Goal: Task Accomplishment & Management: Manage account settings

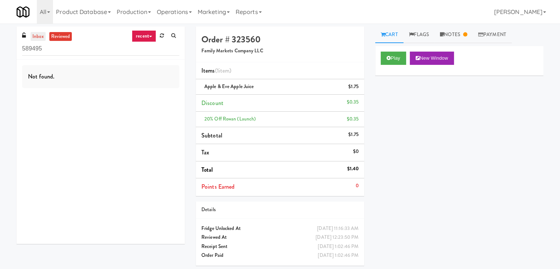
click at [37, 36] on link "inbox" at bounding box center [38, 36] width 15 height 9
click at [71, 46] on input "589495" at bounding box center [100, 49] width 157 height 14
paste input "Terra Cooler"
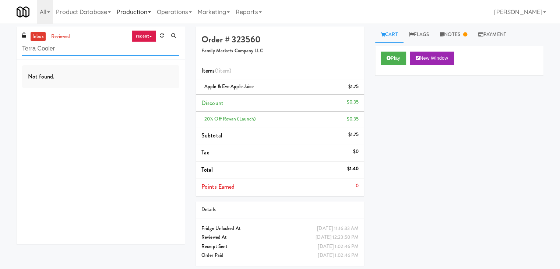
type input "Terra Cooler"
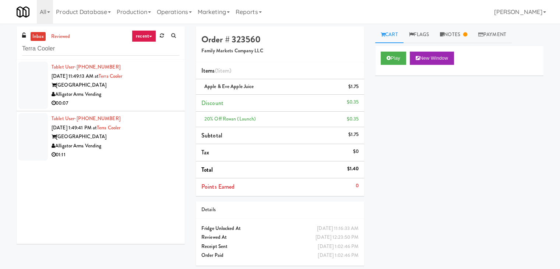
click at [158, 99] on div "00:07" at bounding box center [116, 103] width 128 height 9
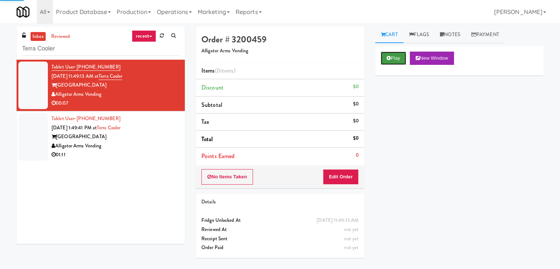
click at [394, 53] on button "Play" at bounding box center [393, 58] width 25 height 13
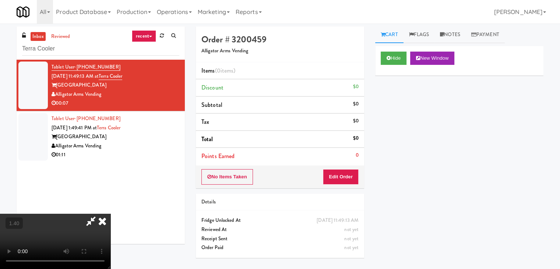
click at [110, 214] on video at bounding box center [55, 241] width 110 height 55
click at [110, 214] on icon at bounding box center [102, 221] width 16 height 15
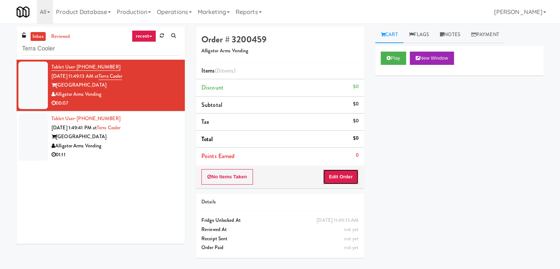
click at [342, 173] on button "Edit Order" at bounding box center [341, 176] width 36 height 15
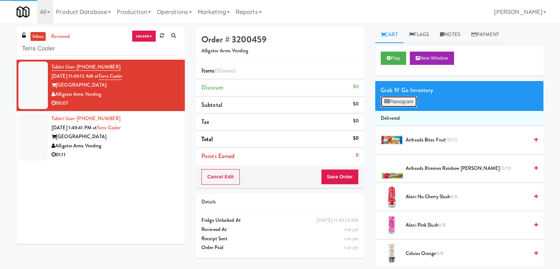
click at [407, 102] on button "Planogram" at bounding box center [399, 101] width 36 height 11
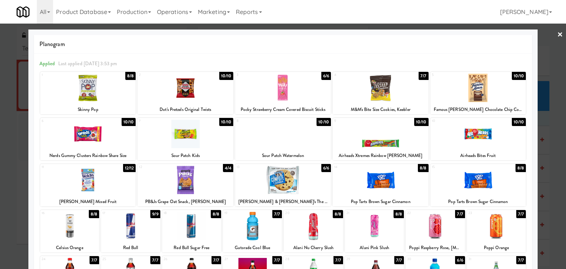
click at [290, 133] on div at bounding box center [283, 134] width 96 height 28
click at [557, 34] on link "×" at bounding box center [560, 35] width 6 height 23
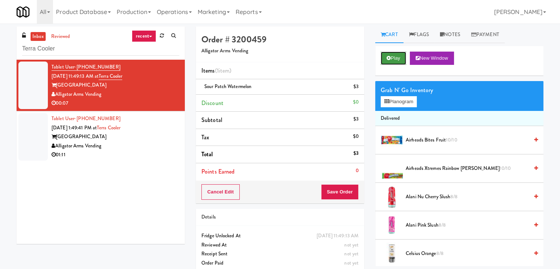
click at [392, 56] on button "Play" at bounding box center [393, 58] width 25 height 13
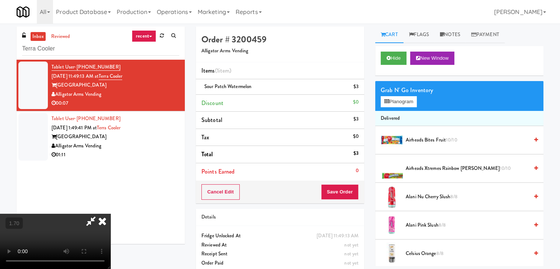
click at [110, 214] on icon at bounding box center [102, 221] width 16 height 15
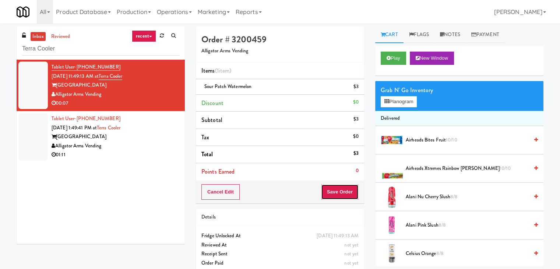
click at [339, 187] on button "Save Order" at bounding box center [340, 191] width 38 height 15
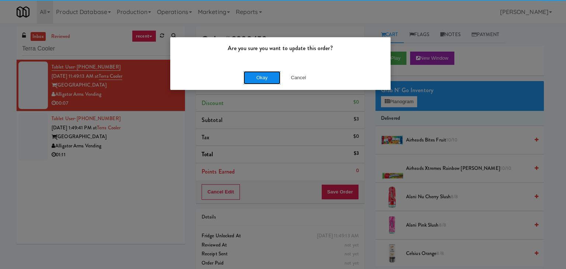
click at [263, 76] on button "Okay" at bounding box center [261, 77] width 37 height 13
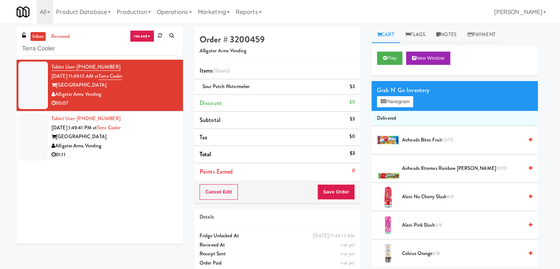
click at [157, 149] on div "Alligator Arms Vending" at bounding box center [115, 145] width 126 height 9
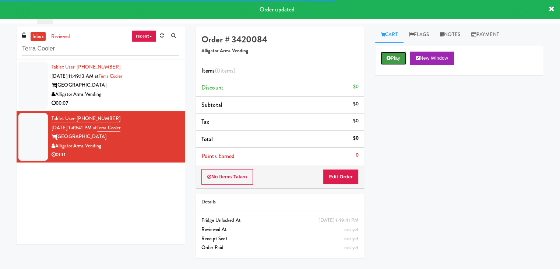
click at [390, 58] on icon at bounding box center [389, 58] width 4 height 5
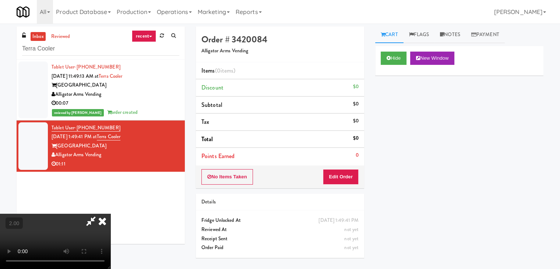
click at [110, 214] on video at bounding box center [55, 241] width 110 height 55
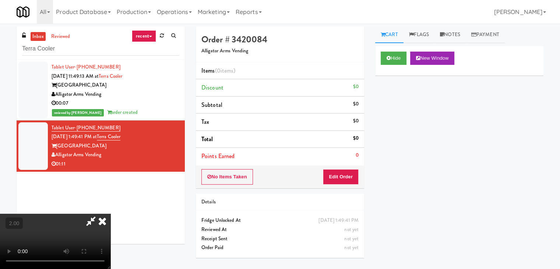
click at [110, 214] on video at bounding box center [55, 241] width 110 height 55
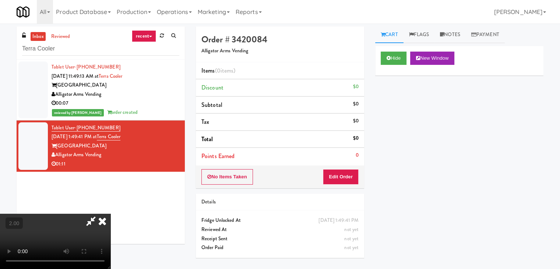
scroll to position [0, 0]
click at [110, 214] on video at bounding box center [55, 241] width 110 height 55
click at [110, 214] on icon at bounding box center [102, 221] width 16 height 15
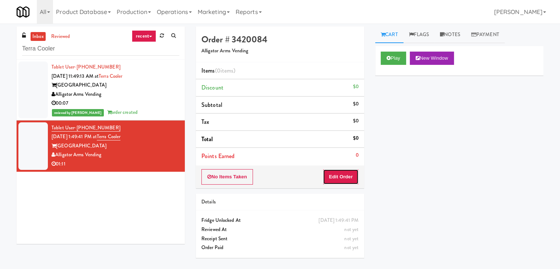
click at [347, 170] on button "Edit Order" at bounding box center [341, 176] width 36 height 15
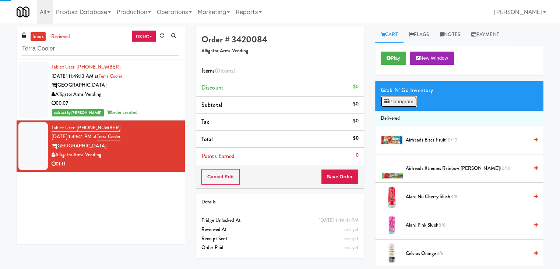
click at [405, 103] on button "Planogram" at bounding box center [399, 101] width 36 height 11
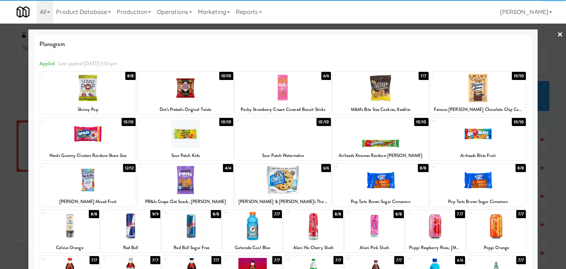
scroll to position [74, 0]
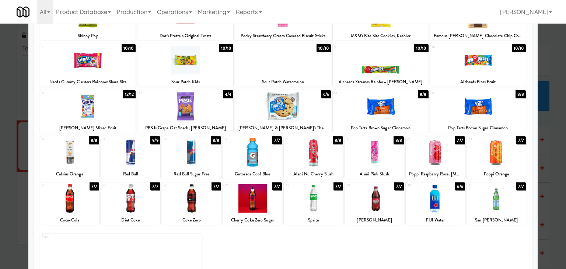
click at [119, 116] on div at bounding box center [88, 106] width 96 height 28
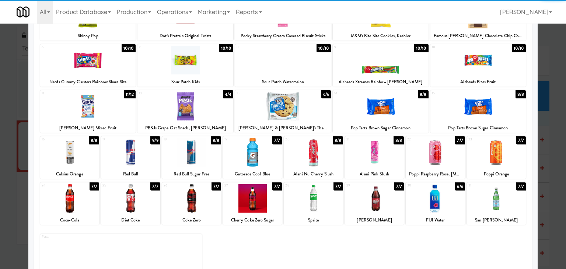
click at [125, 63] on div at bounding box center [88, 60] width 96 height 28
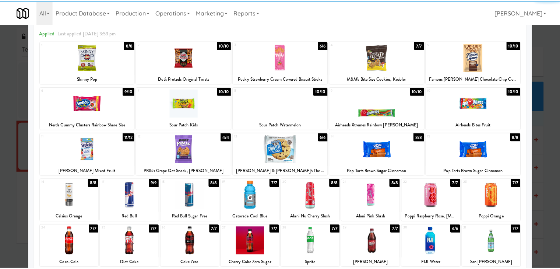
scroll to position [0, 0]
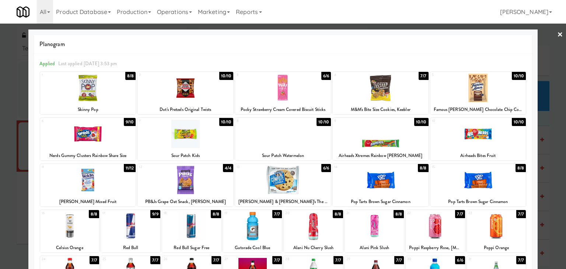
click at [557, 36] on link "×" at bounding box center [560, 35] width 6 height 23
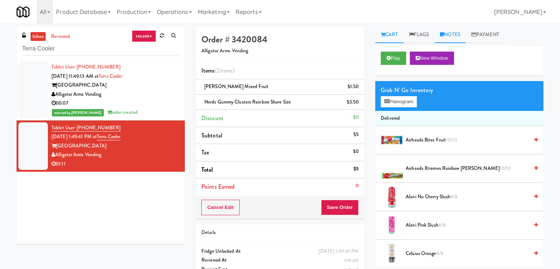
click at [450, 37] on link "Notes" at bounding box center [449, 35] width 31 height 17
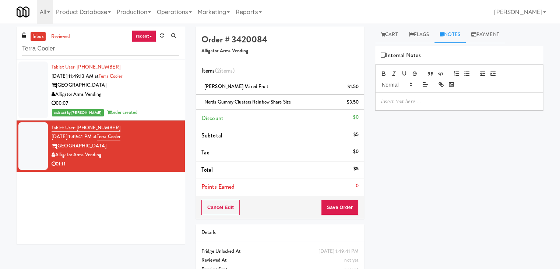
click at [391, 104] on p at bounding box center [459, 101] width 156 height 8
click at [496, 94] on div at bounding box center [460, 101] width 168 height 17
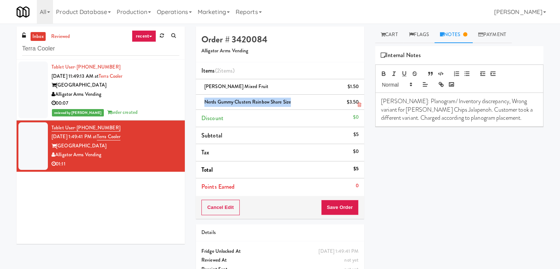
drag, startPoint x: 289, startPoint y: 102, endPoint x: 205, endPoint y: 103, distance: 84.7
click at [205, 103] on span "Nerds Gummy Clusters Rainbow Share Size" at bounding box center [247, 101] width 87 height 7
copy span "Nerds Gummy Clusters Rainbow Share Size"
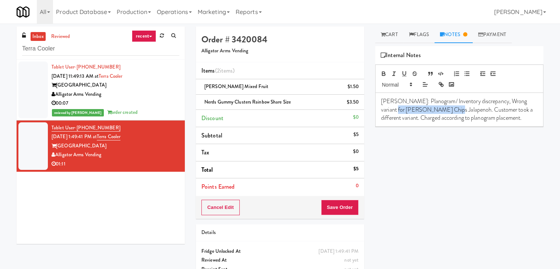
drag, startPoint x: 433, startPoint y: 110, endPoint x: 380, endPoint y: 108, distance: 53.4
click at [380, 108] on div "[PERSON_NAME]: Planogram/ Inventory discrepancy, Wrong variant for [PERSON_NAME…" at bounding box center [460, 110] width 168 height 34
click at [334, 208] on button "Save Order" at bounding box center [340, 207] width 38 height 15
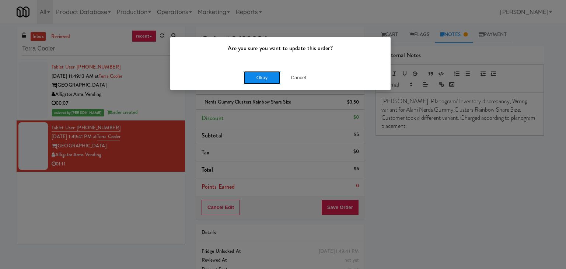
click at [258, 75] on button "Okay" at bounding box center [261, 77] width 37 height 13
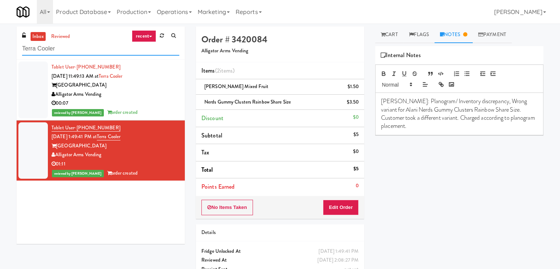
click at [78, 45] on input "Terra Cooler" at bounding box center [100, 49] width 157 height 14
paste input "Vista St. Clair -"
type input "Vista St. Clair - Cooler"
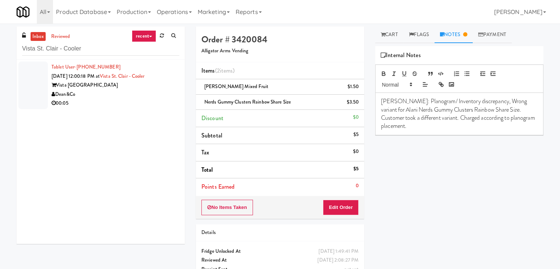
click at [156, 87] on div "Vista [GEOGRAPHIC_DATA]" at bounding box center [116, 85] width 128 height 9
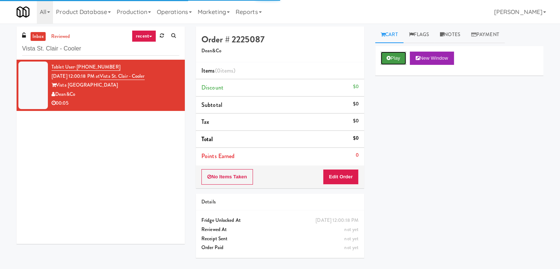
click at [391, 57] on button "Play" at bounding box center [393, 58] width 25 height 13
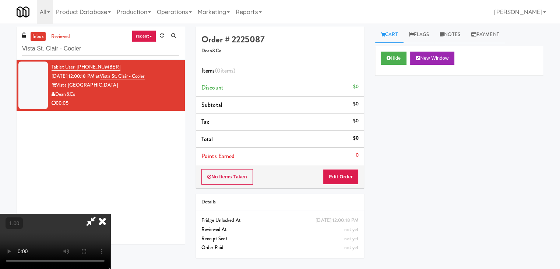
click at [110, 214] on video at bounding box center [55, 241] width 110 height 55
click at [455, 35] on link "Notes" at bounding box center [449, 35] width 31 height 17
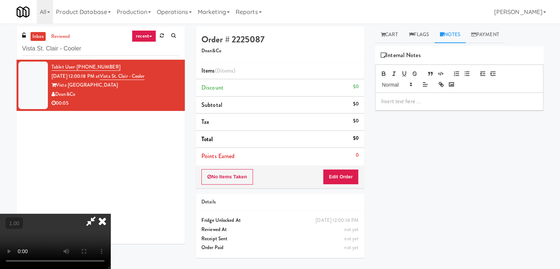
click at [405, 102] on p at bounding box center [459, 101] width 156 height 8
click at [475, 102] on p at bounding box center [459, 101] width 156 height 8
click at [110, 214] on video at bounding box center [55, 241] width 110 height 55
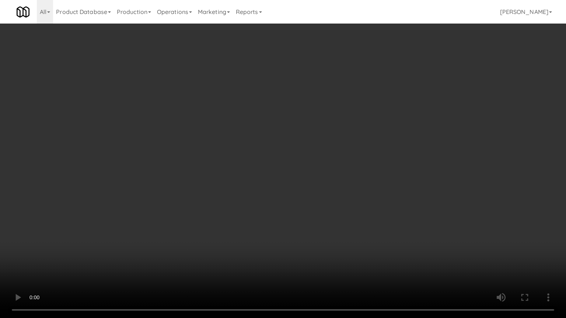
click at [302, 139] on video at bounding box center [283, 159] width 566 height 318
click at [242, 161] on video at bounding box center [283, 159] width 566 height 318
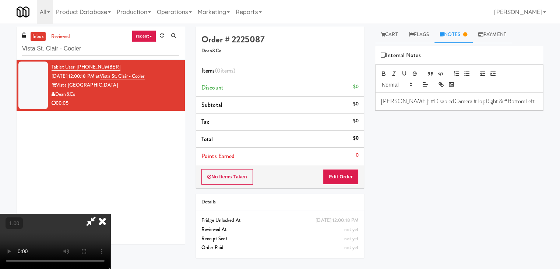
click at [110, 214] on icon at bounding box center [102, 221] width 16 height 15
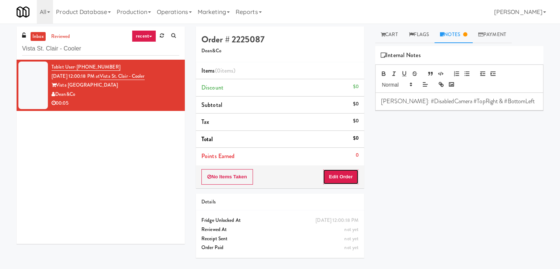
click at [341, 173] on button "Edit Order" at bounding box center [341, 176] width 36 height 15
click at [387, 33] on link "Cart" at bounding box center [389, 35] width 28 height 17
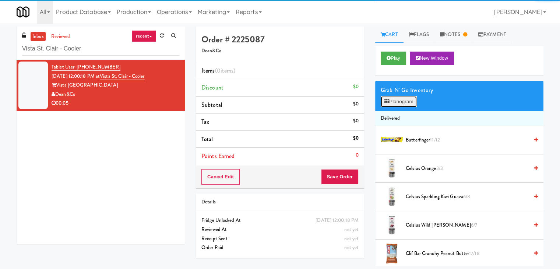
click at [396, 104] on button "Planogram" at bounding box center [399, 101] width 36 height 11
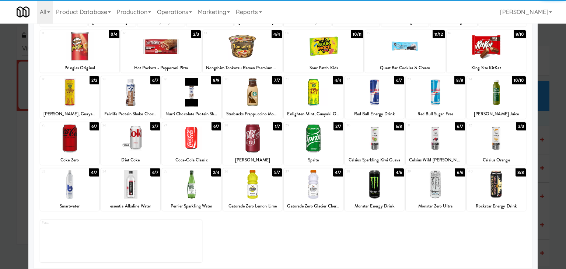
scroll to position [93, 0]
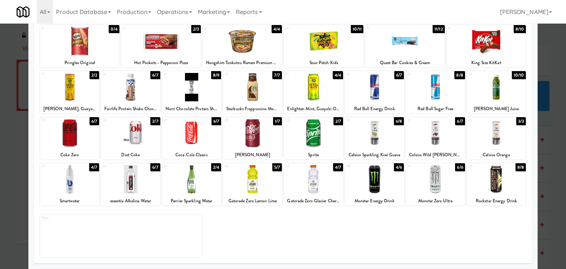
click at [501, 139] on div at bounding box center [495, 133] width 59 height 28
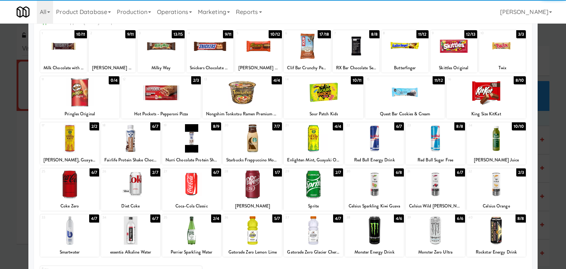
scroll to position [0, 0]
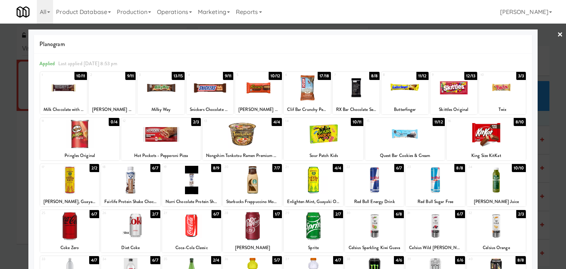
click at [557, 32] on link "×" at bounding box center [560, 35] width 6 height 23
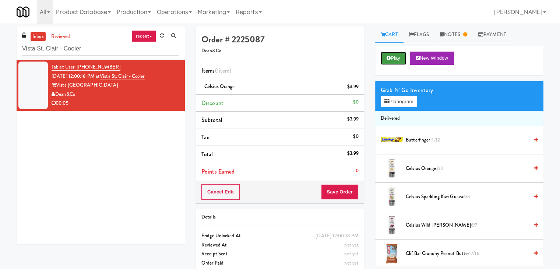
click at [390, 61] on button "Play" at bounding box center [393, 58] width 25 height 13
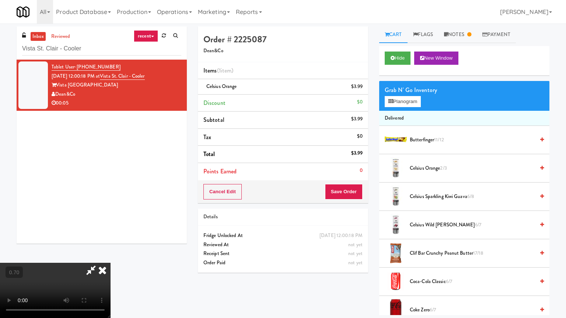
click at [110, 256] on video at bounding box center [55, 290] width 110 height 55
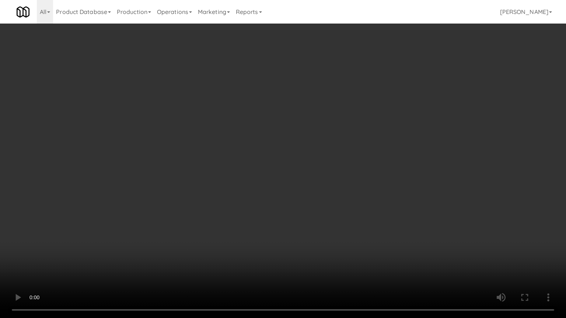
click at [275, 158] on video at bounding box center [283, 159] width 566 height 318
click at [201, 151] on video at bounding box center [283, 159] width 566 height 318
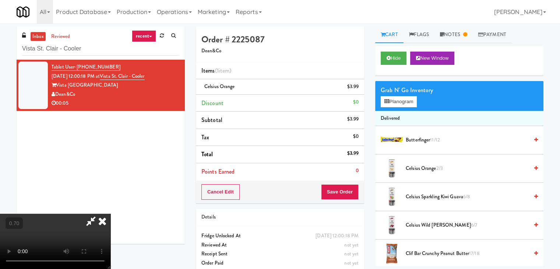
click at [110, 214] on icon at bounding box center [102, 221] width 16 height 15
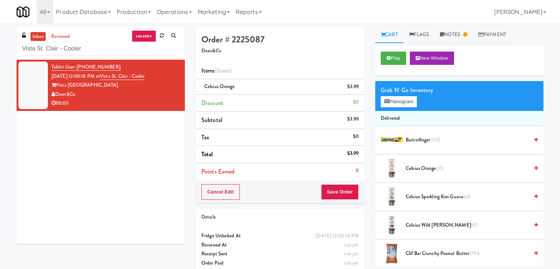
drag, startPoint x: 77, startPoint y: 94, endPoint x: 56, endPoint y: 95, distance: 20.3
click at [56, 95] on div "Dean&Co" at bounding box center [116, 94] width 128 height 9
copy div "Dean&Co"
drag, startPoint x: 109, startPoint y: 85, endPoint x: 58, endPoint y: 85, distance: 50.4
click at [58, 85] on div "Vista [GEOGRAPHIC_DATA]" at bounding box center [116, 85] width 128 height 9
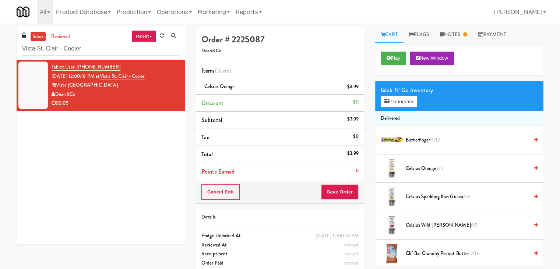
copy div "Vista [GEOGRAPHIC_DATA]"
click at [330, 187] on button "Save Order" at bounding box center [340, 191] width 38 height 15
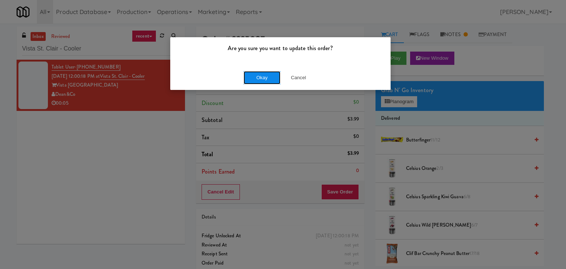
click at [267, 76] on button "Okay" at bounding box center [261, 77] width 37 height 13
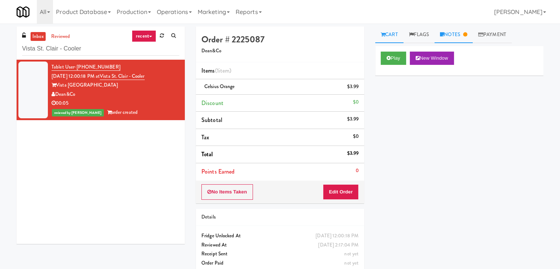
click at [452, 36] on link "Notes" at bounding box center [453, 35] width 38 height 17
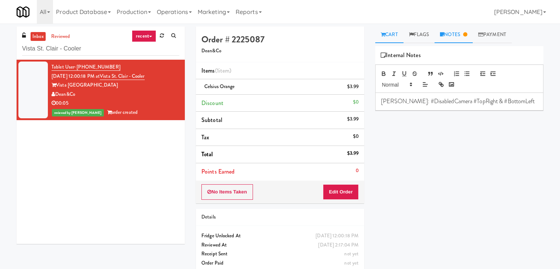
click at [386, 35] on link "Cart" at bounding box center [389, 35] width 28 height 17
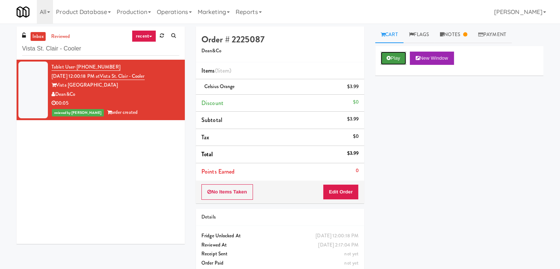
click at [391, 55] on button "Play" at bounding box center [393, 58] width 25 height 13
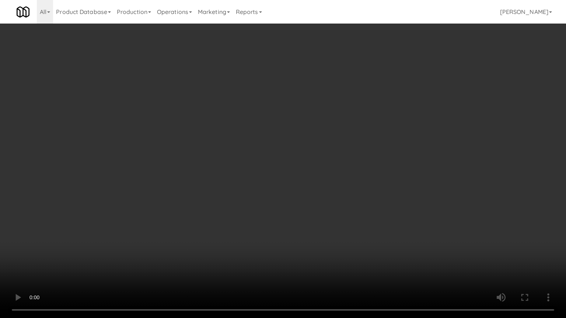
click at [246, 163] on video at bounding box center [283, 159] width 566 height 318
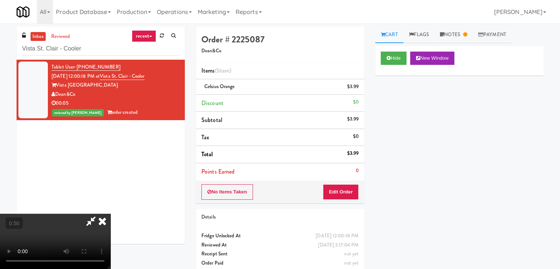
click at [110, 214] on icon at bounding box center [102, 221] width 16 height 15
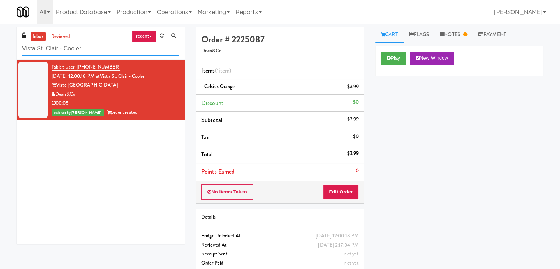
click at [87, 49] on input "Vista St. Clair - Cooler" at bounding box center [100, 49] width 157 height 14
paste input "Park on First - Mailroom 1"
type input "Park on First - Mailroom 1 - Cooler"
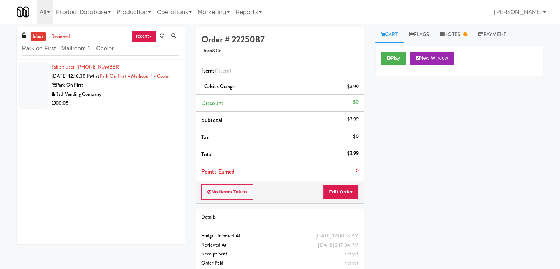
click at [146, 90] on div "Park On First" at bounding box center [116, 85] width 128 height 9
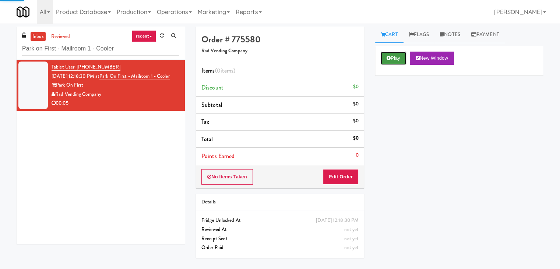
click at [392, 60] on button "Play" at bounding box center [393, 58] width 25 height 13
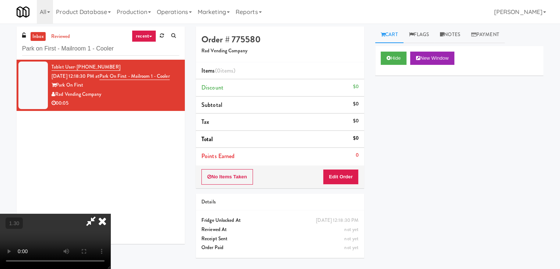
click at [110, 214] on video at bounding box center [55, 241] width 110 height 55
click at [110, 214] on icon at bounding box center [102, 221] width 16 height 15
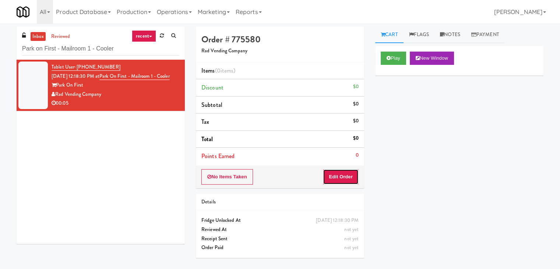
drag, startPoint x: 342, startPoint y: 180, endPoint x: 366, endPoint y: 157, distance: 33.1
click at [342, 179] on button "Edit Order" at bounding box center [341, 176] width 36 height 15
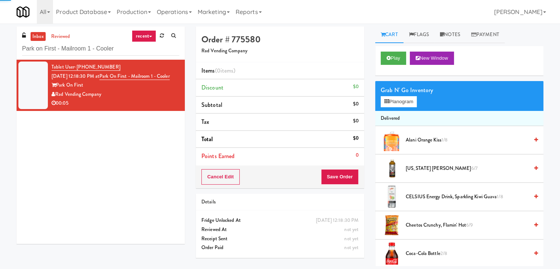
click at [396, 93] on div "Grab N' Go Inventory" at bounding box center [459, 90] width 157 height 11
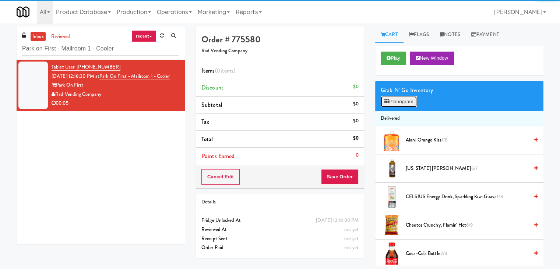
click at [396, 101] on button "Planogram" at bounding box center [399, 101] width 36 height 11
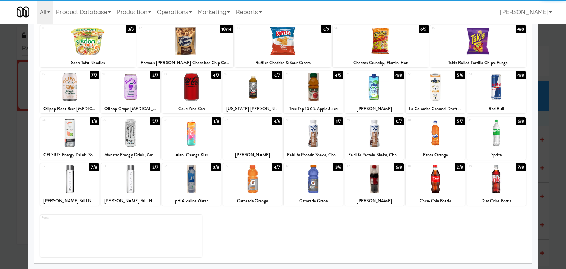
click at [78, 136] on div at bounding box center [69, 133] width 59 height 28
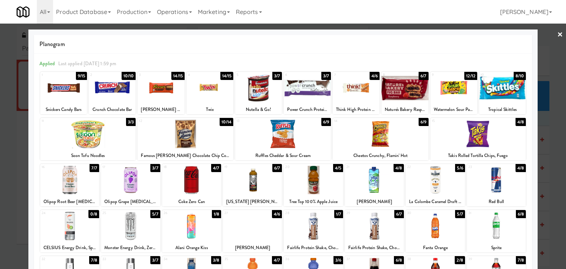
click at [557, 33] on link "×" at bounding box center [560, 35] width 6 height 23
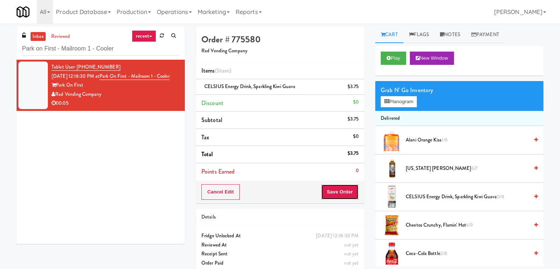
click at [351, 191] on button "Save Order" at bounding box center [340, 191] width 38 height 15
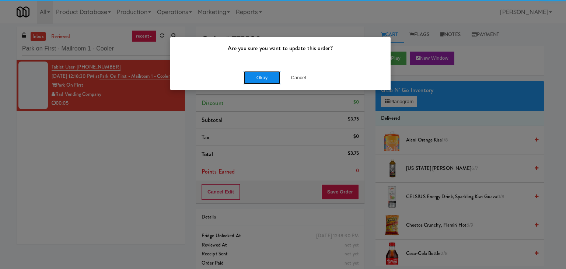
click at [258, 74] on button "Okay" at bounding box center [261, 77] width 37 height 13
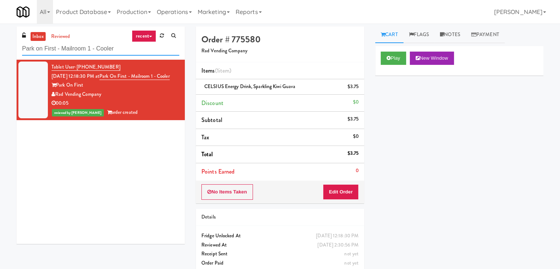
click at [100, 52] on input "Park on First - Mailroom 1 - Cooler" at bounding box center [100, 49] width 157 height 14
paste input "Domain - Fridge"
type input "Domain - Fridge"
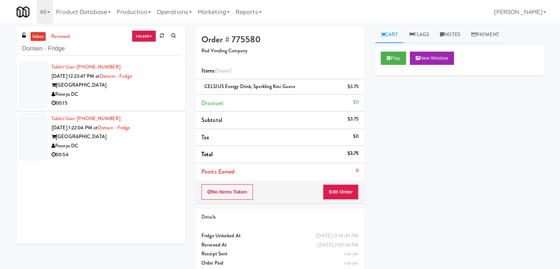
click at [148, 109] on li "Tablet User · (630) 881-8544 [DATE] 12:23:47 PM at [GEOGRAPHIC_DATA] [GEOGRAPHI…" at bounding box center [101, 86] width 168 height 52
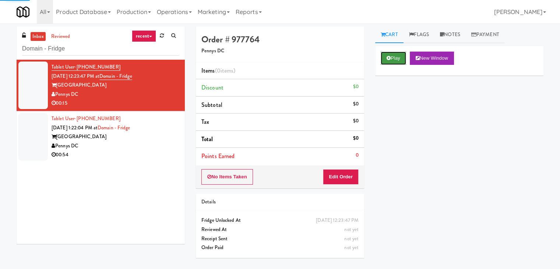
click at [392, 56] on button "Play" at bounding box center [393, 58] width 25 height 13
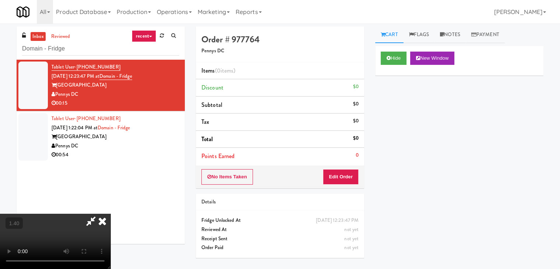
click at [110, 214] on video at bounding box center [55, 241] width 110 height 55
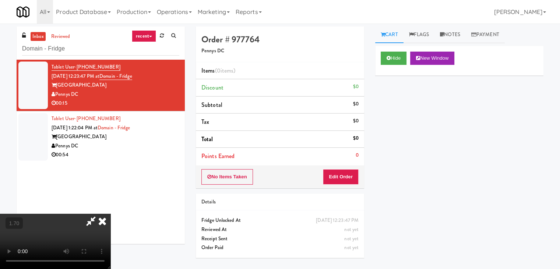
scroll to position [103, 0]
click at [110, 214] on video at bounding box center [55, 241] width 110 height 55
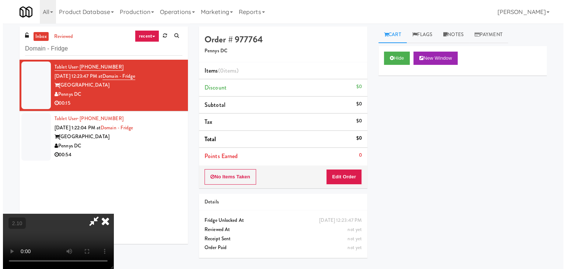
scroll to position [0, 0]
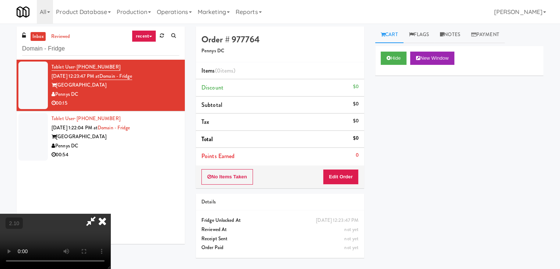
click at [110, 214] on icon at bounding box center [102, 221] width 16 height 15
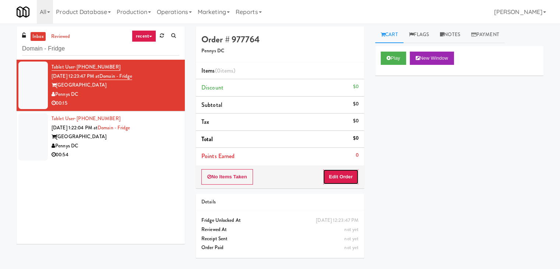
click at [338, 182] on button "Edit Order" at bounding box center [341, 176] width 36 height 15
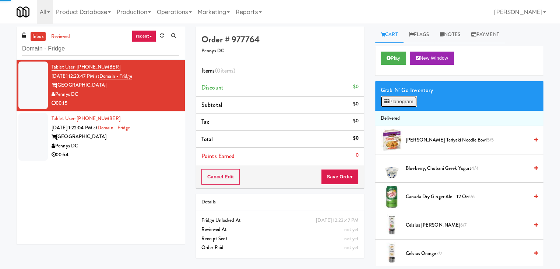
click at [396, 99] on button "Planogram" at bounding box center [399, 101] width 36 height 11
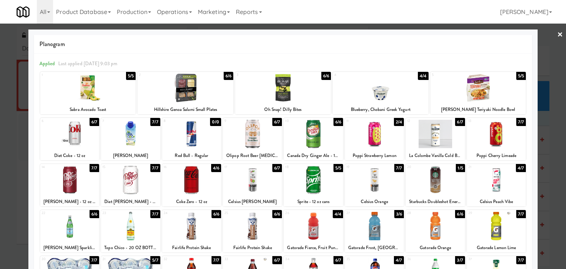
click at [370, 180] on div at bounding box center [374, 180] width 59 height 28
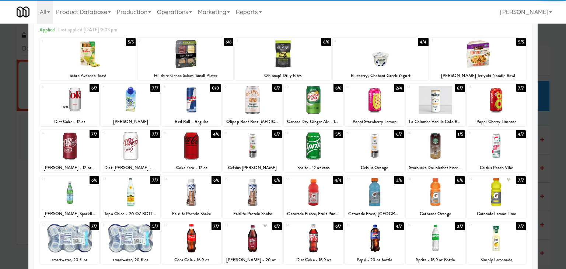
scroll to position [93, 0]
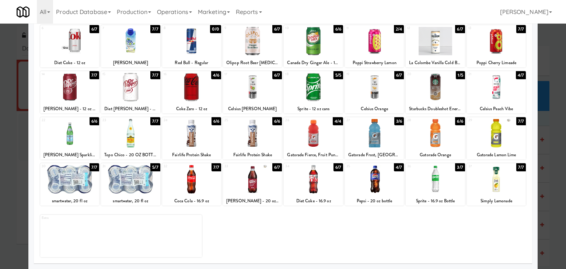
click at [314, 182] on div at bounding box center [312, 179] width 59 height 28
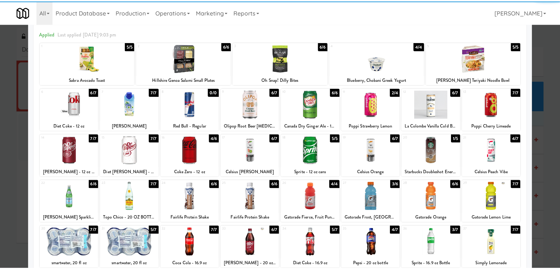
scroll to position [0, 0]
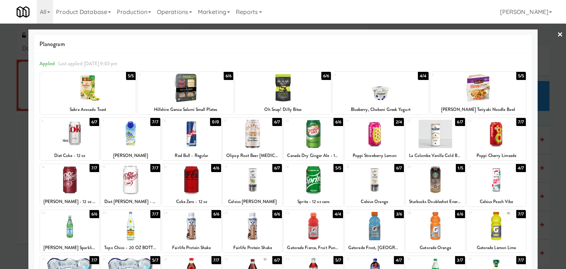
click at [557, 36] on link "×" at bounding box center [560, 35] width 6 height 23
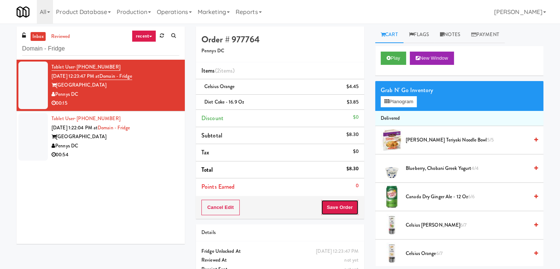
click at [347, 204] on button "Save Order" at bounding box center [340, 207] width 38 height 15
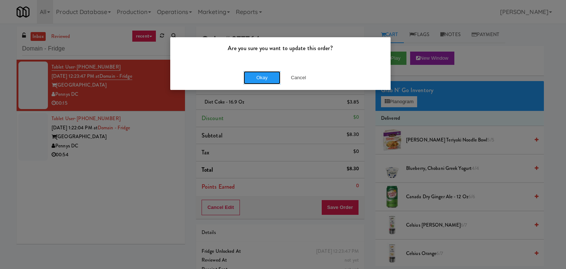
drag, startPoint x: 270, startPoint y: 80, endPoint x: 247, endPoint y: 101, distance: 31.0
click at [270, 79] on button "Okay" at bounding box center [261, 77] width 37 height 13
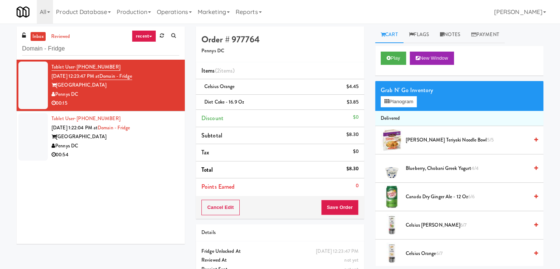
click at [150, 149] on div "Pennys DC" at bounding box center [116, 145] width 128 height 9
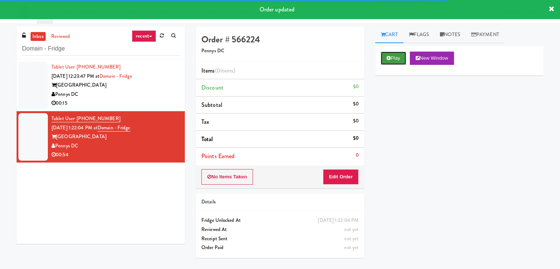
click at [390, 55] on button "Play" at bounding box center [393, 58] width 25 height 13
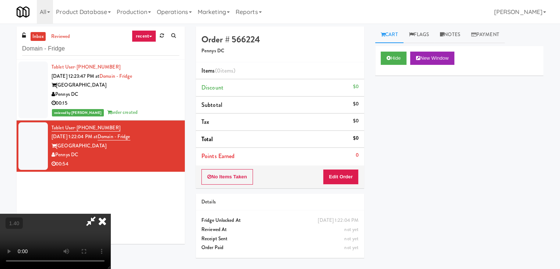
click at [110, 214] on video at bounding box center [55, 241] width 110 height 55
click at [110, 214] on icon at bounding box center [102, 221] width 16 height 15
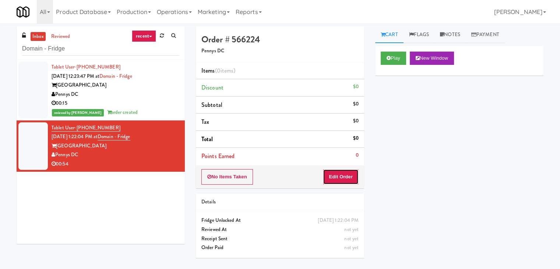
click at [345, 171] on button "Edit Order" at bounding box center [341, 176] width 36 height 15
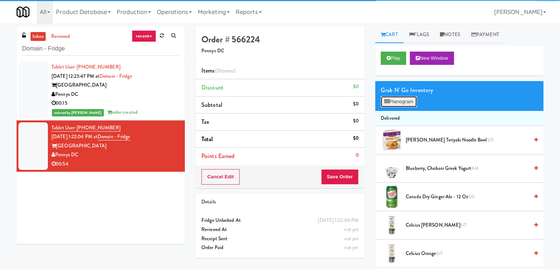
click at [399, 102] on button "Planogram" at bounding box center [399, 101] width 36 height 11
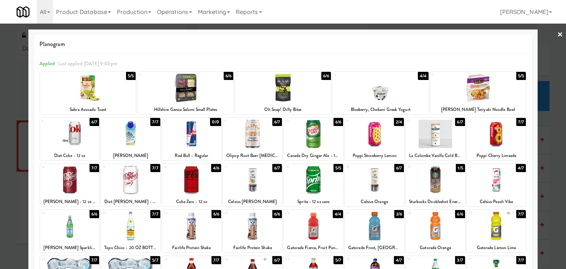
click at [437, 133] on div at bounding box center [434, 134] width 59 height 28
click at [557, 35] on link "×" at bounding box center [560, 35] width 6 height 23
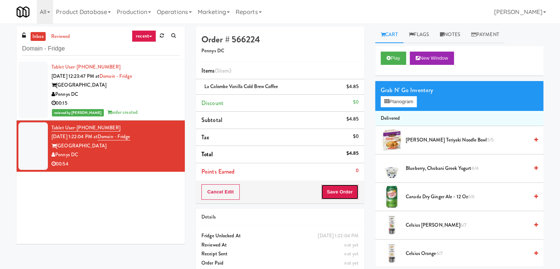
click at [340, 193] on button "Save Order" at bounding box center [340, 191] width 38 height 15
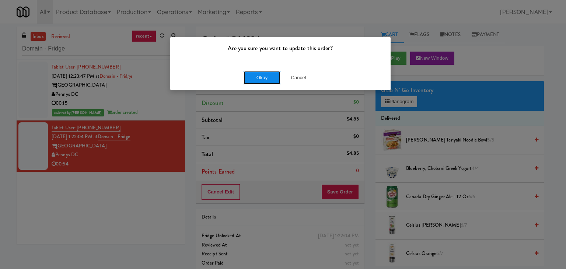
click at [264, 80] on button "Okay" at bounding box center [261, 77] width 37 height 13
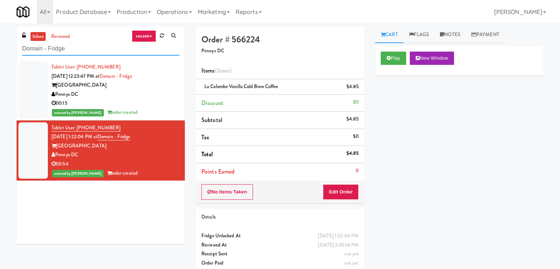
click at [97, 49] on input "Domain - Fridge" at bounding box center [100, 49] width 157 height 14
paste input "500 West Trade - Combo"
type input "500 West Trade - Combo"
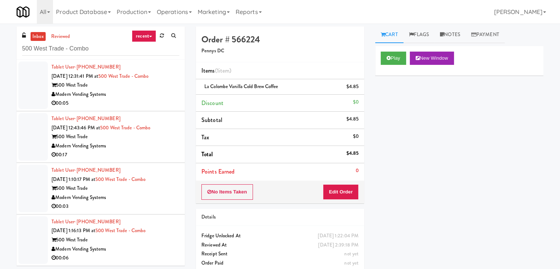
drag, startPoint x: 159, startPoint y: 98, endPoint x: 155, endPoint y: 95, distance: 4.6
click at [159, 98] on div "Modern Vending Systems" at bounding box center [116, 94] width 128 height 9
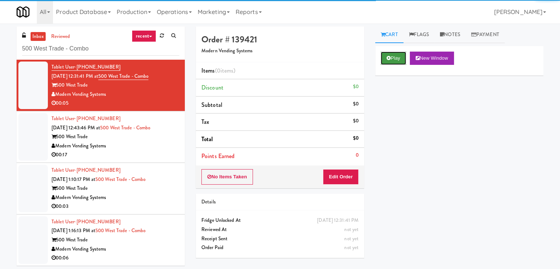
click at [391, 63] on button "Play" at bounding box center [393, 58] width 25 height 13
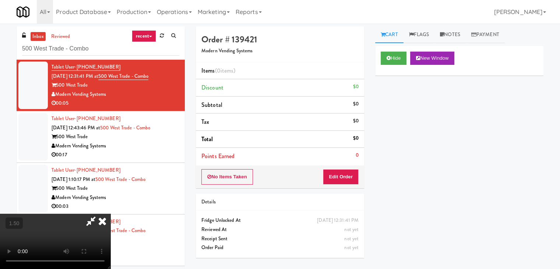
click at [110, 214] on video at bounding box center [55, 241] width 110 height 55
click at [110, 214] on icon at bounding box center [102, 221] width 16 height 15
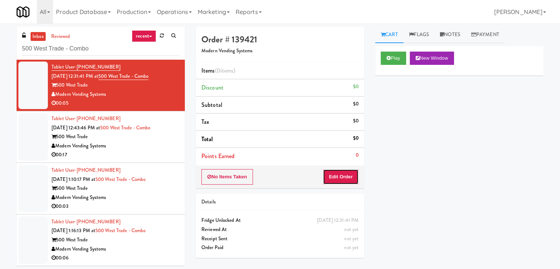
click at [341, 170] on button "Edit Order" at bounding box center [341, 176] width 36 height 15
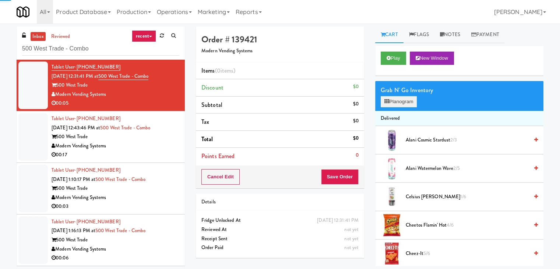
click at [392, 104] on div "Grab N' Go Inventory Planogram" at bounding box center [459, 96] width 168 height 30
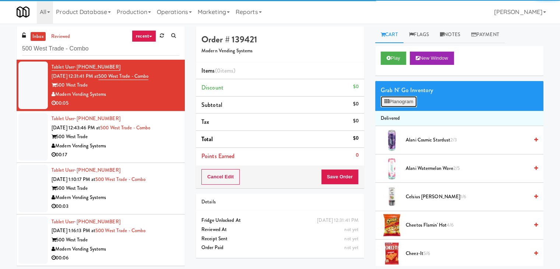
click at [392, 103] on button "Planogram" at bounding box center [399, 101] width 36 height 11
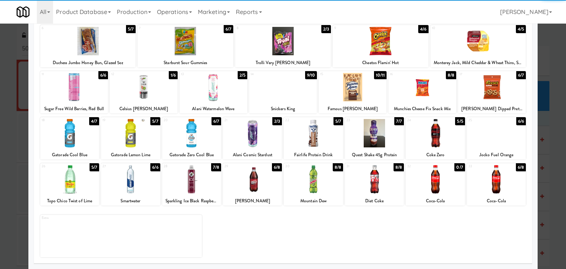
click at [134, 180] on div at bounding box center [130, 179] width 59 height 28
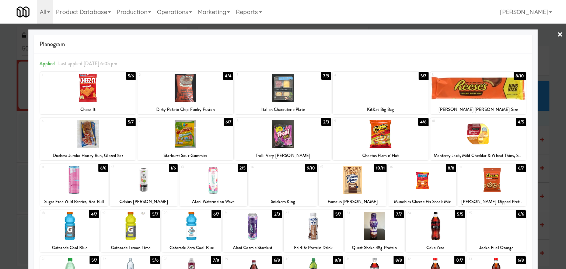
drag, startPoint x: 556, startPoint y: 35, endPoint x: 544, endPoint y: 37, distance: 11.9
click at [557, 35] on link "×" at bounding box center [560, 35] width 6 height 23
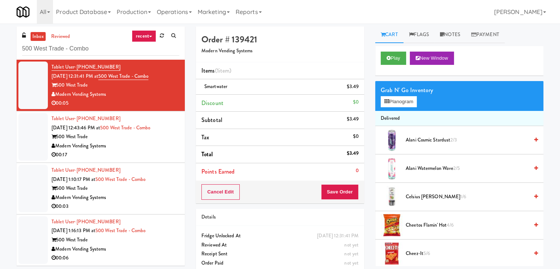
click at [394, 65] on div "Play New Window" at bounding box center [459, 60] width 168 height 29
click at [394, 60] on button "Play" at bounding box center [393, 58] width 25 height 13
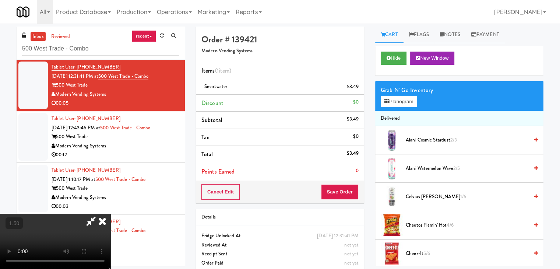
click at [110, 214] on icon at bounding box center [102, 221] width 16 height 15
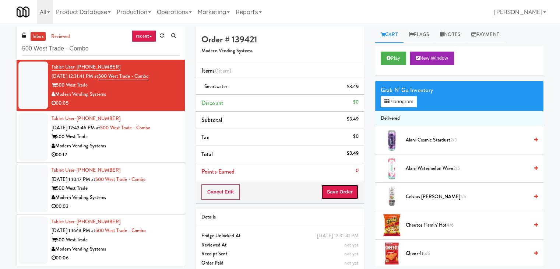
click at [336, 189] on button "Save Order" at bounding box center [340, 191] width 38 height 15
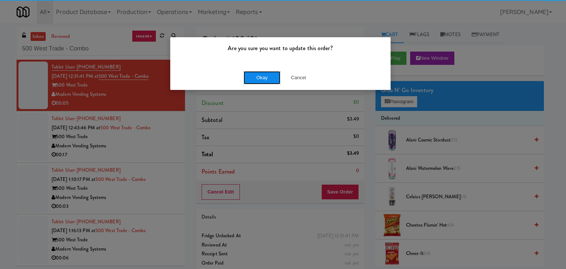
click at [256, 77] on button "Okay" at bounding box center [261, 77] width 37 height 13
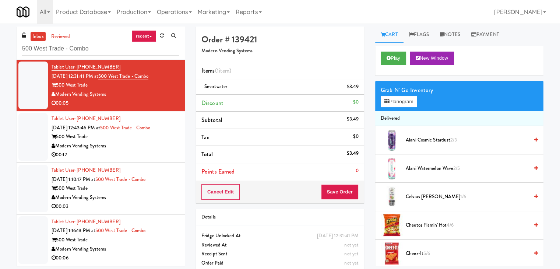
click at [137, 158] on div "00:17" at bounding box center [116, 154] width 128 height 9
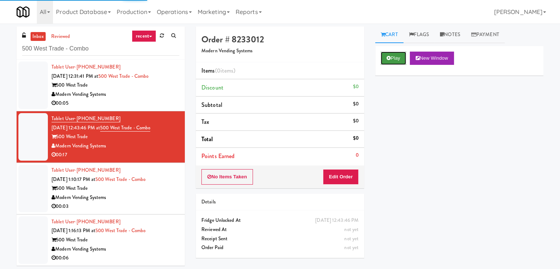
click at [395, 55] on button "Play" at bounding box center [393, 58] width 25 height 13
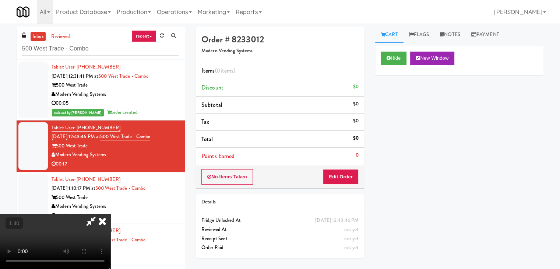
click at [110, 214] on video at bounding box center [55, 241] width 110 height 55
click at [110, 214] on icon at bounding box center [102, 221] width 16 height 15
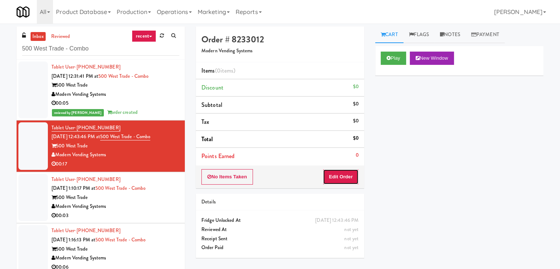
click at [342, 173] on button "Edit Order" at bounding box center [341, 176] width 36 height 15
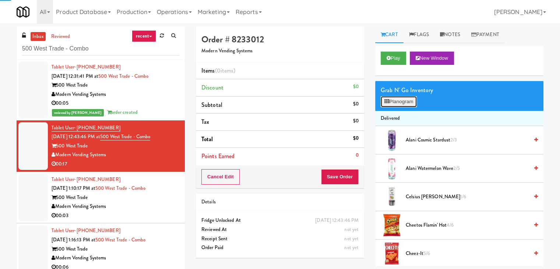
click at [401, 100] on button "Planogram" at bounding box center [399, 101] width 36 height 11
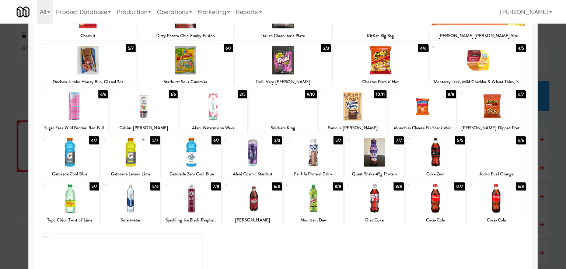
click at [270, 154] on div at bounding box center [252, 152] width 59 height 28
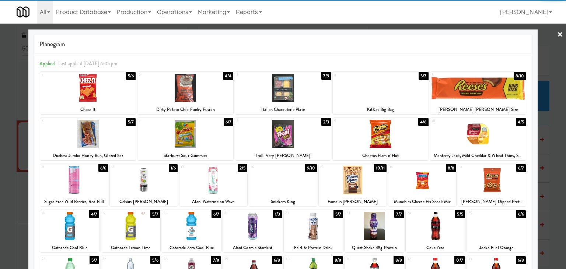
click at [557, 34] on link "×" at bounding box center [560, 35] width 6 height 23
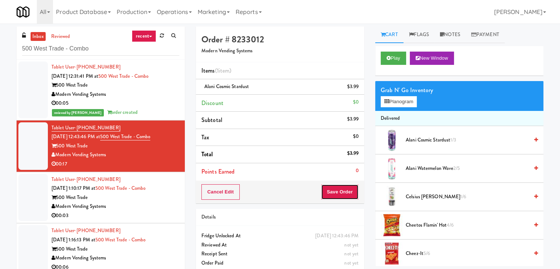
click at [336, 189] on button "Save Order" at bounding box center [340, 191] width 38 height 15
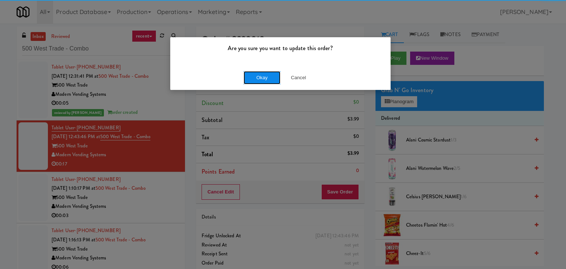
click at [260, 73] on button "Okay" at bounding box center [261, 77] width 37 height 13
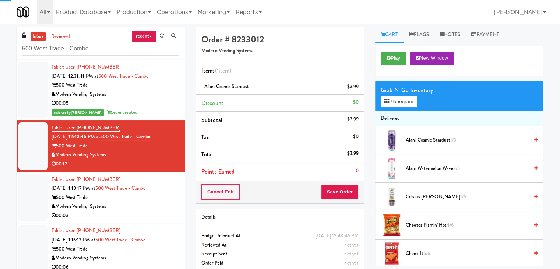
click at [154, 208] on div "Modern Vending Systems" at bounding box center [116, 206] width 128 height 9
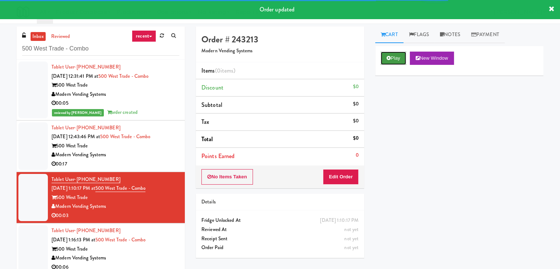
click at [401, 61] on button "Play" at bounding box center [393, 58] width 25 height 13
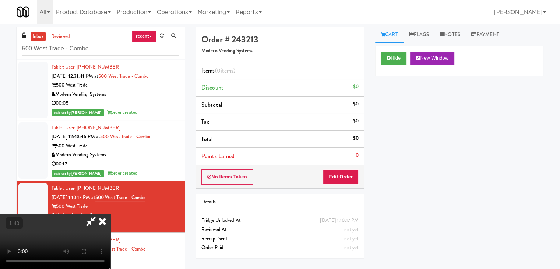
click at [110, 214] on video at bounding box center [55, 241] width 110 height 55
click at [110, 214] on icon at bounding box center [102, 221] width 16 height 15
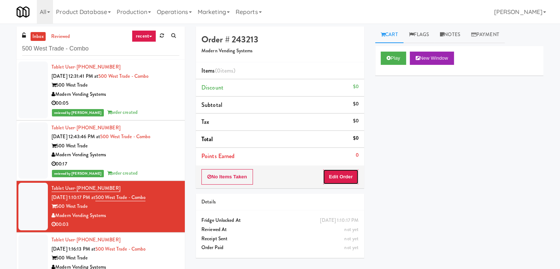
click at [344, 182] on button "Edit Order" at bounding box center [341, 176] width 36 height 15
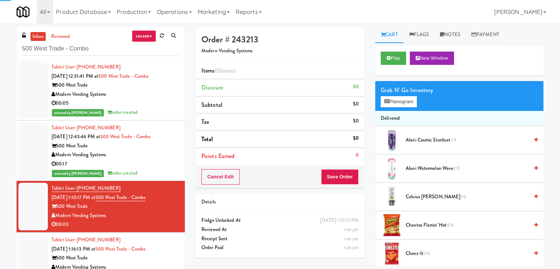
click at [346, 175] on button "Save Order" at bounding box center [340, 176] width 38 height 15
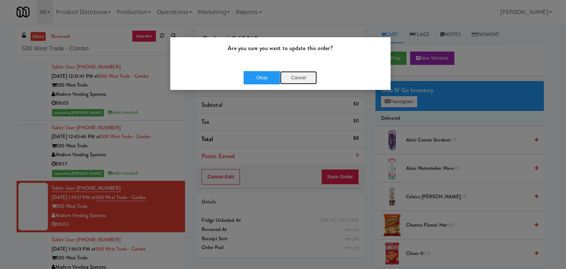
click at [294, 75] on button "Cancel" at bounding box center [298, 77] width 37 height 13
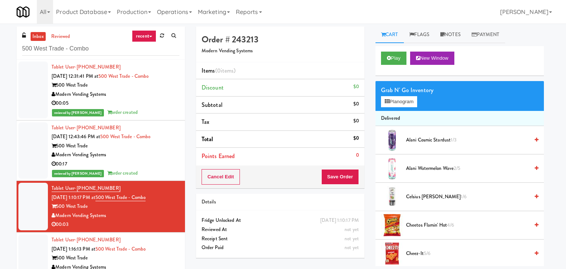
click at [403, 109] on div "Grab N' Go Inventory Planogram" at bounding box center [459, 96] width 168 height 30
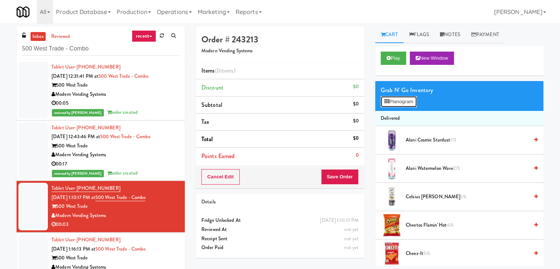
click at [403, 101] on button "Planogram" at bounding box center [399, 101] width 36 height 11
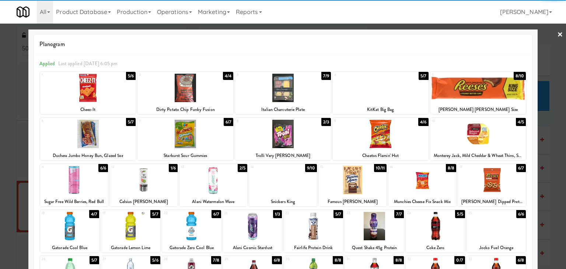
click at [385, 139] on div at bounding box center [380, 134] width 96 height 28
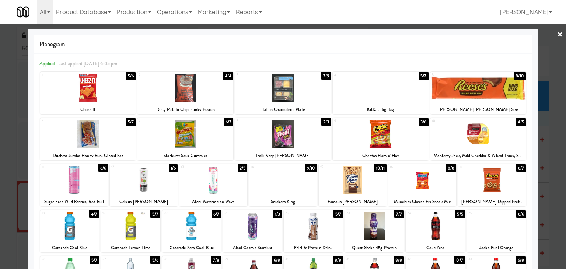
click at [557, 34] on link "×" at bounding box center [560, 35] width 6 height 23
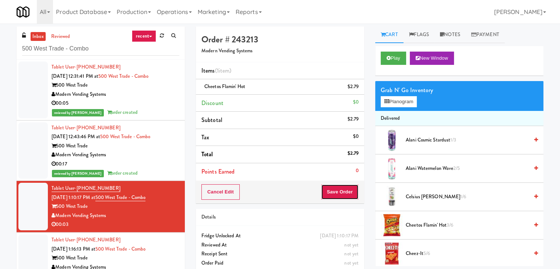
click at [336, 190] on button "Save Order" at bounding box center [340, 191] width 38 height 15
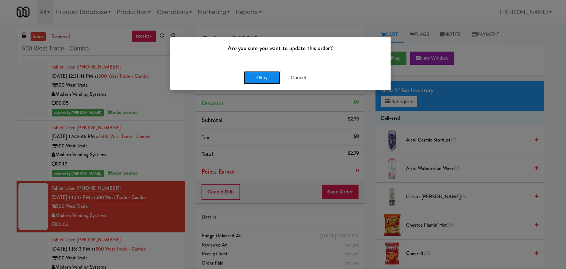
click at [253, 76] on button "Okay" at bounding box center [261, 77] width 37 height 13
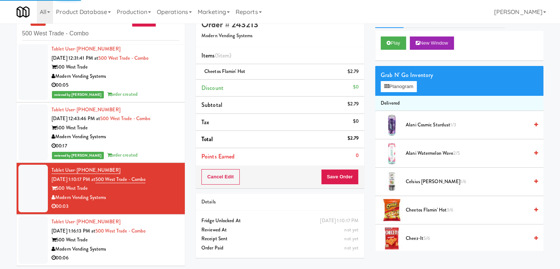
scroll to position [24, 0]
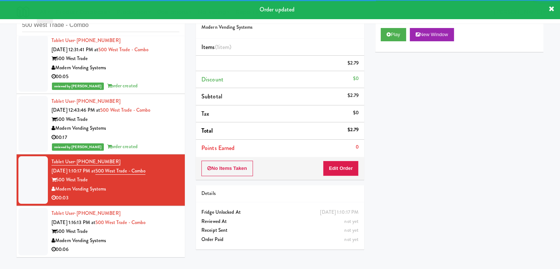
click at [153, 236] on div "500 West Trade" at bounding box center [116, 231] width 128 height 9
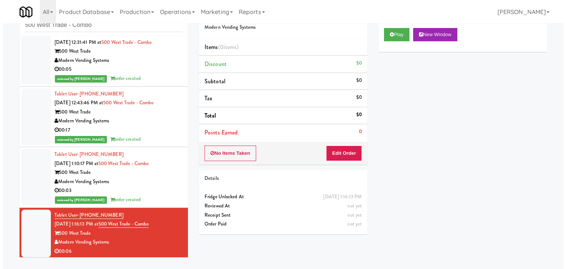
scroll to position [12, 0]
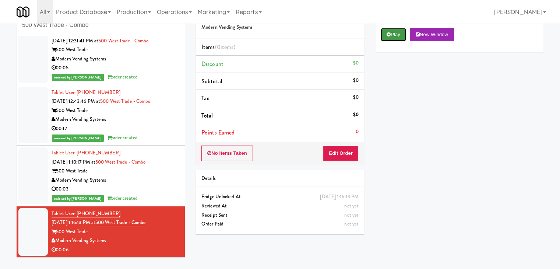
click at [396, 33] on button "Play" at bounding box center [393, 34] width 25 height 13
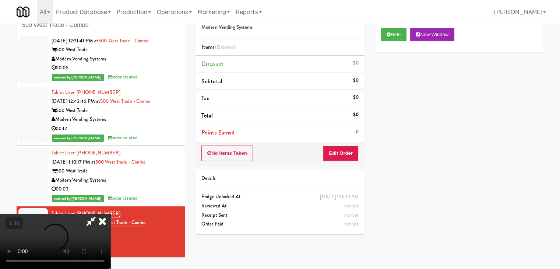
click at [110, 214] on video at bounding box center [55, 241] width 110 height 55
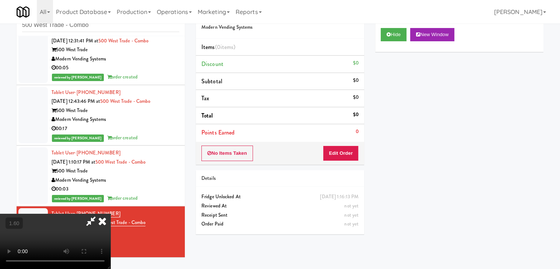
click at [110, 214] on video at bounding box center [55, 241] width 110 height 55
click at [110, 214] on icon at bounding box center [102, 221] width 16 height 15
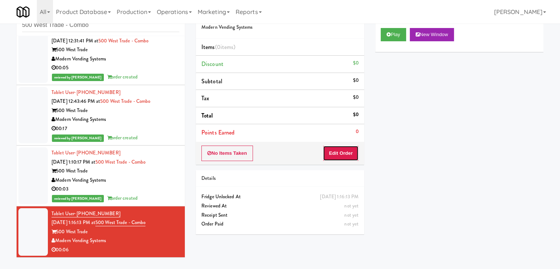
click at [353, 151] on button "Edit Order" at bounding box center [341, 152] width 36 height 15
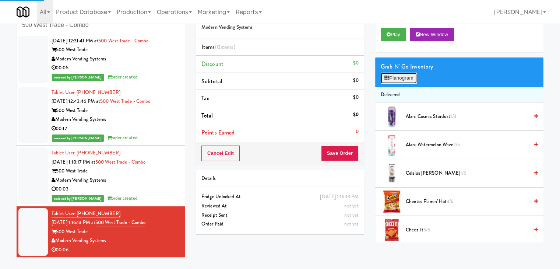
click at [392, 82] on button "Planogram" at bounding box center [399, 78] width 36 height 11
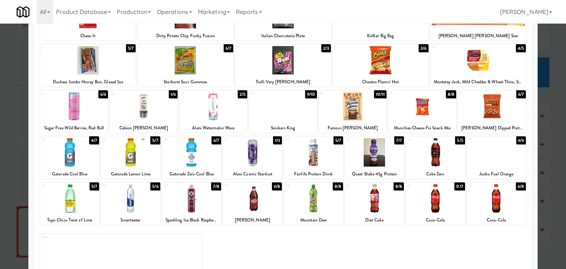
click at [259, 157] on div at bounding box center [252, 152] width 59 height 28
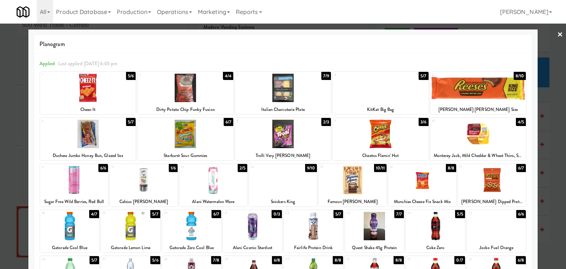
click at [557, 36] on link "×" at bounding box center [560, 35] width 6 height 23
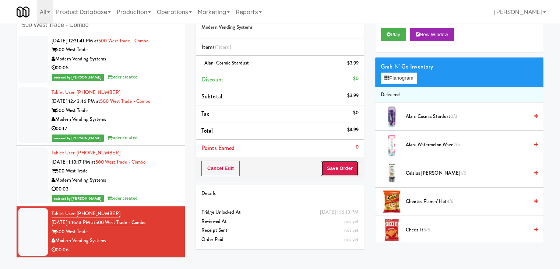
click at [341, 171] on button "Save Order" at bounding box center [340, 168] width 38 height 15
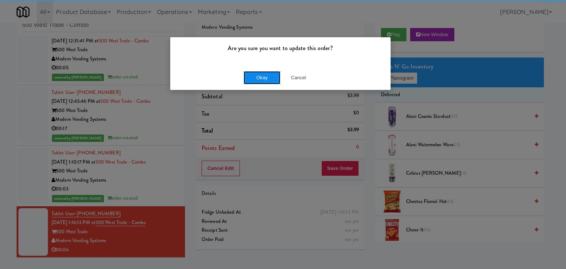
click at [265, 80] on button "Okay" at bounding box center [261, 77] width 37 height 13
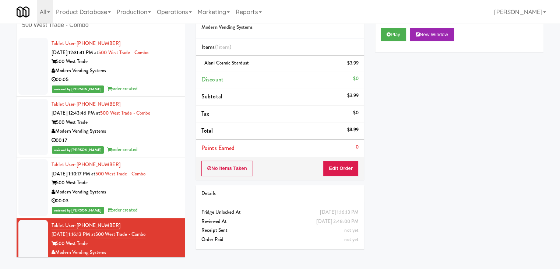
click at [151, 76] on div "00:05" at bounding box center [116, 79] width 128 height 9
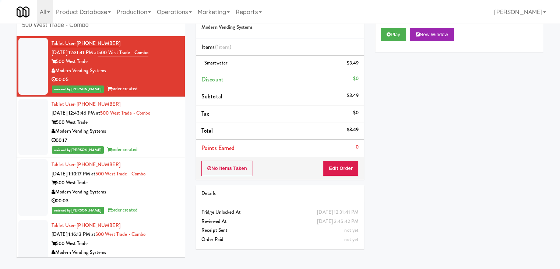
click at [146, 144] on div "00:17" at bounding box center [116, 140] width 128 height 9
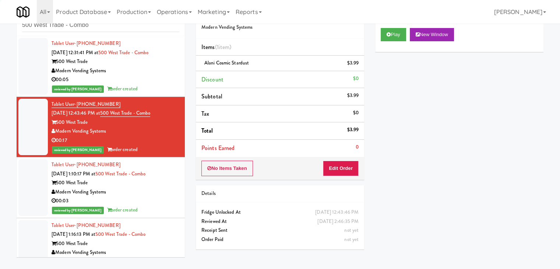
click at [147, 190] on div "Modern Vending Systems" at bounding box center [116, 191] width 128 height 9
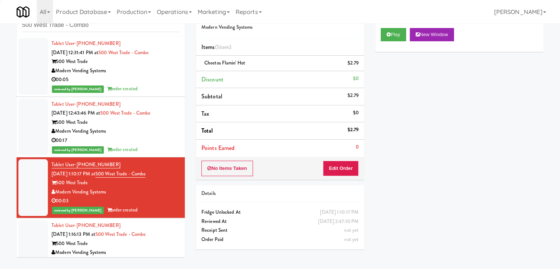
scroll to position [21, 0]
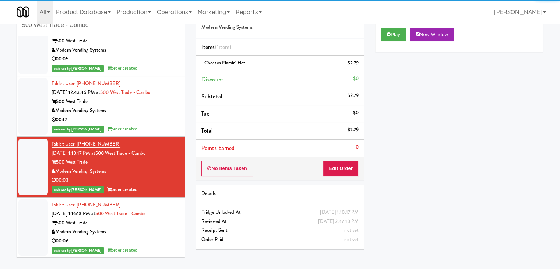
click at [144, 232] on div "Modern Vending Systems" at bounding box center [116, 231] width 128 height 9
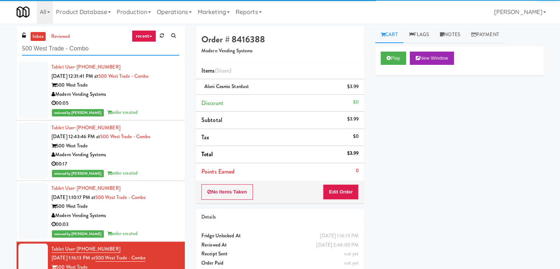
click at [108, 52] on input "500 West Trade - Combo" at bounding box center [100, 49] width 157 height 14
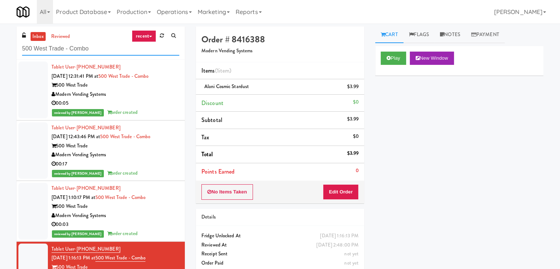
click at [108, 52] on input "500 West Trade - Combo" at bounding box center [100, 49] width 157 height 14
paste input "Moderne Cooler"
type input "Moderne Cooler"
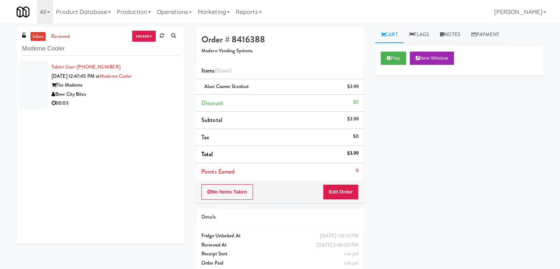
click at [151, 92] on div "Brew City Bites" at bounding box center [116, 94] width 128 height 9
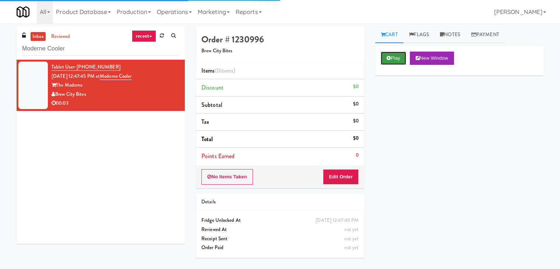
click at [389, 57] on icon at bounding box center [389, 58] width 4 height 5
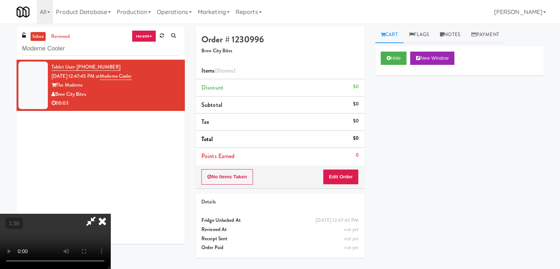
click at [110, 214] on video at bounding box center [55, 241] width 110 height 55
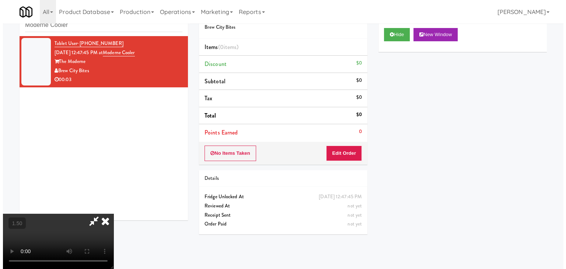
scroll to position [0, 0]
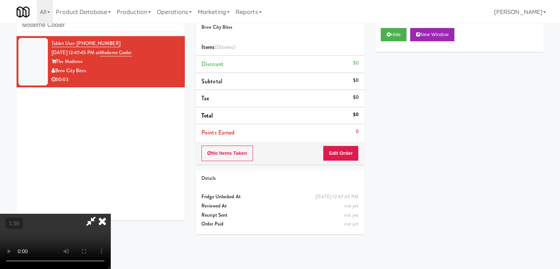
click at [110, 214] on icon at bounding box center [102, 221] width 16 height 15
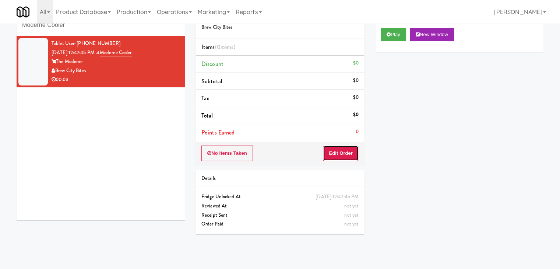
drag, startPoint x: 339, startPoint y: 154, endPoint x: 363, endPoint y: 137, distance: 29.2
click at [339, 153] on button "Edit Order" at bounding box center [341, 152] width 36 height 15
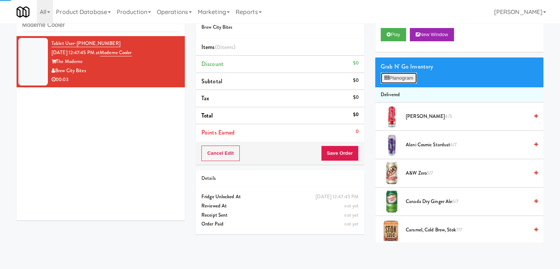
click at [396, 77] on button "Planogram" at bounding box center [399, 78] width 36 height 11
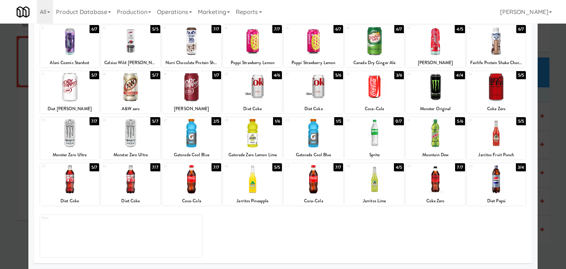
click at [191, 182] on div at bounding box center [191, 179] width 59 height 28
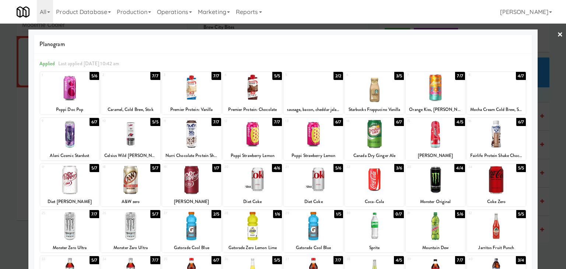
drag, startPoint x: 554, startPoint y: 37, endPoint x: 531, endPoint y: 47, distance: 25.2
click at [557, 37] on link "×" at bounding box center [560, 35] width 6 height 23
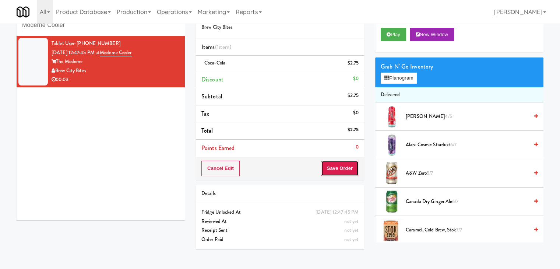
click at [336, 168] on button "Save Order" at bounding box center [340, 168] width 38 height 15
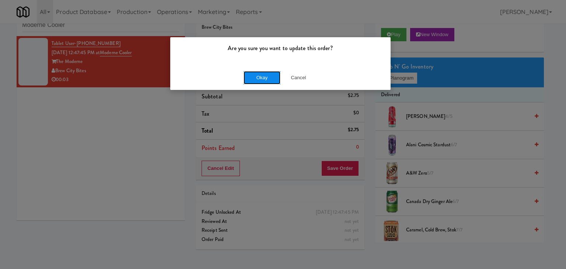
click at [261, 81] on button "Okay" at bounding box center [261, 77] width 37 height 13
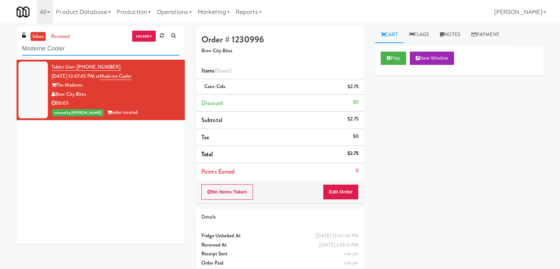
click at [81, 46] on input "Moderne Cooler" at bounding box center [100, 49] width 157 height 14
paste input "Cornish Brewery-"
type input "Cornish Brewery- Cooler"
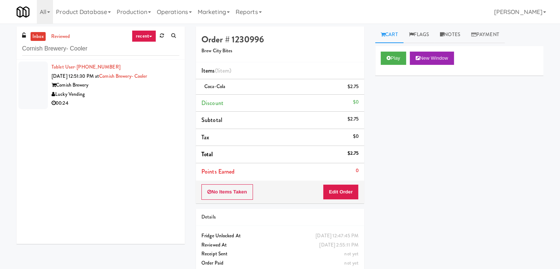
click at [154, 101] on div "00:24" at bounding box center [116, 103] width 128 height 9
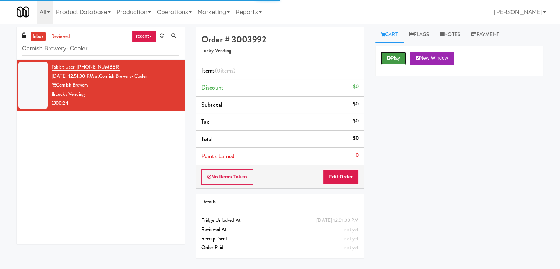
click at [394, 56] on button "Play" at bounding box center [393, 58] width 25 height 13
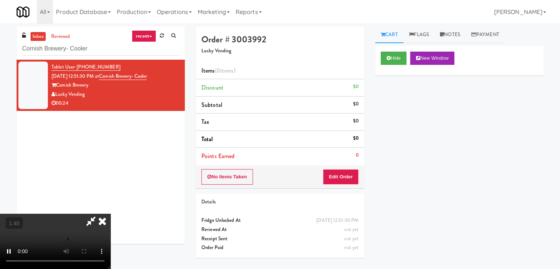
click at [110, 214] on video at bounding box center [55, 241] width 110 height 55
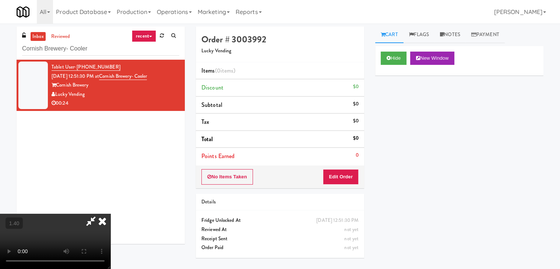
scroll to position [103, 0]
click at [110, 214] on video at bounding box center [55, 241] width 110 height 55
click at [110, 214] on icon at bounding box center [102, 221] width 16 height 15
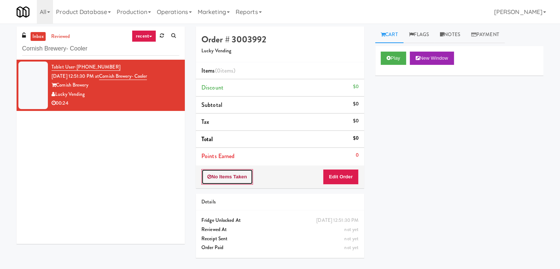
click at [230, 179] on button "No Items Taken" at bounding box center [227, 176] width 52 height 15
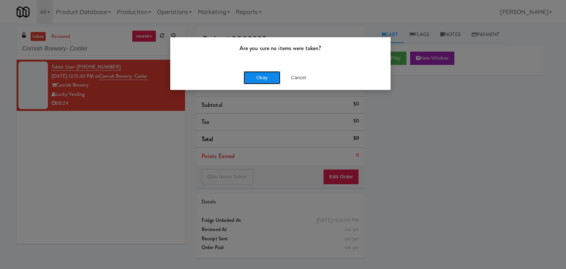
click at [250, 75] on button "Okay" at bounding box center [261, 77] width 37 height 13
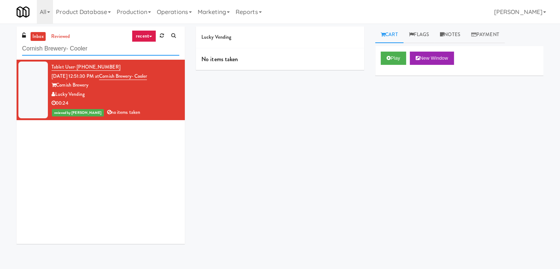
click at [103, 53] on input "Cornish Brewery- Cooler" at bounding box center [100, 49] width 157 height 14
paste input "[PERSON_NAME] - Pantry - Left"
type input "[PERSON_NAME] - Pantry - Left"
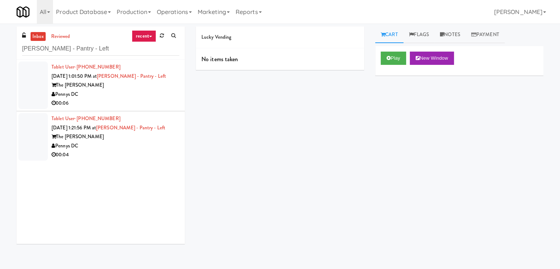
click at [153, 95] on div "Pennys DC" at bounding box center [116, 94] width 128 height 9
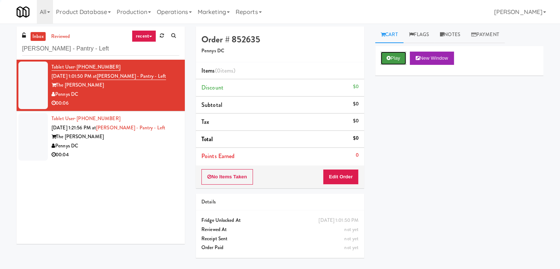
click at [387, 58] on icon at bounding box center [389, 58] width 4 height 5
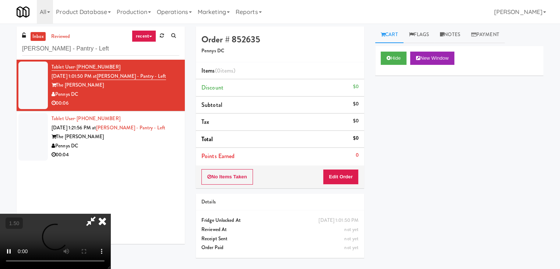
click at [110, 214] on video at bounding box center [55, 241] width 110 height 55
click at [99, 214] on icon at bounding box center [90, 221] width 17 height 15
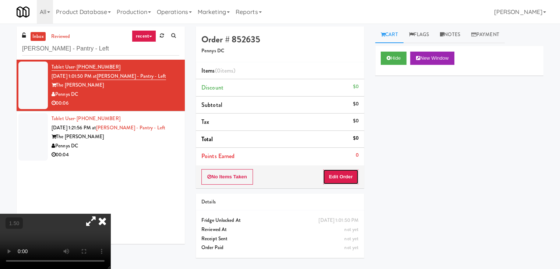
click at [340, 180] on button "Edit Order" at bounding box center [341, 176] width 36 height 15
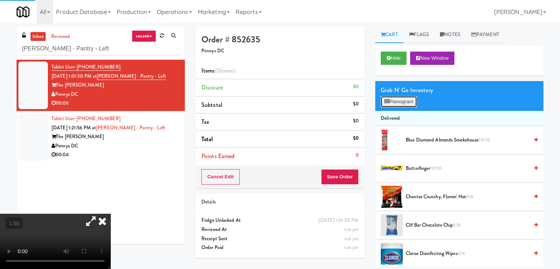
click at [399, 106] on button "Planogram" at bounding box center [399, 101] width 36 height 11
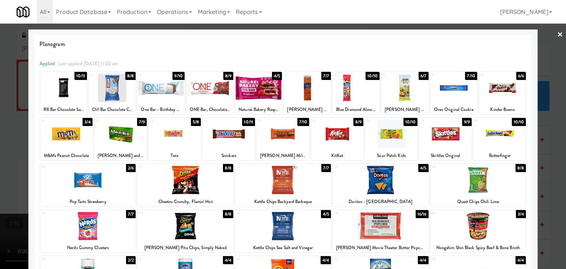
drag, startPoint x: 184, startPoint y: 179, endPoint x: 364, endPoint y: 159, distance: 180.8
click at [184, 179] on div at bounding box center [185, 180] width 96 height 28
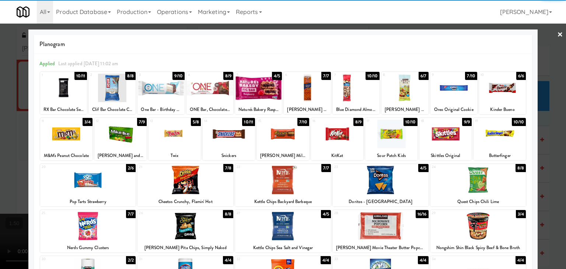
click at [557, 36] on link "×" at bounding box center [560, 35] width 6 height 23
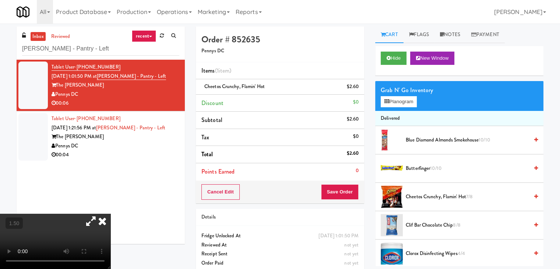
click at [99, 214] on icon at bounding box center [90, 221] width 17 height 15
click at [110, 214] on video at bounding box center [55, 241] width 110 height 55
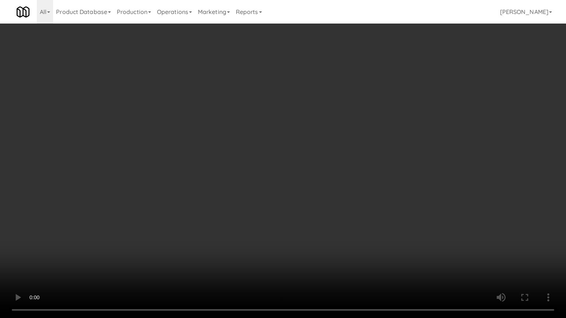
click at [244, 106] on video at bounding box center [283, 159] width 566 height 318
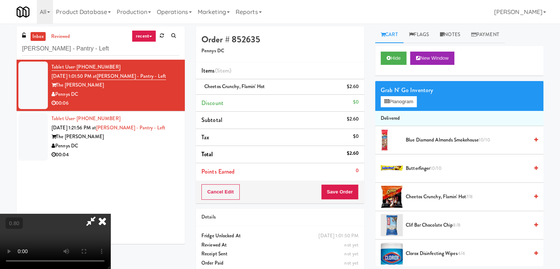
click at [110, 214] on icon at bounding box center [102, 221] width 16 height 15
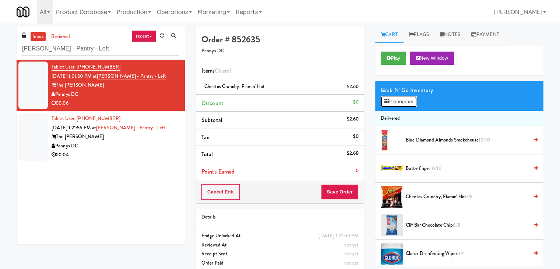
drag, startPoint x: 404, startPoint y: 98, endPoint x: 399, endPoint y: 100, distance: 5.3
click at [404, 98] on button "Planogram" at bounding box center [399, 101] width 36 height 11
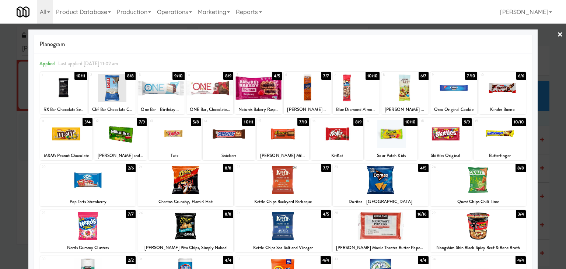
click at [557, 34] on link "×" at bounding box center [560, 35] width 6 height 23
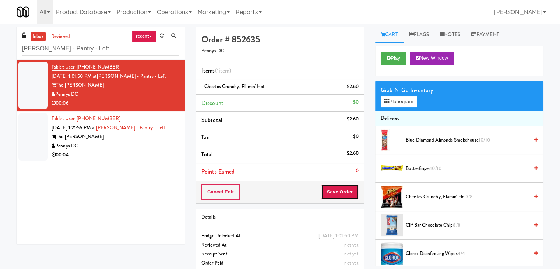
click at [348, 193] on button "Save Order" at bounding box center [340, 191] width 38 height 15
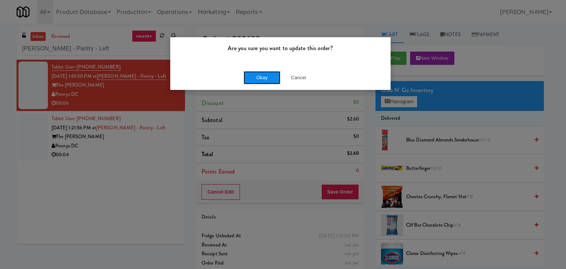
click at [263, 77] on button "Okay" at bounding box center [261, 77] width 37 height 13
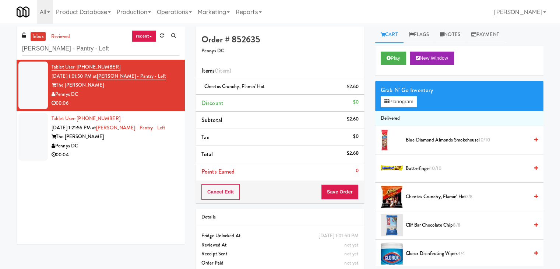
click at [147, 154] on div "00:04" at bounding box center [116, 154] width 128 height 9
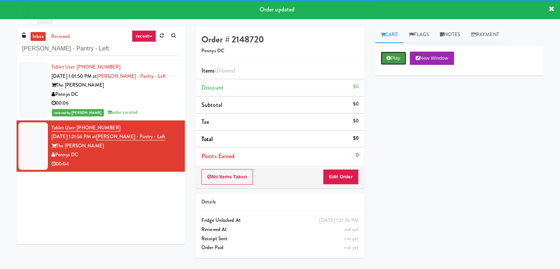
click at [399, 56] on button "Play" at bounding box center [393, 58] width 25 height 13
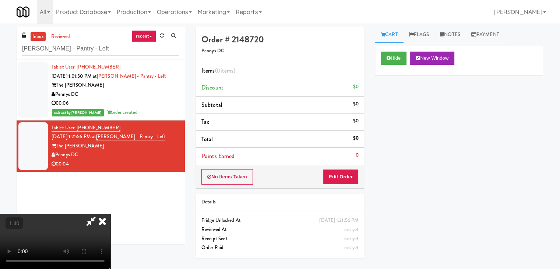
click at [110, 214] on video at bounding box center [55, 241] width 110 height 55
click at [110, 214] on icon at bounding box center [102, 221] width 16 height 15
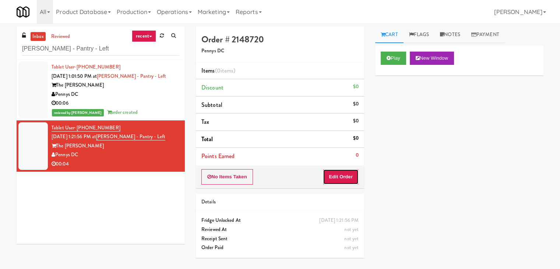
click at [338, 182] on button "Edit Order" at bounding box center [341, 176] width 36 height 15
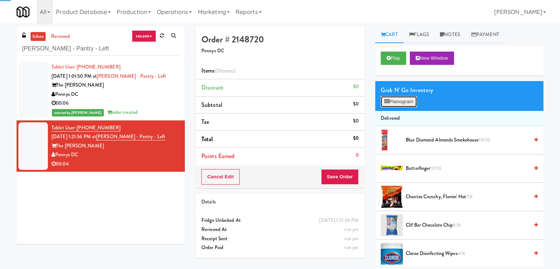
click at [408, 96] on button "Planogram" at bounding box center [399, 101] width 36 height 11
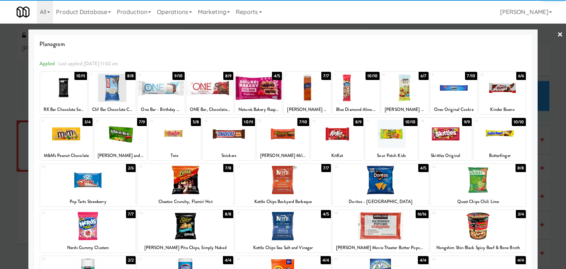
click at [283, 141] on div at bounding box center [283, 134] width 52 height 28
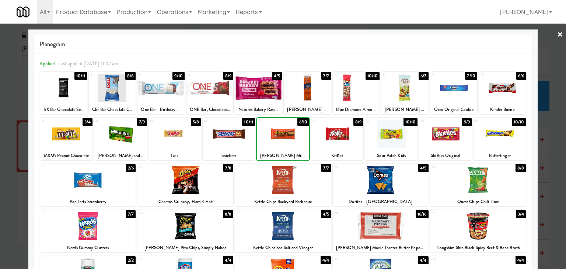
click at [283, 141] on div at bounding box center [283, 134] width 52 height 28
drag, startPoint x: 554, startPoint y: 34, endPoint x: 529, endPoint y: 39, distance: 26.4
click at [557, 34] on link "×" at bounding box center [560, 35] width 6 height 23
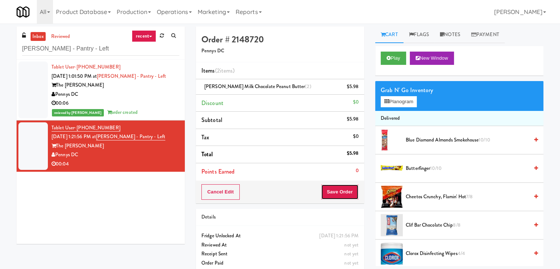
click at [330, 191] on button "Save Order" at bounding box center [340, 191] width 38 height 15
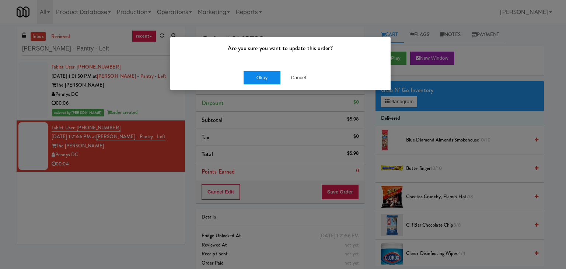
drag, startPoint x: 269, startPoint y: 70, endPoint x: 265, endPoint y: 75, distance: 6.4
click at [267, 74] on div "Okay Cancel" at bounding box center [280, 77] width 220 height 25
click at [264, 77] on button "Okay" at bounding box center [261, 77] width 37 height 13
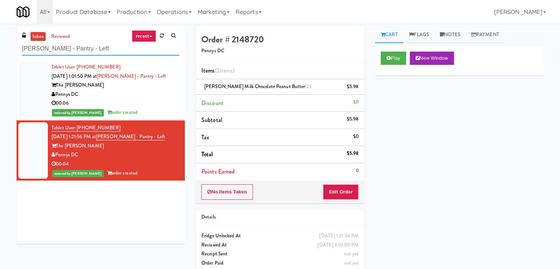
click at [93, 51] on input "[PERSON_NAME] - Pantry - Left" at bounding box center [100, 49] width 157 height 14
paste input "Metronome-Cooler"
type input "Metronome-Cooler"
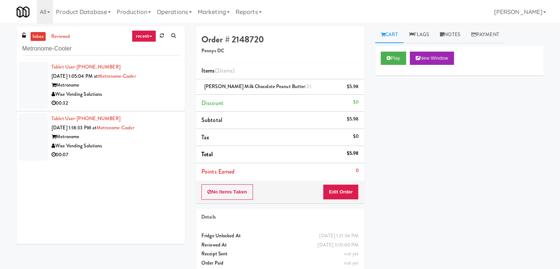
click at [146, 94] on div "Wise Vending Solutions" at bounding box center [116, 94] width 128 height 9
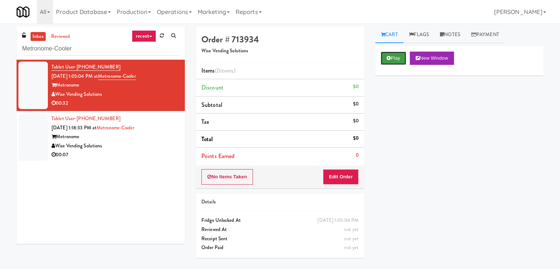
click at [395, 61] on button "Play" at bounding box center [393, 58] width 25 height 13
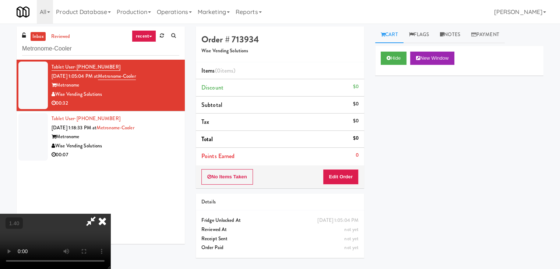
click at [110, 214] on video at bounding box center [55, 241] width 110 height 55
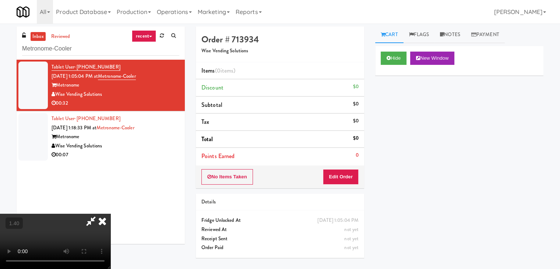
scroll to position [0, 0]
click at [110, 214] on video at bounding box center [55, 241] width 110 height 55
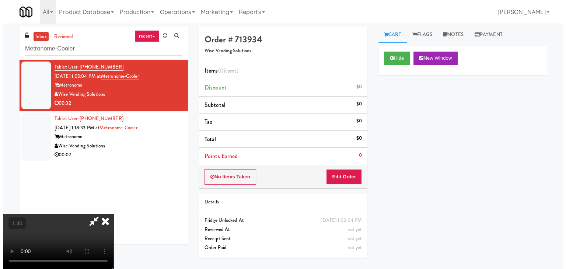
scroll to position [103, 0]
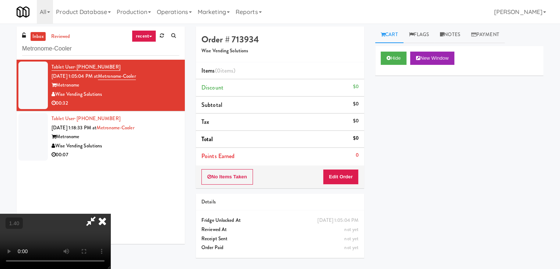
click at [110, 214] on video at bounding box center [55, 241] width 110 height 55
click at [353, 175] on button "Edit Order" at bounding box center [341, 176] width 36 height 15
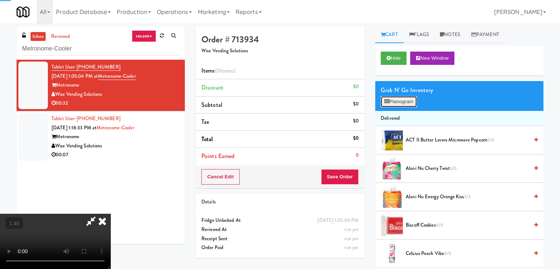
click at [396, 105] on button "Planogram" at bounding box center [399, 101] width 36 height 11
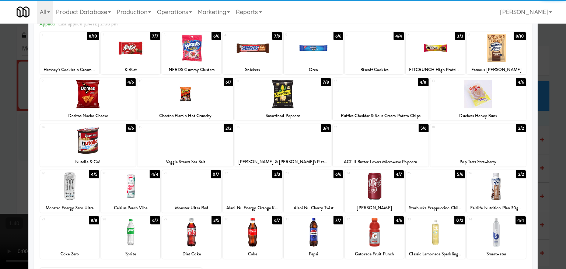
scroll to position [93, 0]
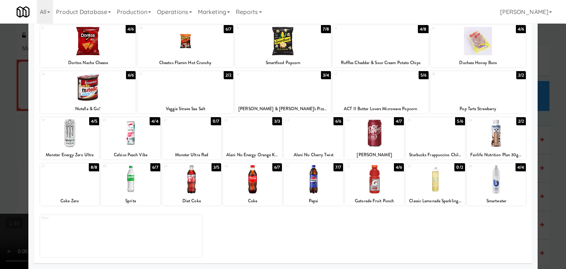
click at [74, 185] on div at bounding box center [69, 179] width 59 height 28
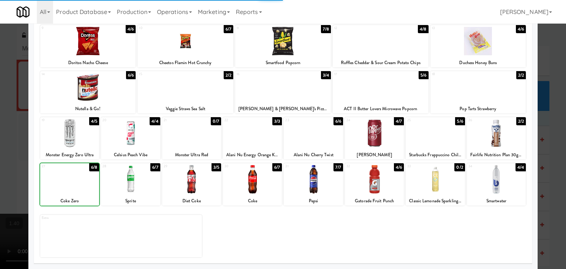
click at [74, 185] on div at bounding box center [69, 179] width 59 height 28
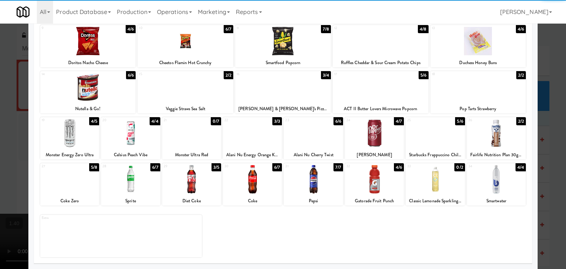
click at [188, 184] on div at bounding box center [191, 179] width 59 height 28
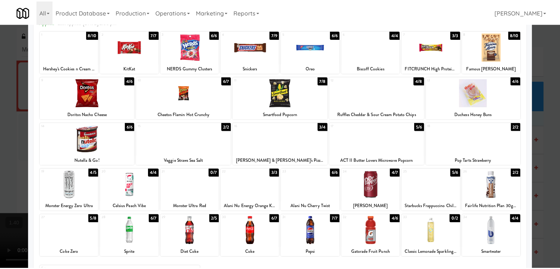
scroll to position [0, 0]
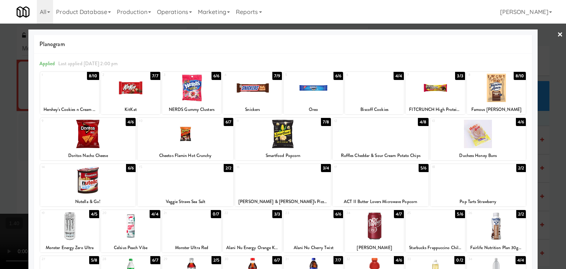
click at [557, 31] on link "×" at bounding box center [560, 35] width 6 height 23
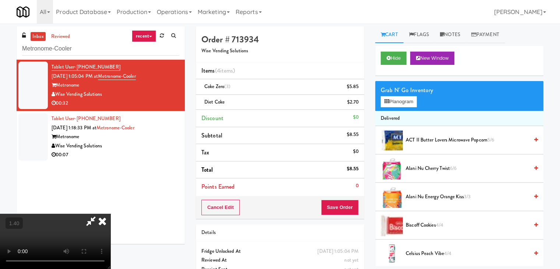
click at [110, 214] on video at bounding box center [55, 241] width 110 height 55
click at [110, 214] on icon at bounding box center [102, 221] width 16 height 15
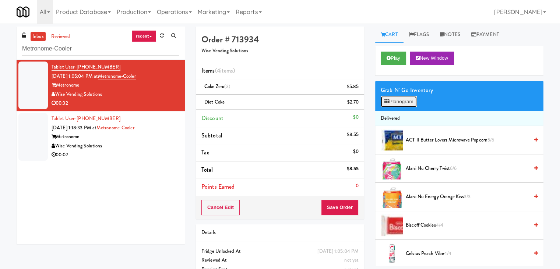
click at [387, 99] on icon at bounding box center [386, 101] width 5 height 5
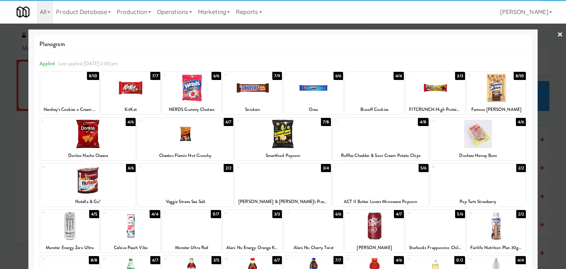
click at [284, 142] on div at bounding box center [283, 134] width 96 height 28
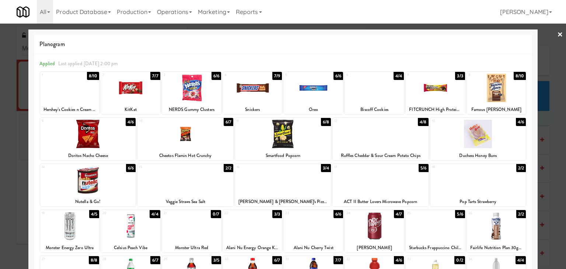
click at [557, 32] on link "×" at bounding box center [560, 35] width 6 height 23
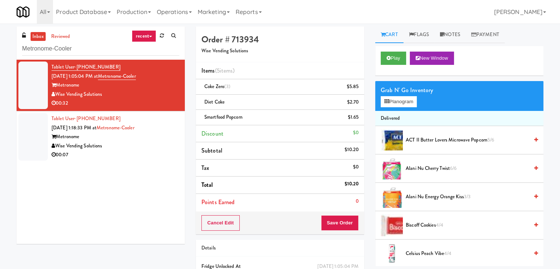
click at [334, 211] on div "Cancel Edit Save Order" at bounding box center [280, 222] width 168 height 23
click at [334, 219] on button "Save Order" at bounding box center [340, 222] width 38 height 15
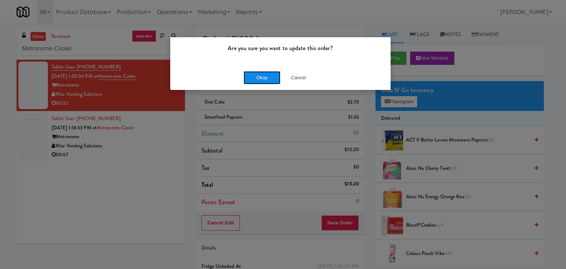
click at [258, 79] on button "Okay" at bounding box center [261, 77] width 37 height 13
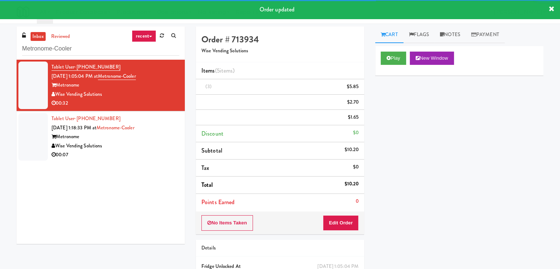
click at [155, 146] on div "Wise Vending Solutions" at bounding box center [116, 145] width 128 height 9
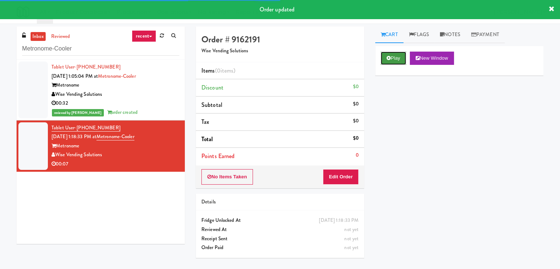
click at [387, 56] on icon at bounding box center [389, 58] width 4 height 5
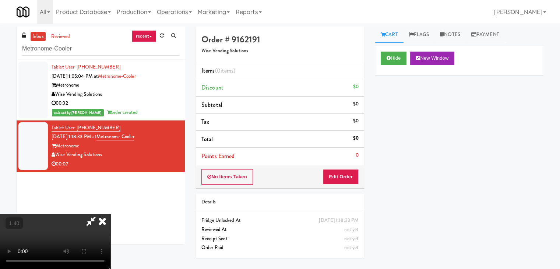
click at [110, 214] on video at bounding box center [55, 241] width 110 height 55
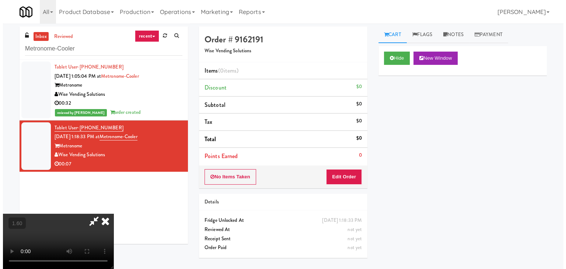
scroll to position [0, 0]
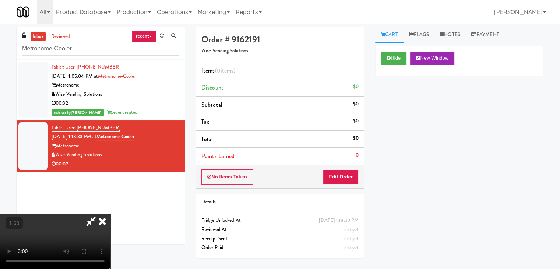
drag, startPoint x: 325, startPoint y: 28, endPoint x: 327, endPoint y: 55, distance: 26.9
click at [110, 214] on icon at bounding box center [102, 221] width 16 height 15
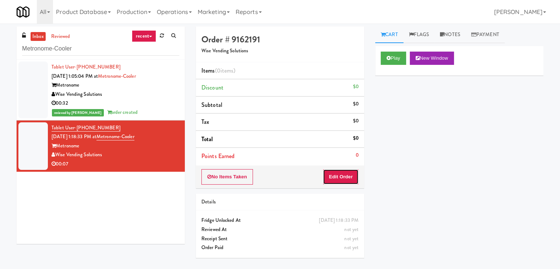
click at [343, 179] on button "Edit Order" at bounding box center [341, 176] width 36 height 15
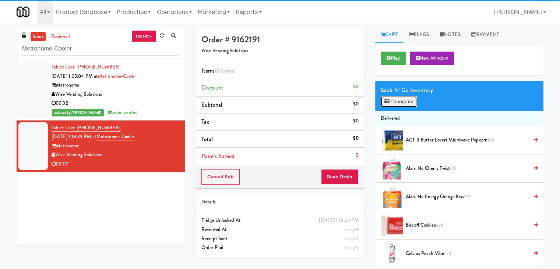
click at [391, 103] on button "Planogram" at bounding box center [399, 101] width 36 height 11
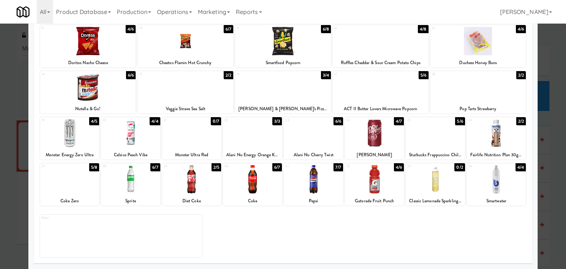
drag, startPoint x: 67, startPoint y: 142, endPoint x: 172, endPoint y: 143, distance: 104.6
click at [67, 142] on div at bounding box center [69, 133] width 59 height 28
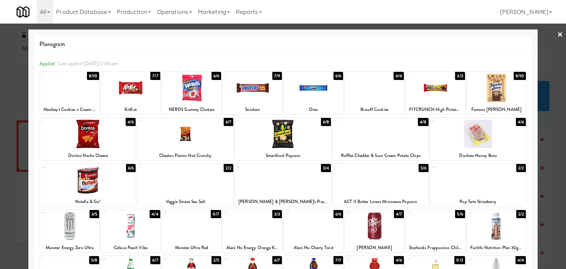
drag, startPoint x: 554, startPoint y: 33, endPoint x: 526, endPoint y: 36, distance: 28.1
click at [557, 33] on link "×" at bounding box center [560, 35] width 6 height 23
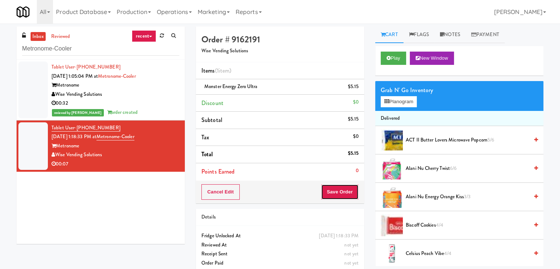
click at [329, 190] on button "Save Order" at bounding box center [340, 191] width 38 height 15
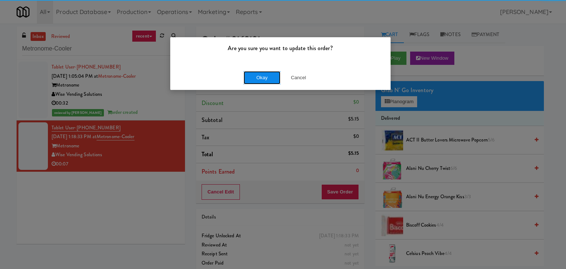
click at [259, 80] on button "Okay" at bounding box center [261, 77] width 37 height 13
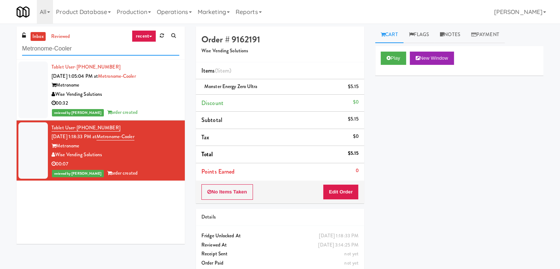
click at [97, 52] on input "Metronome-Cooler" at bounding box center [100, 49] width 157 height 14
paste input "Vertex - Combo Cooler - Middle"
type input "Vertex - Combo Cooler - Middle"
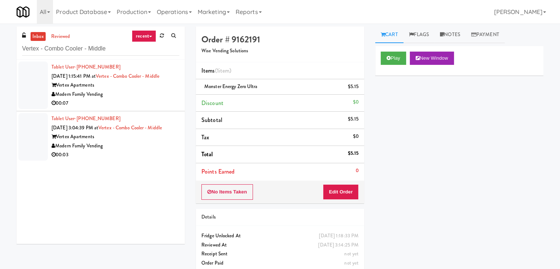
click at [160, 96] on div "Modern Family Vending" at bounding box center [116, 94] width 128 height 9
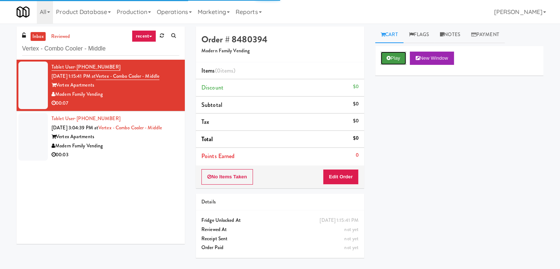
drag, startPoint x: 394, startPoint y: 57, endPoint x: 390, endPoint y: 54, distance: 4.6
click at [394, 56] on button "Play" at bounding box center [393, 58] width 25 height 13
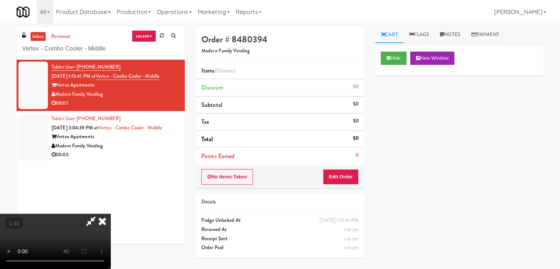
click at [110, 214] on video at bounding box center [55, 241] width 110 height 55
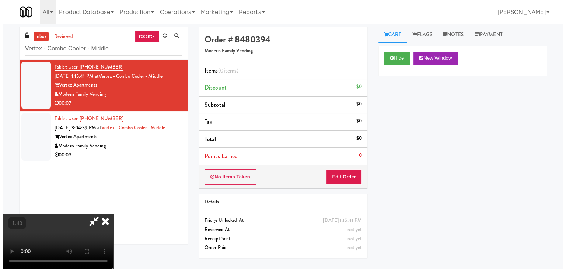
scroll to position [24, 0]
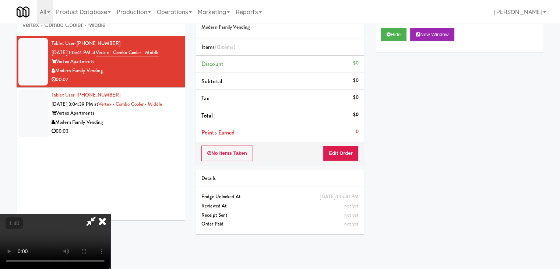
click at [110, 214] on video at bounding box center [55, 241] width 110 height 55
click at [110, 214] on icon at bounding box center [102, 221] width 16 height 15
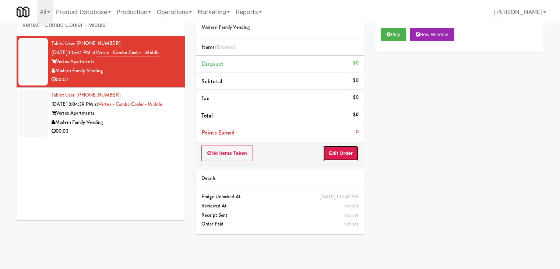
click at [345, 156] on button "Edit Order" at bounding box center [341, 152] width 36 height 15
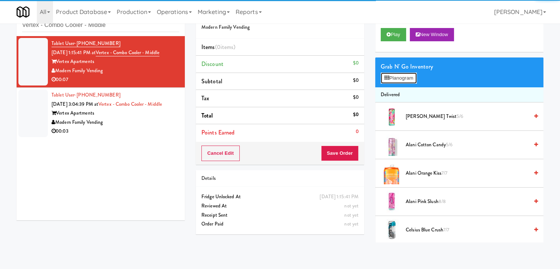
click at [411, 81] on button "Planogram" at bounding box center [399, 78] width 36 height 11
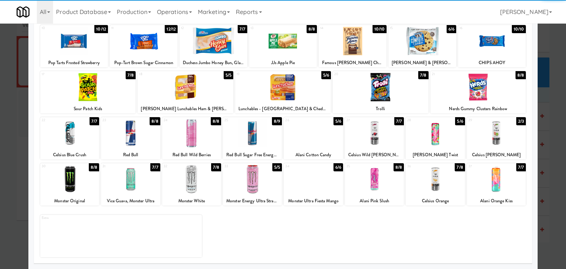
click at [490, 131] on div at bounding box center [495, 133] width 59 height 28
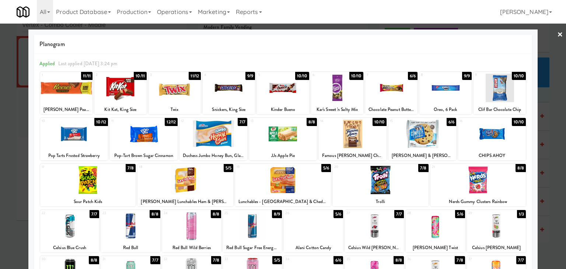
click at [557, 35] on div at bounding box center [283, 134] width 566 height 269
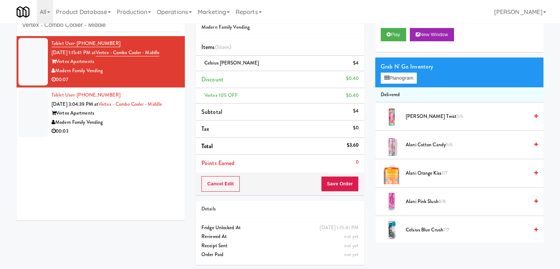
click at [320, 184] on div "Cancel Edit Save Order" at bounding box center [280, 183] width 168 height 23
drag, startPoint x: 339, startPoint y: 187, endPoint x: 343, endPoint y: 181, distance: 7.4
click at [339, 186] on button "Save Order" at bounding box center [340, 183] width 38 height 15
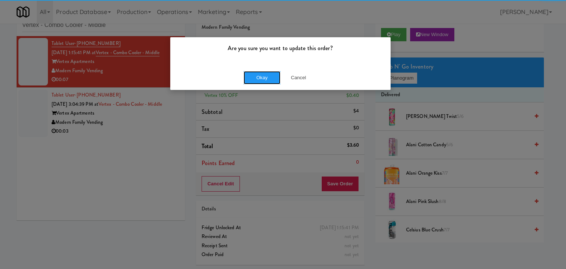
drag, startPoint x: 259, startPoint y: 74, endPoint x: 201, endPoint y: 106, distance: 66.9
click at [259, 74] on button "Okay" at bounding box center [261, 77] width 37 height 13
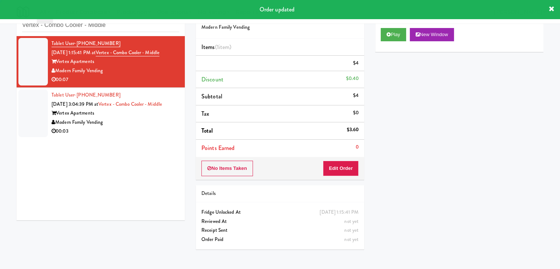
click at [157, 127] on div "Modern Family Vending" at bounding box center [116, 122] width 128 height 9
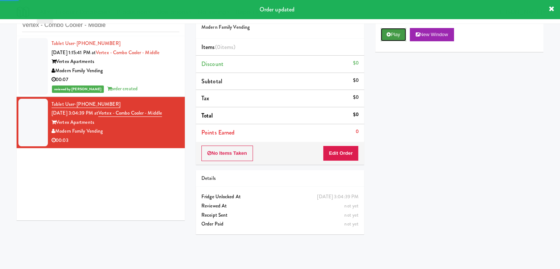
click at [394, 31] on button "Play" at bounding box center [393, 34] width 25 height 13
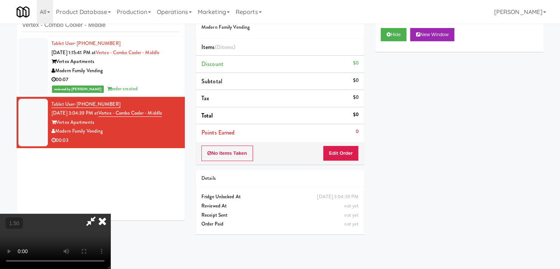
click at [110, 214] on video at bounding box center [55, 241] width 110 height 55
click at [110, 214] on icon at bounding box center [102, 221] width 16 height 15
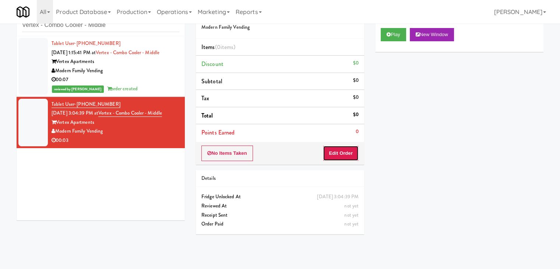
click at [331, 148] on button "Edit Order" at bounding box center [341, 152] width 36 height 15
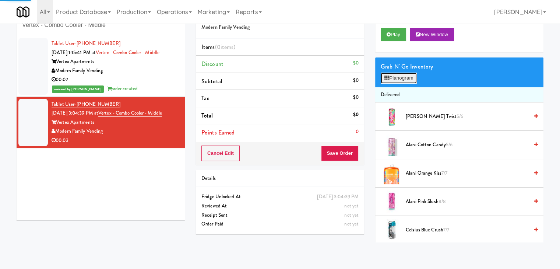
click at [394, 78] on button "Planogram" at bounding box center [399, 78] width 36 height 11
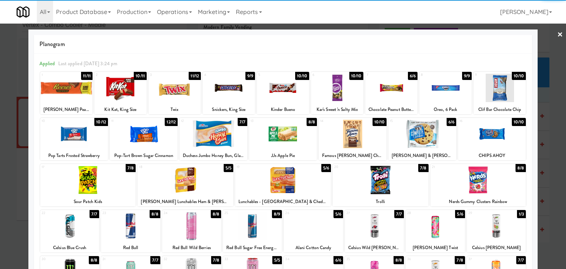
click at [121, 91] on div at bounding box center [120, 88] width 52 height 28
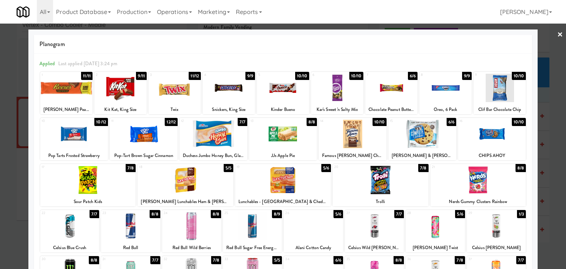
click at [557, 34] on link "×" at bounding box center [560, 35] width 6 height 23
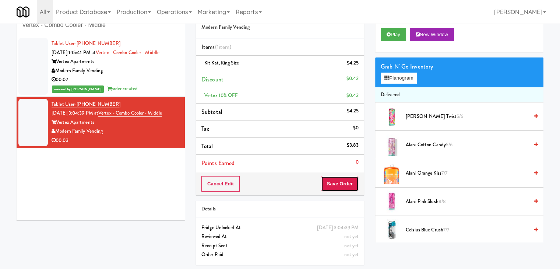
click at [333, 182] on button "Save Order" at bounding box center [340, 183] width 38 height 15
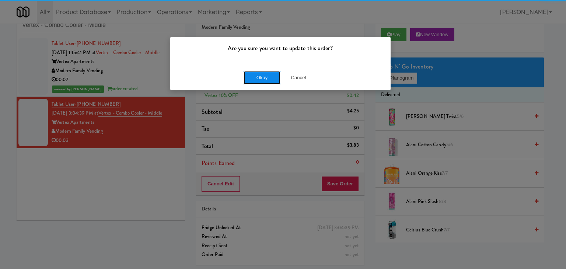
click at [262, 74] on button "Okay" at bounding box center [261, 77] width 37 height 13
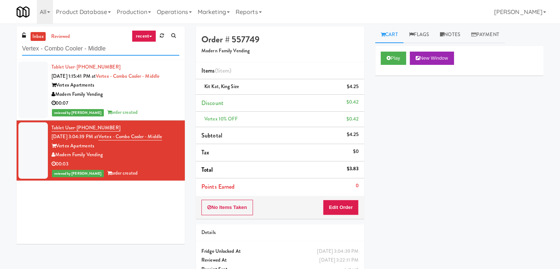
click at [109, 51] on input "Vertex - Combo Cooler - Middle" at bounding box center [100, 49] width 157 height 14
paste input "BlackBerry - Cafeteria (Right)"
type input "BlackBerry - Cafeteria (Right)"
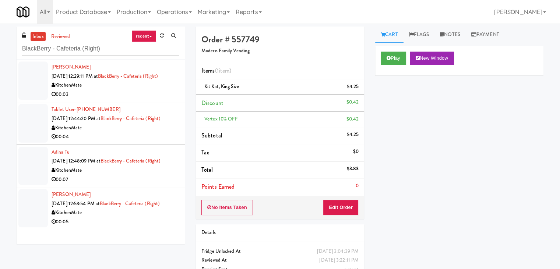
click at [151, 87] on div "KitchenMate" at bounding box center [116, 85] width 128 height 9
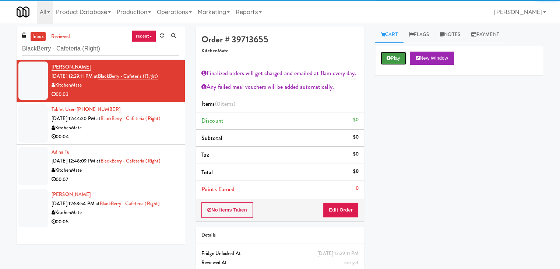
click at [402, 53] on button "Play" at bounding box center [393, 58] width 25 height 13
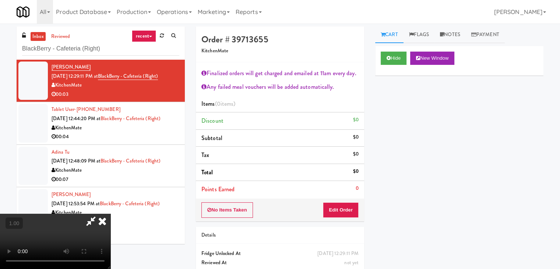
click at [110, 214] on video at bounding box center [55, 241] width 110 height 55
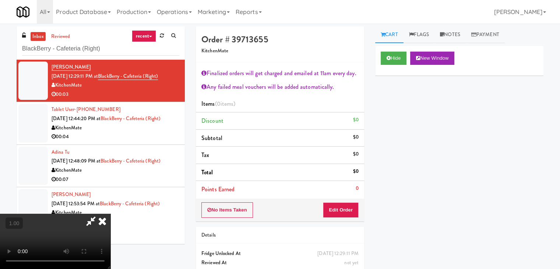
click at [110, 214] on video at bounding box center [55, 241] width 110 height 55
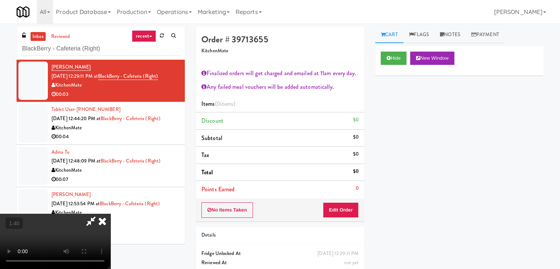
click at [110, 214] on icon at bounding box center [102, 221] width 16 height 15
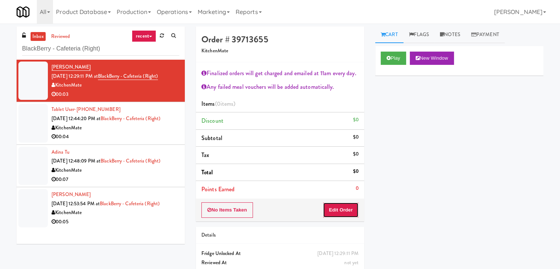
click at [329, 208] on button "Edit Order" at bounding box center [341, 209] width 36 height 15
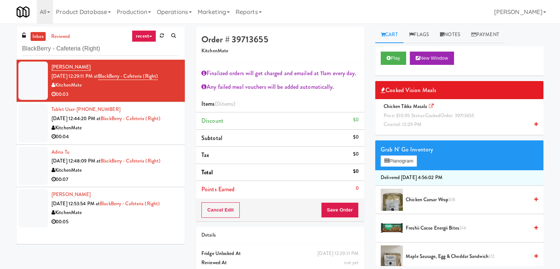
click at [534, 125] on icon at bounding box center [536, 124] width 4 height 5
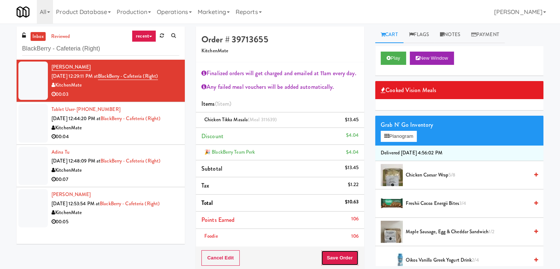
click at [338, 256] on button "Save Order" at bounding box center [340, 257] width 38 height 15
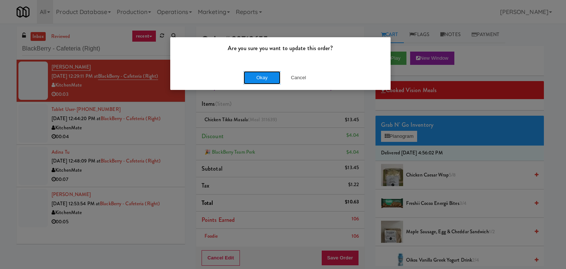
click at [261, 78] on button "Okay" at bounding box center [261, 77] width 37 height 13
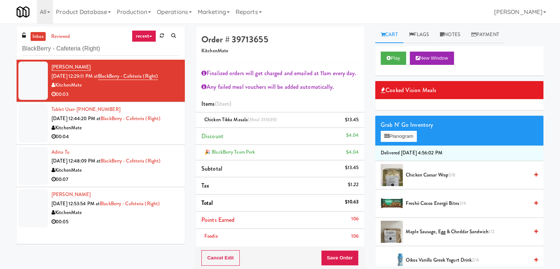
click at [169, 133] on div "00:04" at bounding box center [116, 136] width 128 height 9
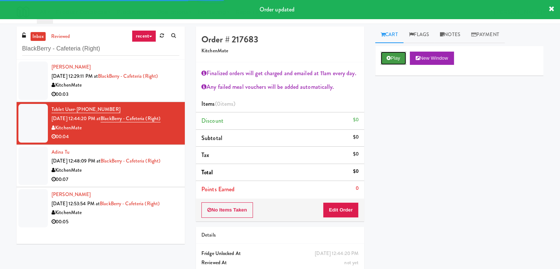
click at [395, 57] on button "Play" at bounding box center [393, 58] width 25 height 13
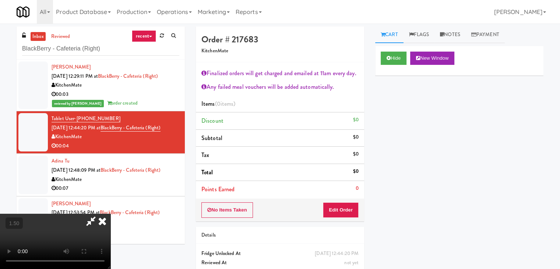
click at [110, 214] on icon at bounding box center [102, 221] width 16 height 15
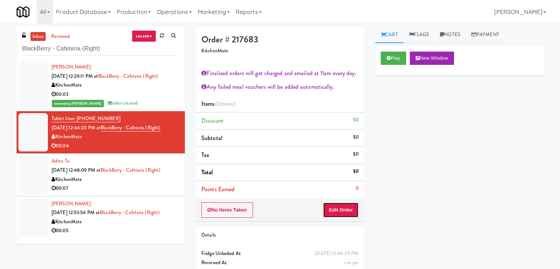
click at [342, 215] on button "Edit Order" at bounding box center [341, 209] width 36 height 15
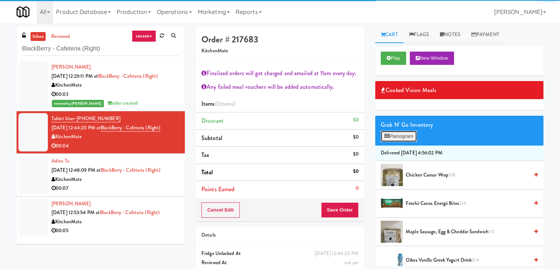
click at [404, 131] on button "Planogram" at bounding box center [399, 136] width 36 height 11
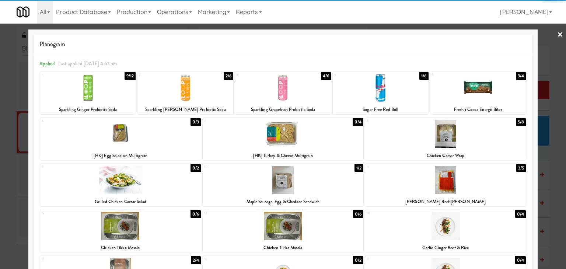
click at [458, 134] on div at bounding box center [445, 134] width 161 height 28
click at [557, 33] on link "×" at bounding box center [560, 35] width 6 height 23
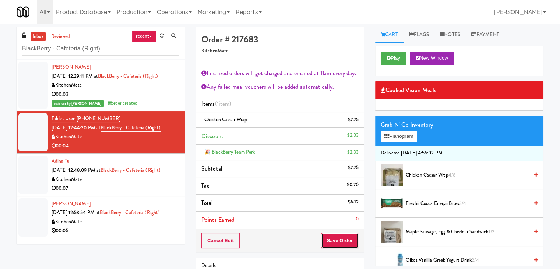
click at [342, 238] on button "Save Order" at bounding box center [340, 240] width 38 height 15
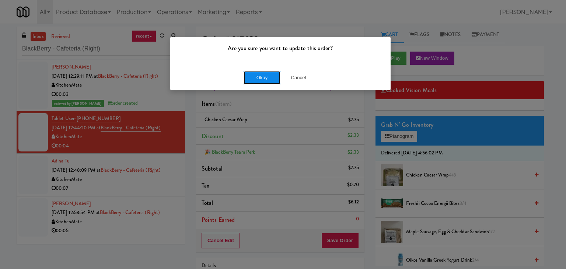
click at [250, 78] on button "Okay" at bounding box center [261, 77] width 37 height 13
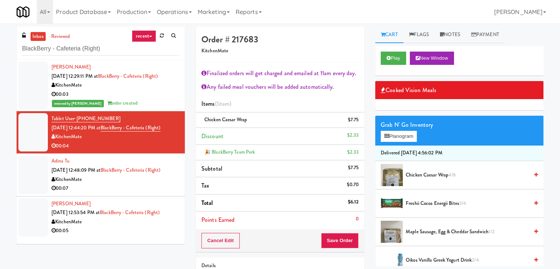
click at [133, 191] on div "00:07" at bounding box center [116, 188] width 128 height 9
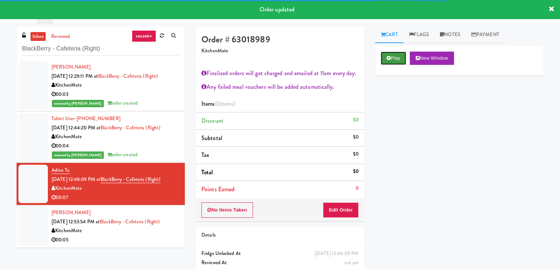
click at [391, 53] on button "Play" at bounding box center [393, 58] width 25 height 13
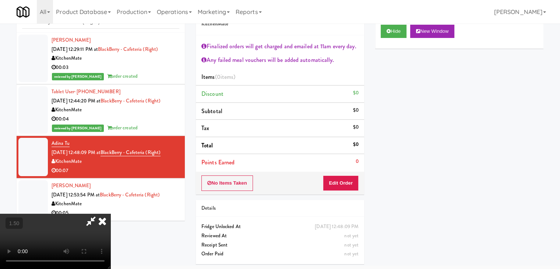
click at [110, 214] on icon at bounding box center [102, 221] width 16 height 15
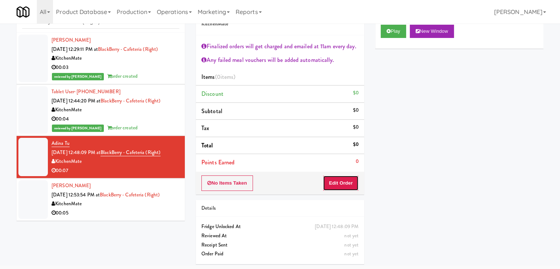
click at [345, 180] on button "Edit Order" at bounding box center [341, 182] width 36 height 15
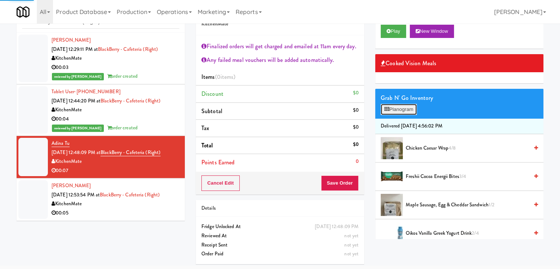
click at [406, 107] on button "Planogram" at bounding box center [399, 109] width 36 height 11
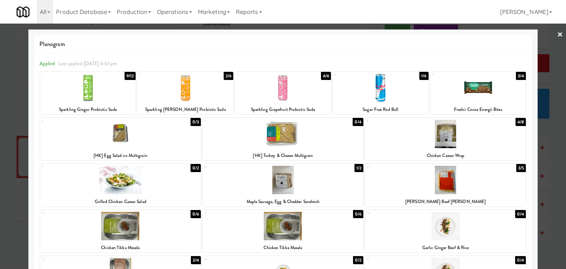
click at [444, 138] on div at bounding box center [445, 134] width 161 height 28
click at [487, 86] on div at bounding box center [478, 88] width 96 height 28
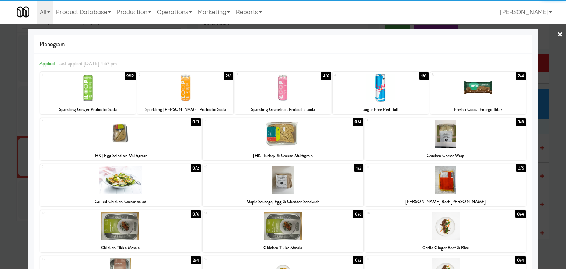
click at [557, 34] on link "×" at bounding box center [560, 35] width 6 height 23
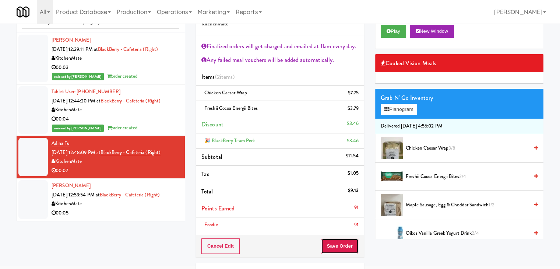
click at [336, 247] on button "Save Order" at bounding box center [340, 245] width 38 height 15
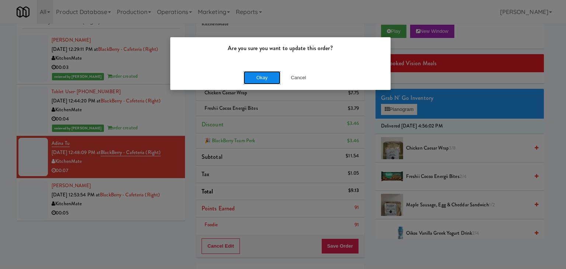
click at [267, 73] on button "Okay" at bounding box center [261, 77] width 37 height 13
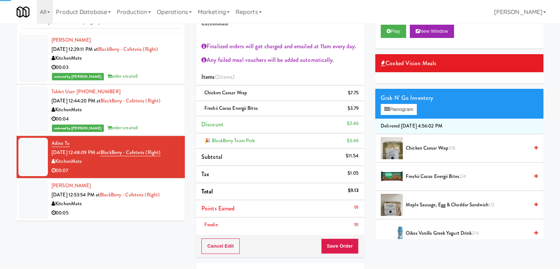
click at [137, 212] on div "00:05" at bounding box center [116, 212] width 128 height 9
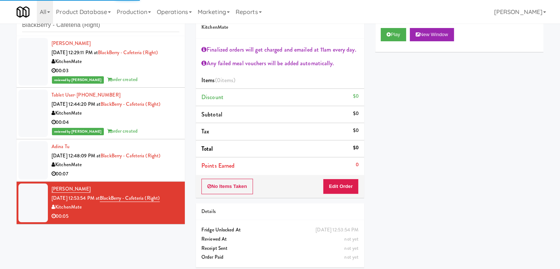
scroll to position [27, 0]
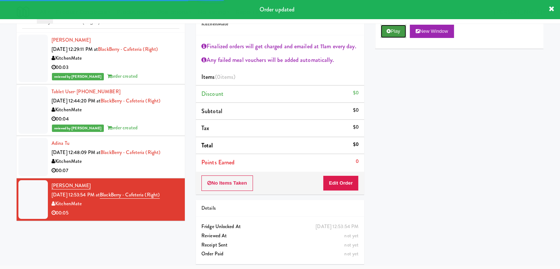
click at [386, 36] on button "Play" at bounding box center [393, 31] width 25 height 13
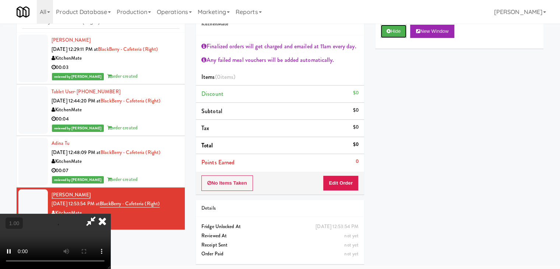
scroll to position [127, 0]
click at [110, 214] on video at bounding box center [55, 241] width 110 height 55
click at [110, 214] on icon at bounding box center [102, 221] width 16 height 15
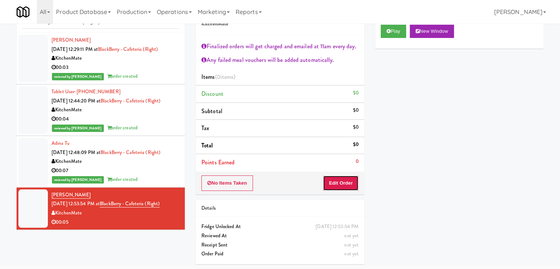
click at [330, 183] on button "Edit Order" at bounding box center [341, 182] width 36 height 15
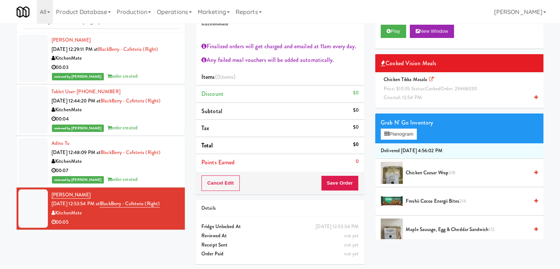
click at [534, 97] on icon at bounding box center [536, 97] width 4 height 5
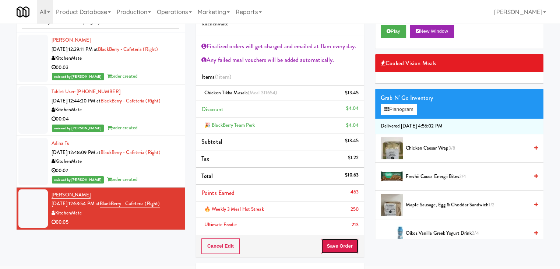
click at [337, 242] on button "Save Order" at bounding box center [340, 245] width 38 height 15
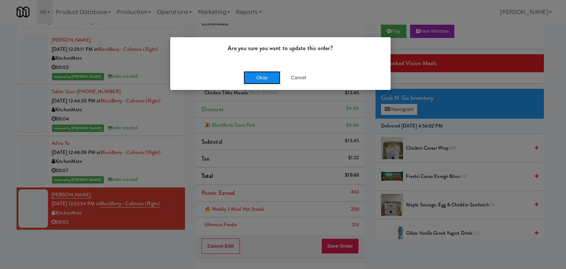
click at [260, 78] on button "Okay" at bounding box center [261, 77] width 37 height 13
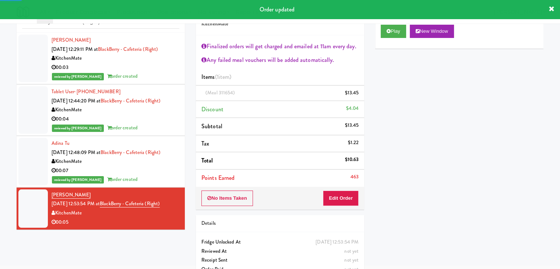
click at [141, 166] on div "00:07" at bounding box center [116, 170] width 128 height 9
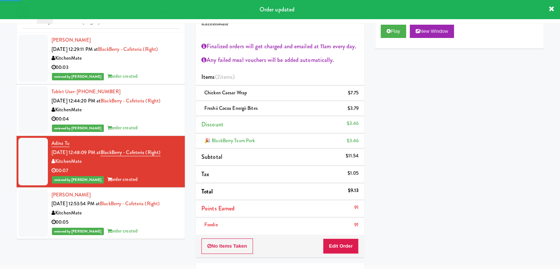
click at [147, 118] on div "00:04" at bounding box center [116, 119] width 128 height 9
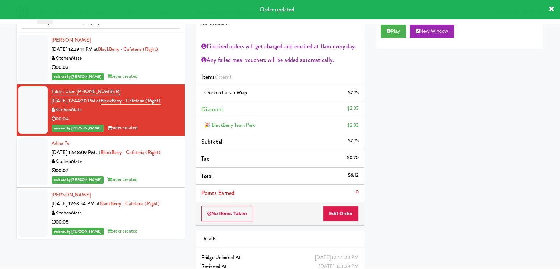
click at [154, 66] on div "00:03" at bounding box center [116, 67] width 128 height 9
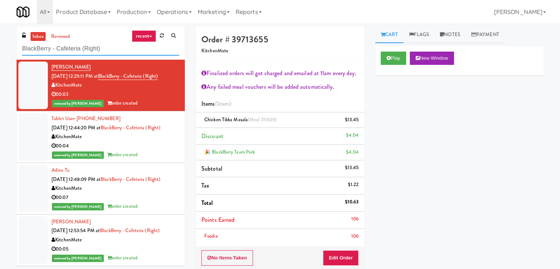
click at [96, 50] on input "BlackBerry - Cafeteria (Right)" at bounding box center [100, 49] width 157 height 14
paste input "[PERSON_NAME] - Cooler - Left"
type input "[PERSON_NAME] - Cooler - Left"
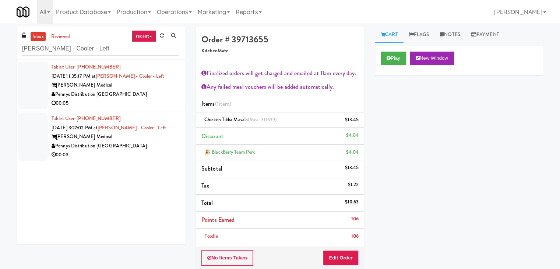
drag, startPoint x: 144, startPoint y: 98, endPoint x: 142, endPoint y: 95, distance: 4.3
click at [144, 99] on div "00:05" at bounding box center [116, 103] width 128 height 9
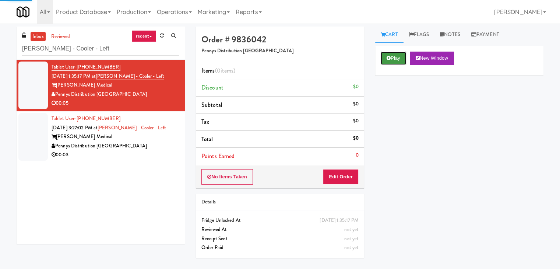
click at [389, 59] on icon at bounding box center [389, 58] width 4 height 5
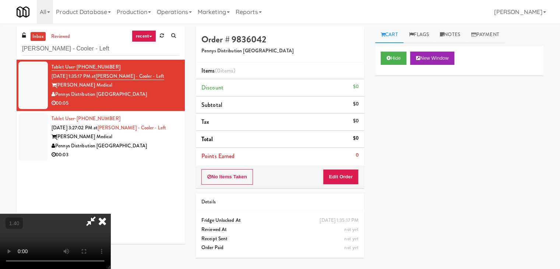
click at [110, 214] on video at bounding box center [55, 241] width 110 height 55
click at [110, 214] on icon at bounding box center [102, 221] width 16 height 15
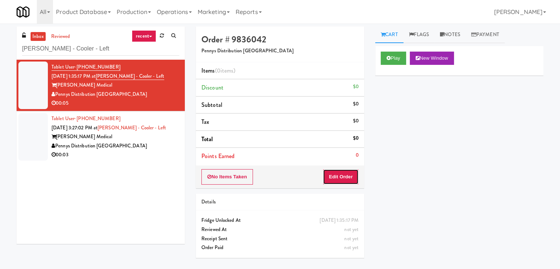
click at [343, 170] on button "Edit Order" at bounding box center [341, 176] width 36 height 15
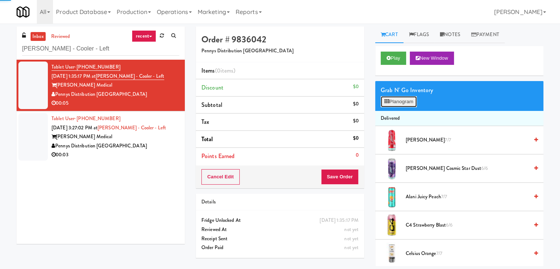
click at [401, 98] on button "Planogram" at bounding box center [399, 101] width 36 height 11
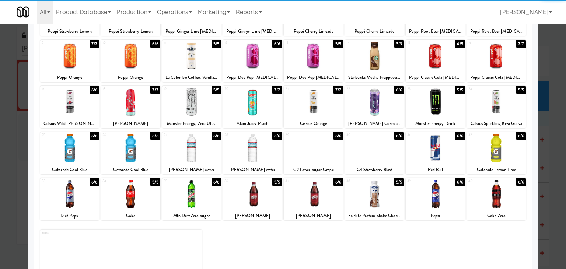
scroll to position [93, 0]
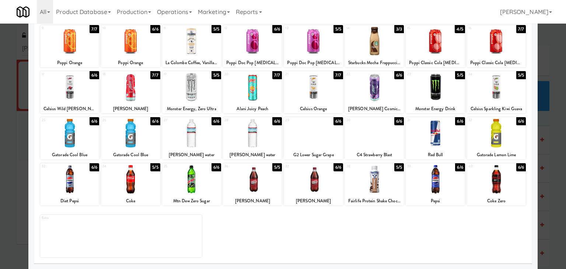
click at [496, 134] on div at bounding box center [495, 133] width 59 height 28
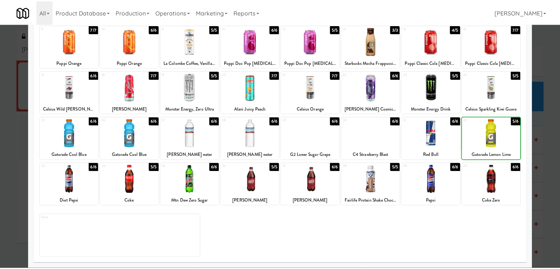
scroll to position [0, 0]
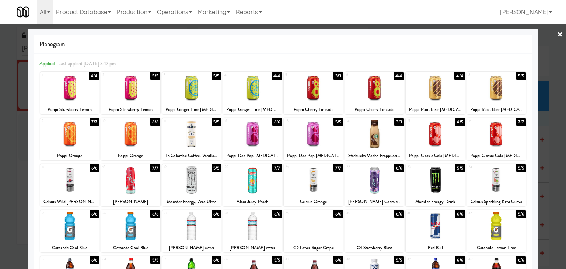
click at [557, 34] on link "×" at bounding box center [560, 35] width 6 height 23
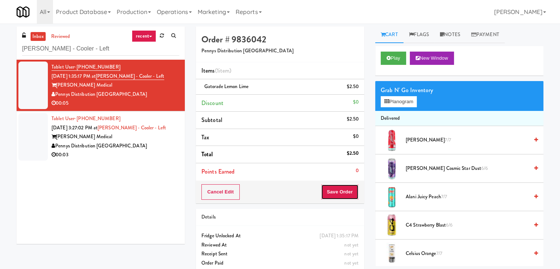
click at [342, 192] on button "Save Order" at bounding box center [340, 191] width 38 height 15
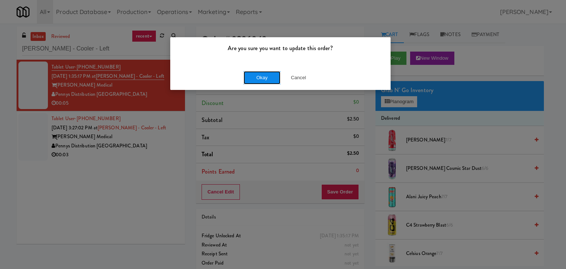
click at [266, 81] on button "Okay" at bounding box center [261, 77] width 37 height 13
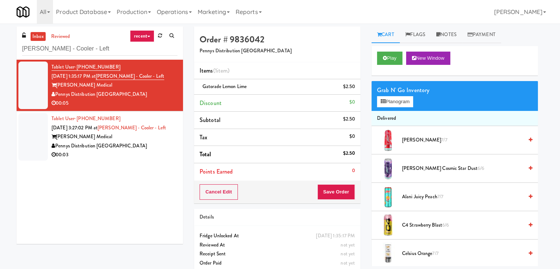
click at [160, 152] on div "00:03" at bounding box center [115, 154] width 126 height 9
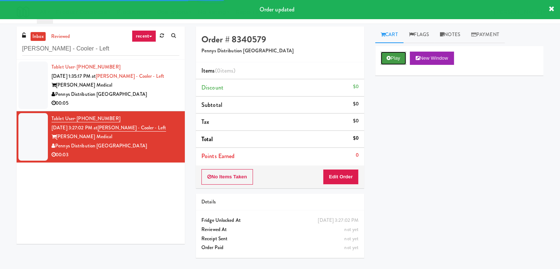
click at [390, 56] on icon at bounding box center [389, 58] width 4 height 5
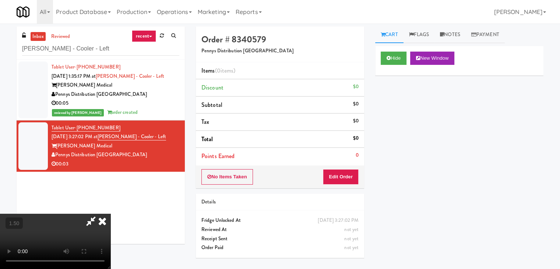
click at [110, 214] on video at bounding box center [55, 241] width 110 height 55
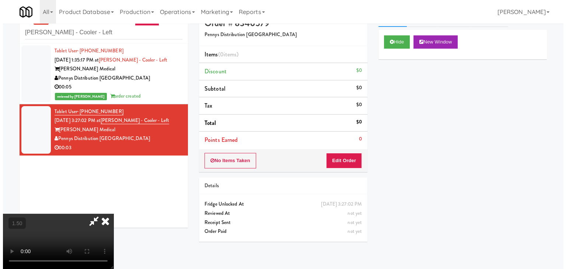
scroll to position [24, 0]
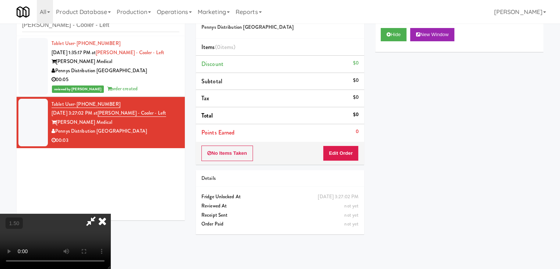
click at [110, 214] on video at bounding box center [55, 241] width 110 height 55
click at [110, 214] on icon at bounding box center [102, 221] width 16 height 15
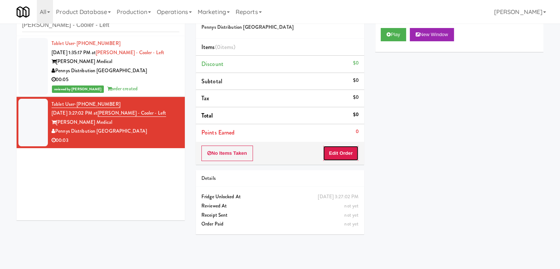
click at [336, 154] on button "Edit Order" at bounding box center [341, 152] width 36 height 15
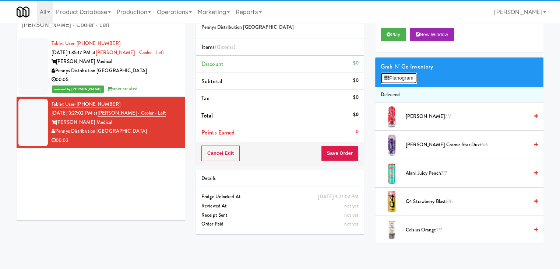
click at [401, 75] on button "Planogram" at bounding box center [399, 78] width 36 height 11
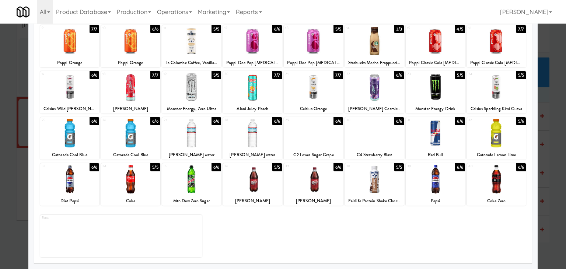
click at [125, 179] on div at bounding box center [130, 179] width 59 height 28
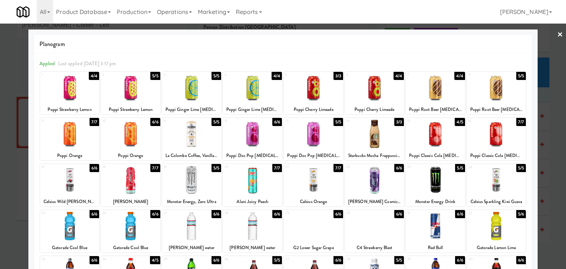
click at [557, 33] on link "×" at bounding box center [560, 35] width 6 height 23
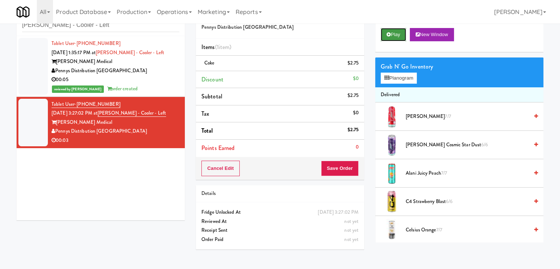
click at [387, 33] on icon at bounding box center [389, 34] width 4 height 5
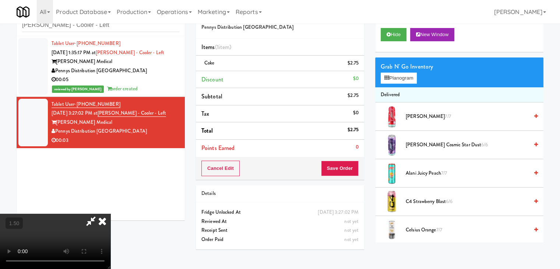
click at [110, 214] on icon at bounding box center [102, 221] width 16 height 15
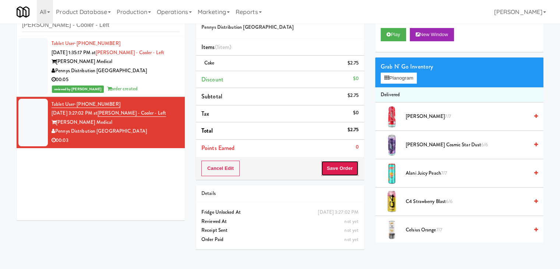
click at [342, 170] on button "Save Order" at bounding box center [340, 168] width 38 height 15
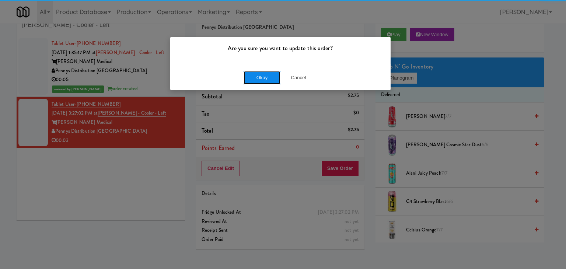
click at [270, 77] on button "Okay" at bounding box center [261, 77] width 37 height 13
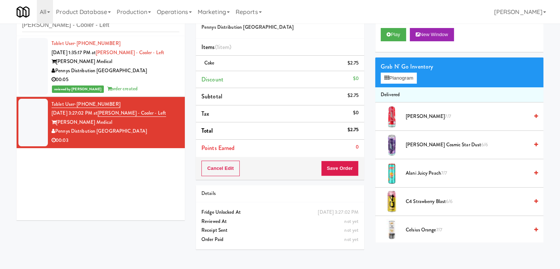
click at [161, 83] on div "00:05" at bounding box center [116, 79] width 128 height 9
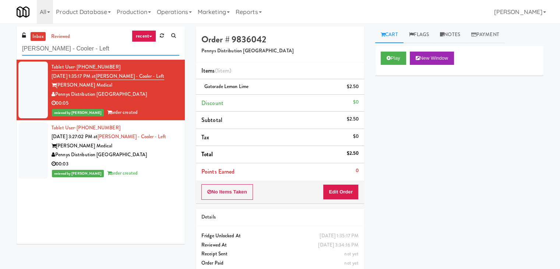
click at [103, 49] on input "[PERSON_NAME] - Cooler - Left" at bounding box center [100, 49] width 157 height 14
paste input "Park on First - Mailroom 2 - Cooler"
type input "Park on First - Mailroom 2 - Cooler"
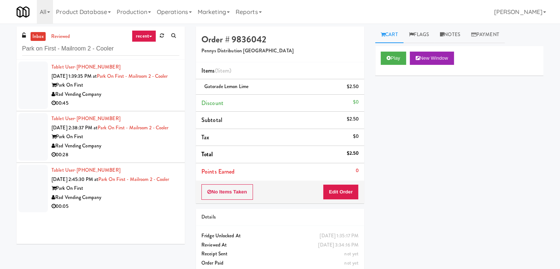
click at [159, 99] on div "Rad Vending Company" at bounding box center [116, 94] width 128 height 9
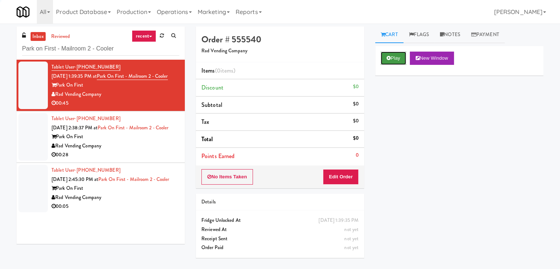
click at [387, 60] on button "Play" at bounding box center [393, 58] width 25 height 13
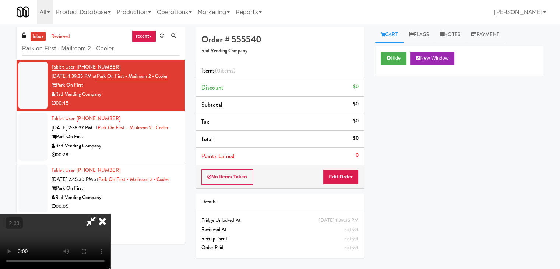
click at [110, 214] on video at bounding box center [55, 241] width 110 height 55
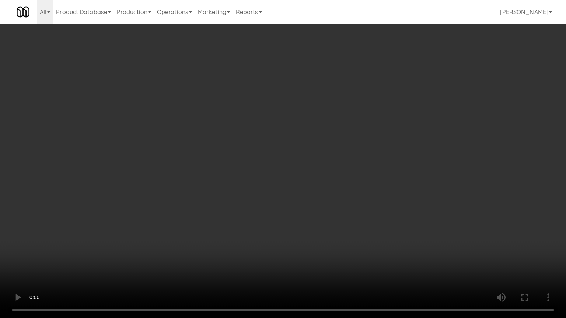
click at [269, 154] on video at bounding box center [283, 159] width 566 height 318
click at [269, 155] on video at bounding box center [283, 159] width 566 height 318
click at [327, 130] on video at bounding box center [283, 159] width 566 height 318
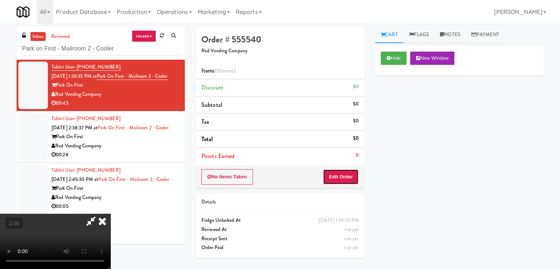
click at [343, 176] on button "Edit Order" at bounding box center [341, 176] width 36 height 15
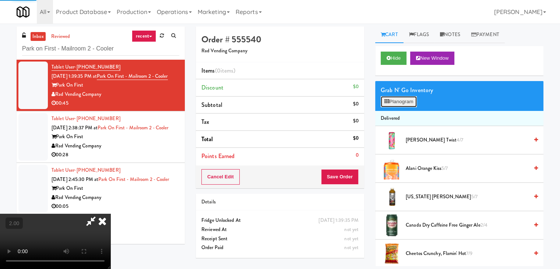
click at [412, 105] on button "Planogram" at bounding box center [399, 101] width 36 height 11
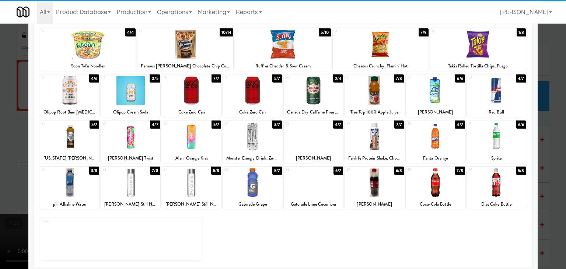
scroll to position [93, 0]
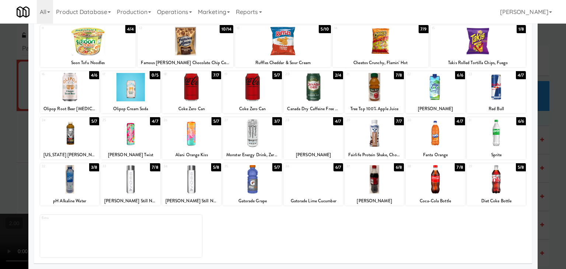
click at [250, 132] on div at bounding box center [252, 133] width 59 height 28
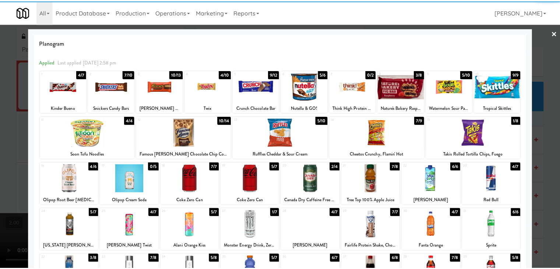
scroll to position [0, 0]
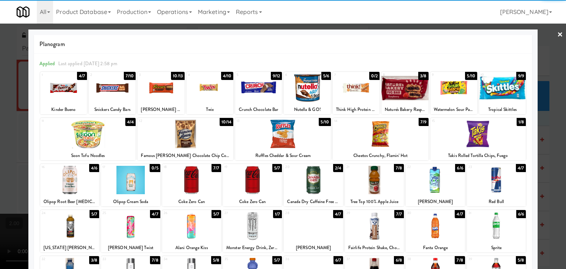
click at [390, 124] on div at bounding box center [380, 134] width 96 height 28
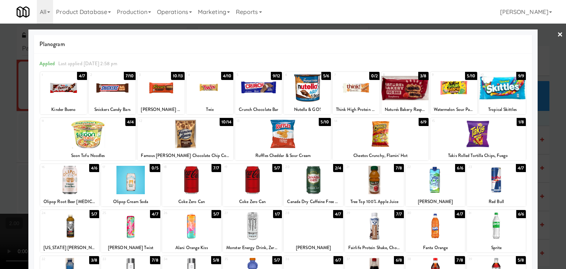
click at [388, 128] on div at bounding box center [380, 134] width 96 height 28
click at [557, 35] on div at bounding box center [283, 134] width 566 height 269
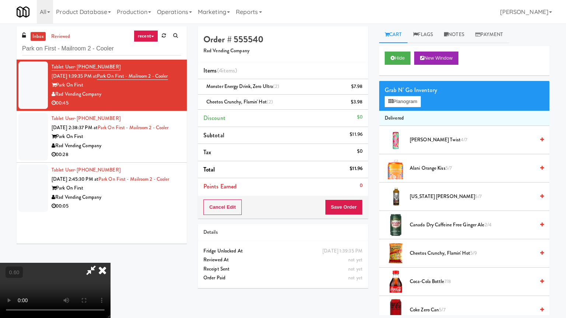
click at [110, 256] on video at bounding box center [55, 290] width 110 height 55
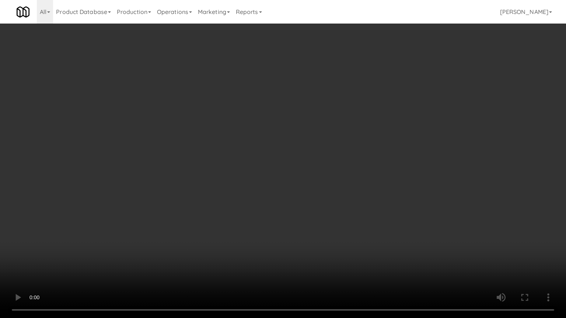
click at [314, 76] on video at bounding box center [283, 159] width 566 height 318
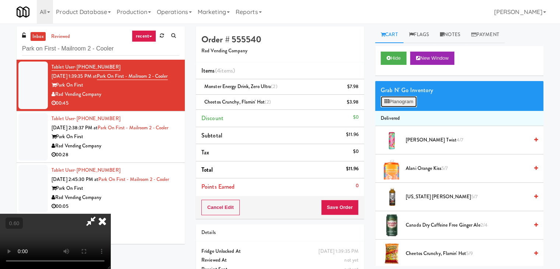
click at [391, 101] on button "Planogram" at bounding box center [399, 101] width 36 height 11
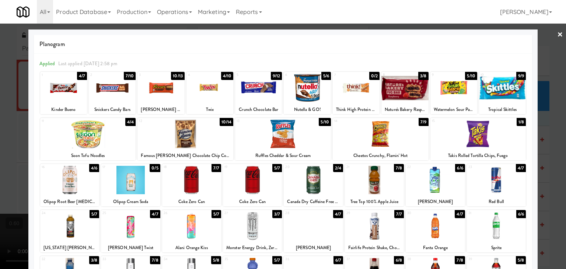
drag, startPoint x: 121, startPoint y: 95, endPoint x: 137, endPoint y: 96, distance: 15.8
click at [121, 94] on div at bounding box center [112, 88] width 47 height 28
click at [557, 33] on link "×" at bounding box center [560, 35] width 6 height 23
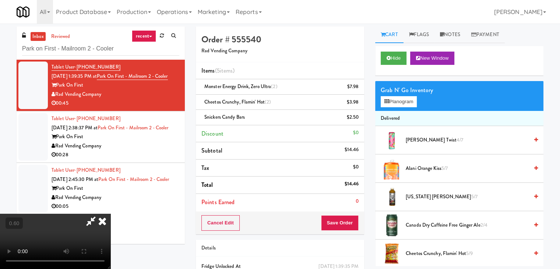
click at [99, 214] on icon at bounding box center [90, 221] width 17 height 15
click at [329, 222] on button "Save Order" at bounding box center [340, 222] width 38 height 15
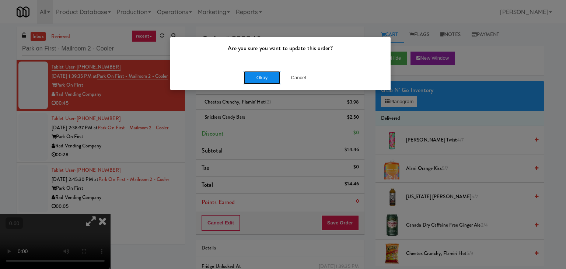
click at [265, 77] on button "Okay" at bounding box center [261, 77] width 37 height 13
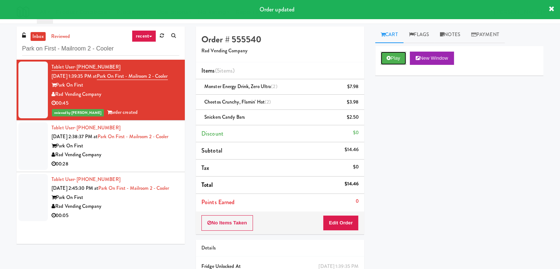
drag, startPoint x: 390, startPoint y: 57, endPoint x: 345, endPoint y: 66, distance: 45.3
click at [390, 57] on icon at bounding box center [389, 58] width 4 height 5
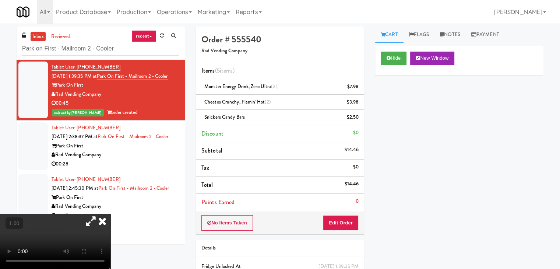
click at [104, 214] on video at bounding box center [55, 241] width 110 height 55
click at [99, 214] on icon at bounding box center [90, 221] width 17 height 15
click at [110, 214] on icon at bounding box center [102, 221] width 16 height 15
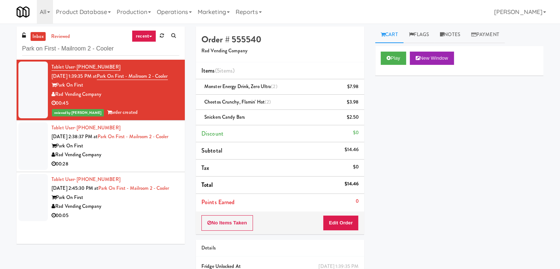
drag, startPoint x: 124, startPoint y: 165, endPoint x: 125, endPoint y: 161, distance: 4.1
click at [124, 151] on div "Park On First" at bounding box center [116, 145] width 128 height 9
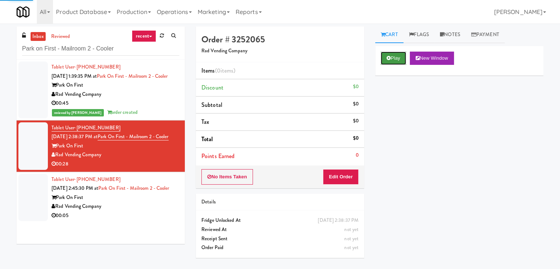
click at [393, 53] on button "Play" at bounding box center [393, 58] width 25 height 13
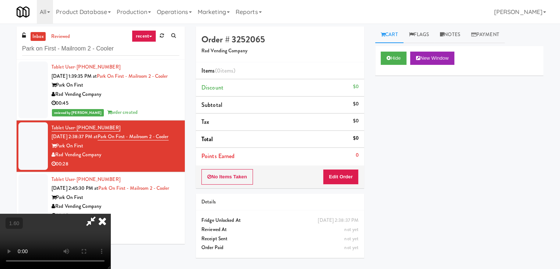
click at [110, 214] on video at bounding box center [55, 241] width 110 height 55
click at [99, 214] on icon at bounding box center [90, 221] width 17 height 15
click at [341, 181] on div "No Items Taken Edit Order" at bounding box center [280, 176] width 168 height 23
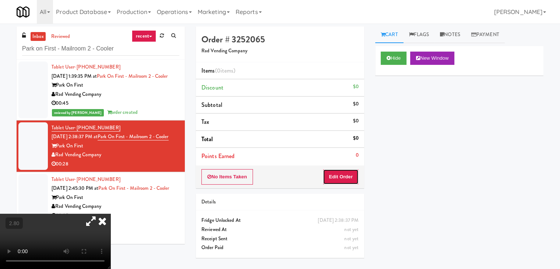
click at [342, 179] on button "Edit Order" at bounding box center [341, 176] width 36 height 15
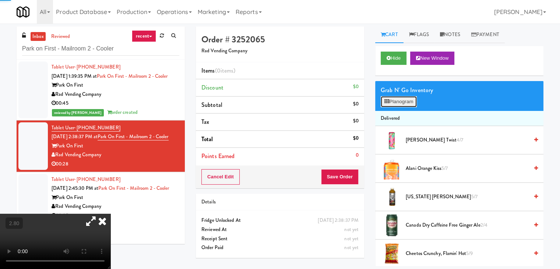
click at [398, 99] on button "Planogram" at bounding box center [399, 101] width 36 height 11
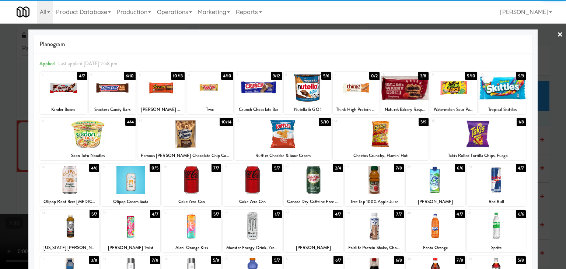
click at [186, 134] on div at bounding box center [185, 134] width 96 height 28
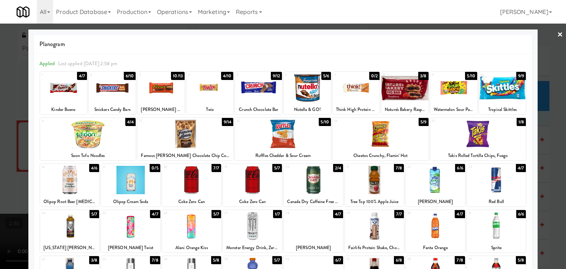
click at [550, 35] on div at bounding box center [283, 134] width 566 height 269
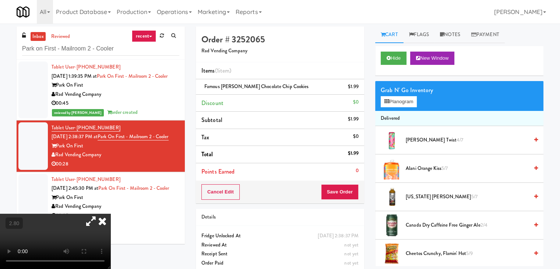
click at [110, 214] on icon at bounding box center [102, 221] width 16 height 15
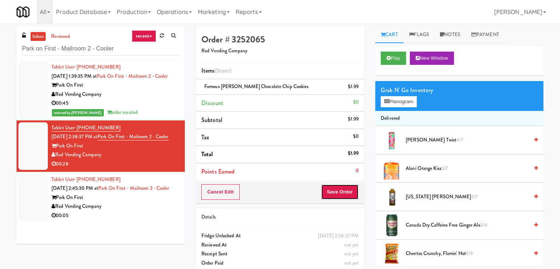
click at [350, 189] on button "Save Order" at bounding box center [340, 191] width 38 height 15
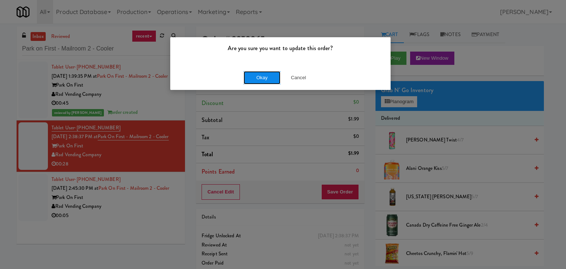
click at [267, 76] on button "Okay" at bounding box center [261, 77] width 37 height 13
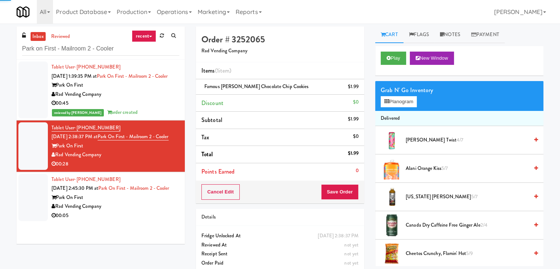
click at [161, 211] on div "Rad Vending Company" at bounding box center [116, 206] width 128 height 9
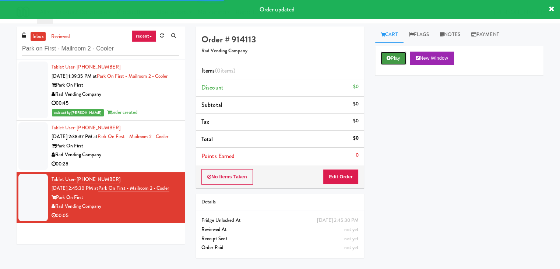
click at [393, 59] on button "Play" at bounding box center [393, 58] width 25 height 13
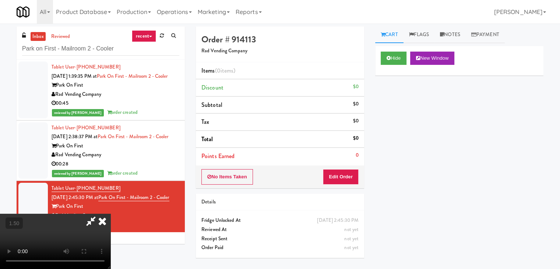
click at [110, 214] on video at bounding box center [55, 241] width 110 height 55
click at [110, 214] on icon at bounding box center [102, 221] width 16 height 15
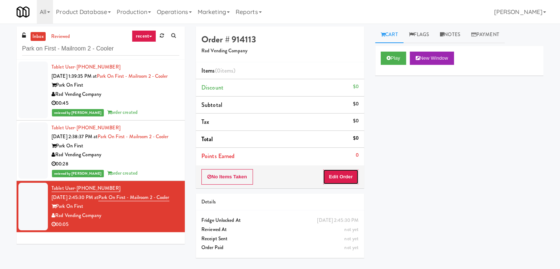
click at [337, 169] on button "Edit Order" at bounding box center [341, 176] width 36 height 15
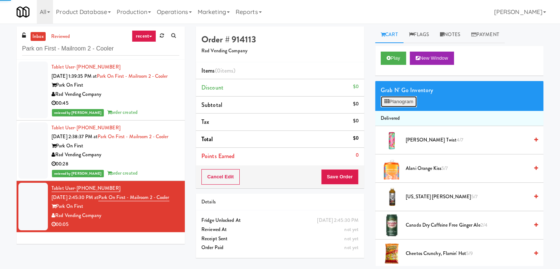
click at [396, 100] on button "Planogram" at bounding box center [399, 101] width 36 height 11
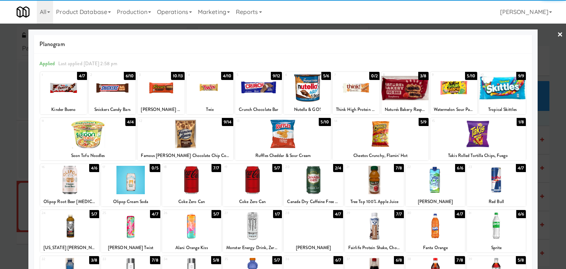
drag, startPoint x: 309, startPoint y: 177, endPoint x: 317, endPoint y: 174, distance: 9.2
click at [309, 177] on div at bounding box center [312, 180] width 59 height 28
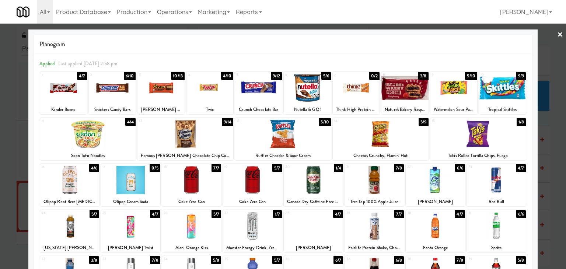
click at [557, 37] on link "×" at bounding box center [560, 35] width 6 height 23
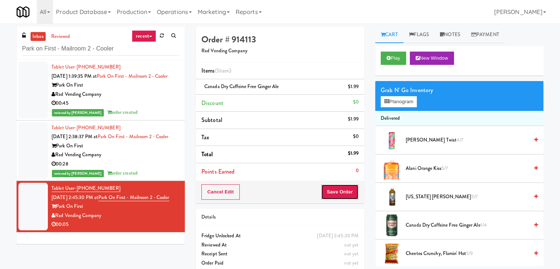
click at [342, 189] on button "Save Order" at bounding box center [340, 191] width 38 height 15
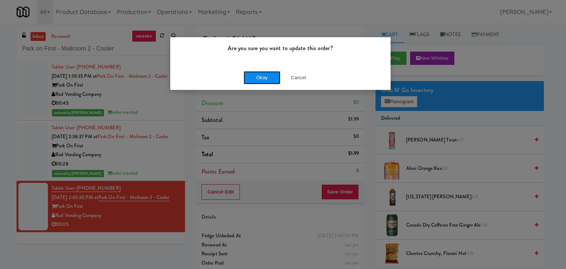
click at [254, 74] on button "Okay" at bounding box center [261, 77] width 37 height 13
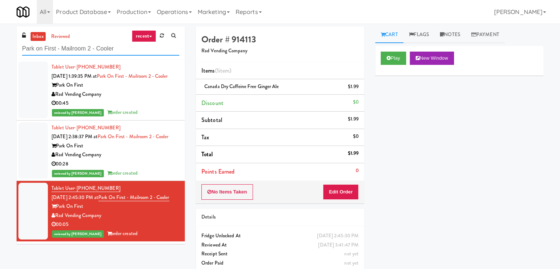
click at [103, 46] on input "Park on First - Mailroom 2 - Cooler" at bounding box center [100, 49] width 157 height 14
paste input "Buckingham"
type input "Buckingham - Cooler"
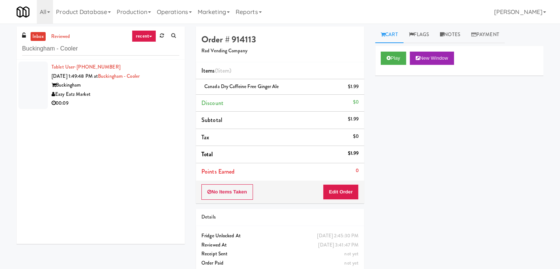
click at [159, 98] on div "Eazy Eatz Market" at bounding box center [116, 94] width 128 height 9
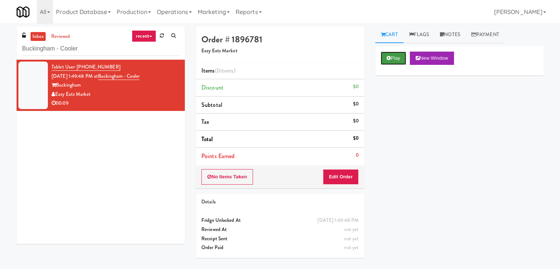
click at [391, 60] on button "Play" at bounding box center [393, 58] width 25 height 13
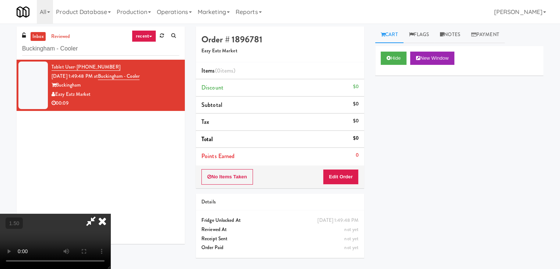
click at [110, 214] on video at bounding box center [55, 241] width 110 height 55
click at [110, 214] on icon at bounding box center [102, 221] width 16 height 15
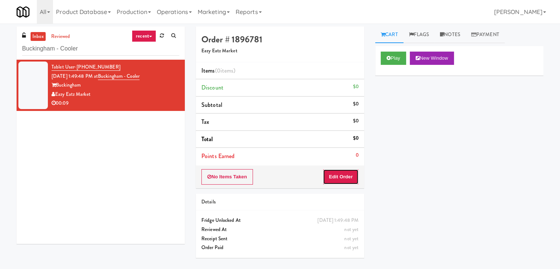
click at [340, 176] on button "Edit Order" at bounding box center [341, 176] width 36 height 15
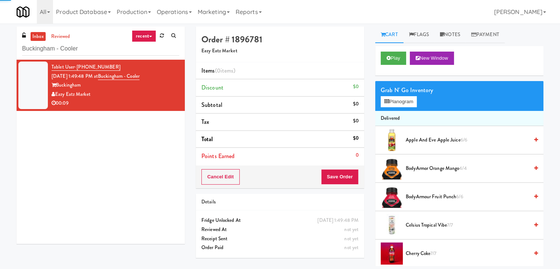
click at [392, 93] on div "Grab N' Go Inventory" at bounding box center [459, 90] width 157 height 11
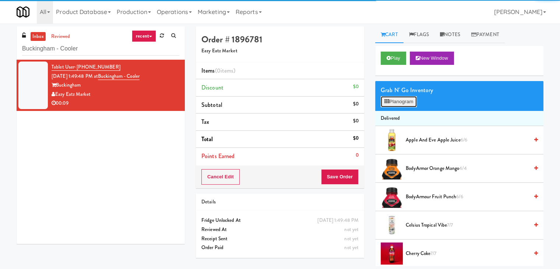
click at [392, 102] on button "Planogram" at bounding box center [399, 101] width 36 height 11
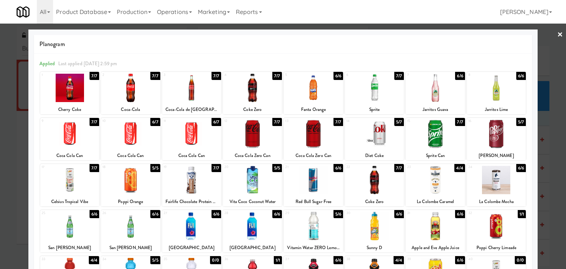
click at [260, 137] on div at bounding box center [252, 134] width 59 height 28
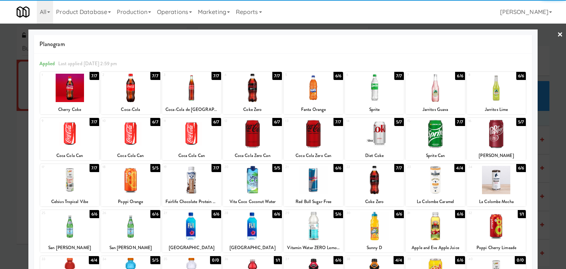
click at [557, 34] on link "×" at bounding box center [560, 35] width 6 height 23
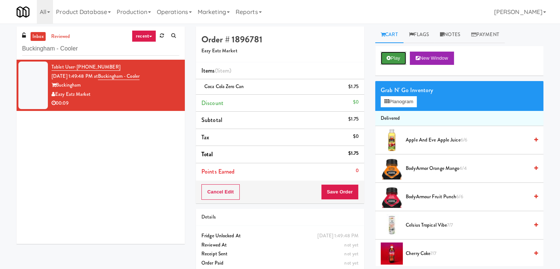
click at [383, 62] on button "Play" at bounding box center [393, 58] width 25 height 13
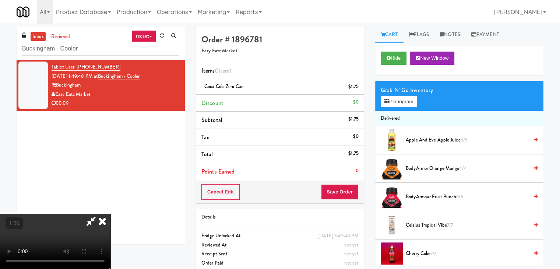
click at [110, 214] on icon at bounding box center [102, 221] width 16 height 15
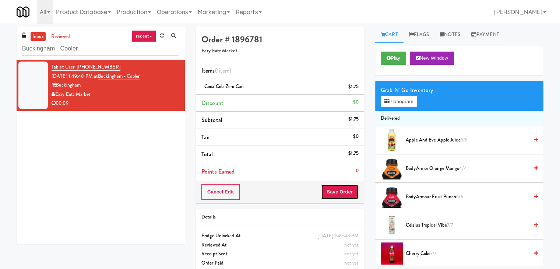
click at [330, 194] on button "Save Order" at bounding box center [340, 191] width 38 height 15
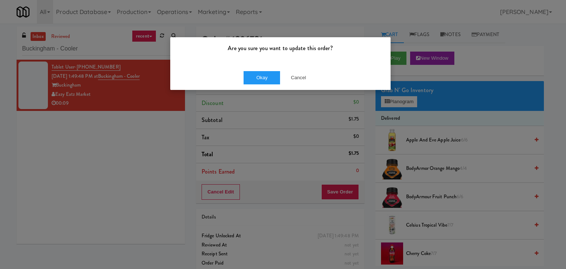
click at [236, 77] on div "Okay Cancel" at bounding box center [280, 77] width 220 height 25
click at [250, 77] on button "Okay" at bounding box center [261, 77] width 37 height 13
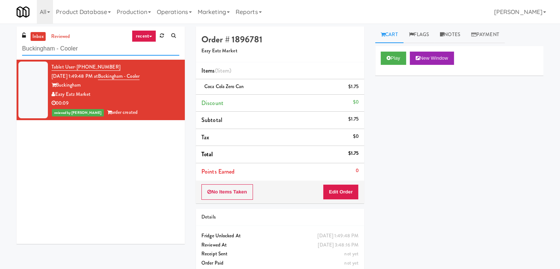
click at [101, 50] on input "Buckingham - Cooler" at bounding box center [100, 49] width 157 height 14
paste input "Hub Cincinnati Fridge"
type input "Hub Cincinnati Fridge"
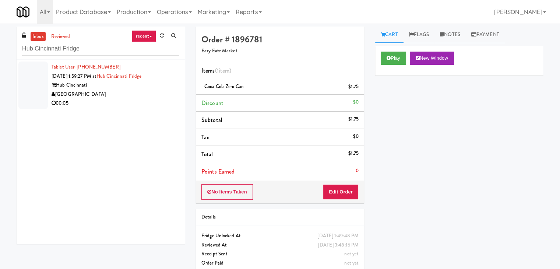
drag, startPoint x: 146, startPoint y: 103, endPoint x: 145, endPoint y: 99, distance: 4.1
click at [146, 102] on div "00:05" at bounding box center [116, 103] width 128 height 9
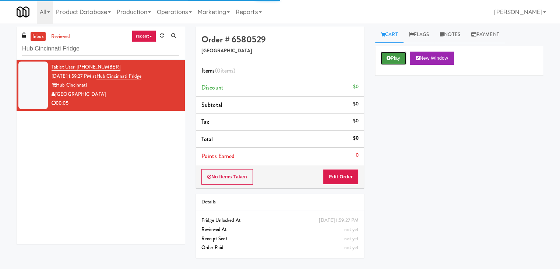
click at [386, 58] on button "Play" at bounding box center [393, 58] width 25 height 13
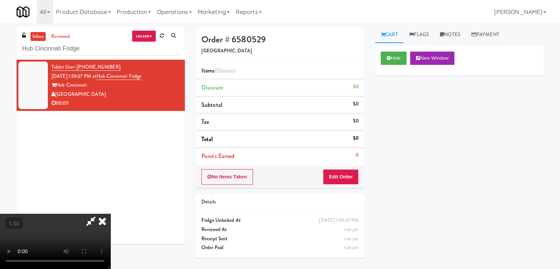
click at [110, 214] on video at bounding box center [55, 241] width 110 height 55
drag, startPoint x: 322, startPoint y: 29, endPoint x: 323, endPoint y: 57, distance: 28.4
click at [110, 214] on icon at bounding box center [102, 221] width 16 height 15
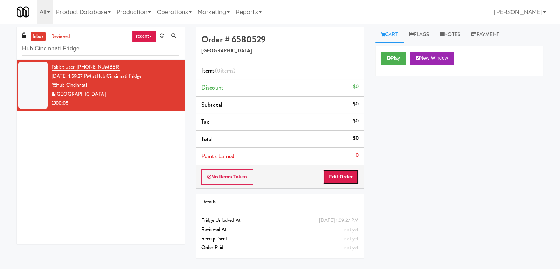
click at [334, 176] on button "Edit Order" at bounding box center [341, 176] width 36 height 15
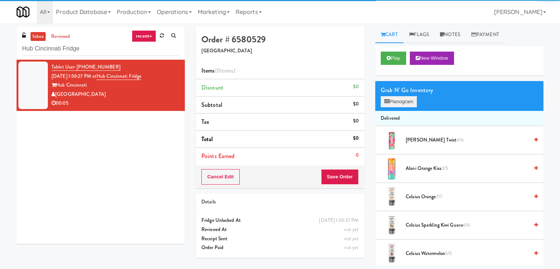
click at [406, 106] on div "Grab N' Go Inventory Planogram" at bounding box center [459, 96] width 168 height 30
click at [406, 104] on button "Planogram" at bounding box center [399, 101] width 36 height 11
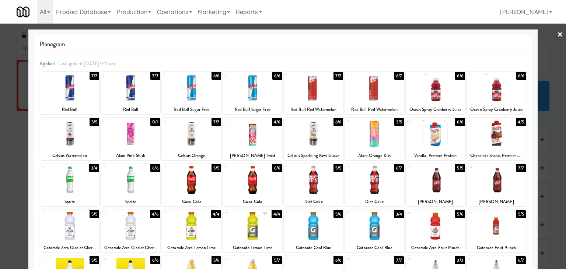
drag, startPoint x: 69, startPoint y: 223, endPoint x: 321, endPoint y: 169, distance: 258.0
click at [73, 221] on div at bounding box center [69, 226] width 59 height 28
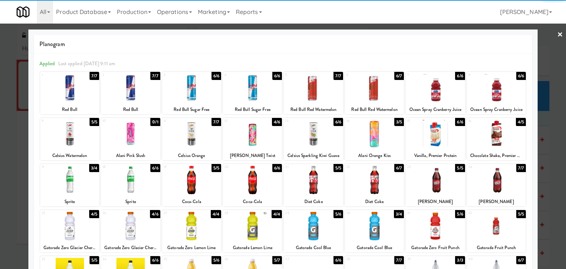
click at [557, 33] on link "×" at bounding box center [560, 35] width 6 height 23
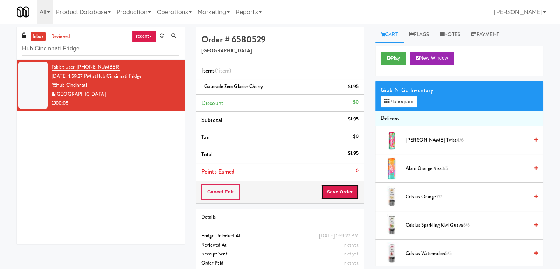
click at [327, 194] on button "Save Order" at bounding box center [340, 191] width 38 height 15
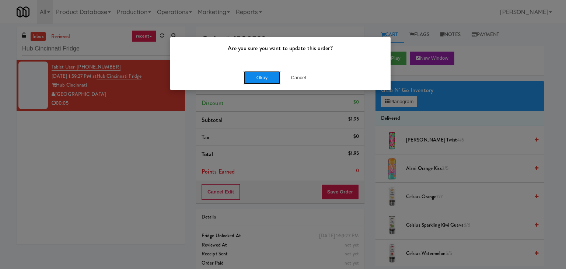
click at [260, 80] on button "Okay" at bounding box center [261, 77] width 37 height 13
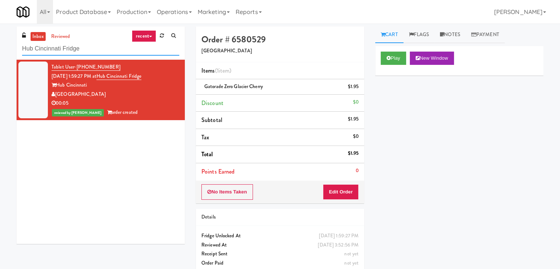
click at [95, 48] on input "Hub Cincinnati Fridge" at bounding box center [100, 49] width 157 height 14
paste input "750 N Dearborn - Left -"
type input "750 N Dearborn - Left - Fridge"
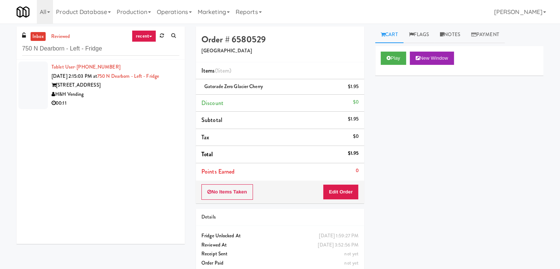
click at [140, 100] on div "00:11" at bounding box center [116, 103] width 128 height 9
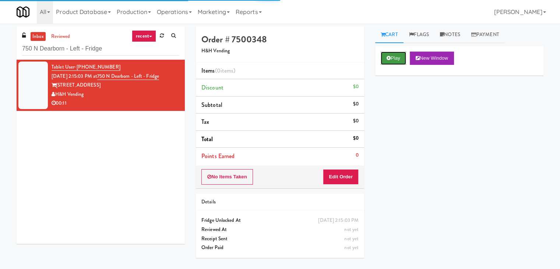
click at [395, 59] on button "Play" at bounding box center [393, 58] width 25 height 13
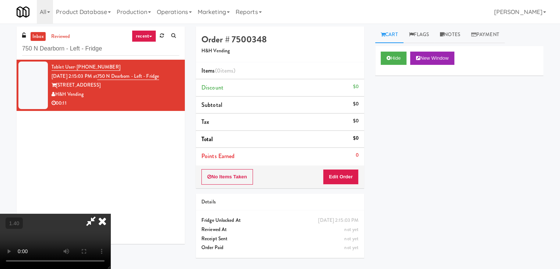
click at [110, 214] on video at bounding box center [55, 241] width 110 height 55
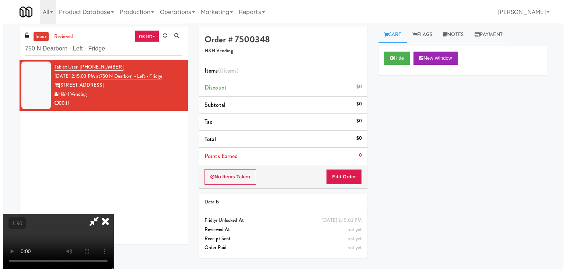
scroll to position [0, 0]
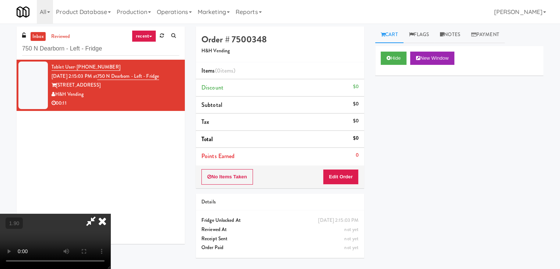
click at [110, 214] on icon at bounding box center [102, 221] width 16 height 15
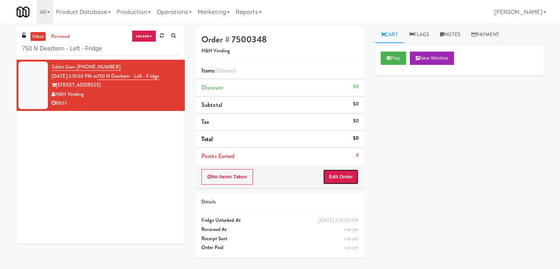
click at [346, 173] on button "Edit Order" at bounding box center [341, 176] width 36 height 15
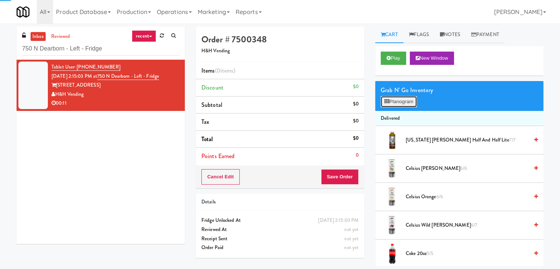
click at [390, 99] on button "Planogram" at bounding box center [399, 101] width 36 height 11
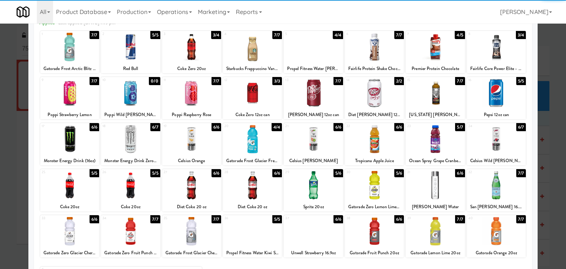
scroll to position [74, 0]
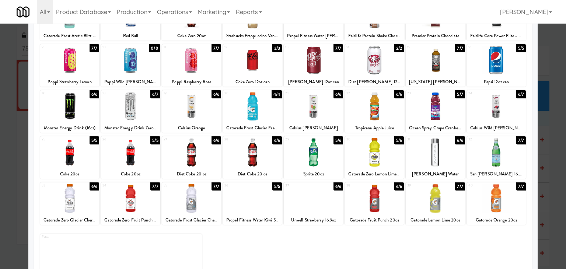
click at [200, 154] on div at bounding box center [191, 152] width 59 height 28
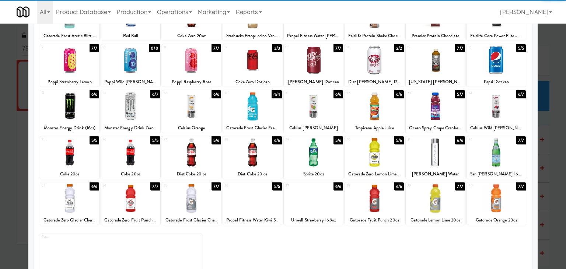
click at [377, 151] on div at bounding box center [374, 152] width 59 height 28
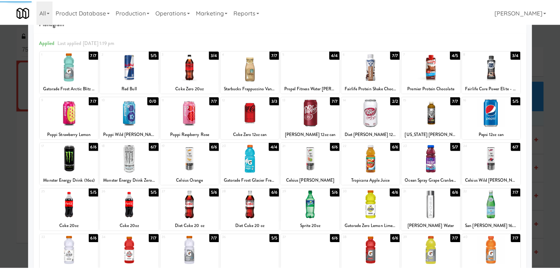
scroll to position [0, 0]
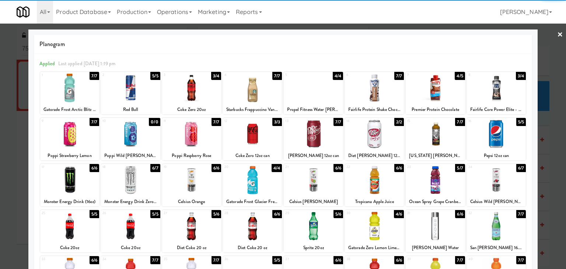
click at [557, 34] on link "×" at bounding box center [560, 35] width 6 height 23
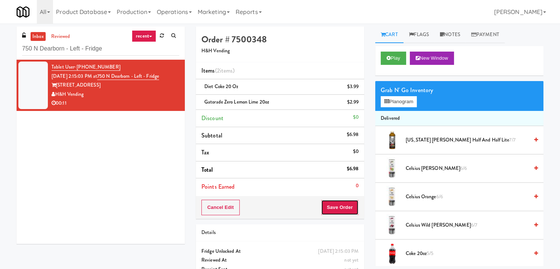
click at [336, 207] on button "Save Order" at bounding box center [340, 207] width 38 height 15
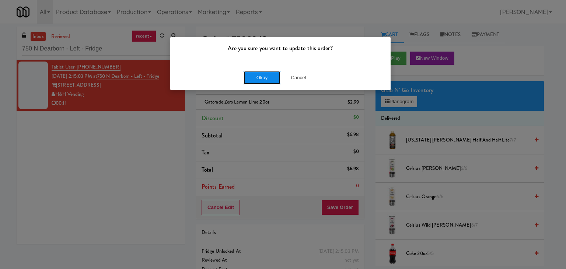
click at [266, 79] on button "Okay" at bounding box center [261, 77] width 37 height 13
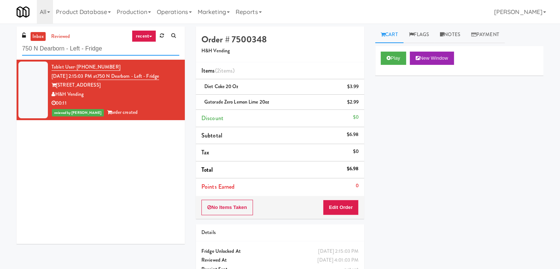
click at [94, 49] on input "750 N Dearborn - Left - Fridge" at bounding box center [100, 49] width 157 height 14
paste input "[GEOGRAPHIC_DATA]"
type input "Union Heights - Fridge"
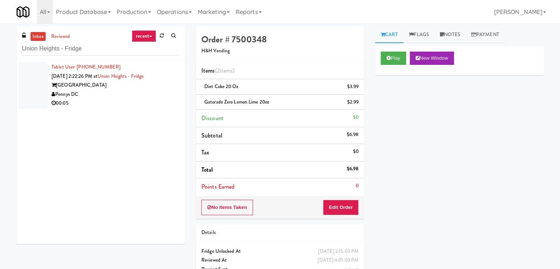
click at [138, 102] on div "00:05" at bounding box center [116, 103] width 128 height 9
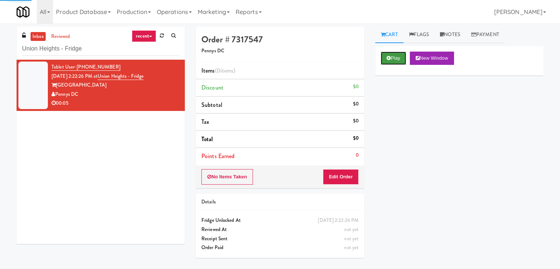
click at [387, 56] on icon at bounding box center [389, 58] width 4 height 5
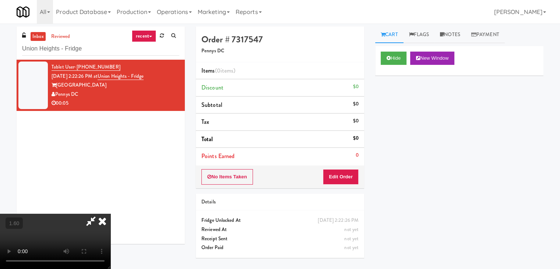
click at [110, 214] on video at bounding box center [55, 241] width 110 height 55
click at [110, 214] on icon at bounding box center [102, 221] width 16 height 15
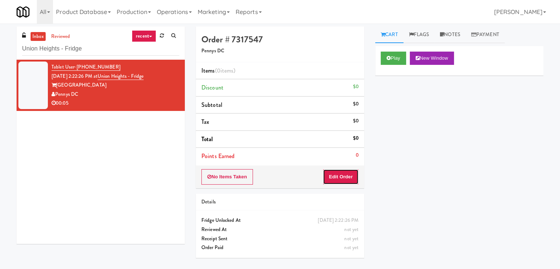
click at [337, 178] on button "Edit Order" at bounding box center [341, 176] width 36 height 15
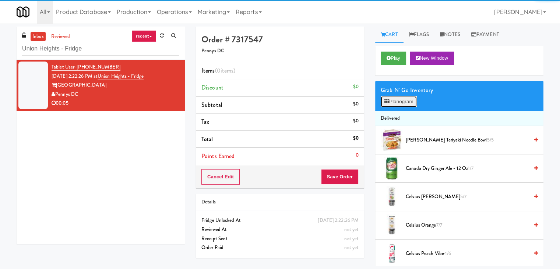
click at [391, 96] on button "Planogram" at bounding box center [399, 101] width 36 height 11
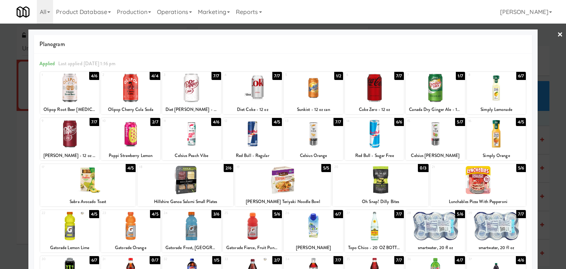
click at [84, 86] on div at bounding box center [69, 88] width 59 height 28
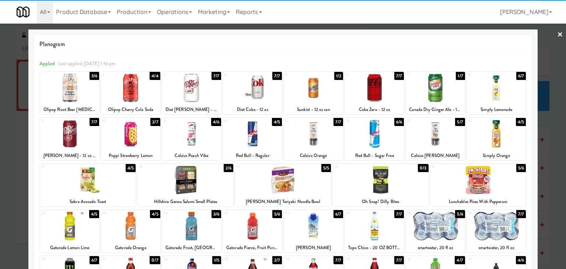
click at [557, 34] on link "×" at bounding box center [560, 35] width 6 height 23
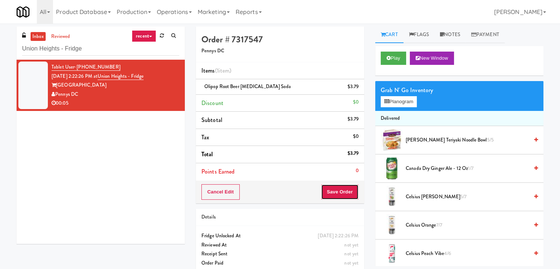
click at [337, 190] on button "Save Order" at bounding box center [340, 191] width 38 height 15
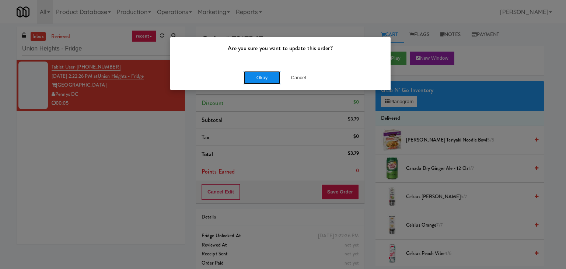
click at [266, 78] on button "Okay" at bounding box center [261, 77] width 37 height 13
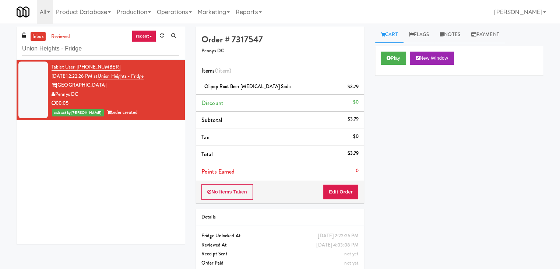
click at [101, 57] on div "inbox reviewed recent all unclear take inventory issue suspicious failed recent…" at bounding box center [101, 43] width 168 height 33
click at [100, 52] on input "Union Heights - Fridge" at bounding box center [100, 49] width 157 height 14
paste input "[GEOGRAPHIC_DATA] - Ambient - Right"
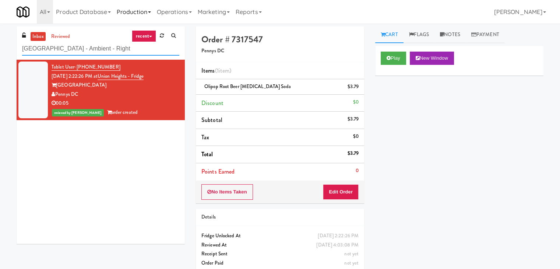
type input "[GEOGRAPHIC_DATA] - Ambient - Right"
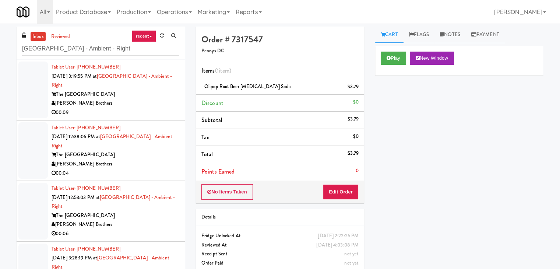
click at [142, 107] on div "[PERSON_NAME] Brothers" at bounding box center [116, 103] width 128 height 9
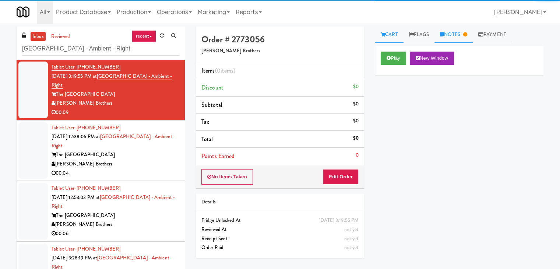
click at [455, 34] on link "Notes" at bounding box center [453, 35] width 38 height 17
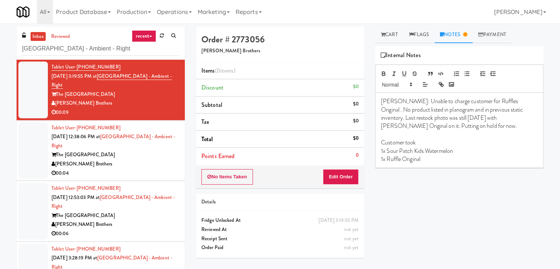
click at [138, 162] on div "[PERSON_NAME] Brothers" at bounding box center [116, 163] width 128 height 9
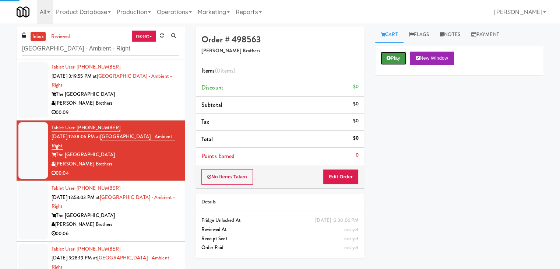
click at [398, 54] on button "Play" at bounding box center [393, 58] width 25 height 13
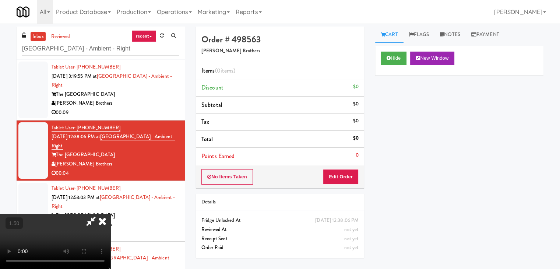
click at [110, 214] on video at bounding box center [55, 241] width 110 height 55
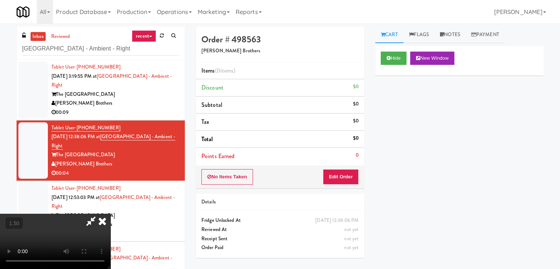
click at [110, 214] on video at bounding box center [55, 241] width 110 height 55
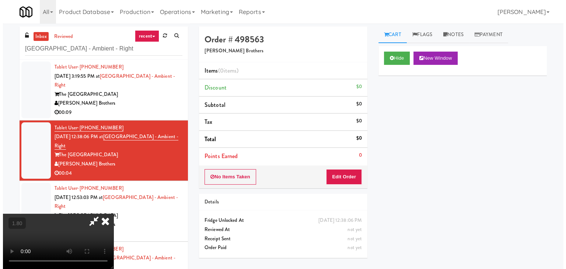
scroll to position [0, 0]
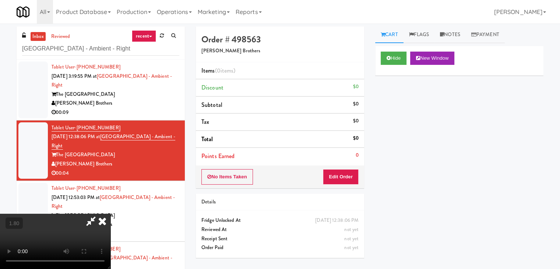
click at [110, 214] on icon at bounding box center [102, 221] width 16 height 15
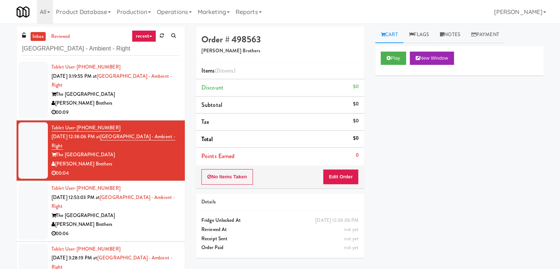
click at [335, 184] on div "No Items Taken Edit Order" at bounding box center [280, 176] width 168 height 23
click at [342, 179] on button "Edit Order" at bounding box center [341, 176] width 36 height 15
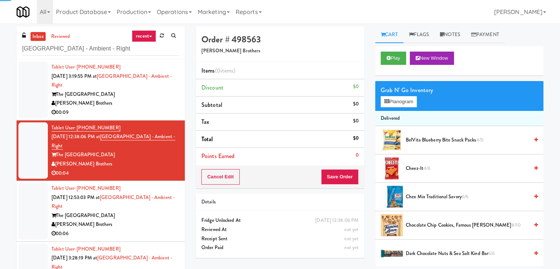
click at [398, 109] on div "Grab N' Go Inventory Planogram" at bounding box center [459, 96] width 168 height 30
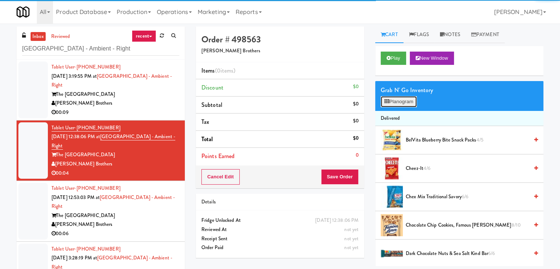
click at [400, 101] on button "Planogram" at bounding box center [399, 101] width 36 height 11
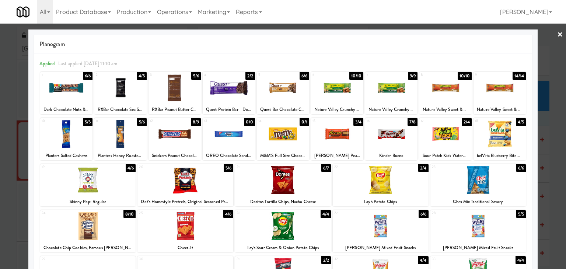
click at [557, 34] on link "×" at bounding box center [560, 35] width 6 height 23
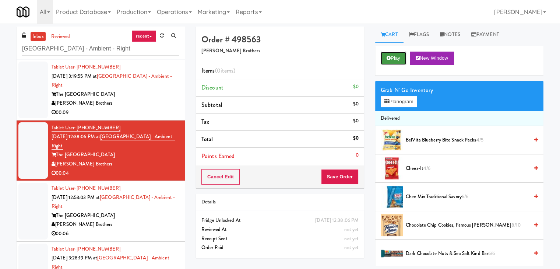
click at [396, 57] on button "Play" at bounding box center [393, 58] width 25 height 13
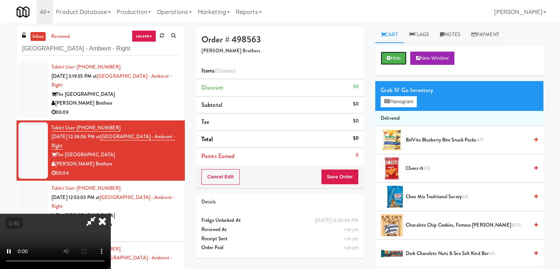
scroll to position [103, 0]
click at [110, 214] on video at bounding box center [55, 241] width 110 height 55
click at [110, 214] on icon at bounding box center [102, 221] width 16 height 15
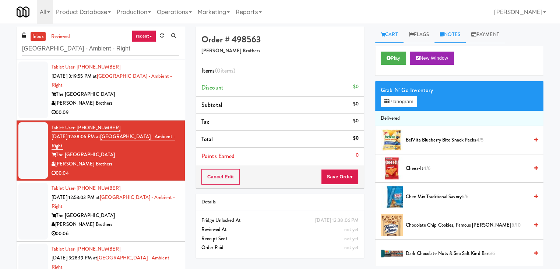
click at [451, 33] on link "Notes" at bounding box center [449, 35] width 31 height 17
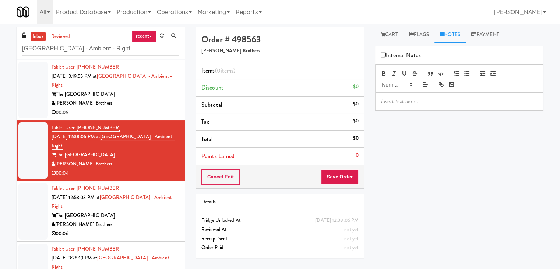
click at [392, 103] on p at bounding box center [459, 101] width 156 height 8
click at [482, 98] on p at bounding box center [459, 101] width 156 height 8
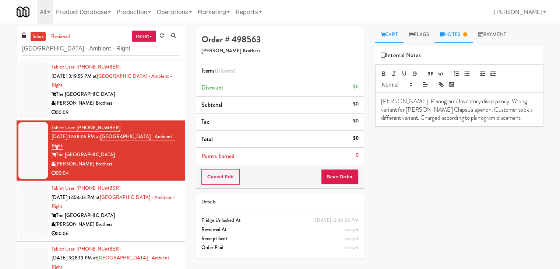
click at [391, 30] on link "Cart" at bounding box center [389, 35] width 28 height 17
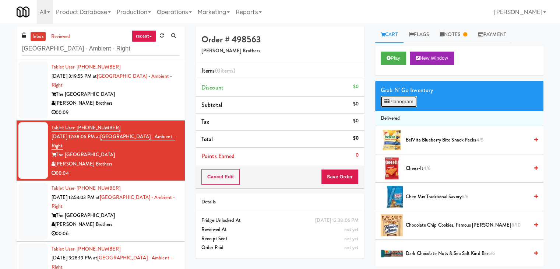
click at [390, 101] on button "Planogram" at bounding box center [399, 101] width 36 height 11
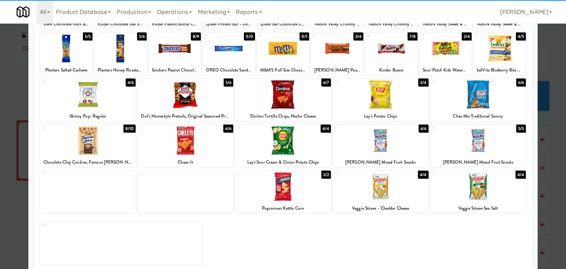
scroll to position [93, 0]
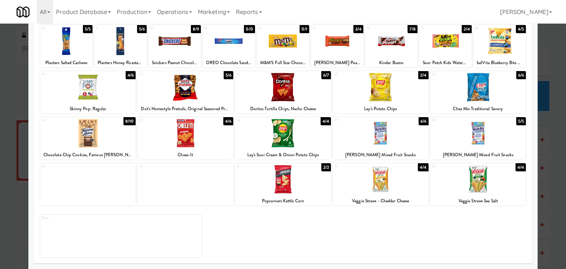
click at [383, 184] on div at bounding box center [380, 179] width 96 height 28
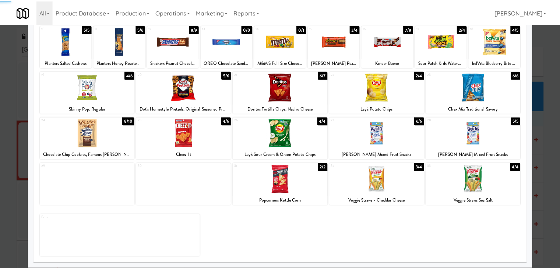
scroll to position [0, 0]
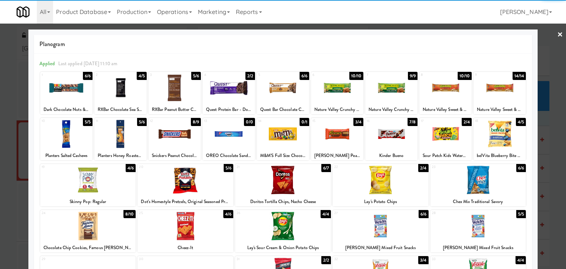
click at [557, 32] on link "×" at bounding box center [560, 35] width 6 height 23
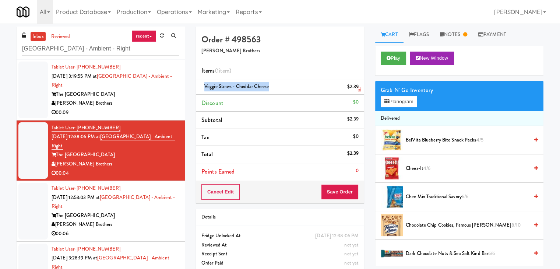
drag, startPoint x: 268, startPoint y: 87, endPoint x: 204, endPoint y: 87, distance: 64.1
click at [204, 87] on span "Veggie Straws - Cheddar Cheese" at bounding box center [236, 86] width 64 height 7
copy span "Veggie Straws - Cheddar Cheese"
click at [450, 30] on link "Notes" at bounding box center [453, 35] width 38 height 17
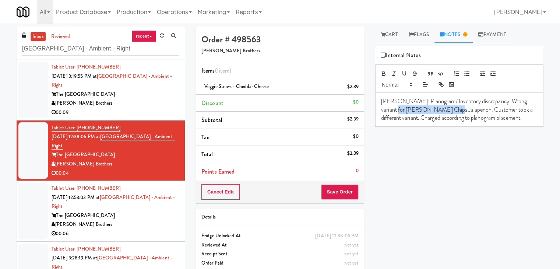
drag, startPoint x: 433, startPoint y: 110, endPoint x: 381, endPoint y: 109, distance: 52.7
click at [381, 109] on p "[PERSON_NAME]: Planogram/ Inventory discrepancy, Wrong variant for [PERSON_NAME…" at bounding box center [459, 109] width 156 height 25
click at [381, 31] on link "Cart" at bounding box center [389, 35] width 28 height 17
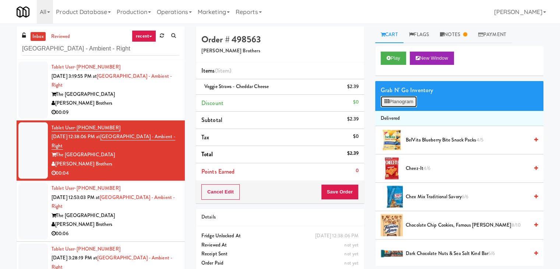
click at [402, 100] on button "Planogram" at bounding box center [399, 101] width 36 height 11
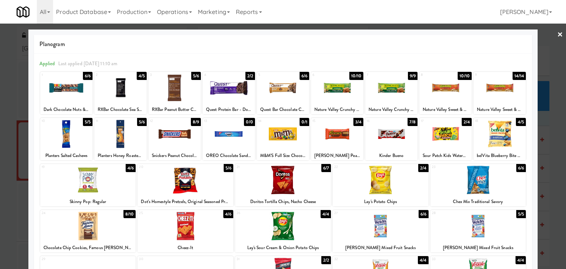
click at [557, 33] on link "×" at bounding box center [560, 35] width 6 height 23
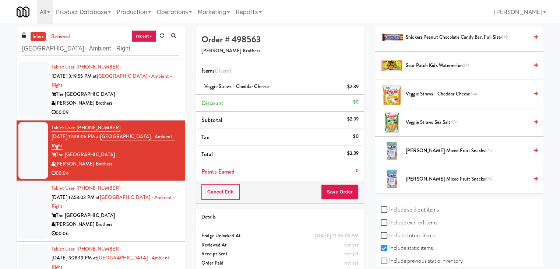
scroll to position [765, 0]
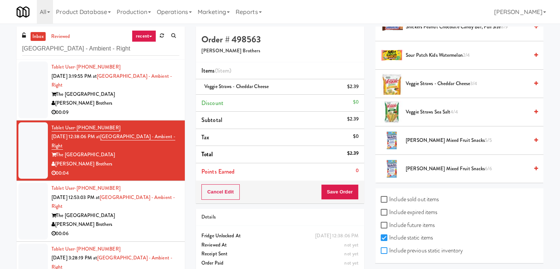
click at [385, 250] on input "Include previous static inventory" at bounding box center [385, 251] width 8 height 6
checkbox input "true"
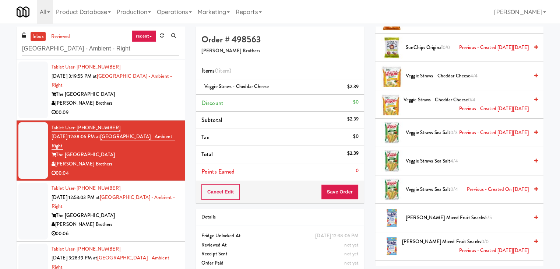
scroll to position [2091, 0]
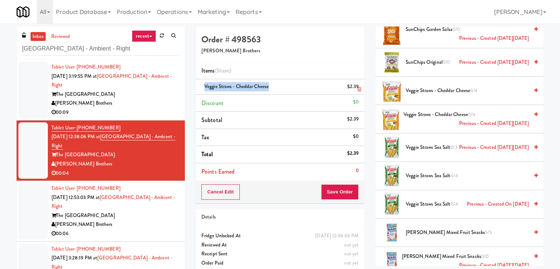
drag, startPoint x: 267, startPoint y: 86, endPoint x: 200, endPoint y: 86, distance: 67.7
click at [200, 86] on li "Veggie Straws - Cheddar Cheese $2.39" at bounding box center [280, 86] width 168 height 15
copy span "Veggie Straws - Cheddar Cheese"
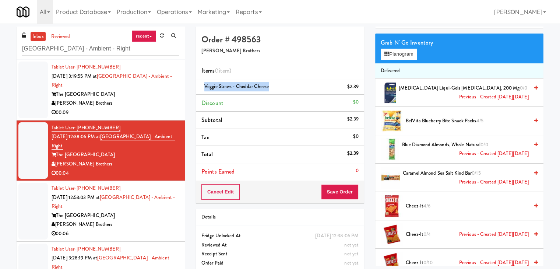
scroll to position [0, 0]
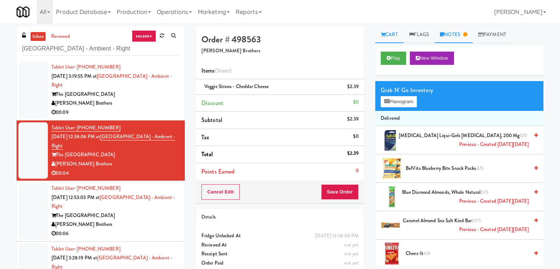
click at [456, 34] on link "Notes" at bounding box center [453, 35] width 38 height 17
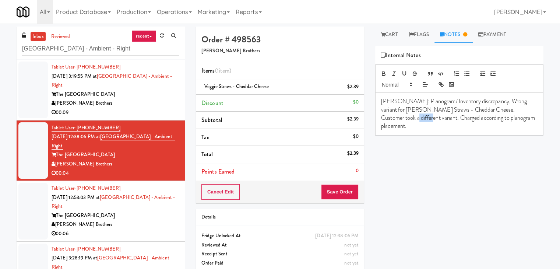
drag, startPoint x: 396, startPoint y: 117, endPoint x: 379, endPoint y: 115, distance: 17.1
click at [379, 115] on div "[PERSON_NAME]: Planogram/ Inventory discrepancy, Wrong variant for [PERSON_NAME…" at bounding box center [460, 114] width 168 height 42
drag, startPoint x: 524, startPoint y: 109, endPoint x: 495, endPoint y: 110, distance: 28.7
click at [495, 110] on p "[PERSON_NAME]: Planogram/ Inventory discrepancy, Wrong variant for [PERSON_NAME…" at bounding box center [459, 113] width 156 height 33
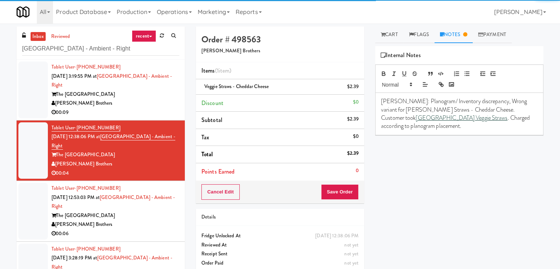
click at [442, 131] on div "[PERSON_NAME]: Planogram/ Inventory discrepancy, Wrong variant for [PERSON_NAME…" at bounding box center [460, 114] width 168 height 42
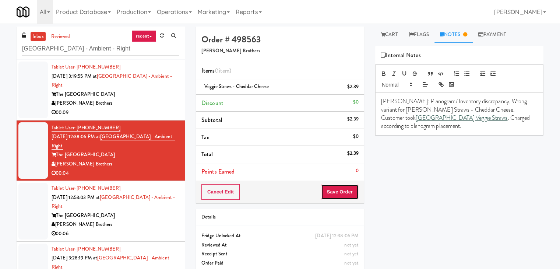
click at [343, 193] on button "Save Order" at bounding box center [340, 191] width 38 height 15
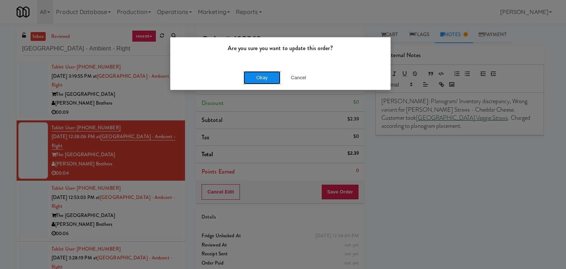
click at [262, 77] on button "Okay" at bounding box center [261, 77] width 37 height 13
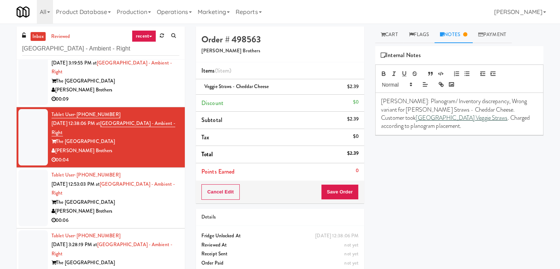
scroll to position [21, 0]
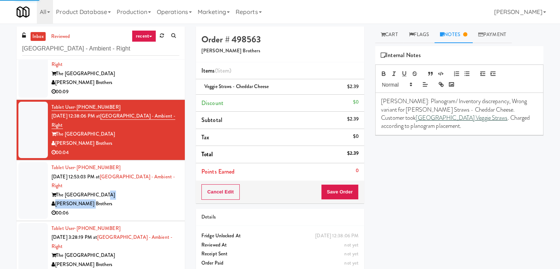
click at [145, 199] on div "Tablet User · (609) 709-1026 [DATE] 12:53:03 PM at [GEOGRAPHIC_DATA] - Ambient …" at bounding box center [116, 190] width 128 height 54
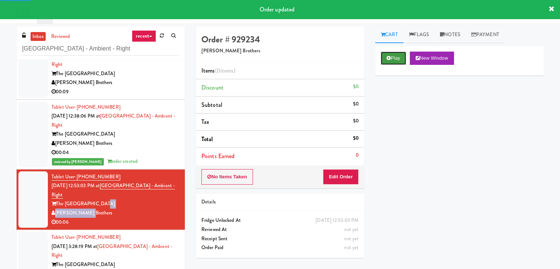
click at [396, 59] on button "Play" at bounding box center [393, 58] width 25 height 13
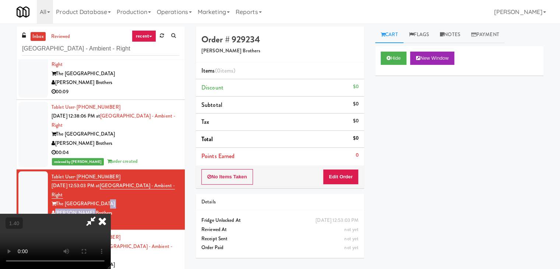
click at [110, 214] on video at bounding box center [55, 241] width 110 height 55
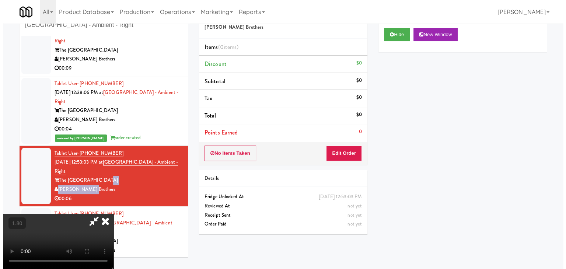
scroll to position [0, 0]
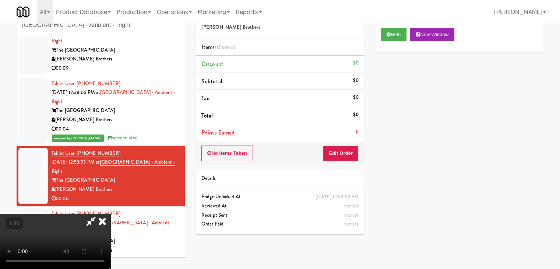
click at [110, 214] on icon at bounding box center [102, 221] width 16 height 15
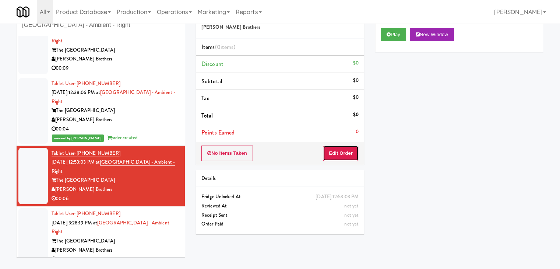
click at [341, 155] on button "Edit Order" at bounding box center [341, 152] width 36 height 15
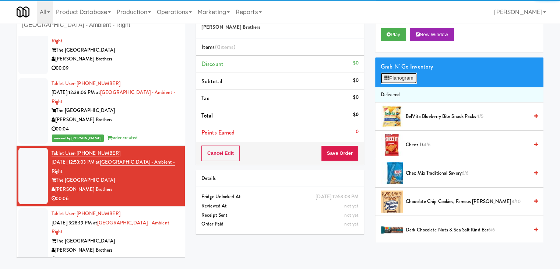
click at [401, 75] on button "Planogram" at bounding box center [399, 78] width 36 height 11
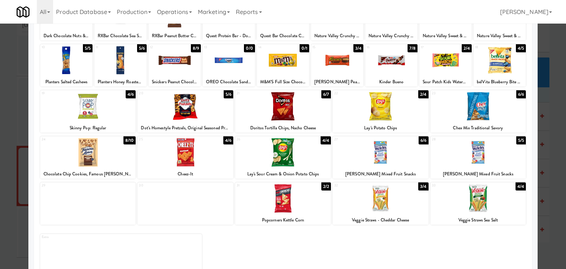
click at [188, 149] on div at bounding box center [185, 152] width 96 height 28
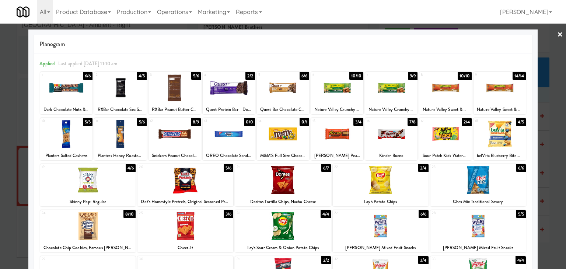
click at [549, 36] on div at bounding box center [283, 134] width 566 height 269
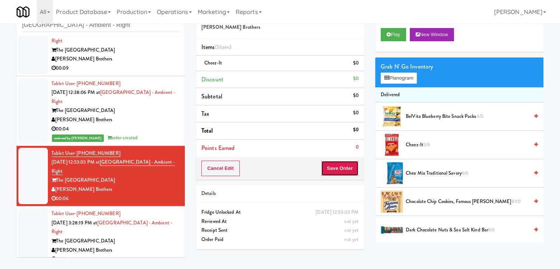
click at [326, 165] on button "Save Order" at bounding box center [340, 168] width 38 height 15
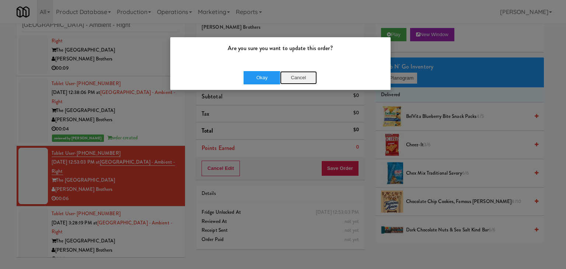
click at [299, 80] on button "Cancel" at bounding box center [298, 77] width 37 height 13
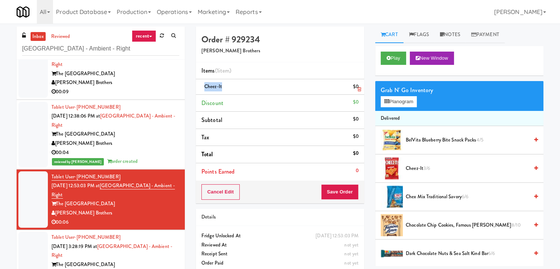
drag, startPoint x: 220, startPoint y: 86, endPoint x: 206, endPoint y: 86, distance: 14.0
click at [206, 86] on span "Cheez-It" at bounding box center [213, 86] width 18 height 7
copy span "Cheez-It"
drag, startPoint x: 112, startPoint y: 183, endPoint x: 170, endPoint y: 193, distance: 59.3
click at [170, 193] on div "Tablet User · (609) 709-1026 [DATE] 12:53:03 PM at [GEOGRAPHIC_DATA] - Ambient …" at bounding box center [116, 199] width 128 height 54
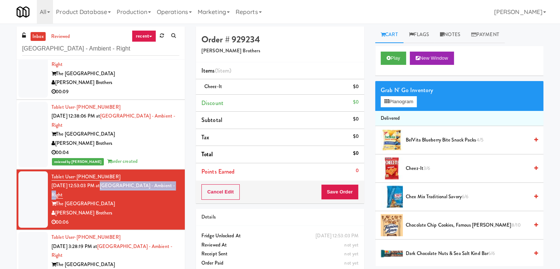
copy link "[GEOGRAPHIC_DATA] - Ambient - Right"
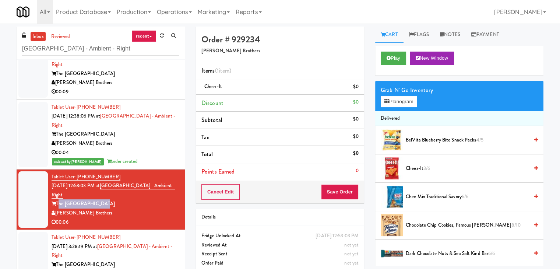
drag, startPoint x: 98, startPoint y: 203, endPoint x: 57, endPoint y: 204, distance: 40.9
click at [57, 204] on div "The [GEOGRAPHIC_DATA]" at bounding box center [116, 203] width 128 height 9
copy div "The [GEOGRAPHIC_DATA]"
click at [450, 40] on link "Notes" at bounding box center [449, 35] width 31 height 17
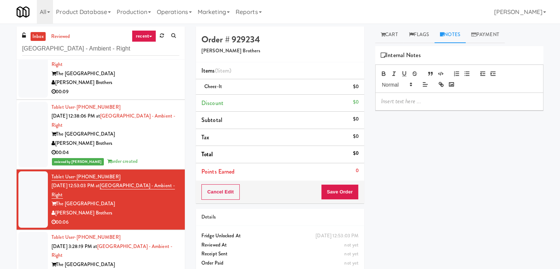
click at [425, 100] on p at bounding box center [459, 101] width 156 height 8
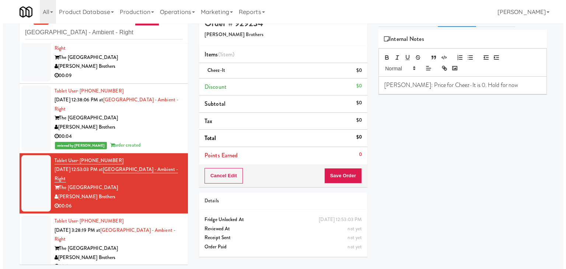
scroll to position [24, 0]
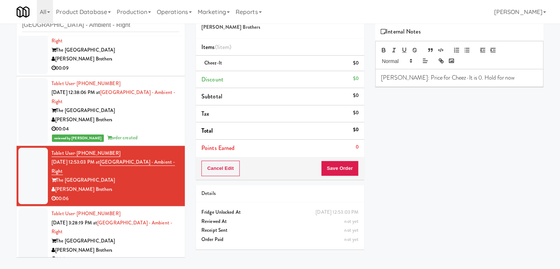
click at [151, 133] on div "reviewed by [PERSON_NAME] A order created" at bounding box center [116, 137] width 128 height 9
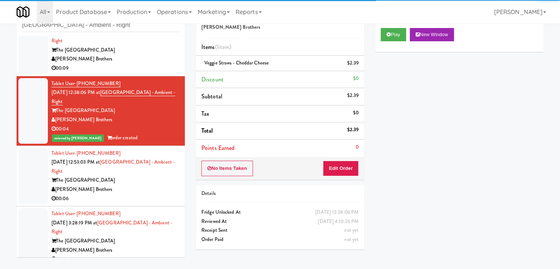
click at [152, 192] on div "[PERSON_NAME] Brothers" at bounding box center [116, 189] width 128 height 9
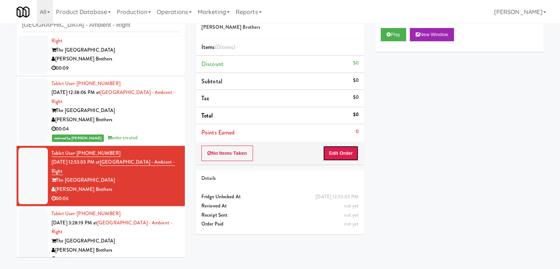
click at [331, 152] on button "Edit Order" at bounding box center [341, 152] width 36 height 15
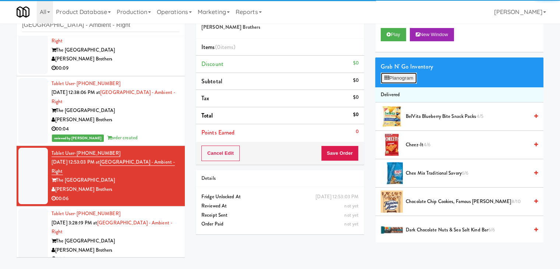
click at [401, 77] on button "Planogram" at bounding box center [399, 78] width 36 height 11
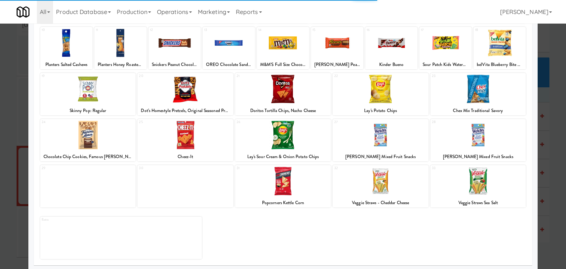
scroll to position [93, 0]
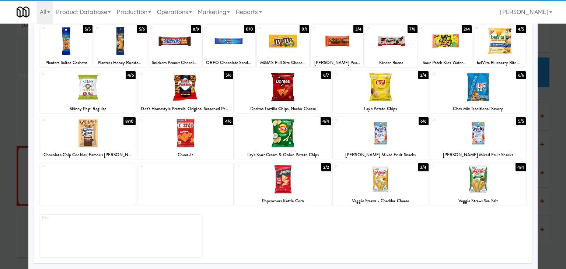
click at [205, 133] on div at bounding box center [185, 133] width 96 height 28
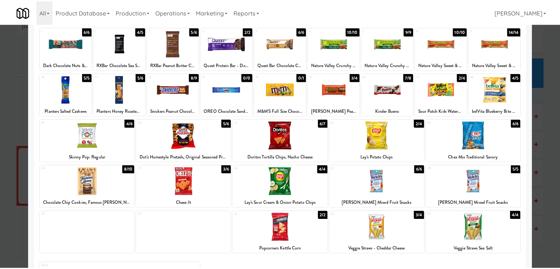
scroll to position [0, 0]
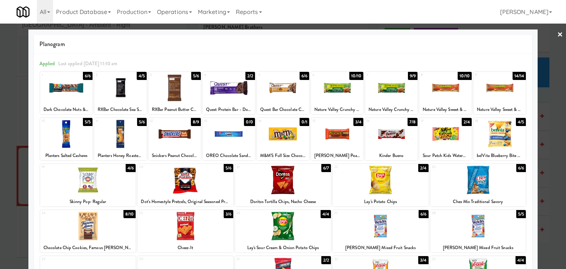
click at [557, 34] on link "×" at bounding box center [560, 35] width 6 height 23
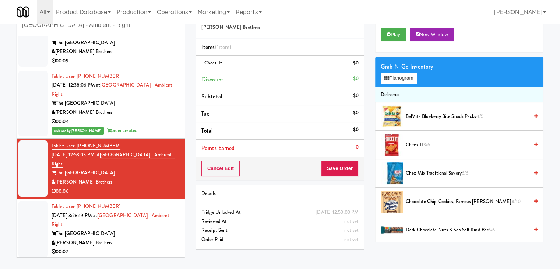
scroll to position [30, 0]
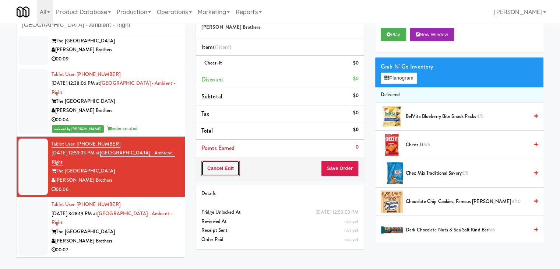
click at [215, 168] on button "Cancel Edit" at bounding box center [220, 168] width 38 height 15
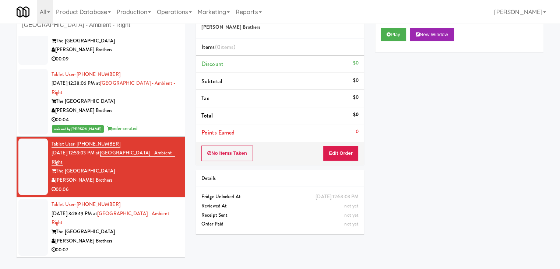
click at [128, 236] on div "[PERSON_NAME] Brothers" at bounding box center [116, 240] width 128 height 9
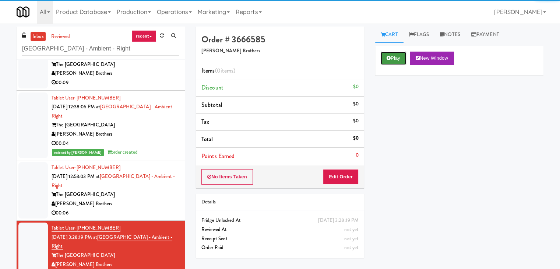
click at [390, 57] on button "Play" at bounding box center [393, 58] width 25 height 13
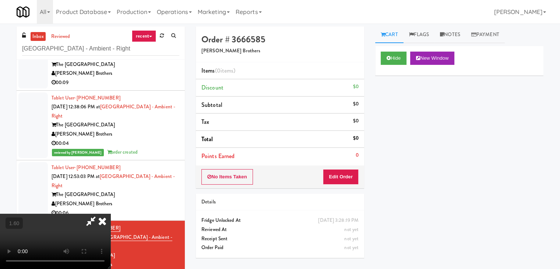
click at [110, 214] on video at bounding box center [55, 241] width 110 height 55
click at [110, 214] on icon at bounding box center [102, 221] width 16 height 15
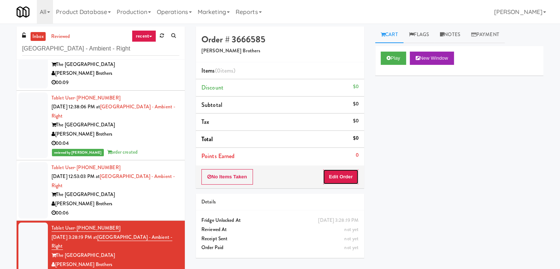
click at [349, 176] on button "Edit Order" at bounding box center [341, 176] width 36 height 15
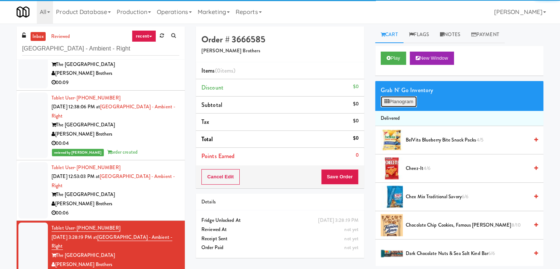
click at [404, 99] on button "Planogram" at bounding box center [399, 101] width 36 height 11
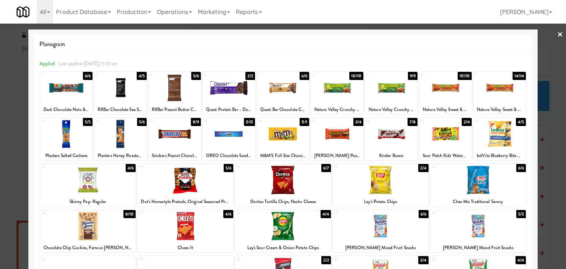
click at [75, 88] on div at bounding box center [66, 88] width 52 height 28
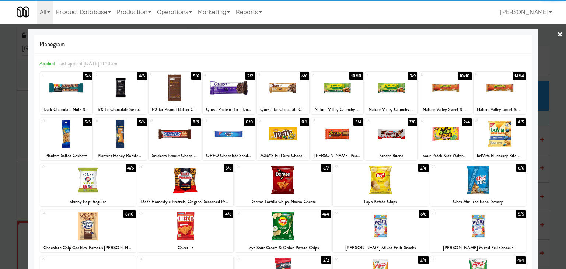
click at [557, 32] on link "×" at bounding box center [560, 35] width 6 height 23
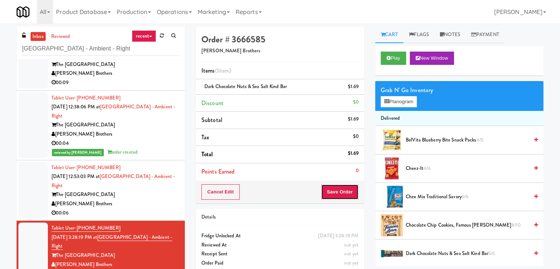
click at [345, 191] on button "Save Order" at bounding box center [340, 191] width 38 height 15
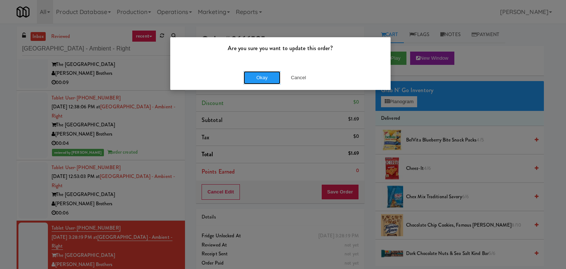
drag, startPoint x: 269, startPoint y: 78, endPoint x: 181, endPoint y: 31, distance: 100.0
click at [268, 77] on button "Okay" at bounding box center [261, 77] width 37 height 13
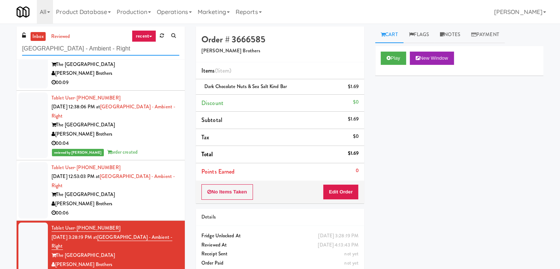
click at [93, 49] on input "[GEOGRAPHIC_DATA] - Ambient - Right" at bounding box center [100, 49] width 157 height 14
paste input "Metro Wall - Combo cooler"
type input "Metro Wall - Combo cooler"
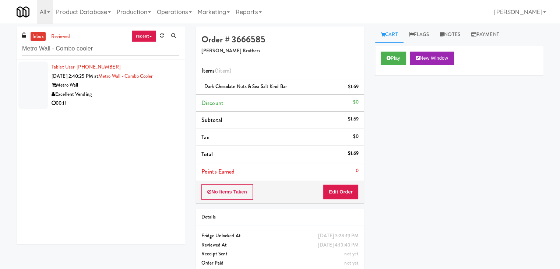
click at [161, 106] on div "00:11" at bounding box center [116, 103] width 128 height 9
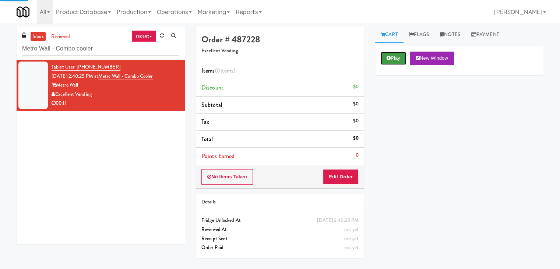
click at [393, 62] on button "Play" at bounding box center [393, 58] width 25 height 13
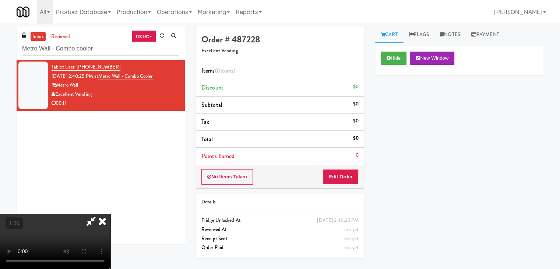
click at [110, 214] on video at bounding box center [55, 241] width 110 height 55
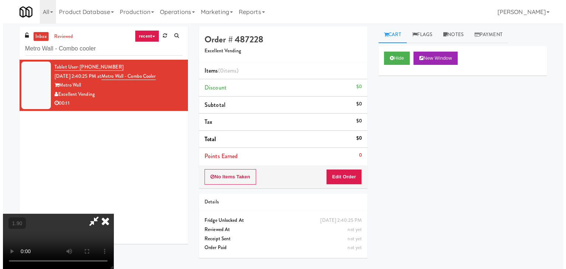
scroll to position [0, 0]
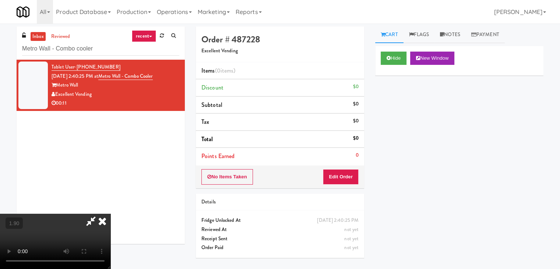
click at [110, 214] on icon at bounding box center [102, 221] width 16 height 15
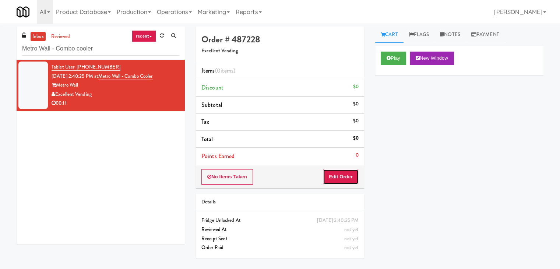
click at [348, 178] on button "Edit Order" at bounding box center [341, 176] width 36 height 15
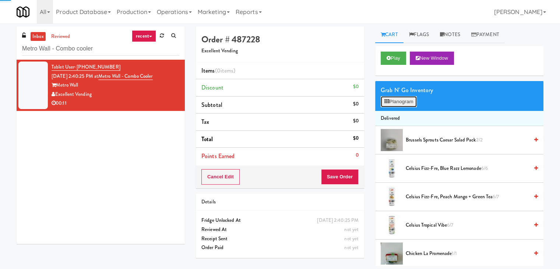
click at [392, 102] on button "Planogram" at bounding box center [399, 101] width 36 height 11
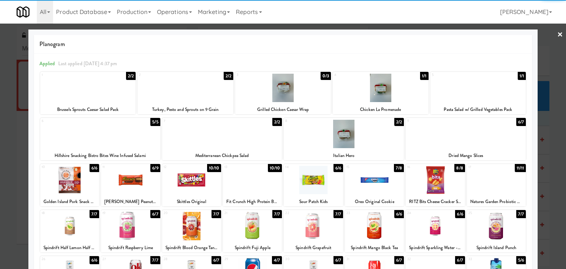
scroll to position [93, 0]
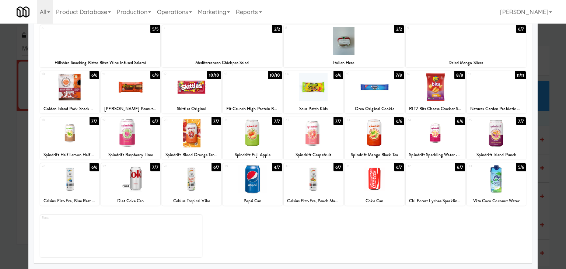
drag, startPoint x: 192, startPoint y: 178, endPoint x: 285, endPoint y: 176, distance: 93.2
click at [193, 178] on div at bounding box center [191, 179] width 59 height 28
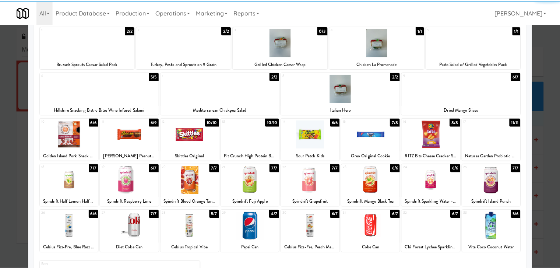
scroll to position [0, 0]
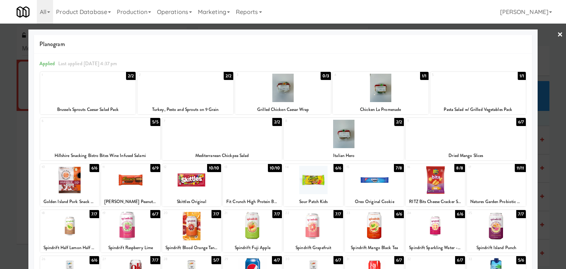
click at [557, 34] on link "×" at bounding box center [560, 35] width 6 height 23
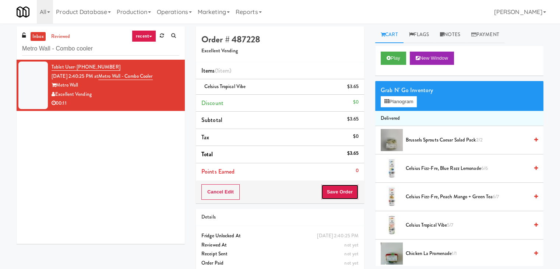
click at [328, 185] on button "Save Order" at bounding box center [340, 191] width 38 height 15
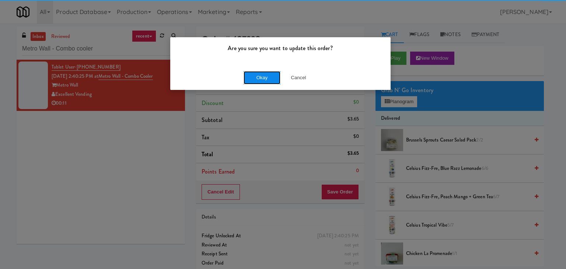
click at [255, 71] on button "Okay" at bounding box center [261, 77] width 37 height 13
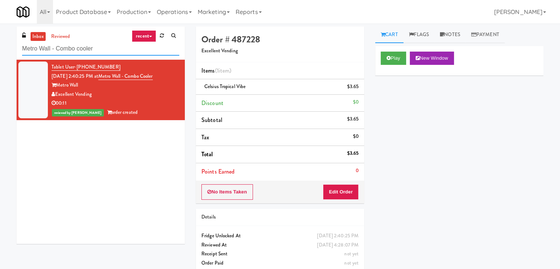
click at [89, 45] on input "Metro Wall - Combo cooler" at bounding box center [100, 49] width 157 height 14
paste input "Aperture UCF - Cooler - Middle"
type input "Aperture UCF - Cooler - Middle"
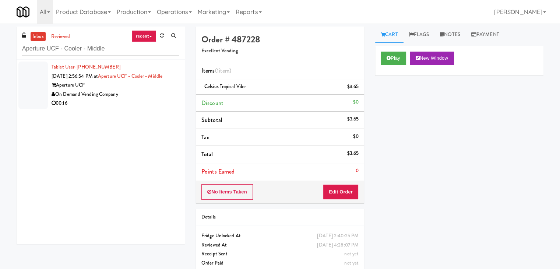
click at [146, 99] on div "On Demand Vending Company" at bounding box center [116, 94] width 128 height 9
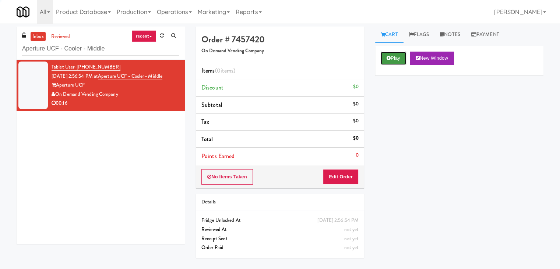
drag, startPoint x: 394, startPoint y: 60, endPoint x: 383, endPoint y: 54, distance: 12.1
click at [393, 59] on button "Play" at bounding box center [393, 58] width 25 height 13
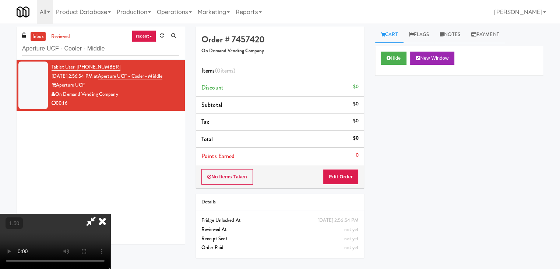
click at [110, 214] on video at bounding box center [55, 241] width 110 height 55
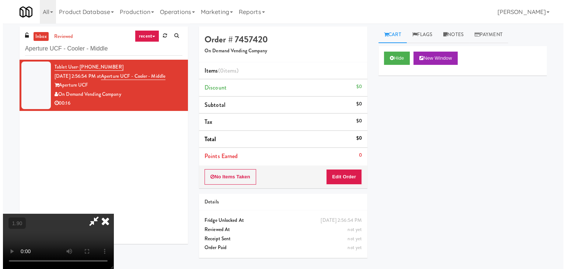
scroll to position [0, 0]
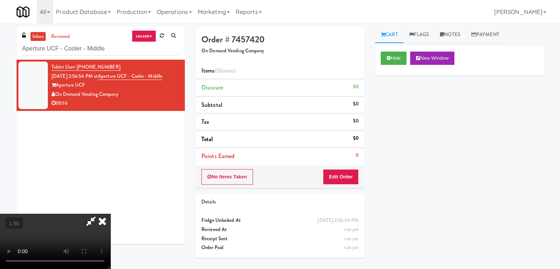
click at [110, 214] on icon at bounding box center [102, 221] width 16 height 15
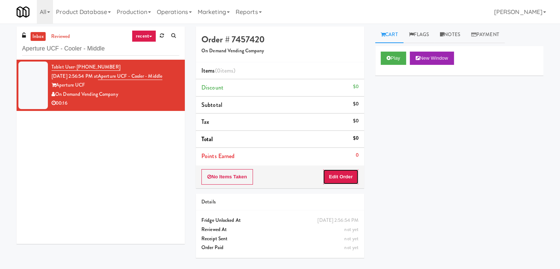
drag, startPoint x: 333, startPoint y: 180, endPoint x: 371, endPoint y: 150, distance: 48.2
click at [333, 180] on button "Edit Order" at bounding box center [341, 176] width 36 height 15
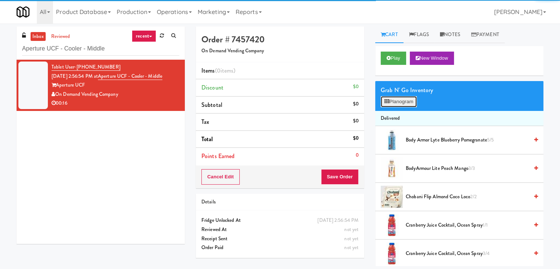
click at [408, 100] on button "Planogram" at bounding box center [399, 101] width 36 height 11
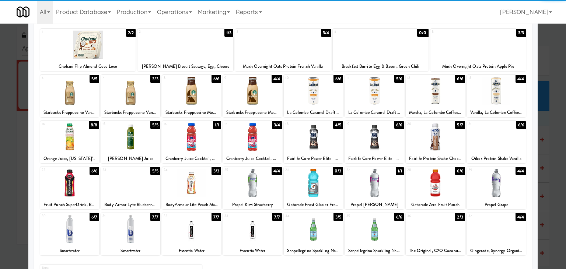
scroll to position [93, 0]
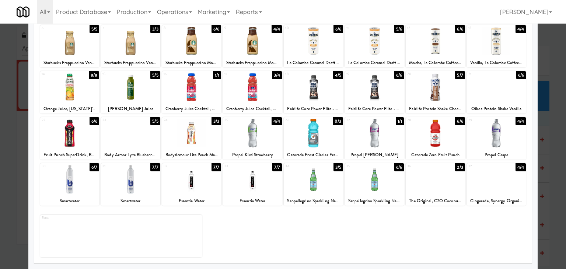
click at [192, 182] on div at bounding box center [191, 179] width 59 height 28
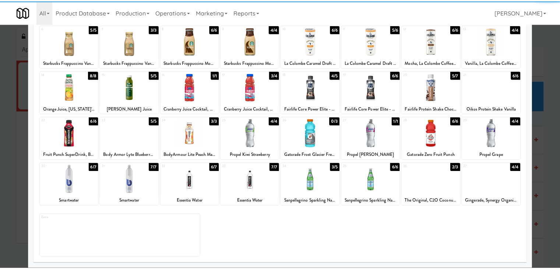
scroll to position [0, 0]
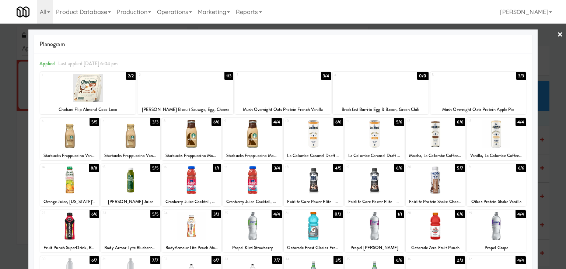
click at [557, 32] on link "×" at bounding box center [560, 35] width 6 height 23
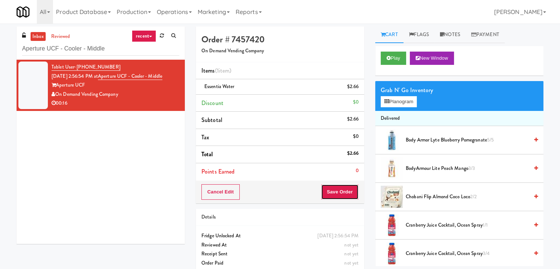
click at [341, 188] on button "Save Order" at bounding box center [340, 191] width 38 height 15
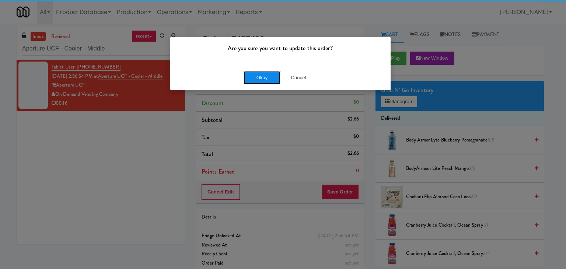
click at [254, 77] on button "Okay" at bounding box center [261, 77] width 37 height 13
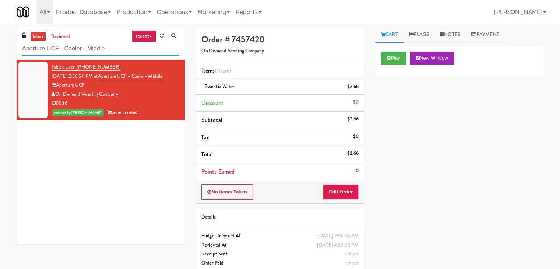
click at [115, 51] on input "Aperture UCF - Cooler - Middle" at bounding box center [100, 49] width 157 height 14
paste input "(Snack & Drink) EWR 3-TB-PUBLIC"
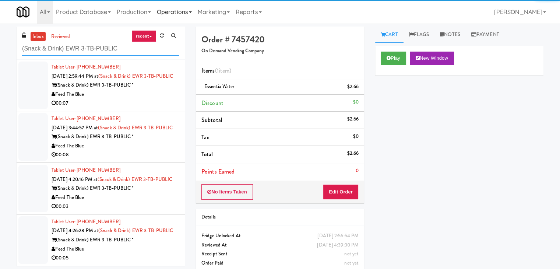
type input "(Snack & Drink) EWR 3-TB-PUBLIC"
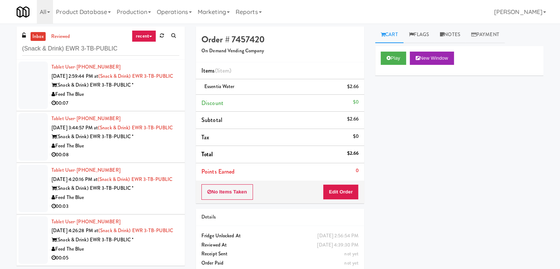
click at [147, 108] on div "00:07" at bounding box center [116, 103] width 128 height 9
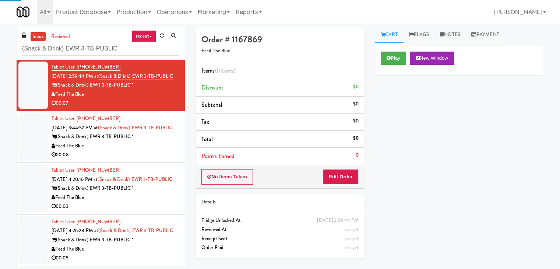
click at [395, 51] on div "Play New Window" at bounding box center [459, 60] width 168 height 29
click at [392, 59] on button "Play" at bounding box center [393, 58] width 25 height 13
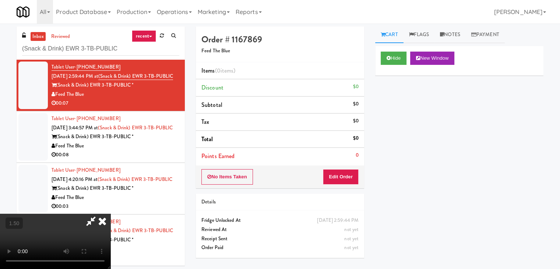
click at [110, 214] on video at bounding box center [55, 241] width 110 height 55
click at [110, 214] on icon at bounding box center [102, 221] width 16 height 15
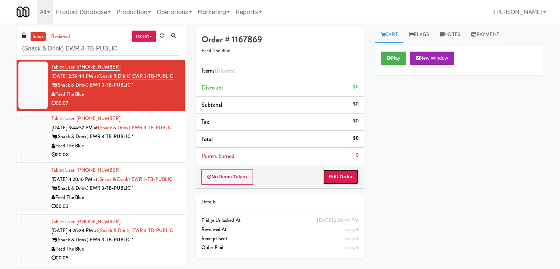
click at [335, 171] on button "Edit Order" at bounding box center [341, 176] width 36 height 15
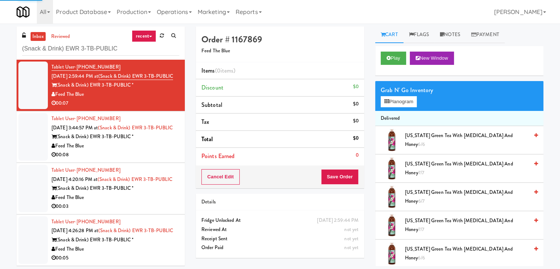
click at [388, 108] on div "Grab N' Go Inventory Planogram" at bounding box center [459, 96] width 168 height 30
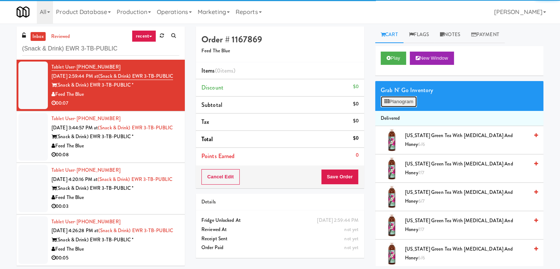
click at [390, 103] on button "Planogram" at bounding box center [399, 101] width 36 height 11
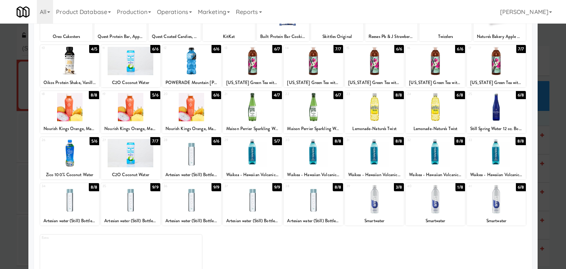
scroll to position [74, 0]
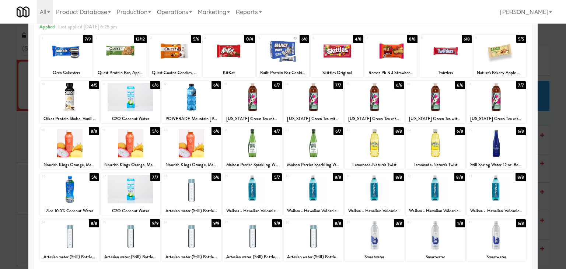
click at [257, 143] on div at bounding box center [252, 143] width 59 height 28
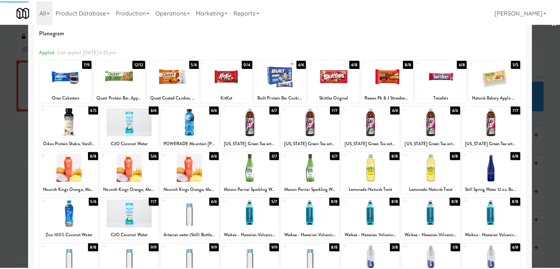
scroll to position [0, 0]
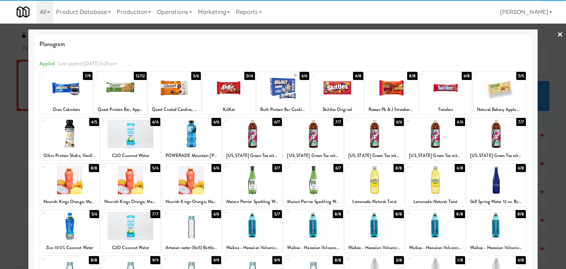
drag, startPoint x: 557, startPoint y: 36, endPoint x: 551, endPoint y: 36, distance: 6.6
click at [556, 36] on div "× Planogram Applied Last applied [DATE] 6:25 pm 1 7/9 Oreo Cakesters 2 12/12 Qu…" at bounding box center [283, 134] width 566 height 269
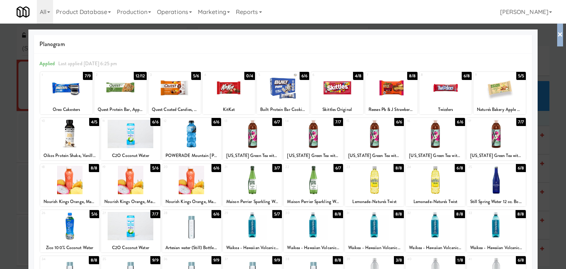
click at [557, 35] on div at bounding box center [283, 134] width 566 height 269
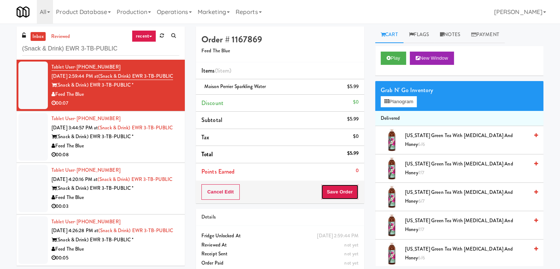
click at [338, 192] on button "Save Order" at bounding box center [340, 191] width 38 height 15
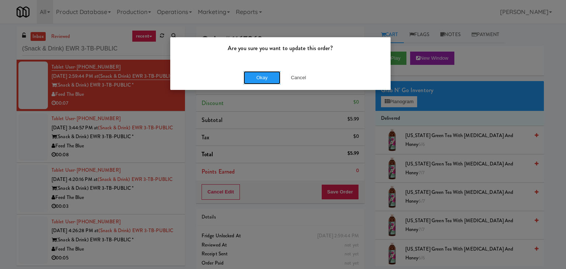
drag, startPoint x: 257, startPoint y: 75, endPoint x: 191, endPoint y: 130, distance: 86.0
click at [257, 75] on button "Okay" at bounding box center [261, 77] width 37 height 13
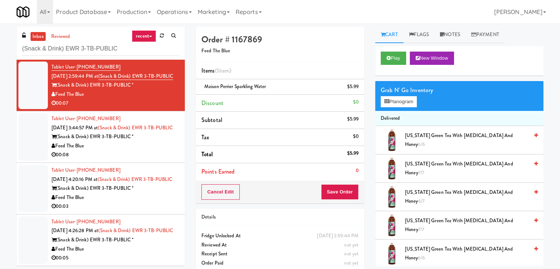
click at [140, 159] on div "00:08" at bounding box center [116, 154] width 128 height 9
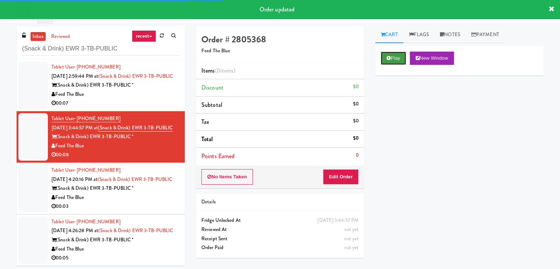
click at [400, 60] on button "Play" at bounding box center [393, 58] width 25 height 13
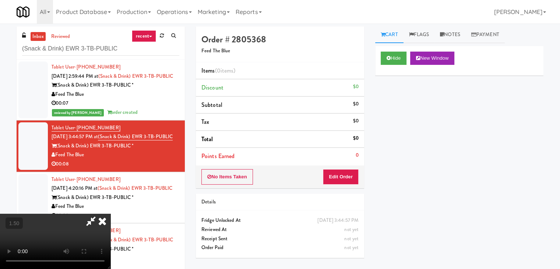
click at [110, 214] on video at bounding box center [55, 241] width 110 height 55
click at [110, 214] on icon at bounding box center [102, 221] width 16 height 15
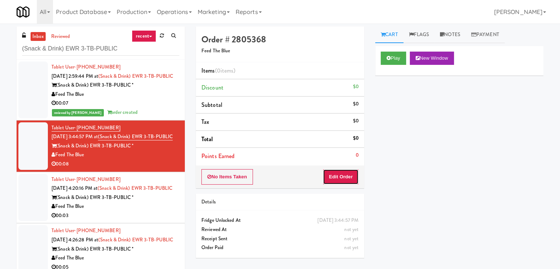
click at [348, 176] on button "Edit Order" at bounding box center [341, 176] width 36 height 15
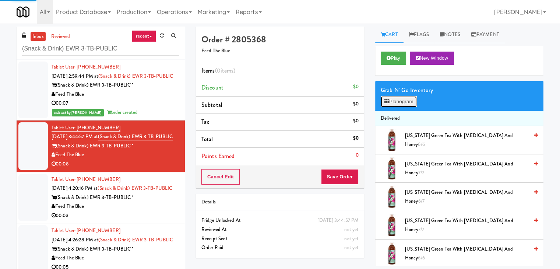
click at [394, 100] on button "Planogram" at bounding box center [399, 101] width 36 height 11
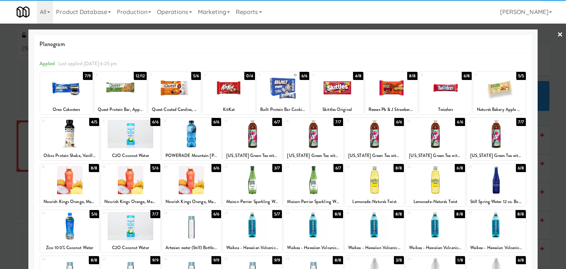
click at [253, 176] on div at bounding box center [252, 180] width 59 height 28
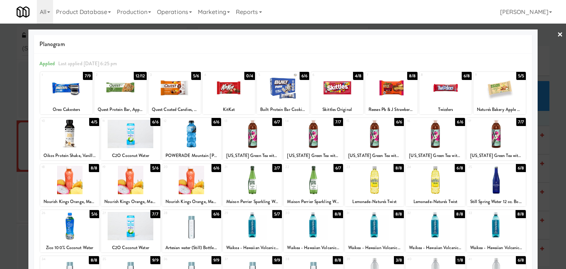
click at [557, 35] on link "×" at bounding box center [560, 35] width 6 height 23
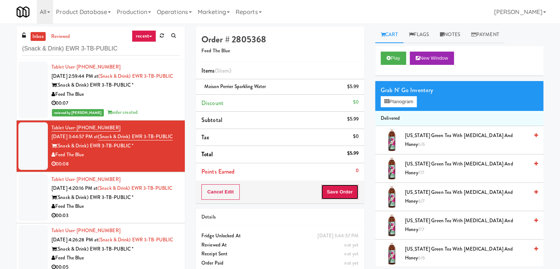
click at [328, 194] on button "Save Order" at bounding box center [340, 191] width 38 height 15
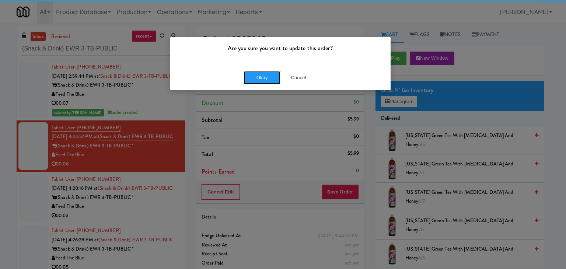
drag, startPoint x: 264, startPoint y: 81, endPoint x: 194, endPoint y: 106, distance: 74.8
click at [263, 80] on button "Okay" at bounding box center [261, 77] width 37 height 13
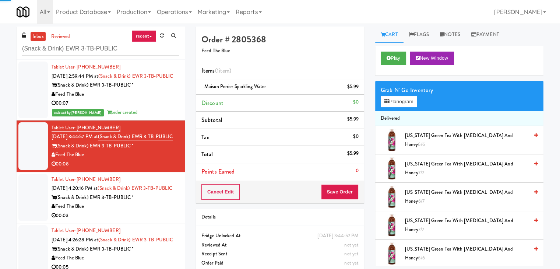
scroll to position [30, 0]
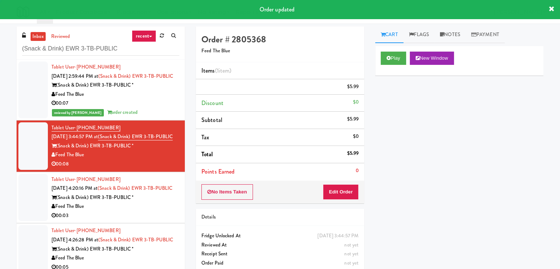
click at [152, 202] on div "Feed The Blue" at bounding box center [116, 206] width 128 height 9
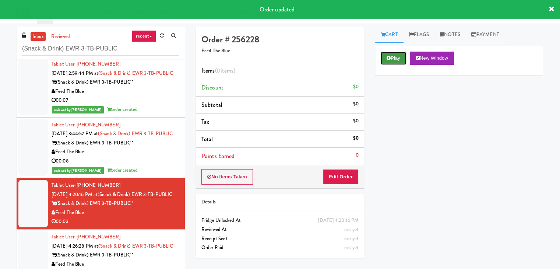
click at [389, 56] on icon at bounding box center [389, 58] width 4 height 5
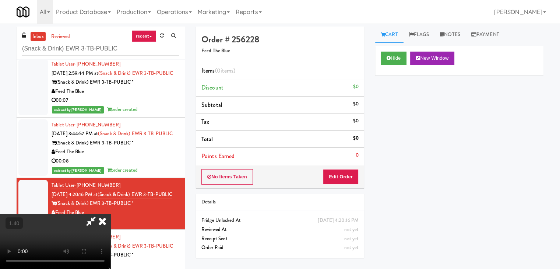
click at [110, 214] on video at bounding box center [55, 241] width 110 height 55
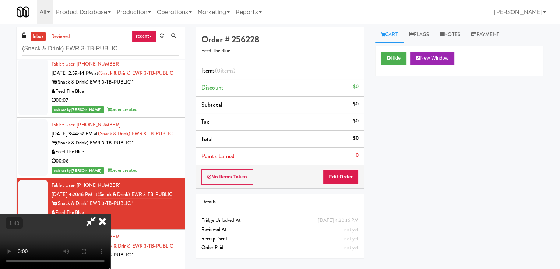
click at [110, 214] on video at bounding box center [55, 241] width 110 height 55
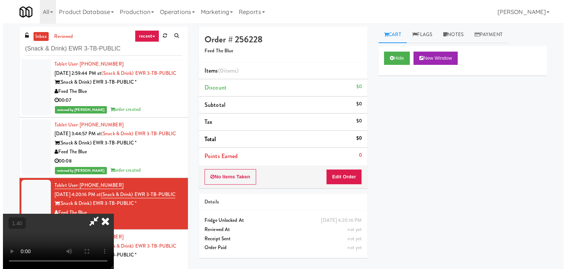
scroll to position [0, 0]
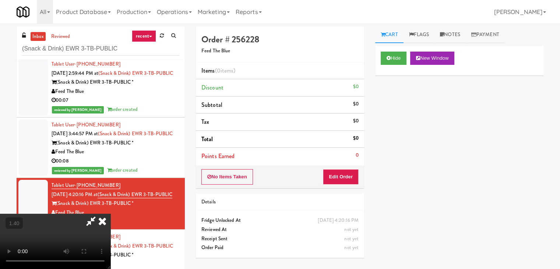
click at [110, 214] on icon at bounding box center [102, 221] width 16 height 15
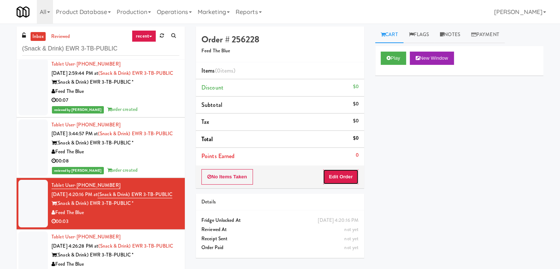
click at [335, 173] on button "Edit Order" at bounding box center [341, 176] width 36 height 15
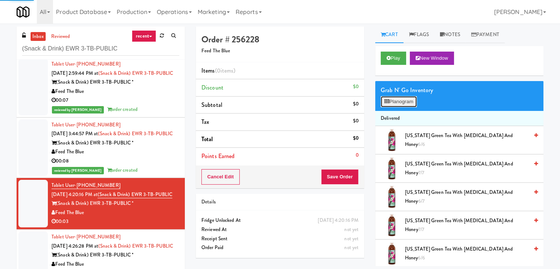
click at [399, 99] on button "Planogram" at bounding box center [399, 101] width 36 height 11
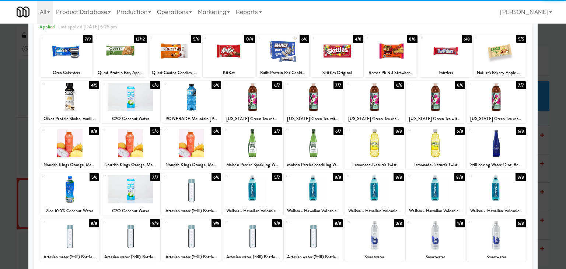
scroll to position [93, 0]
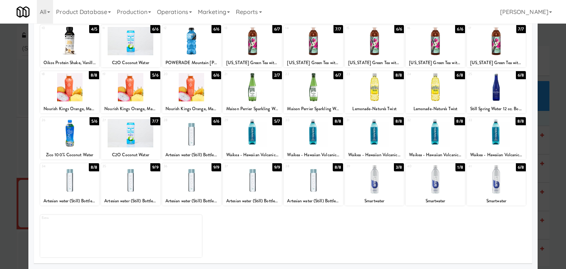
click at [71, 130] on div at bounding box center [69, 133] width 59 height 28
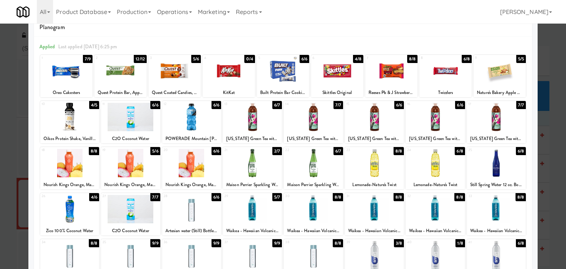
scroll to position [0, 0]
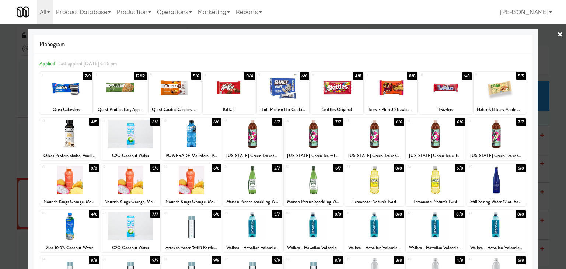
click at [557, 33] on link "×" at bounding box center [560, 35] width 6 height 23
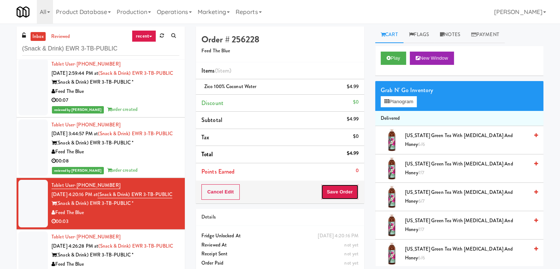
click at [328, 187] on button "Save Order" at bounding box center [340, 191] width 38 height 15
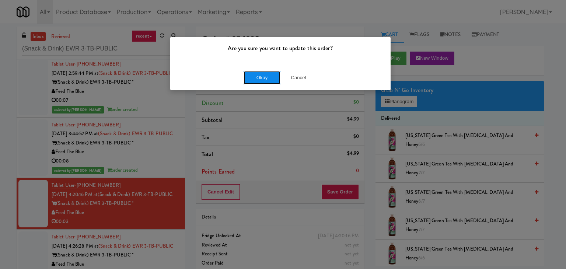
click at [262, 78] on button "Okay" at bounding box center [261, 77] width 37 height 13
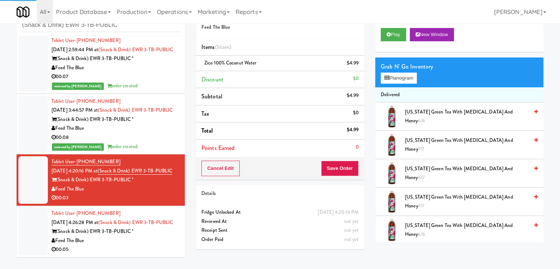
scroll to position [39, 0]
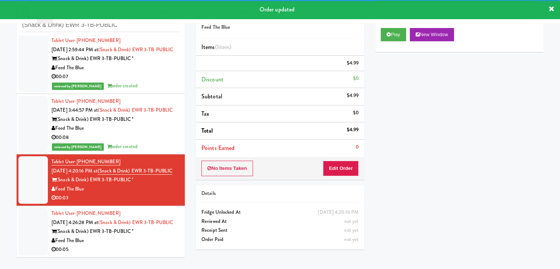
click at [155, 236] on div "(Snack & Drink) EWR 3-TB-PUBLIC *" at bounding box center [116, 231] width 128 height 9
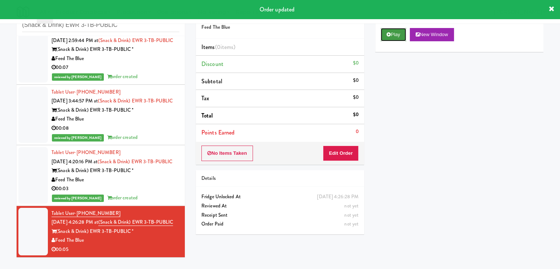
drag, startPoint x: 397, startPoint y: 36, endPoint x: 396, endPoint y: 32, distance: 3.8
click at [396, 32] on button "Play" at bounding box center [393, 34] width 25 height 13
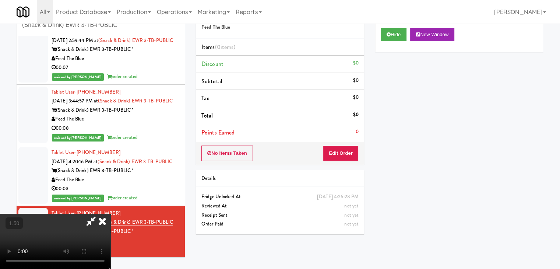
click at [110, 214] on video at bounding box center [55, 241] width 110 height 55
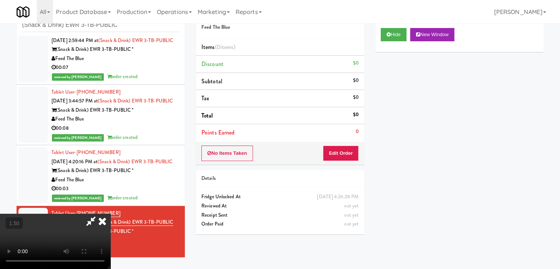
click at [110, 214] on video at bounding box center [55, 241] width 110 height 55
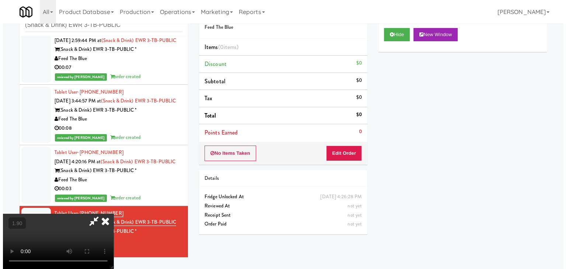
scroll to position [0, 0]
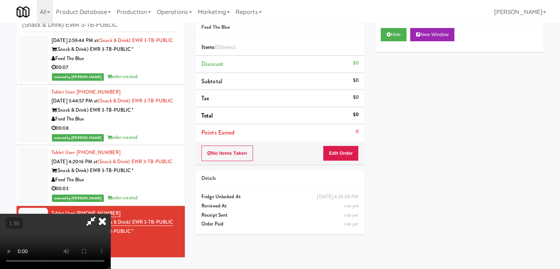
drag, startPoint x: 324, startPoint y: 31, endPoint x: 327, endPoint y: 61, distance: 30.4
click at [110, 214] on icon at bounding box center [102, 221] width 16 height 15
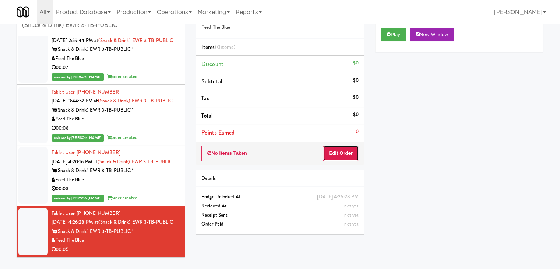
click at [335, 155] on button "Edit Order" at bounding box center [341, 152] width 36 height 15
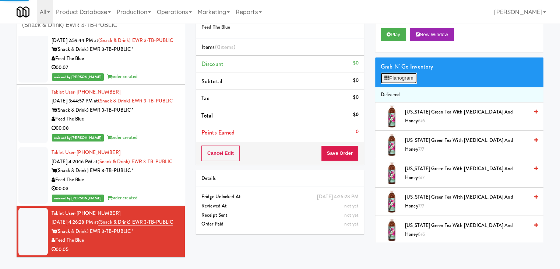
click at [402, 77] on button "Planogram" at bounding box center [399, 78] width 36 height 11
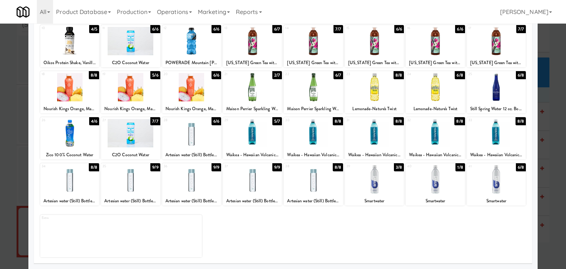
click at [432, 182] on div at bounding box center [434, 179] width 59 height 28
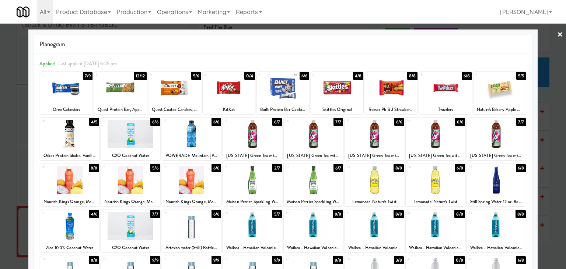
drag, startPoint x: 553, startPoint y: 35, endPoint x: 526, endPoint y: 38, distance: 27.0
click at [557, 35] on link "×" at bounding box center [560, 35] width 6 height 23
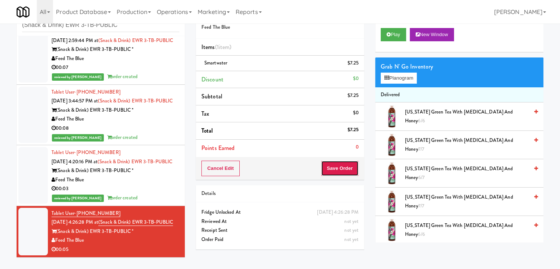
click at [340, 170] on button "Save Order" at bounding box center [340, 168] width 38 height 15
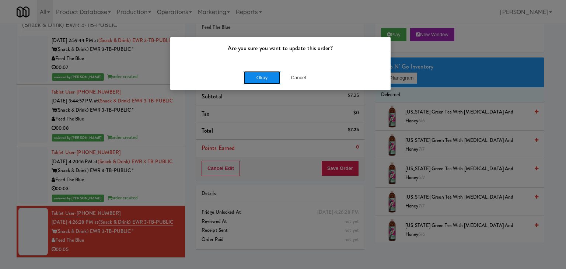
click at [272, 75] on button "Okay" at bounding box center [261, 77] width 37 height 13
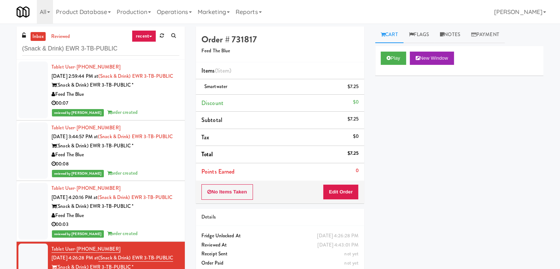
drag, startPoint x: 154, startPoint y: 105, endPoint x: 154, endPoint y: 126, distance: 21.0
click at [154, 99] on div "Feed The Blue" at bounding box center [116, 94] width 128 height 9
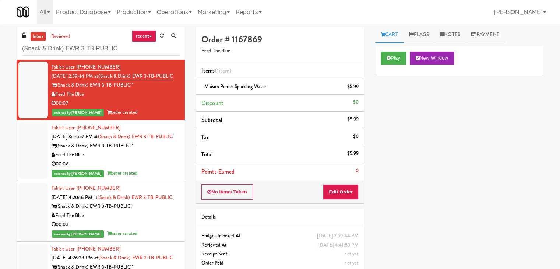
click at [153, 169] on div "00:08" at bounding box center [116, 163] width 128 height 9
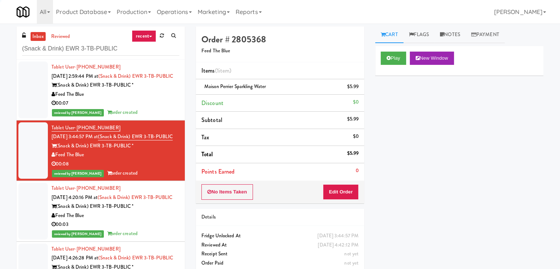
scroll to position [57, 0]
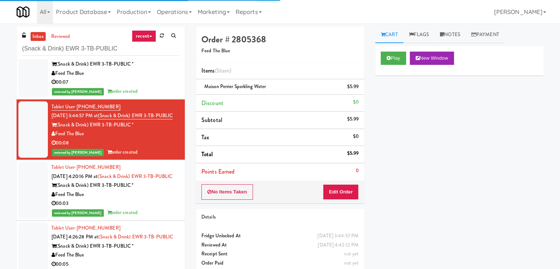
click at [152, 190] on div "Feed The Blue" at bounding box center [116, 194] width 128 height 9
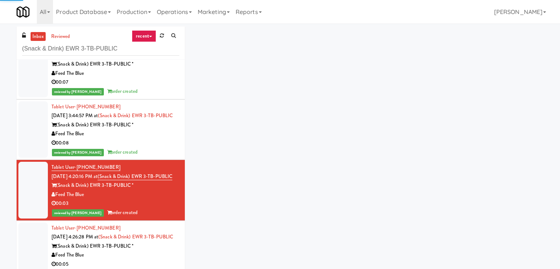
scroll to position [24, 0]
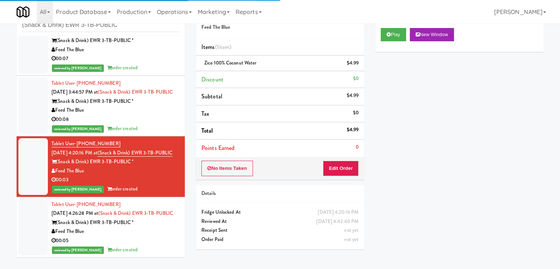
click at [158, 226] on div "(Snack & Drink) EWR 3-TB-PUBLIC *" at bounding box center [116, 222] width 128 height 9
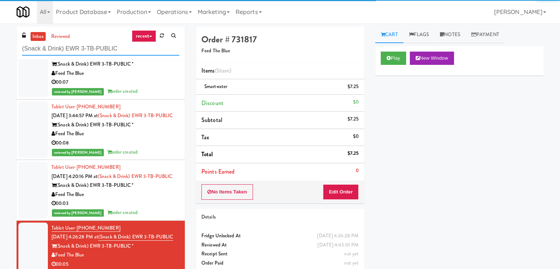
click at [132, 49] on input "(Snack & Drink) EWR 3-TB-PUBLIC" at bounding box center [100, 49] width 157 height 14
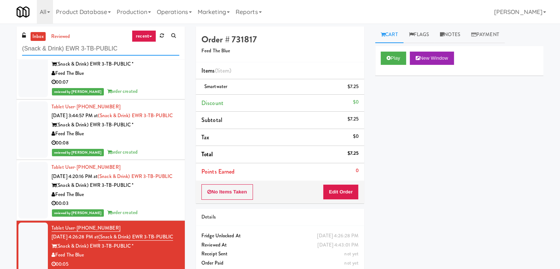
click at [132, 49] on input "(Snack & Drink) EWR 3-TB-PUBLIC" at bounding box center [100, 49] width 157 height 14
paste input "EQ Autoworks-Cooler 1"
type input "EQ Autoworks-Cooler 1"
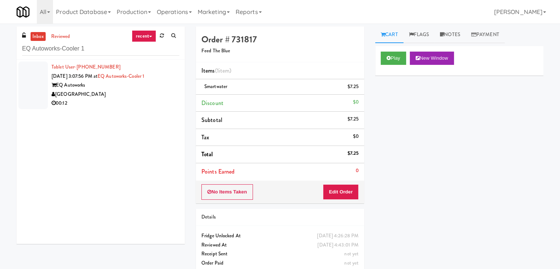
click at [138, 88] on div "EQ Autoworks" at bounding box center [116, 85] width 128 height 9
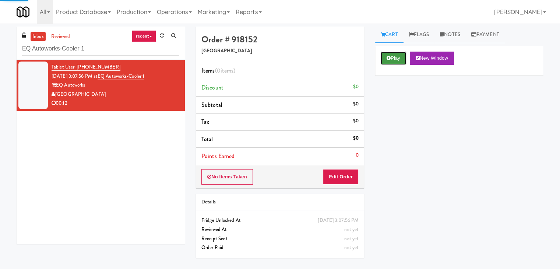
click at [389, 58] on icon at bounding box center [389, 58] width 4 height 5
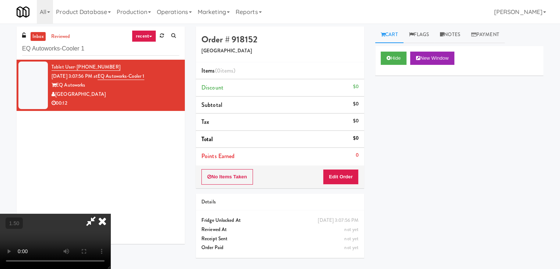
click at [110, 214] on video at bounding box center [55, 241] width 110 height 55
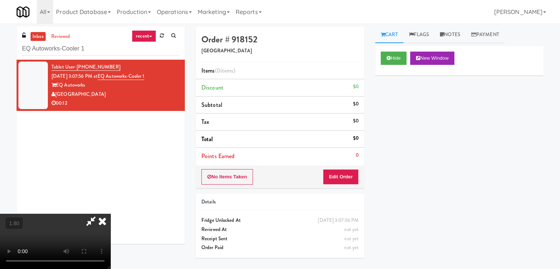
click at [110, 214] on video at bounding box center [55, 241] width 110 height 55
click at [110, 214] on icon at bounding box center [102, 221] width 16 height 15
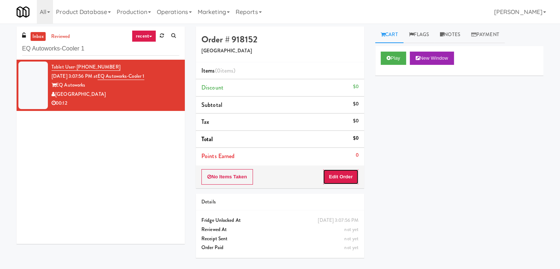
click at [341, 175] on button "Edit Order" at bounding box center [341, 176] width 36 height 15
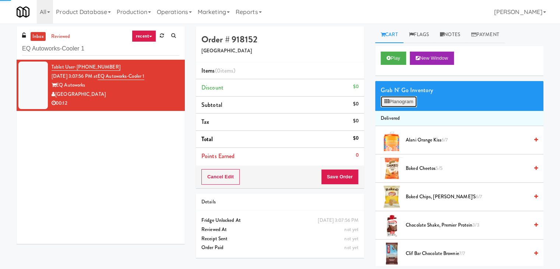
click at [402, 98] on button "Planogram" at bounding box center [399, 101] width 36 height 11
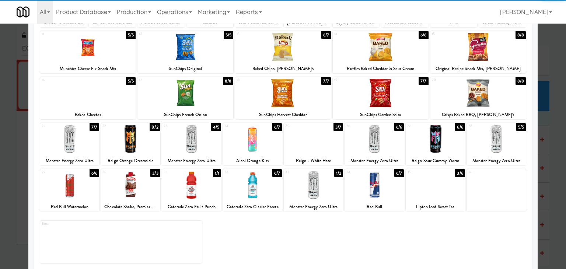
scroll to position [93, 0]
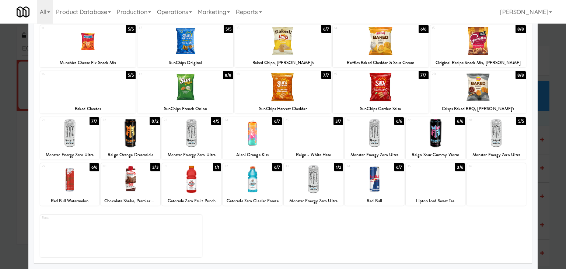
click at [247, 179] on div at bounding box center [252, 179] width 59 height 28
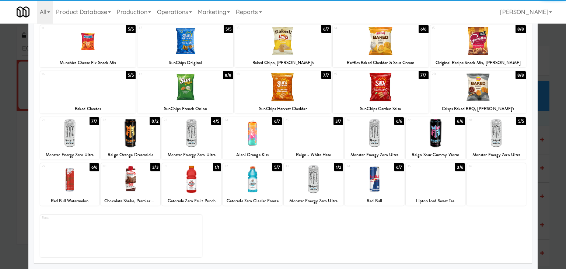
click at [321, 187] on div at bounding box center [312, 179] width 59 height 28
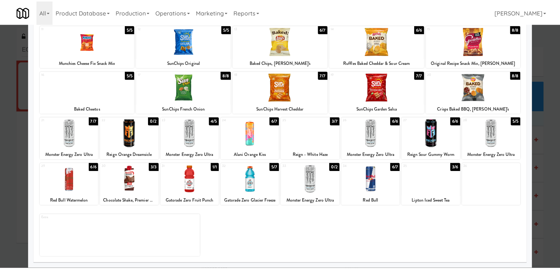
scroll to position [0, 0]
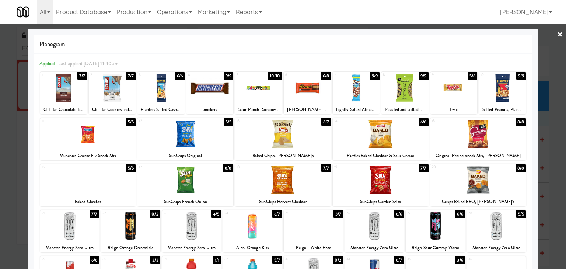
click at [296, 101] on div at bounding box center [306, 88] width 47 height 28
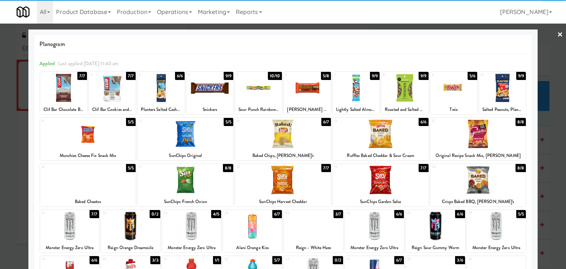
click at [557, 34] on link "×" at bounding box center [560, 35] width 6 height 23
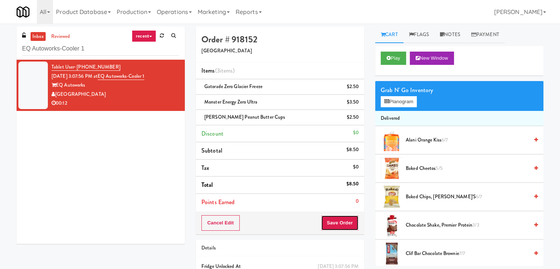
click at [338, 221] on button "Save Order" at bounding box center [340, 222] width 38 height 15
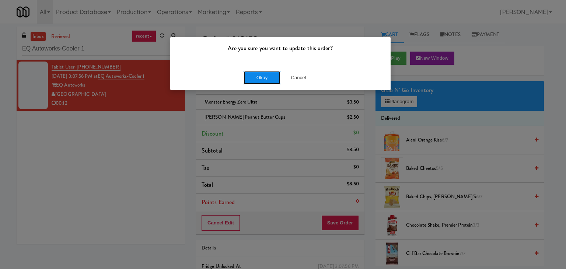
click at [264, 75] on button "Okay" at bounding box center [261, 77] width 37 height 13
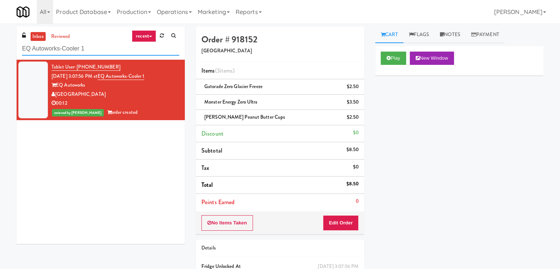
click at [99, 54] on input "EQ Autoworks-Cooler 1" at bounding box center [100, 49] width 157 height 14
paste input "The Sound at [PERSON_NAME][GEOGRAPHIC_DATA]"
type input "The Sound at [PERSON_NAME][GEOGRAPHIC_DATA]"
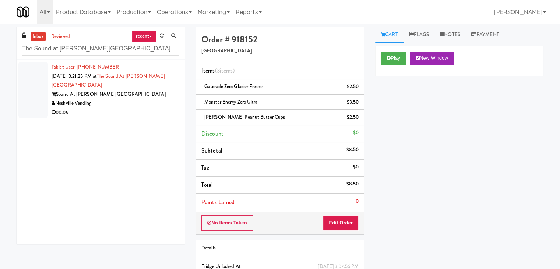
click at [135, 118] on div "Tablet User · (330) 635-5821 [DATE] 3:21:25 PM at [GEOGRAPHIC_DATA] at [PERSON_…" at bounding box center [101, 152] width 168 height 184
click at [137, 108] on div "00:08" at bounding box center [116, 112] width 128 height 9
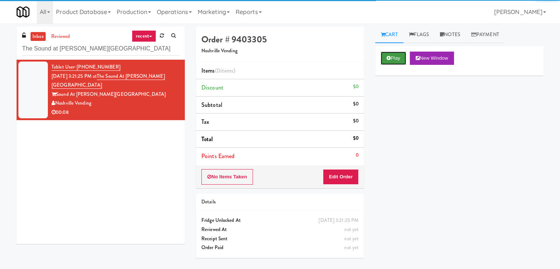
click at [381, 56] on button "Play" at bounding box center [393, 58] width 25 height 13
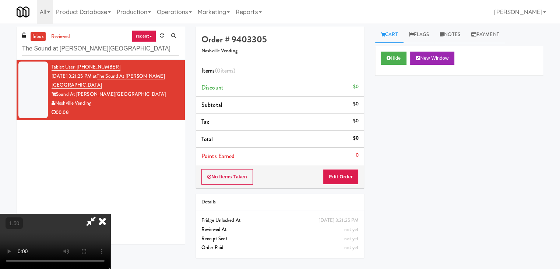
click at [110, 214] on video at bounding box center [55, 241] width 110 height 55
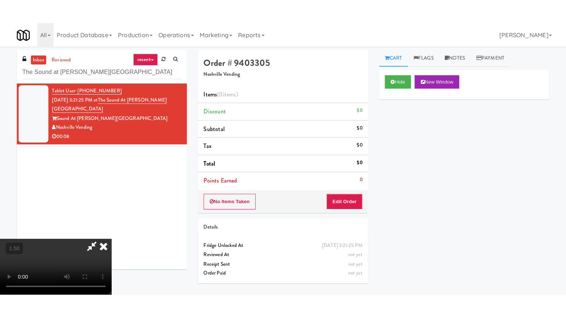
scroll to position [103, 0]
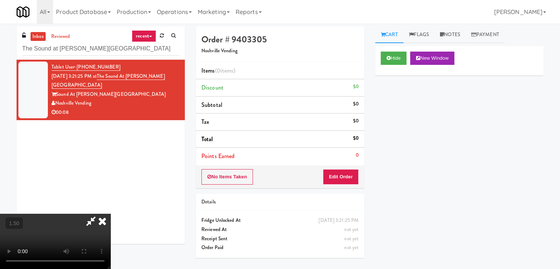
click at [110, 214] on video at bounding box center [55, 241] width 110 height 55
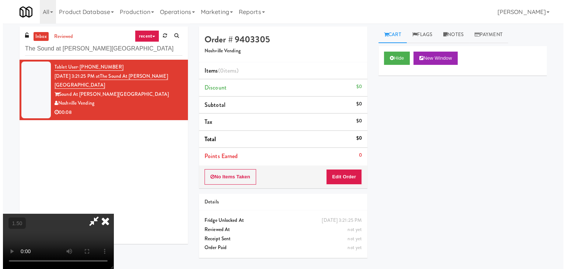
scroll to position [0, 0]
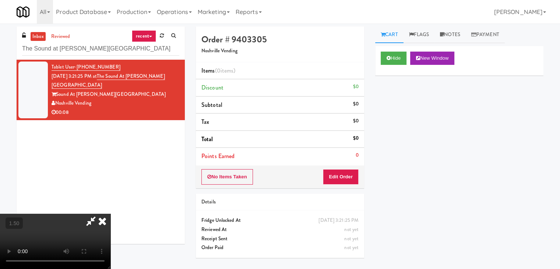
click at [110, 214] on icon at bounding box center [102, 221] width 16 height 15
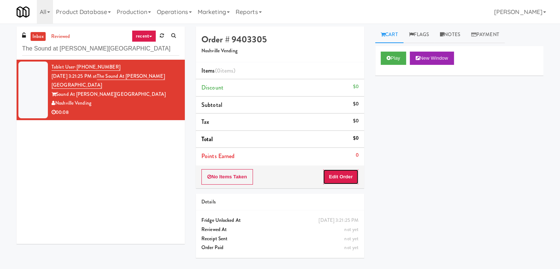
click at [338, 174] on button "Edit Order" at bounding box center [341, 176] width 36 height 15
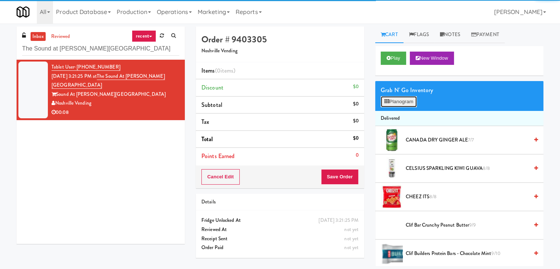
click at [401, 102] on button "Planogram" at bounding box center [399, 101] width 36 height 11
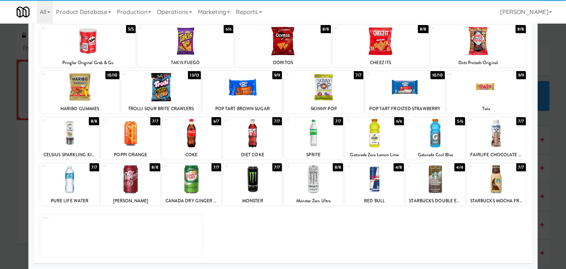
click at [72, 135] on div at bounding box center [69, 133] width 59 height 28
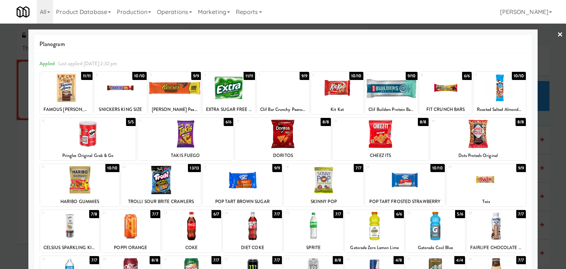
drag, startPoint x: 556, startPoint y: 33, endPoint x: 552, endPoint y: 35, distance: 5.1
click at [557, 33] on link "×" at bounding box center [560, 35] width 6 height 23
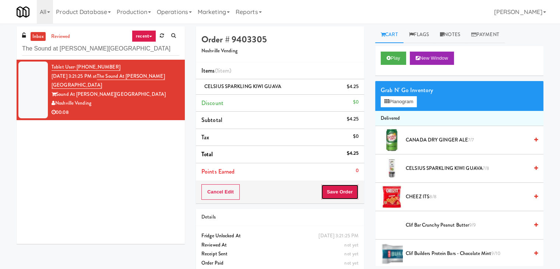
drag, startPoint x: 334, startPoint y: 185, endPoint x: 325, endPoint y: 182, distance: 9.1
click at [333, 186] on button "Save Order" at bounding box center [340, 191] width 38 height 15
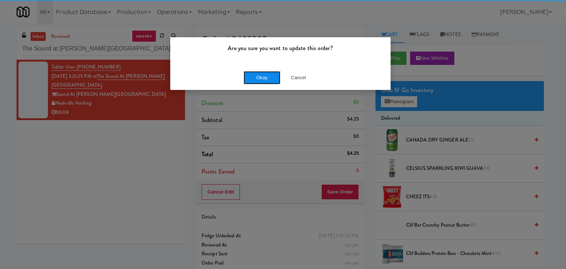
click at [265, 81] on button "Okay" at bounding box center [261, 77] width 37 height 13
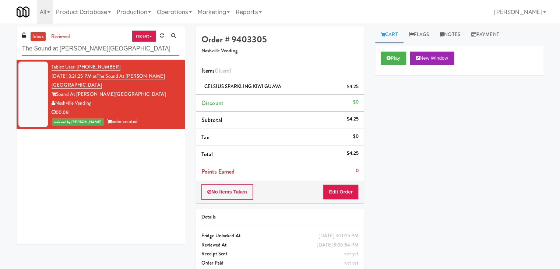
click at [110, 47] on input "The Sound at [PERSON_NAME][GEOGRAPHIC_DATA]" at bounding box center [100, 49] width 157 height 14
paste input "Ring Power Main Breakroom Cabinet 1"
type input "Ring Power Main Breakroom Cabinet 1"
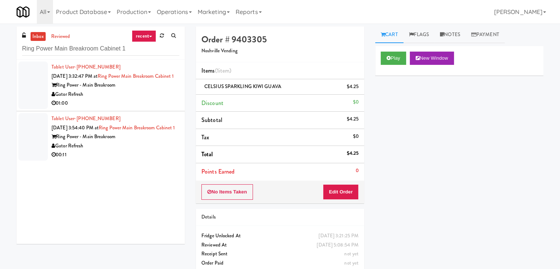
click at [161, 90] on div "Ring Power - Main Breakroom" at bounding box center [116, 85] width 128 height 9
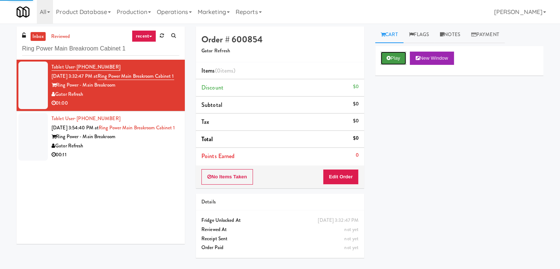
click at [402, 53] on button "Play" at bounding box center [393, 58] width 25 height 13
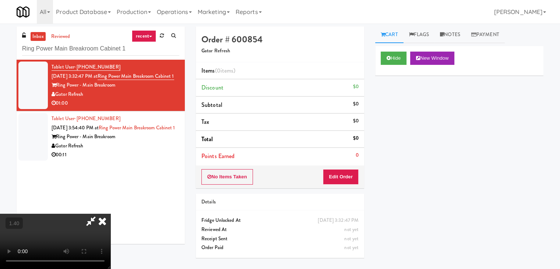
click at [110, 214] on video at bounding box center [55, 241] width 110 height 55
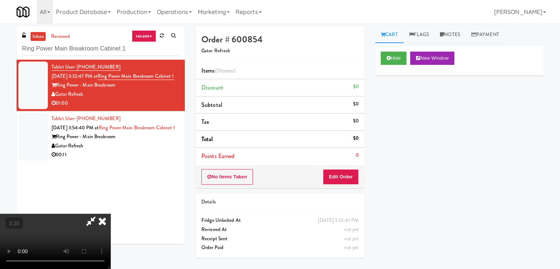
click at [110, 214] on video at bounding box center [55, 241] width 110 height 55
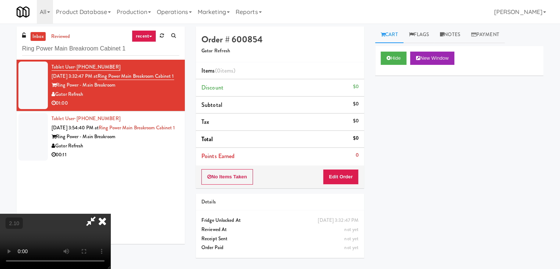
click at [110, 214] on video at bounding box center [55, 241] width 110 height 55
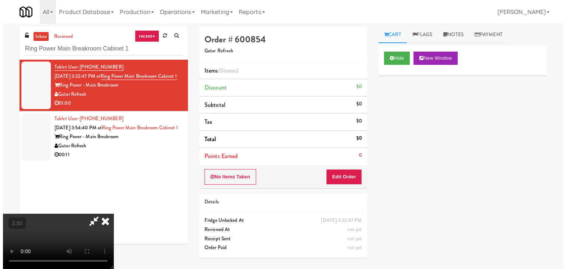
scroll to position [0, 0]
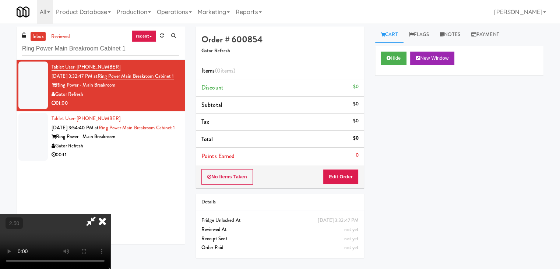
click at [110, 214] on icon at bounding box center [102, 221] width 16 height 15
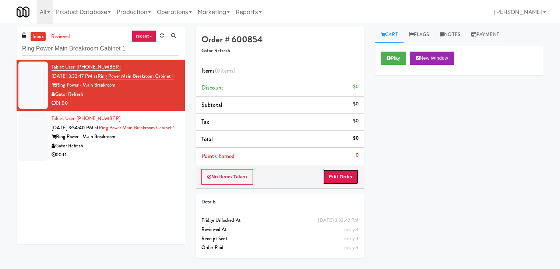
click at [330, 180] on button "Edit Order" at bounding box center [341, 176] width 36 height 15
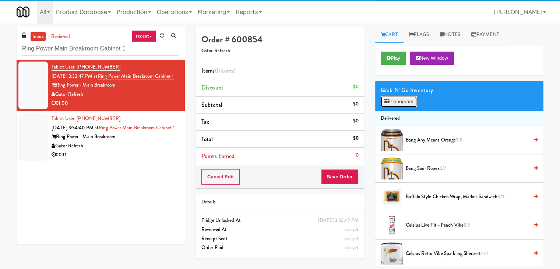
click at [396, 106] on button "Planogram" at bounding box center [399, 101] width 36 height 11
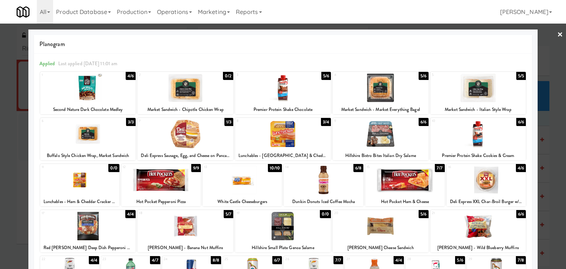
click at [386, 130] on div at bounding box center [380, 134] width 96 height 28
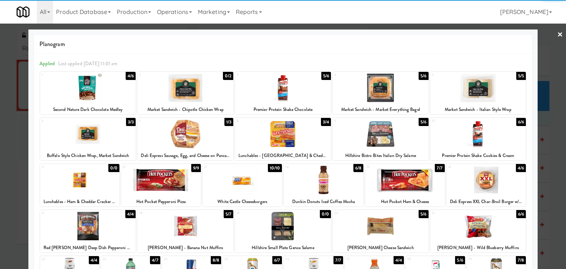
click at [395, 179] on div at bounding box center [405, 180] width 80 height 28
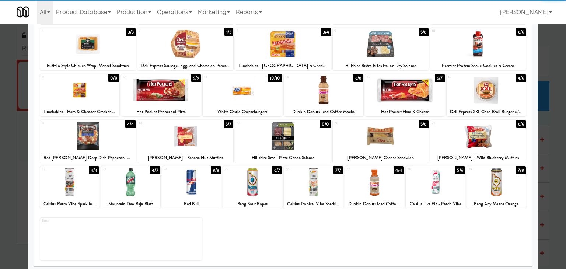
scroll to position [93, 0]
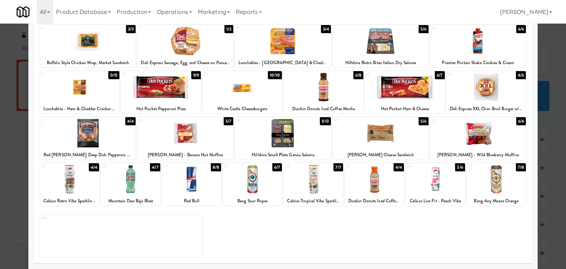
click at [130, 176] on div at bounding box center [130, 179] width 59 height 28
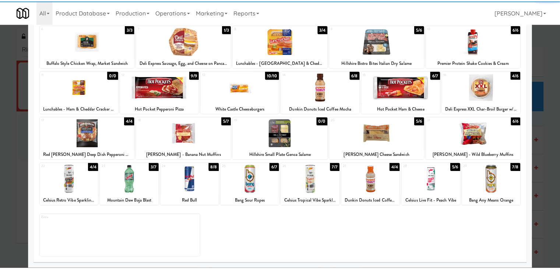
scroll to position [0, 0]
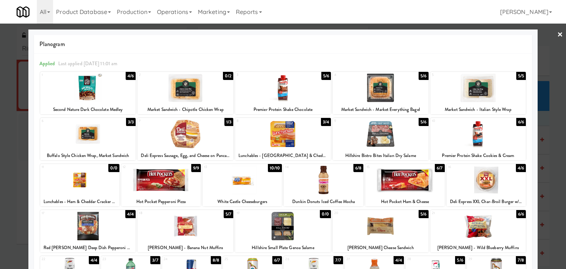
click at [557, 34] on link "×" at bounding box center [560, 35] width 6 height 23
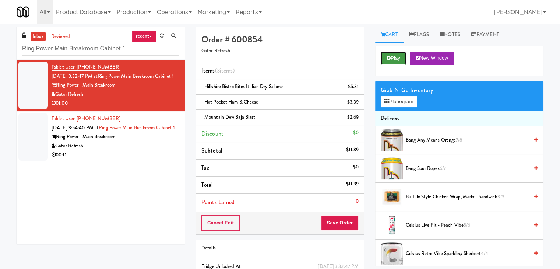
click at [391, 56] on button "Play" at bounding box center [393, 58] width 25 height 13
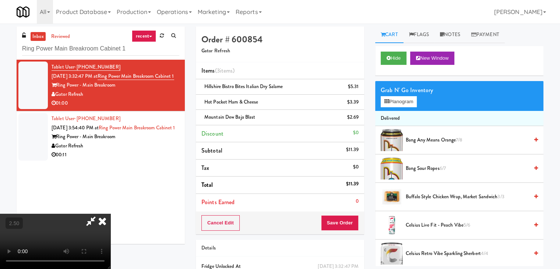
drag, startPoint x: 98, startPoint y: 221, endPoint x: 118, endPoint y: 222, distance: 19.9
click at [98, 221] on video at bounding box center [55, 241] width 110 height 55
click at [110, 214] on icon at bounding box center [102, 221] width 16 height 15
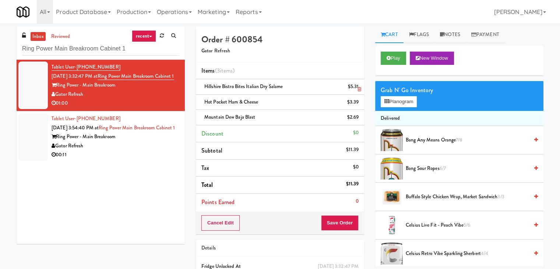
click at [358, 89] on icon at bounding box center [360, 89] width 4 height 5
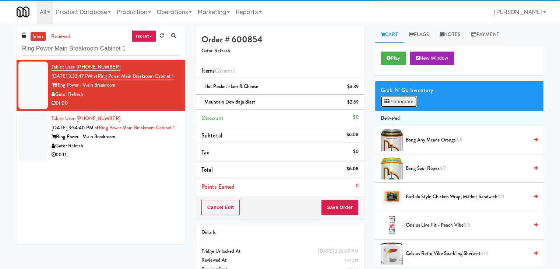
click at [407, 102] on button "Planogram" at bounding box center [399, 101] width 36 height 11
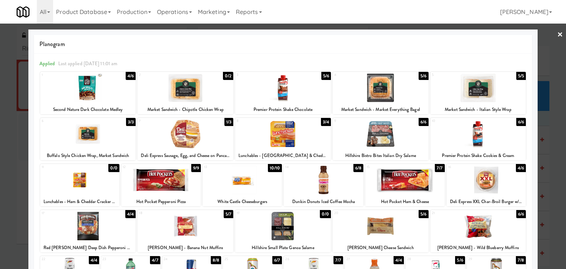
click at [284, 133] on div at bounding box center [283, 134] width 96 height 28
click at [550, 33] on div at bounding box center [283, 134] width 566 height 269
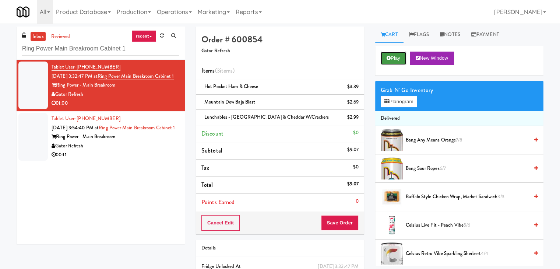
click at [389, 60] on button "Play" at bounding box center [393, 58] width 25 height 13
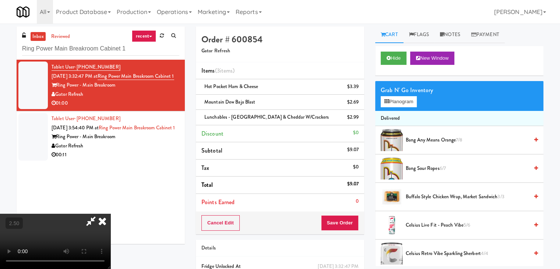
click at [110, 214] on icon at bounding box center [102, 221] width 16 height 15
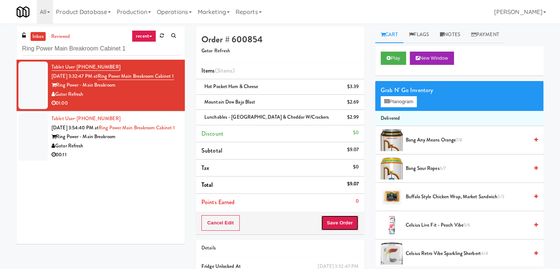
click at [334, 219] on button "Save Order" at bounding box center [340, 222] width 38 height 15
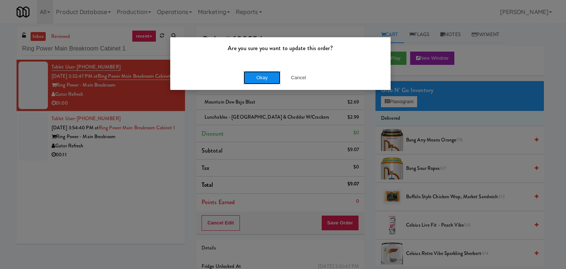
click at [259, 81] on button "Okay" at bounding box center [261, 77] width 37 height 13
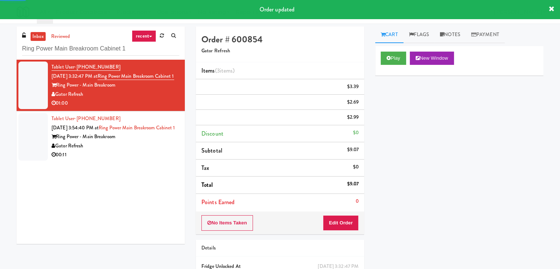
click at [155, 159] on div "00:11" at bounding box center [116, 154] width 128 height 9
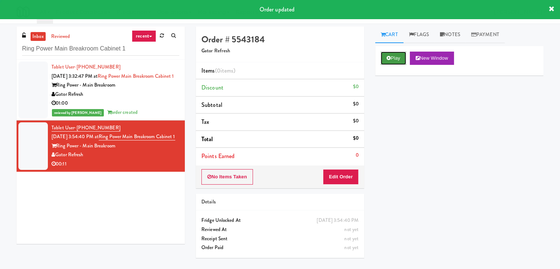
click at [395, 56] on button "Play" at bounding box center [393, 58] width 25 height 13
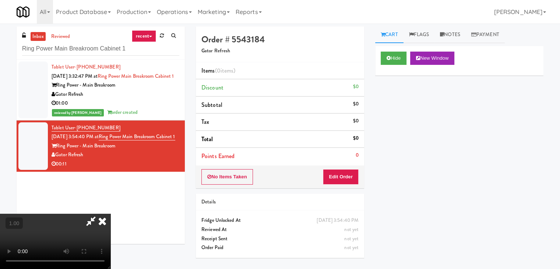
drag, startPoint x: 326, startPoint y: 30, endPoint x: 325, endPoint y: 34, distance: 3.8
click at [110, 214] on icon at bounding box center [102, 221] width 16 height 15
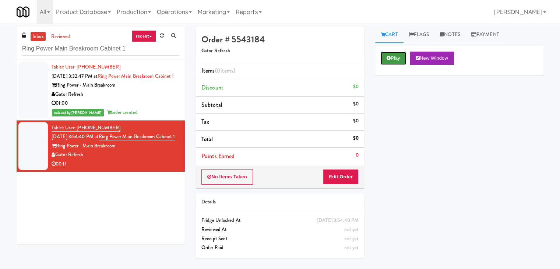
click at [395, 53] on button "Play" at bounding box center [393, 58] width 25 height 13
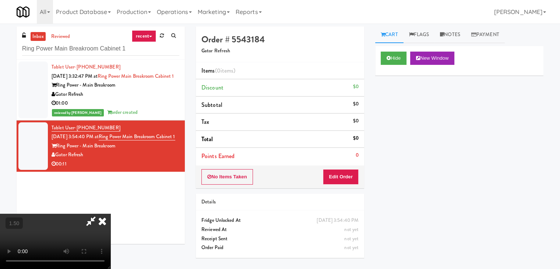
click at [110, 214] on video at bounding box center [55, 241] width 110 height 55
click at [110, 214] on icon at bounding box center [102, 221] width 16 height 15
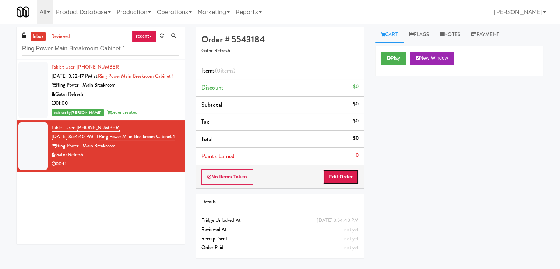
click at [350, 174] on button "Edit Order" at bounding box center [341, 176] width 36 height 15
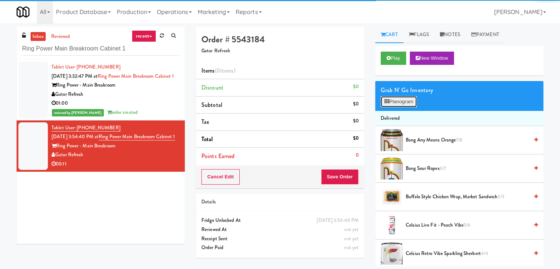
click at [394, 102] on button "Planogram" at bounding box center [399, 101] width 36 height 11
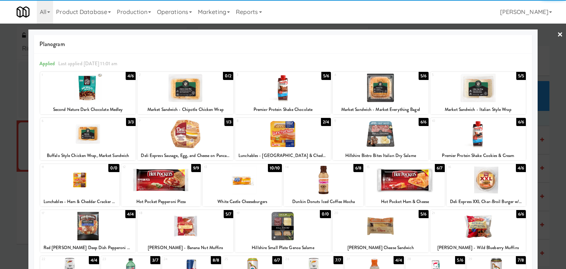
click at [389, 141] on div at bounding box center [380, 134] width 96 height 28
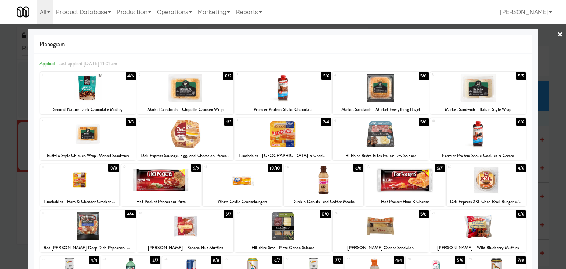
click at [557, 33] on link "×" at bounding box center [560, 35] width 6 height 23
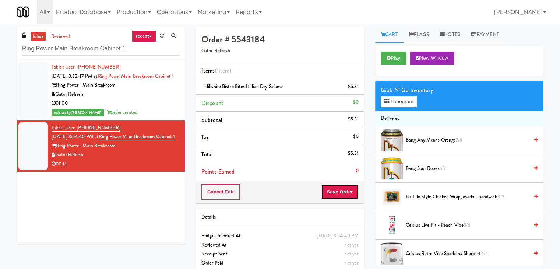
click at [332, 192] on button "Save Order" at bounding box center [340, 191] width 38 height 15
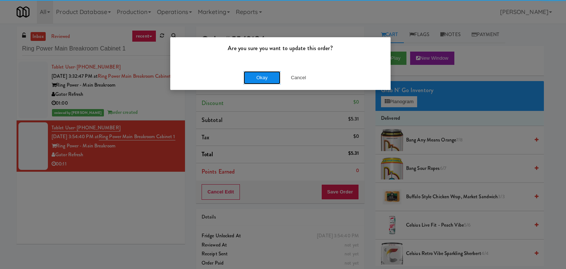
click at [263, 75] on button "Okay" at bounding box center [261, 77] width 37 height 13
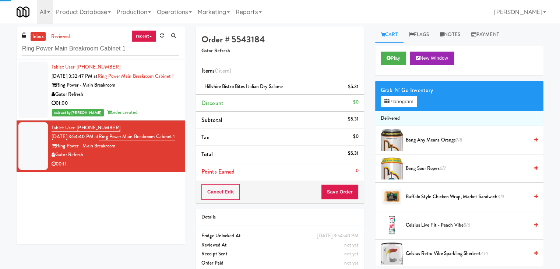
click at [155, 108] on div "01:00" at bounding box center [116, 103] width 128 height 9
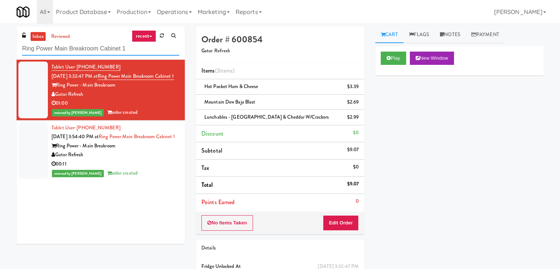
click at [94, 51] on input "Ring Power Main Breakroom Cabinet 1" at bounding box center [100, 49] width 157 height 14
paste input "399 Fremont - Cooler"
type input "399 Fremont - Cooler"
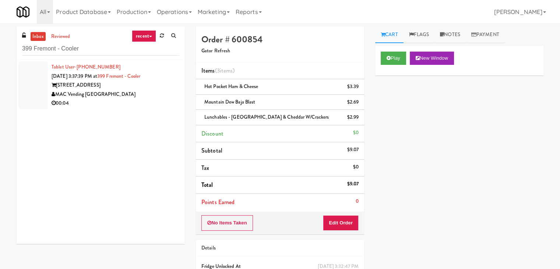
click at [145, 96] on div "MAC Vending [GEOGRAPHIC_DATA]" at bounding box center [116, 94] width 128 height 9
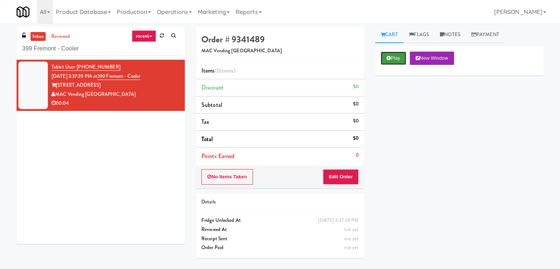
click at [391, 59] on button "Play" at bounding box center [393, 58] width 25 height 13
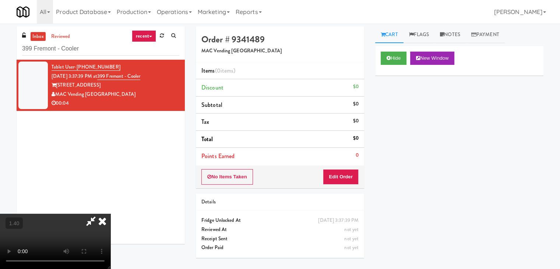
click at [110, 214] on video at bounding box center [55, 241] width 110 height 55
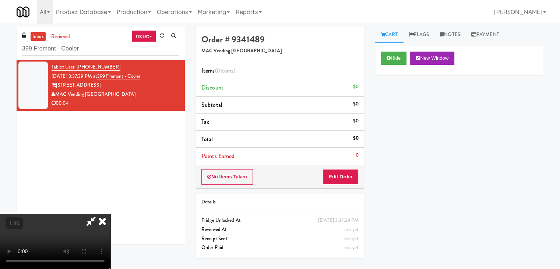
scroll to position [0, 0]
click at [110, 214] on icon at bounding box center [102, 221] width 16 height 15
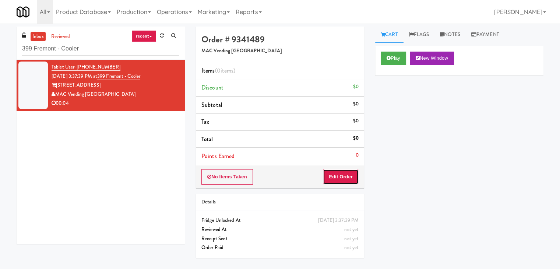
click at [340, 170] on button "Edit Order" at bounding box center [341, 176] width 36 height 15
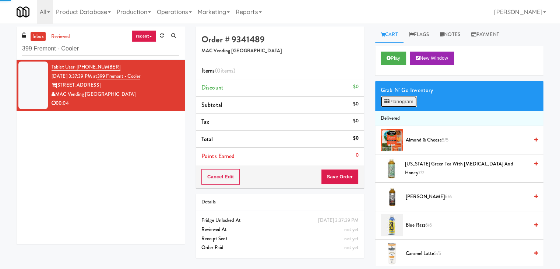
click at [407, 96] on button "Planogram" at bounding box center [399, 101] width 36 height 11
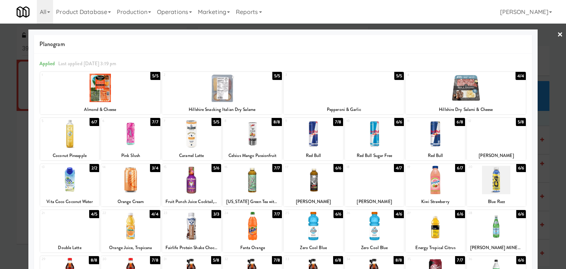
click at [383, 229] on div at bounding box center [374, 226] width 59 height 28
click at [557, 36] on link "×" at bounding box center [560, 35] width 6 height 23
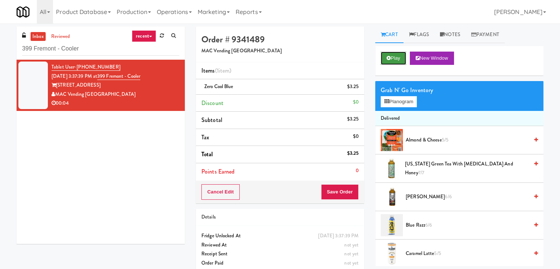
click at [398, 56] on button "Play" at bounding box center [393, 58] width 25 height 13
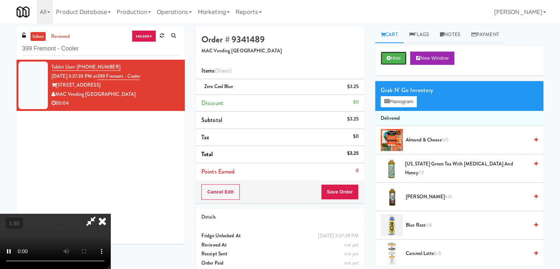
scroll to position [103, 0]
click at [110, 214] on video at bounding box center [55, 241] width 110 height 55
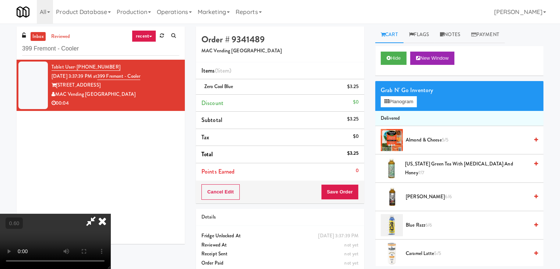
scroll to position [103, 0]
click at [110, 214] on video at bounding box center [55, 241] width 110 height 55
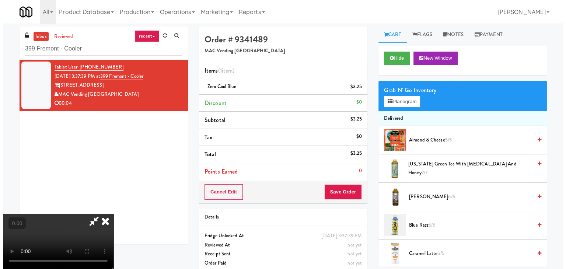
scroll to position [67, 0]
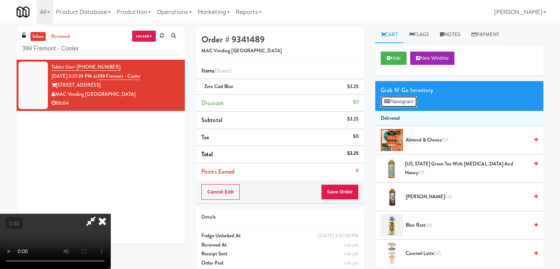
click at [409, 99] on button "Planogram" at bounding box center [399, 101] width 36 height 11
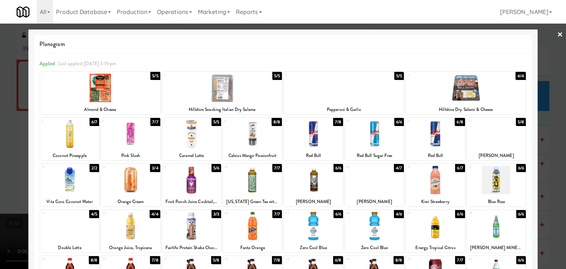
click at [557, 34] on link "×" at bounding box center [560, 35] width 6 height 23
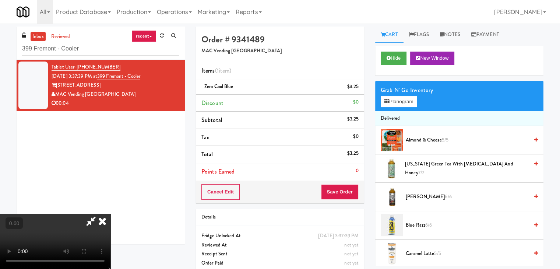
click at [110, 214] on icon at bounding box center [102, 221] width 16 height 15
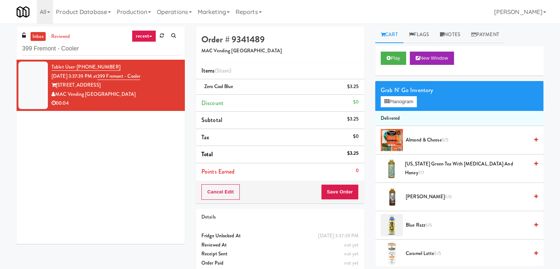
drag, startPoint x: 451, startPoint y: 37, endPoint x: 447, endPoint y: 49, distance: 12.6
click at [451, 37] on link "Notes" at bounding box center [449, 35] width 31 height 17
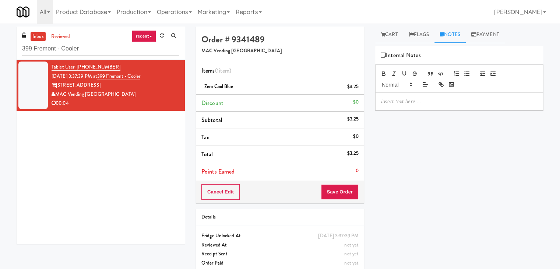
click at [411, 103] on p at bounding box center [459, 101] width 156 height 8
click at [468, 102] on p at bounding box center [459, 101] width 156 height 8
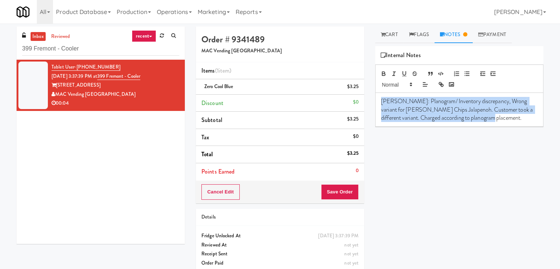
drag, startPoint x: 492, startPoint y: 115, endPoint x: 374, endPoint y: 96, distance: 119.3
click at [374, 96] on div "Cart Flags Notes Payment Play New Window Grab N' Go Inventory Planogram Deliver…" at bounding box center [459, 146] width 179 height 239
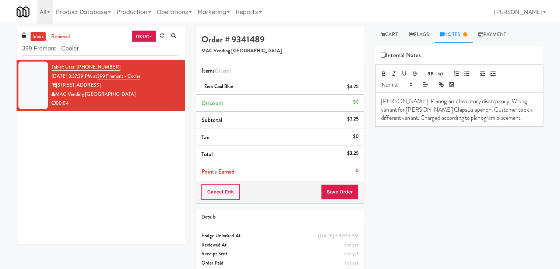
click at [443, 138] on div "Play New Window Grab N' Go Inventory Planogram Delivered Almond & Cheese 5/5 [U…" at bounding box center [459, 184] width 168 height 276
drag, startPoint x: 233, startPoint y: 86, endPoint x: 203, endPoint y: 85, distance: 29.5
click at [203, 85] on div "Zero Cool Blue $3.25" at bounding box center [279, 86] width 157 height 9
copy span "Zero Cool Blue"
drag, startPoint x: 434, startPoint y: 110, endPoint x: 379, endPoint y: 108, distance: 54.5
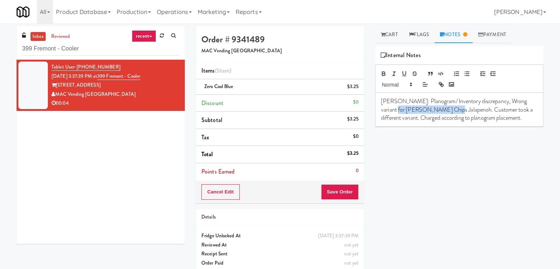
click at [379, 108] on div "[PERSON_NAME]: Planogram/ Inventory discrepancy, Wrong variant for [PERSON_NAME…" at bounding box center [460, 110] width 168 height 34
click at [333, 191] on button "Save Order" at bounding box center [340, 191] width 38 height 15
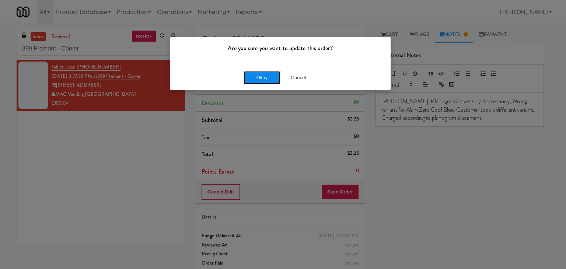
click at [253, 73] on button "Okay" at bounding box center [261, 77] width 37 height 13
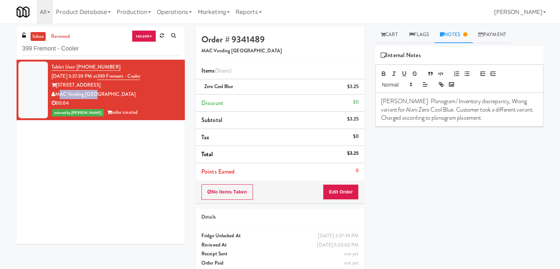
drag, startPoint x: 96, startPoint y: 94, endPoint x: 58, endPoint y: 93, distance: 37.9
click at [58, 93] on div "MAC Vending [GEOGRAPHIC_DATA]" at bounding box center [116, 94] width 128 height 9
copy div "MAC Vending [GEOGRAPHIC_DATA]"
drag, startPoint x: 154, startPoint y: 77, endPoint x: 110, endPoint y: 79, distance: 43.9
click at [110, 79] on div "Tablet User · (209) 479-8276 [DATE] 3:37:39 PM at [GEOGRAPHIC_DATA] - Cooler [S…" at bounding box center [116, 90] width 128 height 54
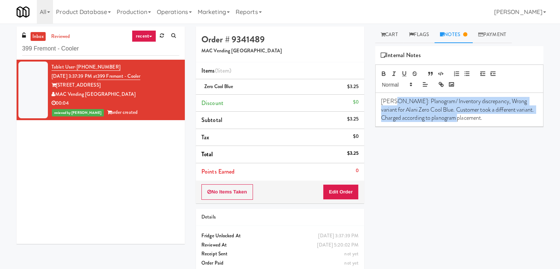
drag, startPoint x: 393, startPoint y: 100, endPoint x: 491, endPoint y: 123, distance: 100.6
click at [491, 123] on div "[PERSON_NAME]: Planogram/ Inventory discrepancy, Wrong variant for Alani Zero C…" at bounding box center [460, 110] width 168 height 34
click at [532, 118] on div "[PERSON_NAME]: Planogram/ Inventory discrepancy, Wrong variant for Alani Zero C…" at bounding box center [460, 110] width 168 height 34
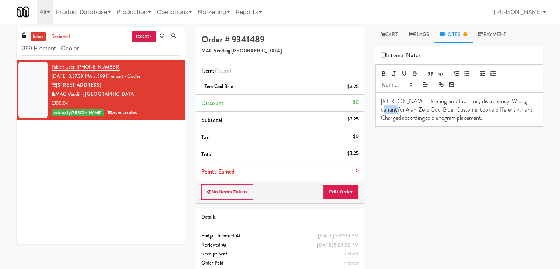
drag, startPoint x: 532, startPoint y: 99, endPoint x: 514, endPoint y: 100, distance: 17.3
click at [514, 100] on p "[PERSON_NAME]: Planogram/ Inventory discrepancy, Wrong variant for Alani Zero C…" at bounding box center [459, 109] width 156 height 25
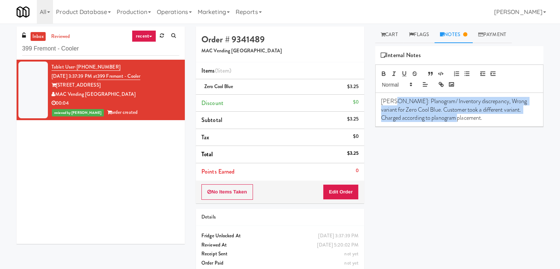
drag, startPoint x: 393, startPoint y: 99, endPoint x: 454, endPoint y: 116, distance: 63.3
click at [454, 116] on p "[PERSON_NAME]: Planogram/ Inventory discrepancy, Wrong variant for Zero Cool Bl…" at bounding box center [459, 109] width 156 height 25
click at [333, 190] on button "Edit Order" at bounding box center [341, 191] width 36 height 15
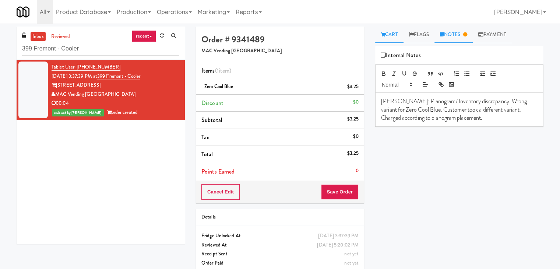
click at [383, 36] on icon at bounding box center [383, 34] width 4 height 5
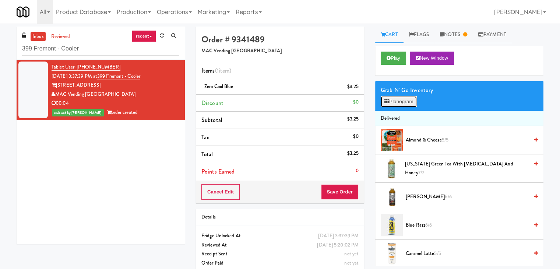
click at [394, 101] on button "Planogram" at bounding box center [399, 101] width 36 height 11
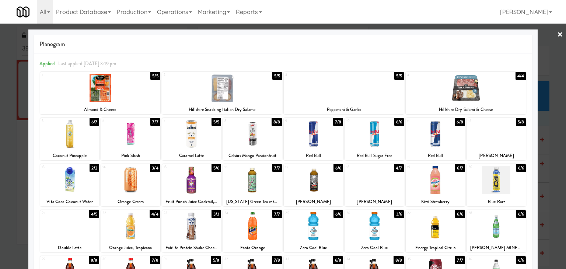
click at [557, 34] on link "×" at bounding box center [560, 35] width 6 height 23
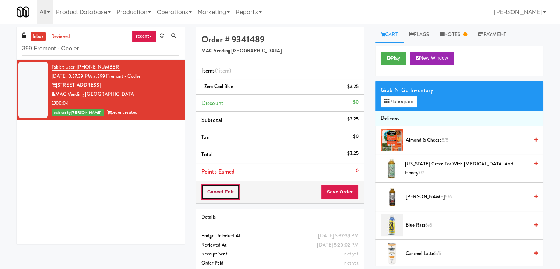
click at [223, 190] on button "Cancel Edit" at bounding box center [220, 191] width 38 height 15
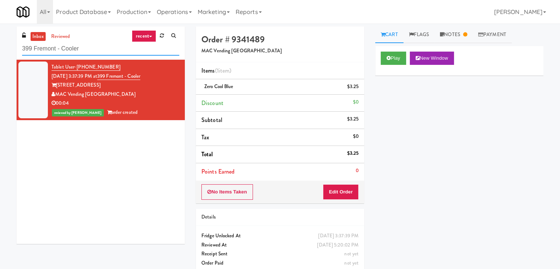
click at [102, 47] on input "399 Fremont - Cooler" at bounding box center [100, 49] width 157 height 14
paste input "Axis Pantry - Left"
type input "Axis Pantry - Left"
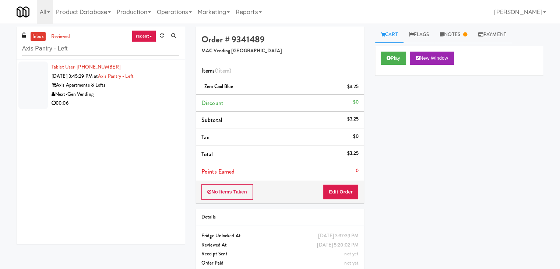
click at [152, 104] on div "00:06" at bounding box center [116, 103] width 128 height 9
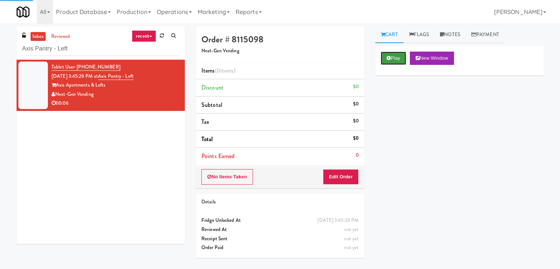
click at [386, 56] on button "Play" at bounding box center [393, 58] width 25 height 13
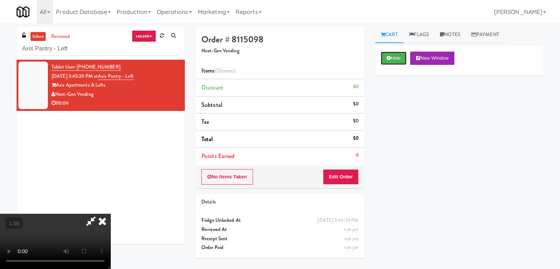
scroll to position [103, 0]
click at [110, 214] on video at bounding box center [55, 241] width 110 height 55
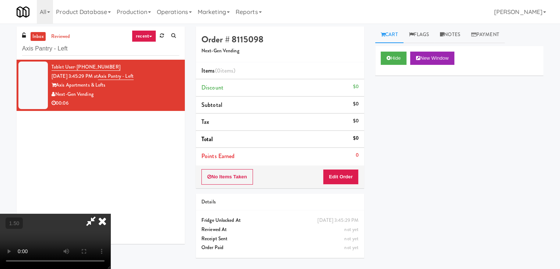
click at [110, 214] on video at bounding box center [55, 241] width 110 height 55
click at [110, 214] on icon at bounding box center [102, 221] width 16 height 15
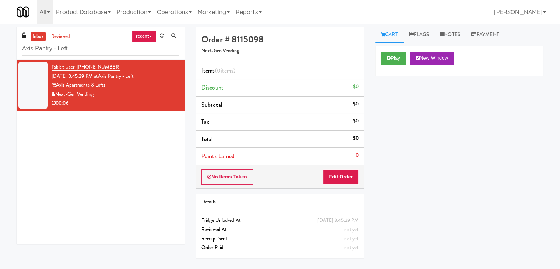
click at [337, 188] on div "Order # 8115098 Next-Gen Vending Items (0 items ) Discount $0 Subtotal $0 Tax $…" at bounding box center [279, 145] width 179 height 237
drag, startPoint x: 340, startPoint y: 181, endPoint x: 366, endPoint y: 168, distance: 28.7
click at [341, 181] on button "Edit Order" at bounding box center [341, 176] width 36 height 15
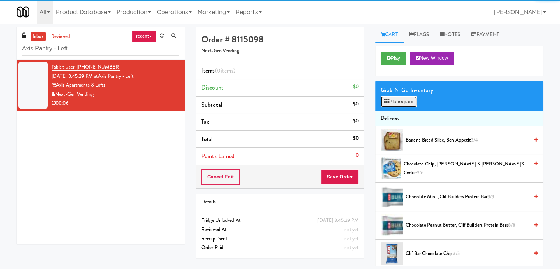
click at [398, 100] on button "Planogram" at bounding box center [399, 101] width 36 height 11
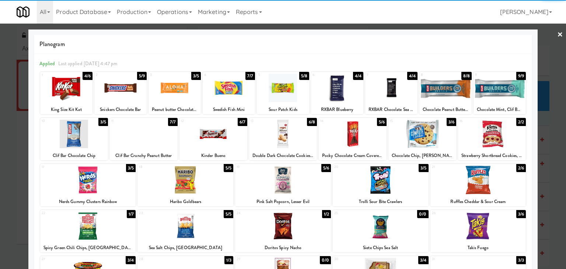
click at [213, 138] on div at bounding box center [213, 134] width 68 height 28
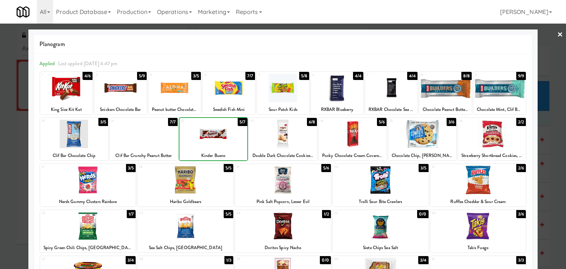
click at [213, 138] on div at bounding box center [213, 134] width 68 height 28
click at [557, 36] on link "×" at bounding box center [560, 35] width 6 height 23
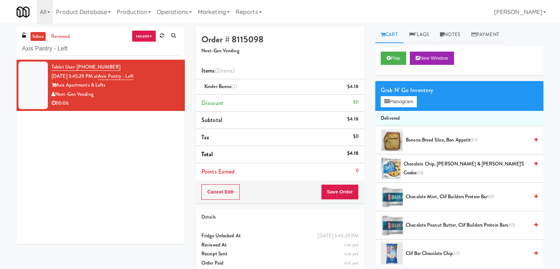
click at [330, 184] on div "Cancel Edit Save Order" at bounding box center [280, 191] width 168 height 23
click at [348, 193] on button "Save Order" at bounding box center [340, 191] width 38 height 15
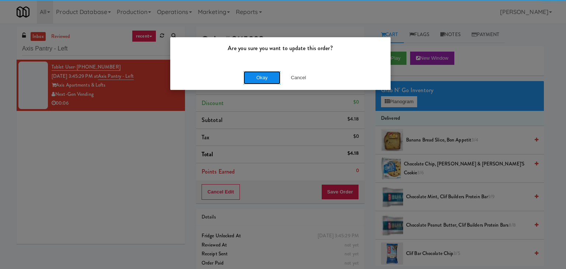
click at [256, 73] on button "Okay" at bounding box center [261, 77] width 37 height 13
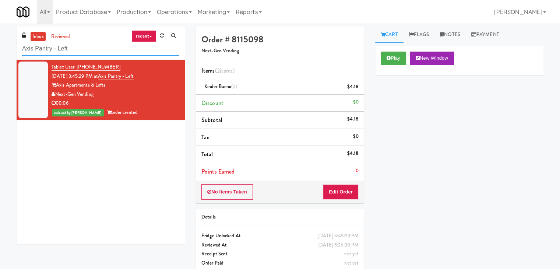
click at [91, 51] on input "Axis Pantry - Left" at bounding box center [100, 49] width 157 height 14
paste input "[PERSON_NAME] Metrocenter"
type input "[PERSON_NAME] Metrocenter"
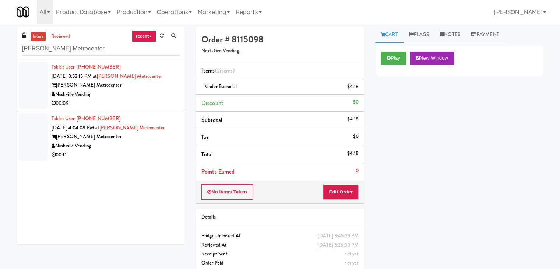
click at [146, 110] on li "Tablet User · (901) 686-1330 [DATE] 3:52:15 PM at [PERSON_NAME][GEOGRAPHIC_DATA…" at bounding box center [101, 86] width 168 height 52
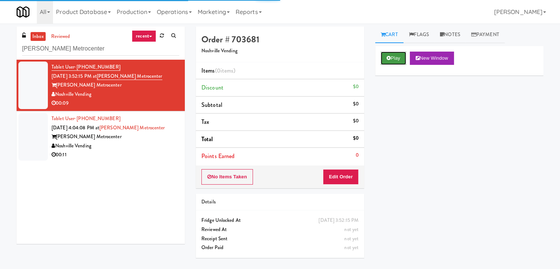
click at [392, 57] on button "Play" at bounding box center [393, 58] width 25 height 13
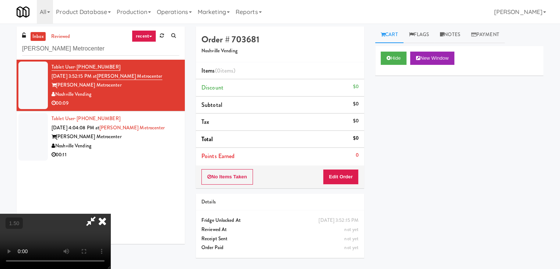
click at [110, 214] on video at bounding box center [55, 241] width 110 height 55
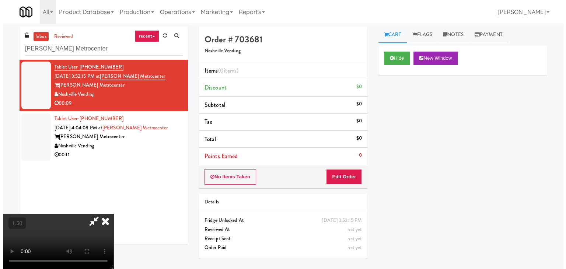
scroll to position [24, 0]
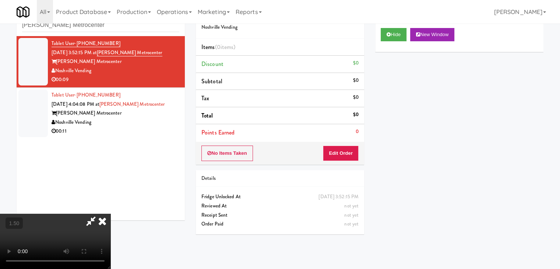
click at [110, 214] on video at bounding box center [55, 241] width 110 height 55
click at [110, 214] on icon at bounding box center [102, 221] width 16 height 15
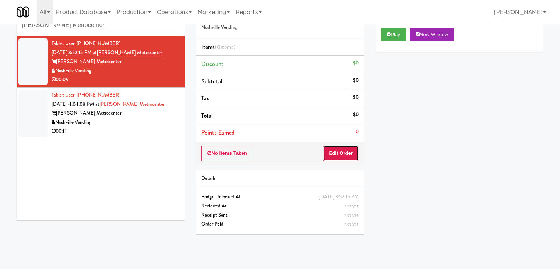
click at [339, 152] on button "Edit Order" at bounding box center [341, 152] width 36 height 15
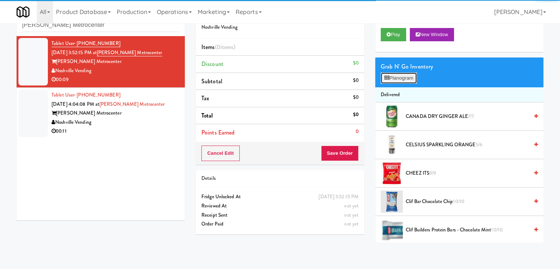
click at [394, 78] on button "Planogram" at bounding box center [399, 78] width 36 height 11
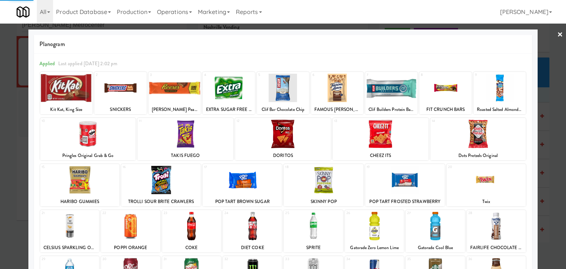
scroll to position [93, 0]
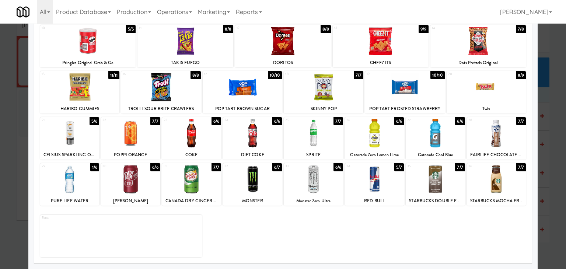
click at [300, 169] on div "33" at bounding box center [299, 166] width 28 height 6
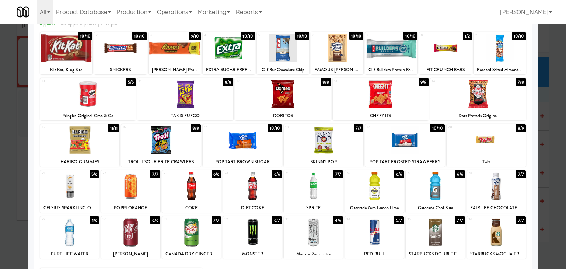
scroll to position [0, 0]
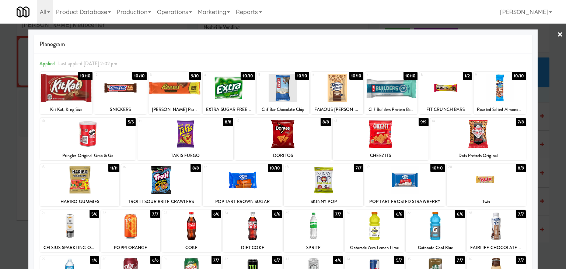
click at [557, 33] on link "×" at bounding box center [560, 35] width 6 height 23
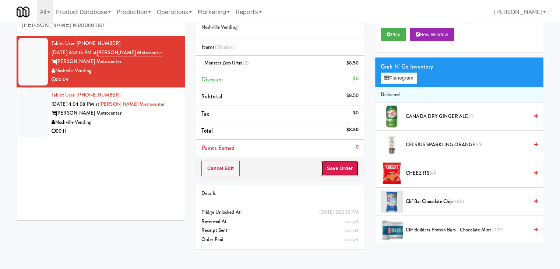
drag, startPoint x: 338, startPoint y: 167, endPoint x: 333, endPoint y: 166, distance: 5.3
click at [338, 167] on button "Save Order" at bounding box center [340, 168] width 38 height 15
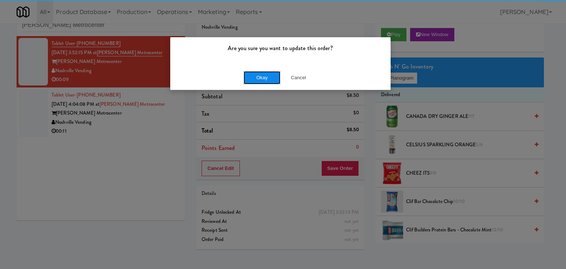
click at [258, 73] on button "Okay" at bounding box center [261, 77] width 37 height 13
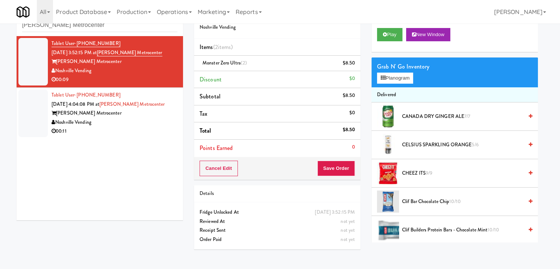
click at [149, 116] on div "[PERSON_NAME] Metrocenter" at bounding box center [115, 113] width 126 height 9
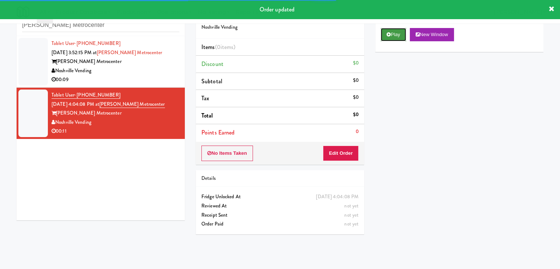
click at [388, 36] on icon at bounding box center [389, 34] width 4 height 5
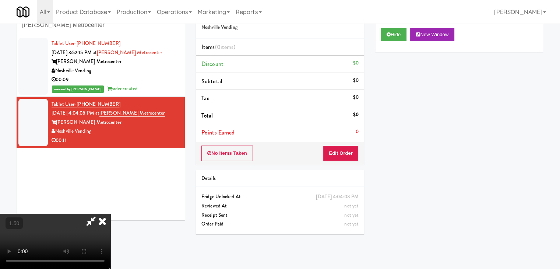
click at [110, 214] on video at bounding box center [55, 241] width 110 height 55
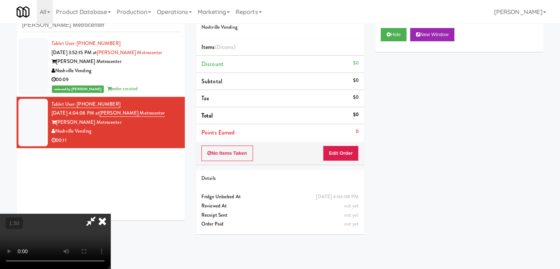
click at [110, 214] on video at bounding box center [55, 241] width 110 height 55
drag, startPoint x: 317, startPoint y: 88, endPoint x: 331, endPoint y: 117, distance: 32.8
click at [99, 214] on icon at bounding box center [90, 221] width 17 height 15
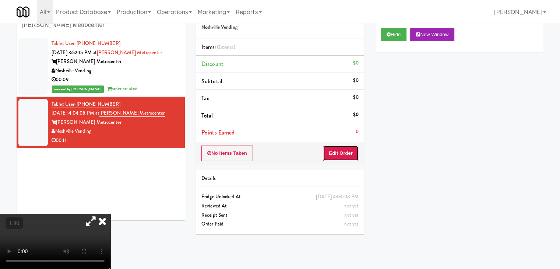
click at [349, 158] on button "Edit Order" at bounding box center [341, 152] width 36 height 15
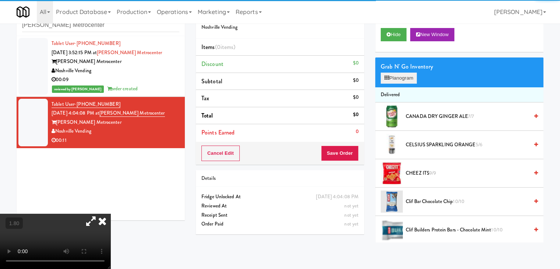
click at [404, 83] on div "Grab N' Go Inventory Planogram" at bounding box center [459, 72] width 168 height 30
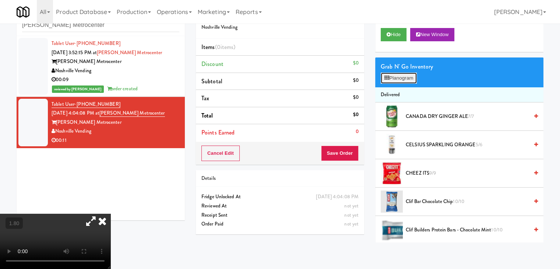
click at [403, 79] on button "Planogram" at bounding box center [399, 78] width 36 height 11
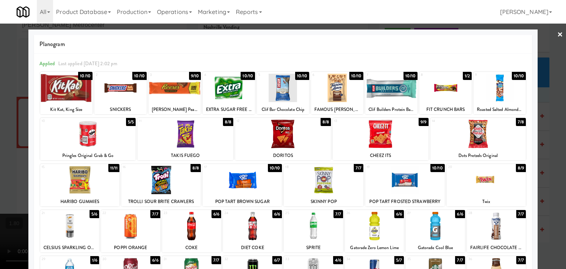
click at [399, 188] on div at bounding box center [405, 180] width 80 height 28
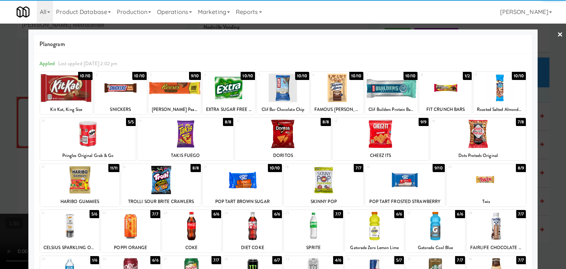
scroll to position [74, 0]
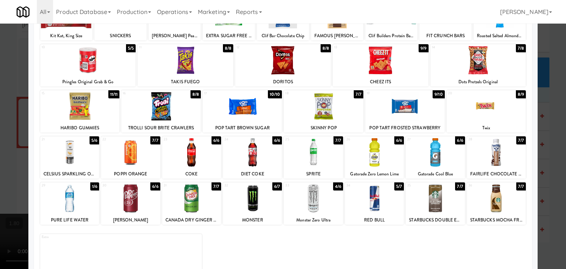
click at [434, 163] on div at bounding box center [434, 152] width 59 height 28
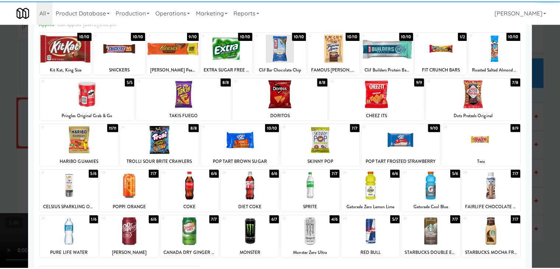
scroll to position [0, 0]
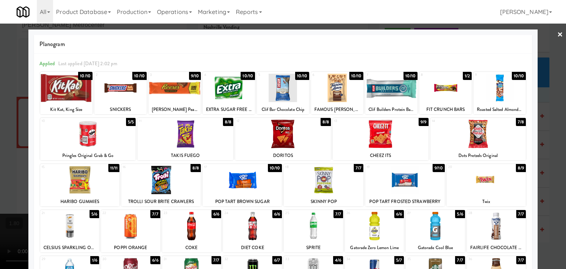
click at [557, 34] on div at bounding box center [283, 134] width 566 height 269
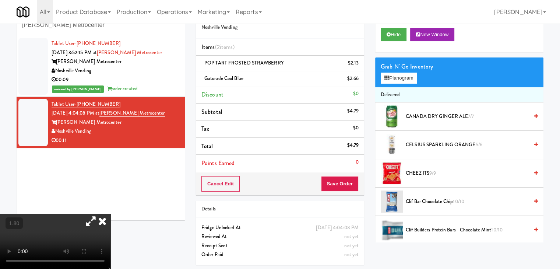
click at [110, 214] on video at bounding box center [55, 241] width 110 height 55
click at [99, 214] on icon at bounding box center [90, 221] width 17 height 15
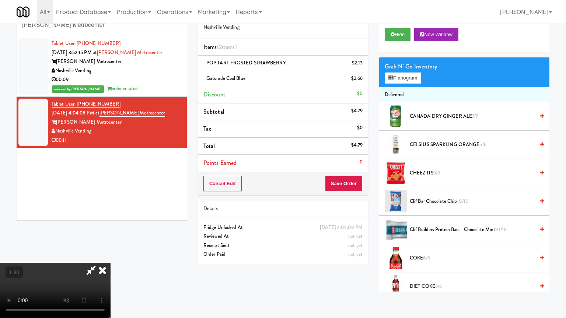
click at [110, 256] on video at bounding box center [55, 290] width 110 height 55
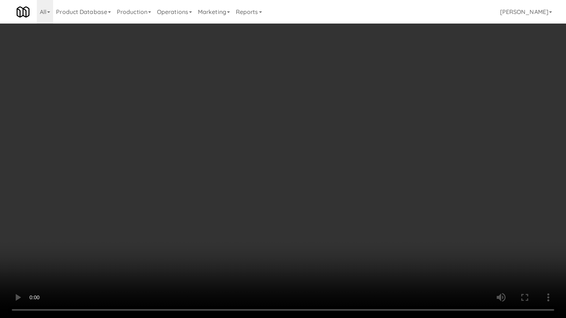
click at [360, 151] on video at bounding box center [283, 159] width 566 height 318
click at [361, 152] on video at bounding box center [283, 159] width 566 height 318
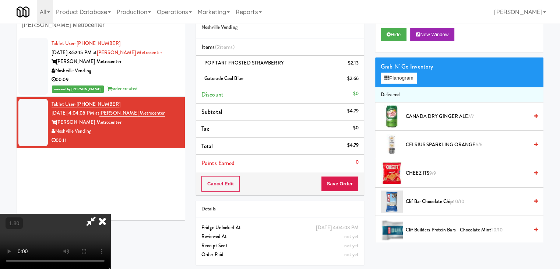
click at [110, 214] on icon at bounding box center [102, 221] width 16 height 15
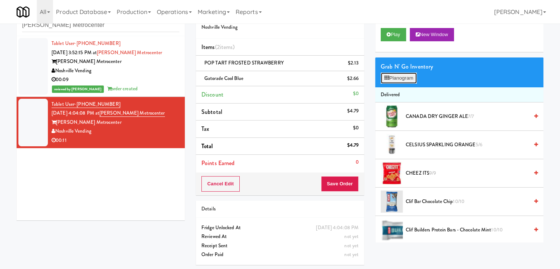
click at [401, 80] on button "Planogram" at bounding box center [399, 78] width 36 height 11
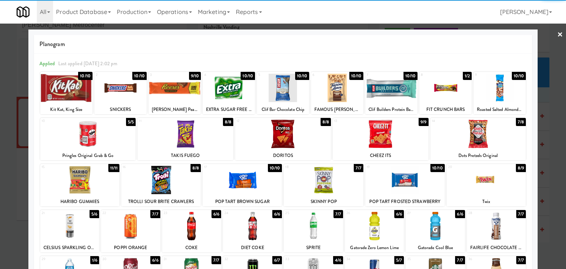
click at [557, 35] on link "×" at bounding box center [560, 35] width 6 height 23
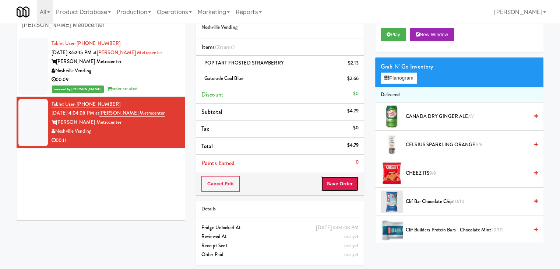
click at [334, 186] on button "Save Order" at bounding box center [340, 183] width 38 height 15
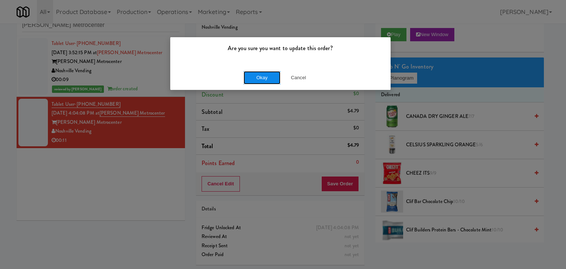
click at [261, 80] on button "Okay" at bounding box center [261, 77] width 37 height 13
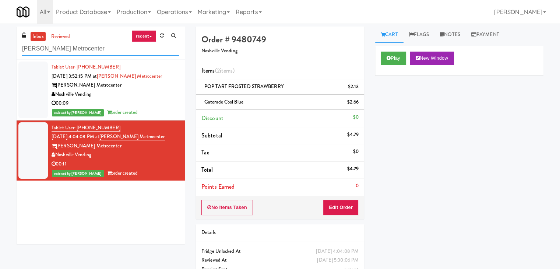
click at [103, 51] on input "[PERSON_NAME] Metrocenter" at bounding box center [100, 49] width 157 height 14
paste input "CrossFit Anaheim - Cool"
type input "CrossFit Anaheim - Cooler"
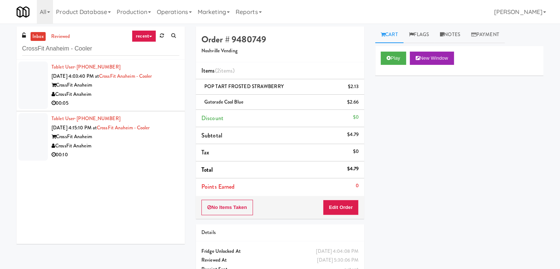
click at [153, 86] on div "CrossFit Anaheim" at bounding box center [116, 85] width 128 height 9
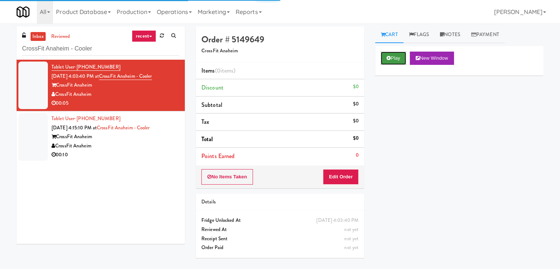
click at [389, 61] on button "Play" at bounding box center [393, 58] width 25 height 13
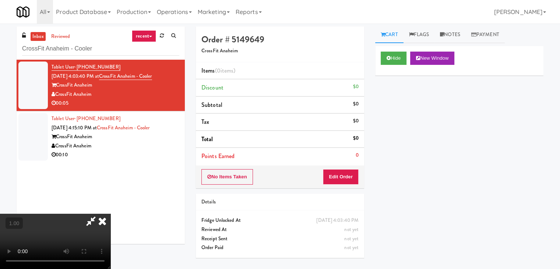
click at [110, 214] on video at bounding box center [55, 241] width 110 height 55
click at [459, 32] on link "Notes" at bounding box center [449, 35] width 31 height 17
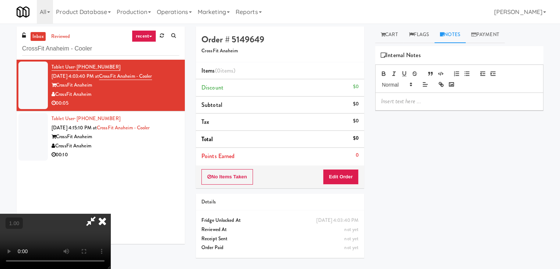
click at [418, 101] on p at bounding box center [459, 101] width 156 height 8
click at [469, 101] on p at bounding box center [459, 101] width 156 height 8
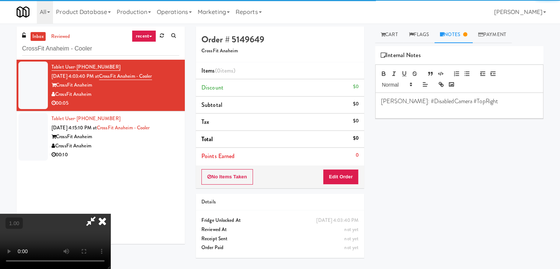
click at [110, 214] on video at bounding box center [55, 241] width 110 height 55
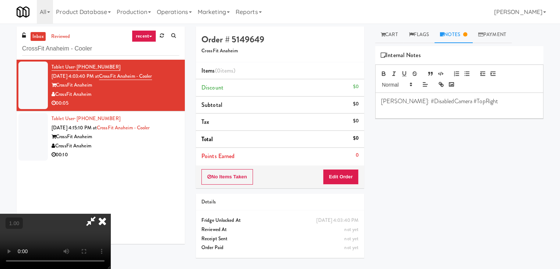
scroll to position [103, 0]
click at [110, 214] on video at bounding box center [55, 241] width 110 height 55
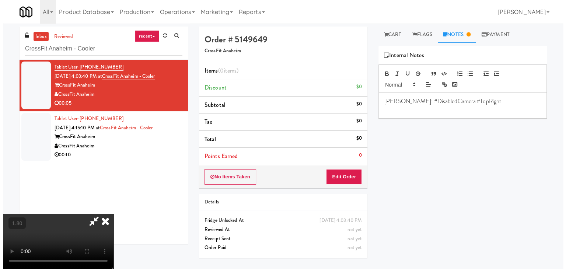
scroll to position [0, 0]
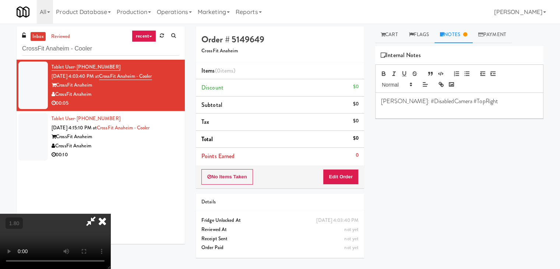
click at [99, 214] on icon at bounding box center [90, 221] width 17 height 15
click at [340, 174] on button "Edit Order" at bounding box center [341, 176] width 36 height 15
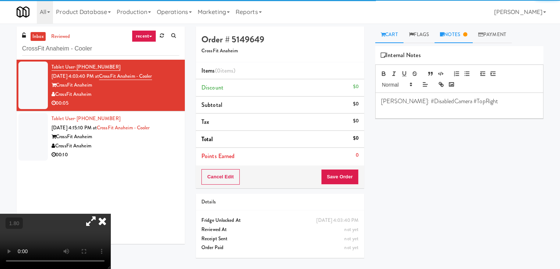
click at [393, 34] on link "Cart" at bounding box center [389, 35] width 28 height 17
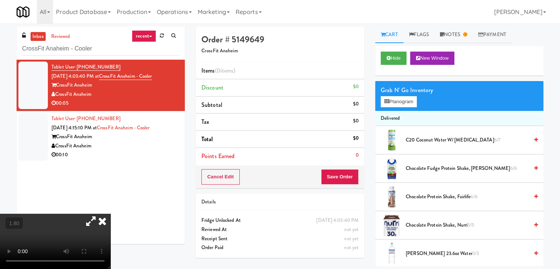
click at [408, 95] on div "Grab N' Go Inventory" at bounding box center [459, 90] width 157 height 11
click at [408, 101] on button "Planogram" at bounding box center [399, 101] width 36 height 11
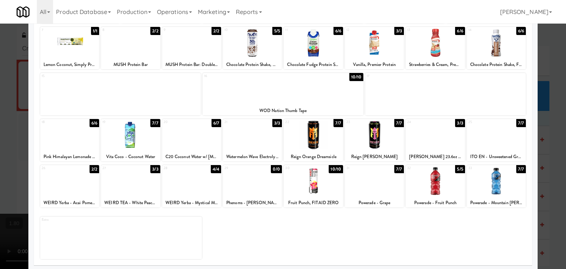
scroll to position [93, 0]
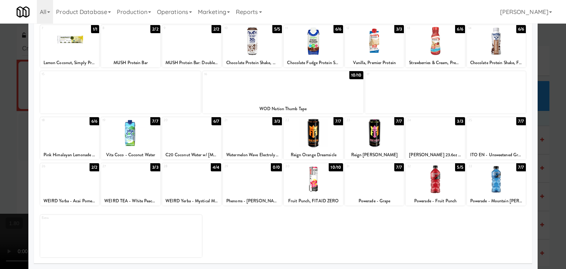
click at [366, 140] on div at bounding box center [374, 133] width 59 height 28
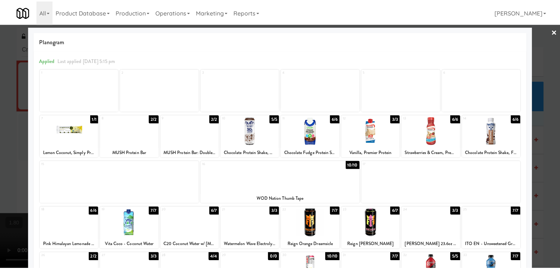
scroll to position [0, 0]
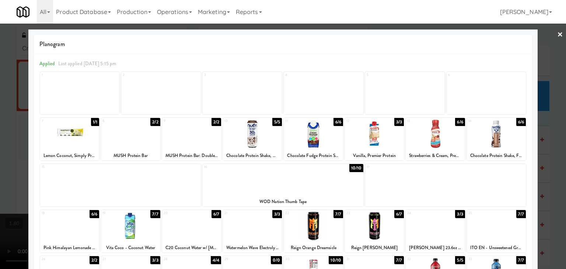
click at [557, 35] on link "×" at bounding box center [560, 35] width 6 height 23
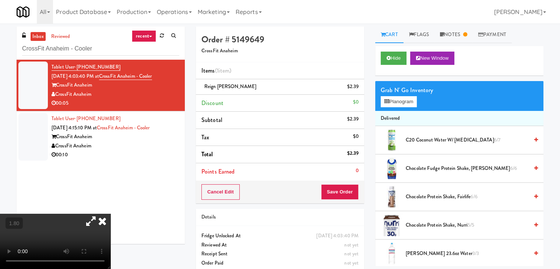
click at [110, 214] on icon at bounding box center [102, 221] width 16 height 15
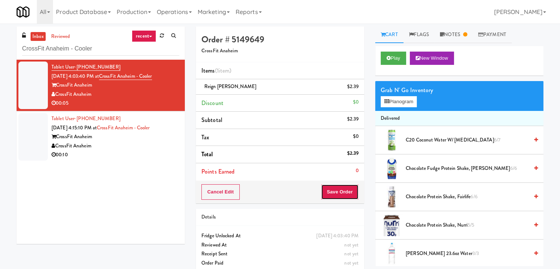
click at [344, 189] on button "Save Order" at bounding box center [340, 191] width 38 height 15
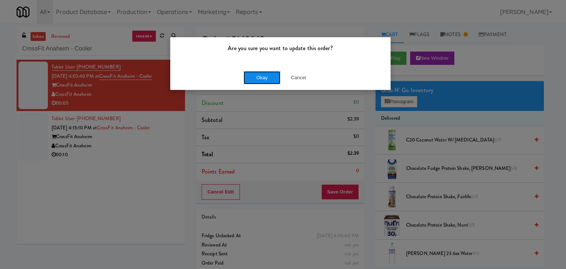
click at [255, 80] on button "Okay" at bounding box center [261, 77] width 37 height 13
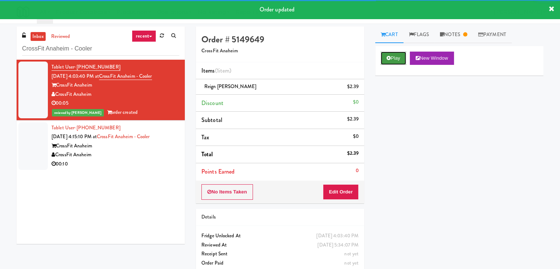
click at [390, 59] on button "Play" at bounding box center [393, 58] width 25 height 13
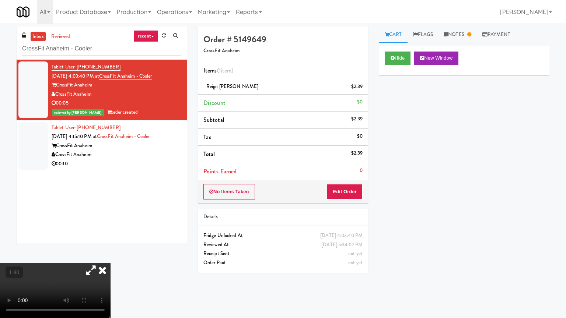
click at [110, 256] on video at bounding box center [55, 290] width 110 height 55
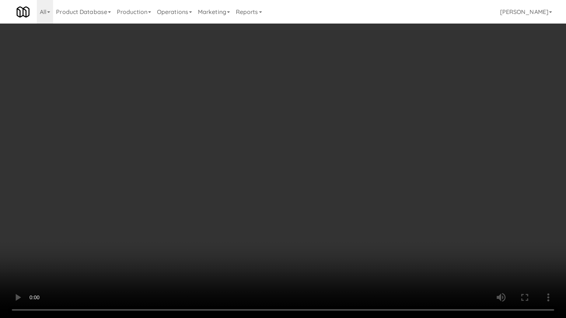
click at [267, 155] on video at bounding box center [283, 159] width 566 height 318
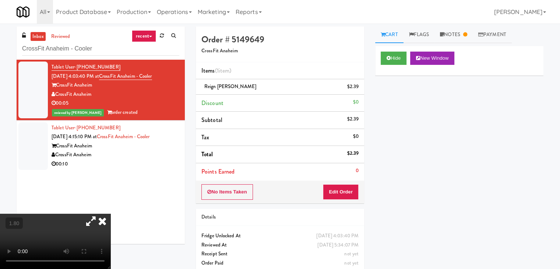
click at [110, 214] on icon at bounding box center [102, 221] width 16 height 15
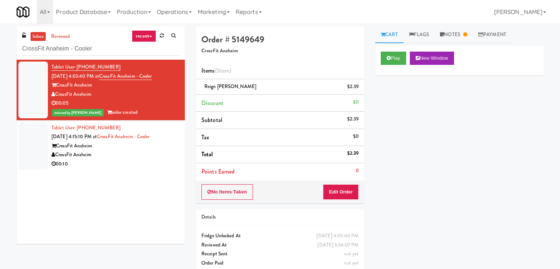
click at [141, 164] on div "00:10" at bounding box center [116, 163] width 128 height 9
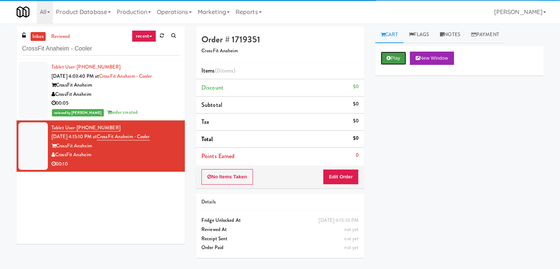
click at [391, 59] on button "Play" at bounding box center [393, 58] width 25 height 13
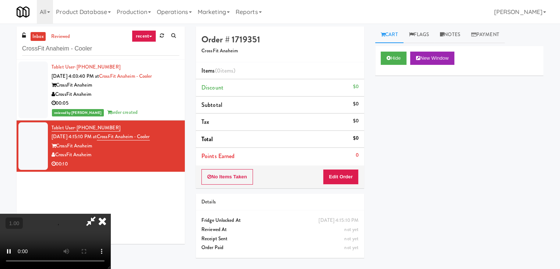
click at [346, 80] on li "Discount $0" at bounding box center [280, 87] width 168 height 17
click at [110, 214] on video at bounding box center [55, 241] width 110 height 55
click at [454, 40] on link "Notes" at bounding box center [449, 35] width 31 height 17
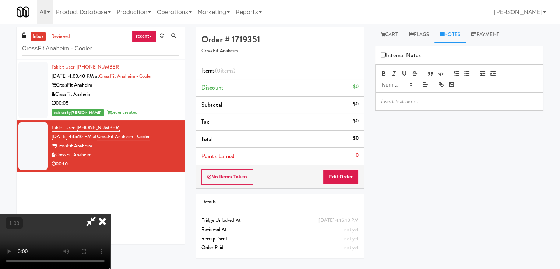
click at [394, 101] on p at bounding box center [459, 101] width 156 height 8
paste div
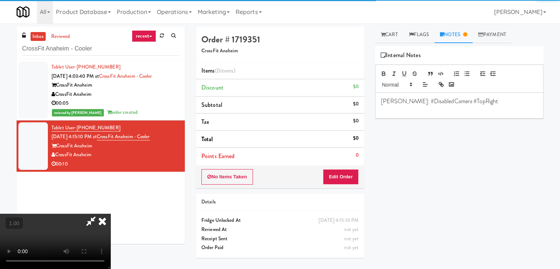
click at [110, 214] on video at bounding box center [55, 241] width 110 height 55
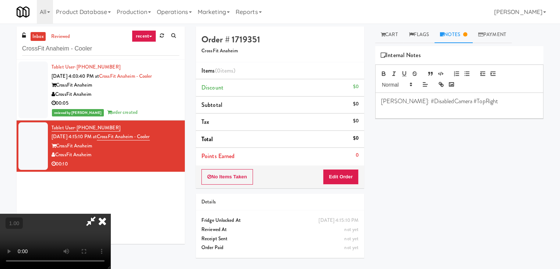
scroll to position [103, 0]
click at [110, 214] on video at bounding box center [55, 241] width 110 height 55
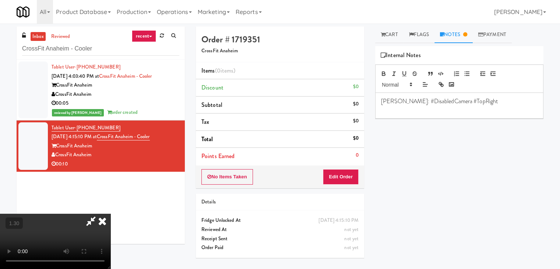
click at [110, 214] on video at bounding box center [55, 241] width 110 height 55
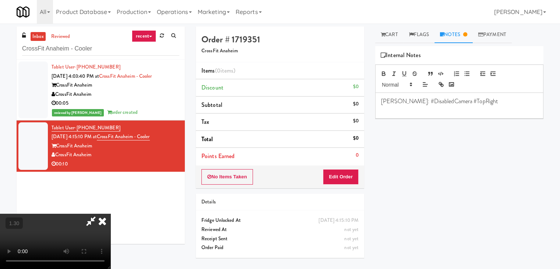
click at [110, 214] on video at bounding box center [55, 241] width 110 height 55
click at [87, 214] on video at bounding box center [55, 241] width 110 height 55
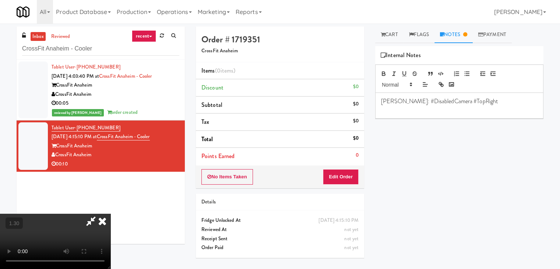
click at [29, 214] on video at bounding box center [55, 241] width 110 height 55
click at [78, 214] on video at bounding box center [55, 241] width 110 height 55
click at [110, 214] on video at bounding box center [55, 241] width 110 height 55
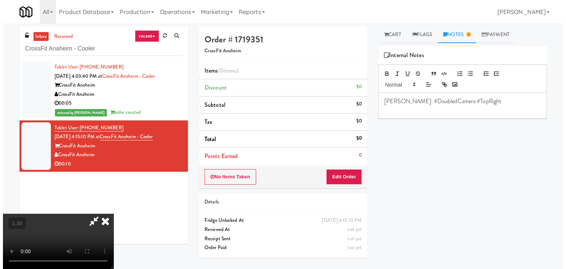
scroll to position [0, 0]
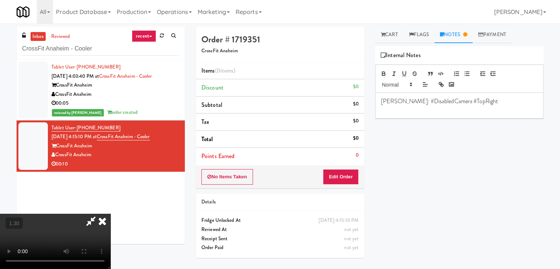
click at [110, 214] on video at bounding box center [55, 241] width 110 height 55
click at [99, 214] on icon at bounding box center [90, 221] width 17 height 15
click at [387, 34] on link "Cart" at bounding box center [389, 35] width 28 height 17
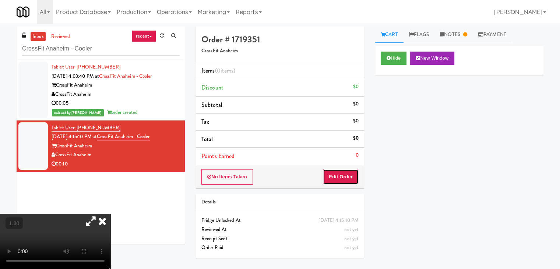
click at [334, 173] on button "Edit Order" at bounding box center [341, 176] width 36 height 15
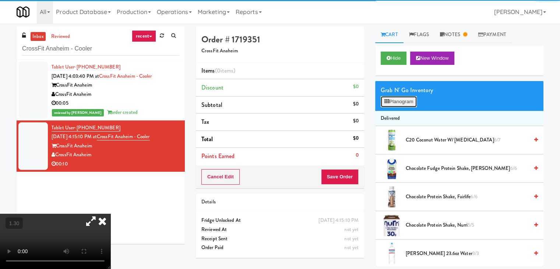
click at [399, 101] on button "Planogram" at bounding box center [399, 101] width 36 height 11
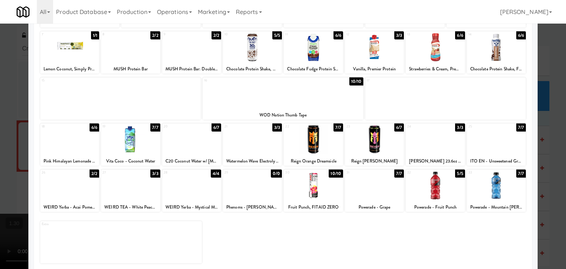
scroll to position [93, 0]
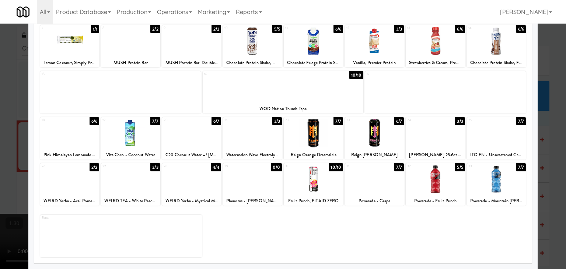
drag, startPoint x: 137, startPoint y: 142, endPoint x: 142, endPoint y: 141, distance: 4.5
click at [137, 142] on div at bounding box center [130, 133] width 59 height 28
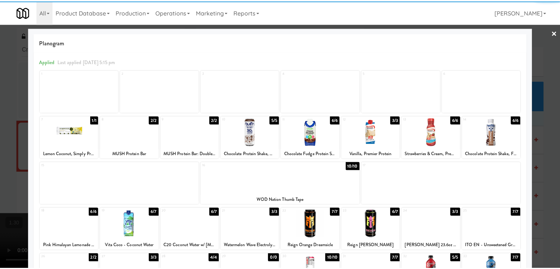
scroll to position [0, 0]
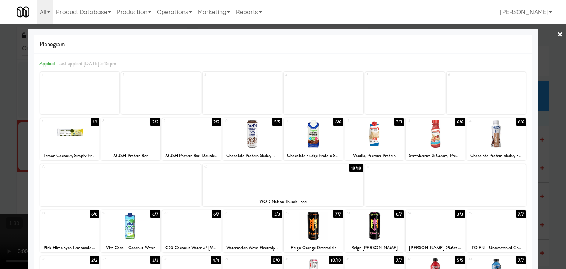
click at [256, 133] on div at bounding box center [252, 134] width 59 height 28
click at [198, 136] on div at bounding box center [191, 134] width 59 height 28
click at [557, 32] on link "×" at bounding box center [560, 35] width 6 height 23
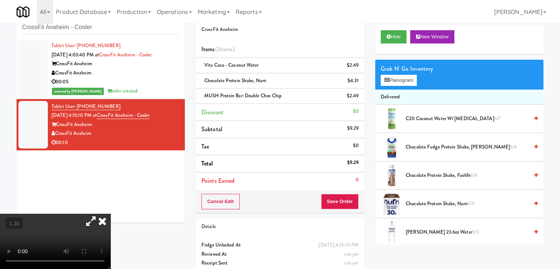
scroll to position [40, 0]
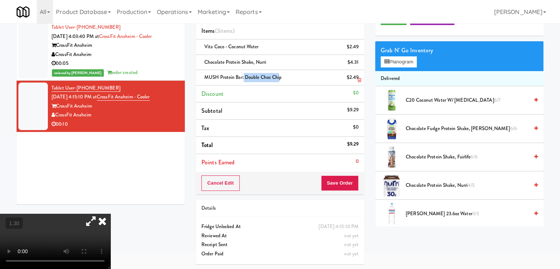
drag, startPoint x: 280, startPoint y: 77, endPoint x: 262, endPoint y: 80, distance: 18.3
click at [241, 82] on li "MUSH Protein Bar: Double Choc Chip $2.49" at bounding box center [280, 77] width 168 height 15
click at [275, 78] on span "MUSH Protein Bar: Double Choc Chip" at bounding box center [242, 77] width 77 height 7
drag, startPoint x: 281, startPoint y: 77, endPoint x: 201, endPoint y: 78, distance: 79.9
click at [201, 78] on div "MUSH Protein Bar: Double Choc Chip $2.49" at bounding box center [279, 77] width 157 height 9
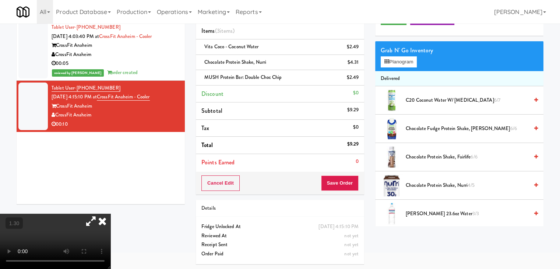
click at [110, 214] on icon at bounding box center [102, 221] width 16 height 15
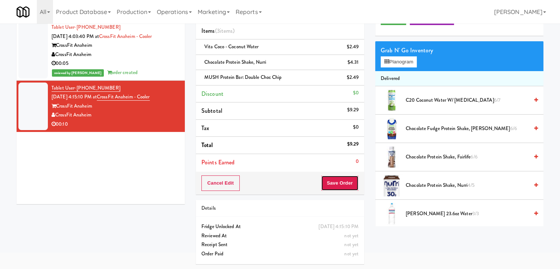
click at [338, 183] on button "Save Order" at bounding box center [340, 182] width 38 height 15
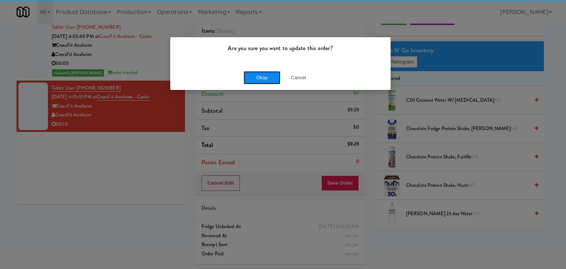
click at [254, 74] on button "Okay" at bounding box center [261, 77] width 37 height 13
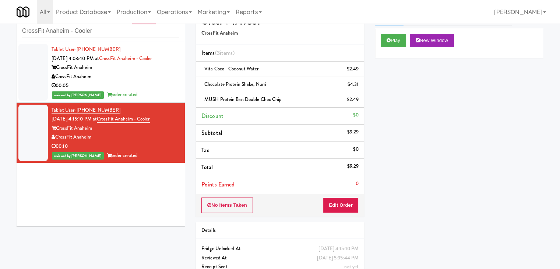
scroll to position [0, 0]
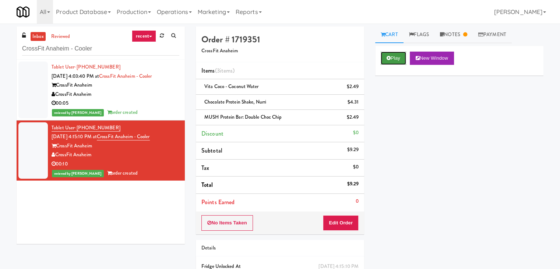
click at [396, 54] on button "Play" at bounding box center [393, 58] width 25 height 13
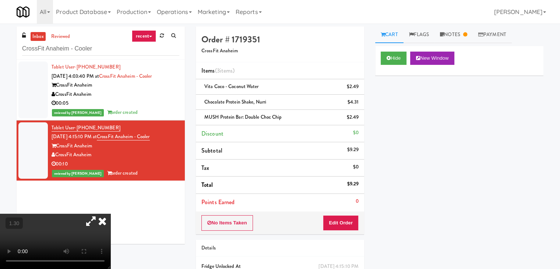
click at [110, 214] on icon at bounding box center [102, 221] width 16 height 15
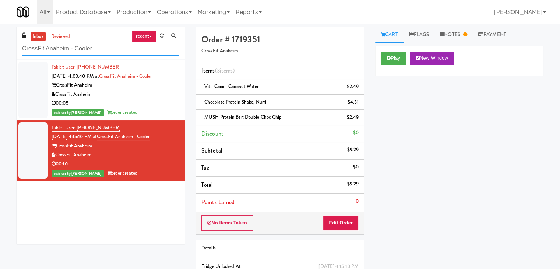
click at [100, 50] on input "CrossFit Anaheim - Cooler" at bounding box center [100, 49] width 157 height 14
paste input "ortellucci [PERSON_NAME][GEOGRAPHIC_DATA] - near Emergency"
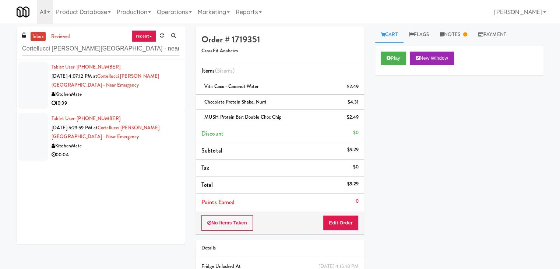
click at [155, 92] on div "KitchenMate" at bounding box center [116, 94] width 128 height 9
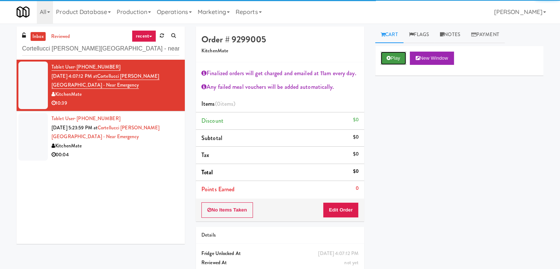
click at [396, 59] on button "Play" at bounding box center [393, 58] width 25 height 13
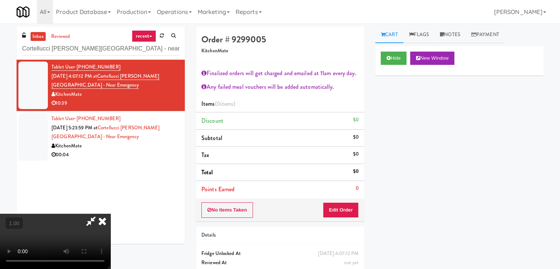
click at [110, 214] on video at bounding box center [55, 241] width 110 height 55
click at [99, 214] on icon at bounding box center [90, 221] width 17 height 15
click at [110, 214] on icon at bounding box center [102, 221] width 16 height 15
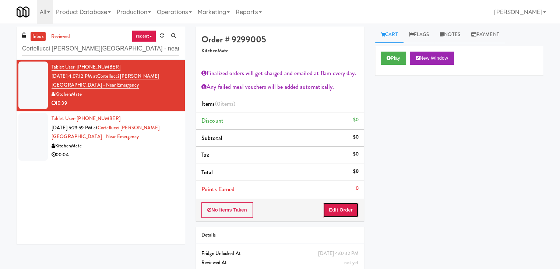
click at [343, 211] on button "Edit Order" at bounding box center [341, 209] width 36 height 15
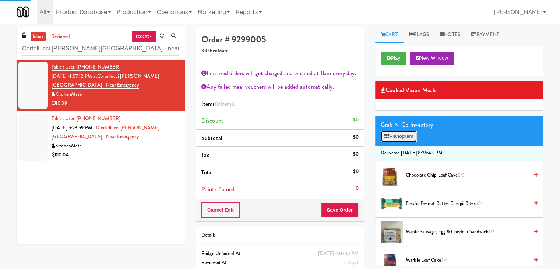
click at [408, 138] on button "Planogram" at bounding box center [399, 136] width 36 height 11
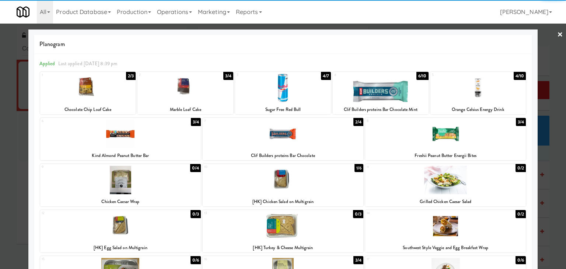
click at [455, 134] on div at bounding box center [445, 134] width 161 height 28
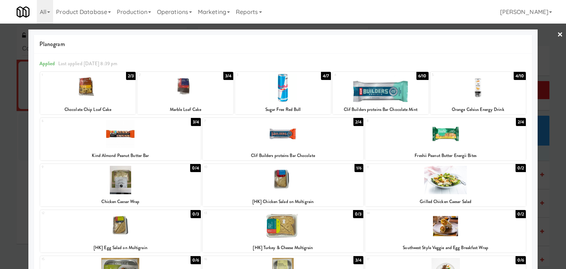
click at [557, 35] on link "×" at bounding box center [560, 35] width 6 height 23
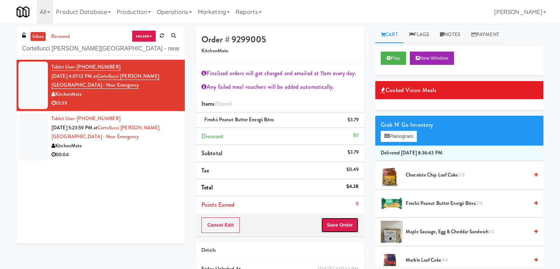
click at [338, 224] on button "Save Order" at bounding box center [340, 224] width 38 height 15
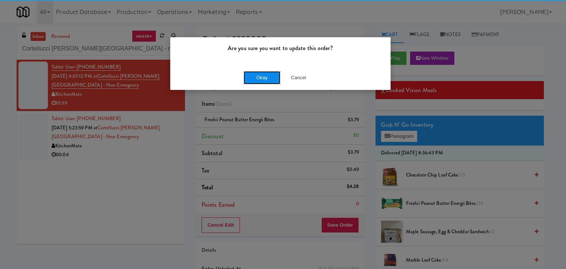
click at [257, 79] on button "Okay" at bounding box center [261, 77] width 37 height 13
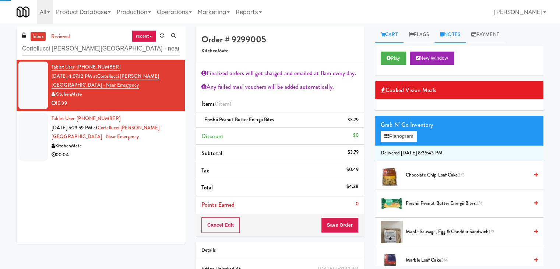
click at [447, 34] on link "Notes" at bounding box center [449, 35] width 31 height 17
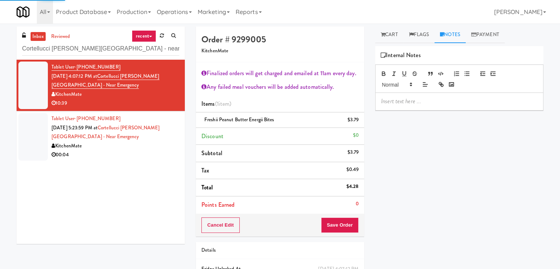
click at [427, 101] on p at bounding box center [459, 101] width 156 height 8
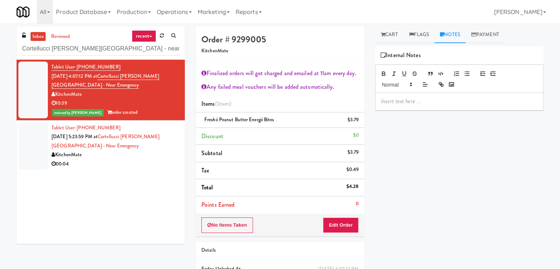
click at [472, 98] on p at bounding box center [459, 101] width 156 height 8
click at [139, 159] on div "00:04" at bounding box center [116, 163] width 128 height 9
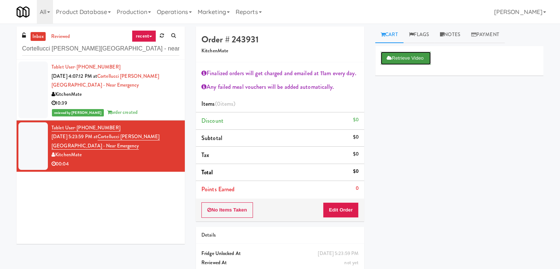
click at [403, 57] on button "Retrieve Video" at bounding box center [406, 58] width 50 height 13
click at [389, 59] on icon at bounding box center [389, 58] width 4 height 5
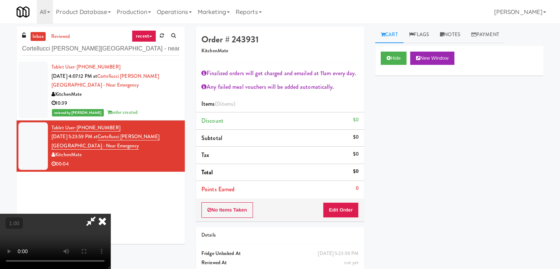
click at [110, 214] on video at bounding box center [55, 241] width 110 height 55
click at [110, 214] on icon at bounding box center [102, 221] width 16 height 15
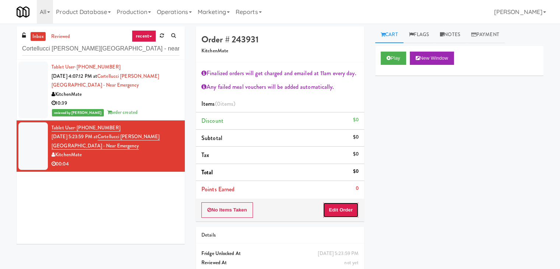
click at [334, 216] on button "Edit Order" at bounding box center [341, 209] width 36 height 15
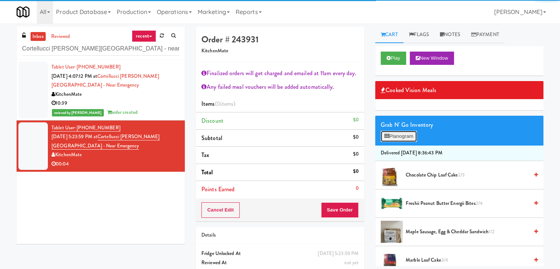
click at [411, 134] on button "Planogram" at bounding box center [399, 136] width 36 height 11
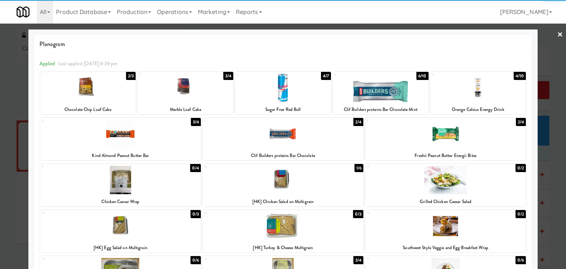
click at [142, 134] on div at bounding box center [120, 134] width 161 height 28
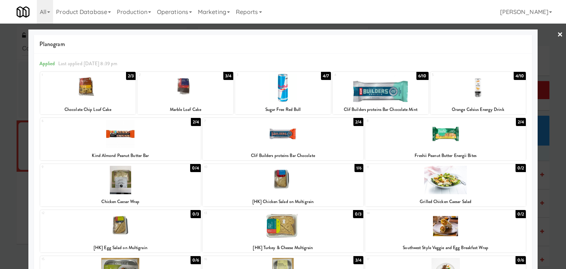
click at [557, 36] on link "×" at bounding box center [560, 35] width 6 height 23
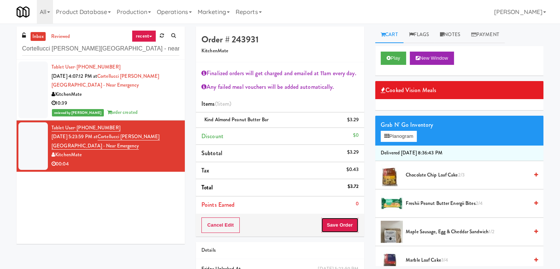
click at [330, 224] on button "Save Order" at bounding box center [340, 224] width 38 height 15
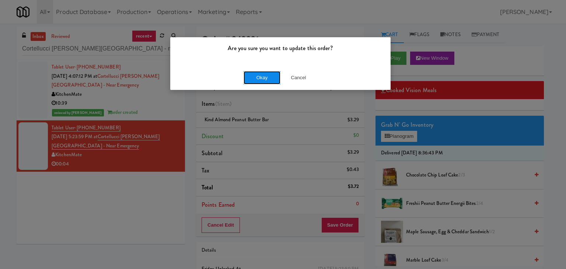
click at [250, 78] on button "Okay" at bounding box center [261, 77] width 37 height 13
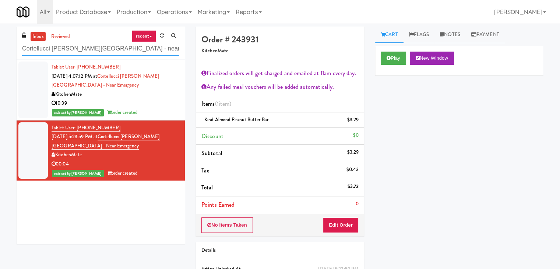
click at [91, 48] on input "Cortellucci [PERSON_NAME][GEOGRAPHIC_DATA] - near Emergency" at bounding box center [100, 49] width 157 height 14
paste input "AVE [GEOGRAPHIC_DATA] - [GEOGRAPHIC_DATA] - Cooler"
type input "AVE [GEOGRAPHIC_DATA] - [GEOGRAPHIC_DATA] - Cooler"
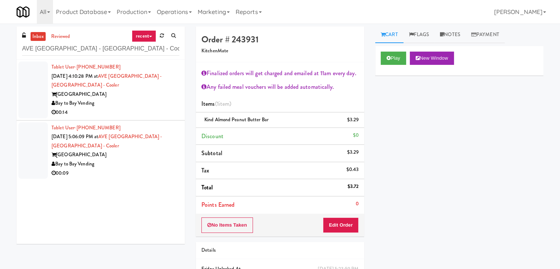
click at [163, 93] on div "[GEOGRAPHIC_DATA]" at bounding box center [116, 94] width 128 height 9
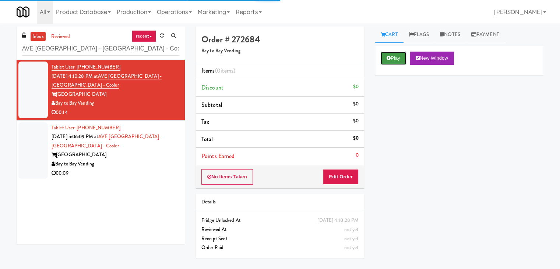
click at [395, 60] on button "Play" at bounding box center [393, 58] width 25 height 13
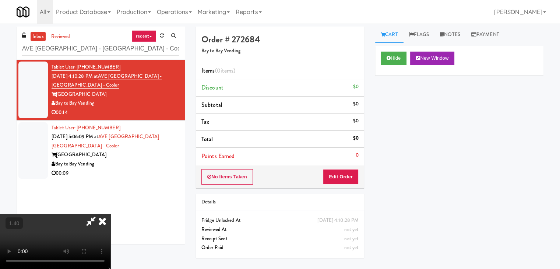
click at [110, 214] on video at bounding box center [55, 241] width 110 height 55
click at [110, 214] on icon at bounding box center [102, 221] width 16 height 15
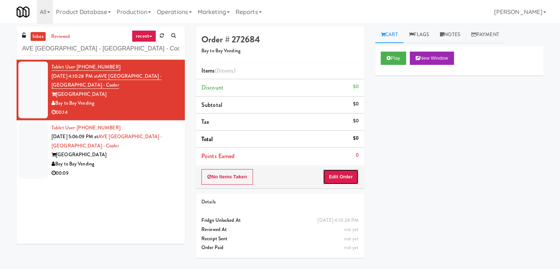
click at [351, 175] on button "Edit Order" at bounding box center [341, 176] width 36 height 15
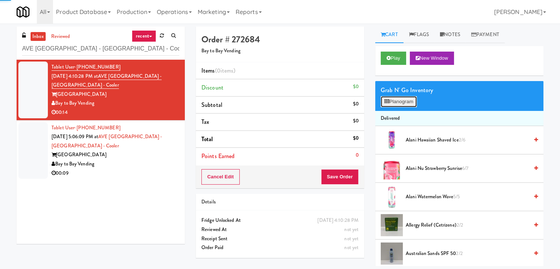
click at [411, 104] on button "Planogram" at bounding box center [399, 101] width 36 height 11
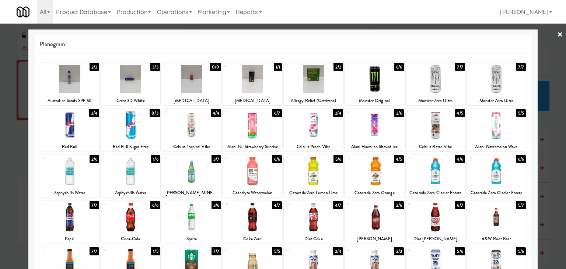
click at [368, 169] on div at bounding box center [374, 171] width 59 height 28
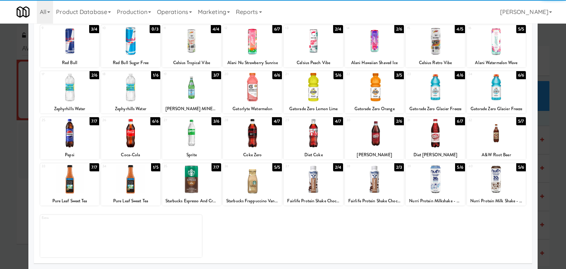
click at [499, 134] on div at bounding box center [495, 133] width 59 height 28
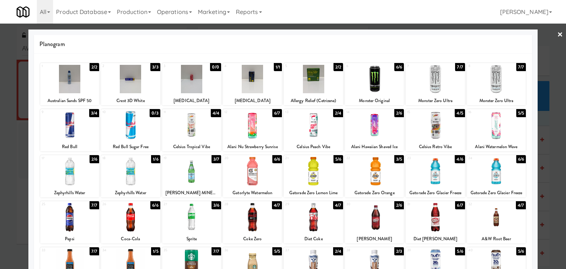
click at [557, 33] on link "×" at bounding box center [560, 35] width 6 height 23
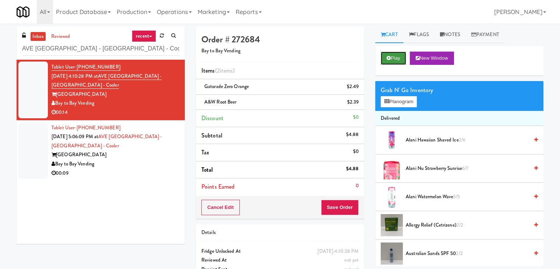
click at [405, 54] on button "Play" at bounding box center [393, 58] width 25 height 13
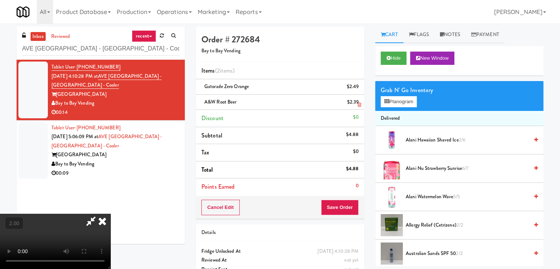
click at [283, 100] on div "Order # 272684 Bay to Bay Vending Items (2 items ) Gatorade Zero Orange $2.49 A…" at bounding box center [370, 160] width 348 height 267
click at [110, 214] on video at bounding box center [55, 241] width 110 height 55
click at [110, 214] on icon at bounding box center [102, 221] width 16 height 15
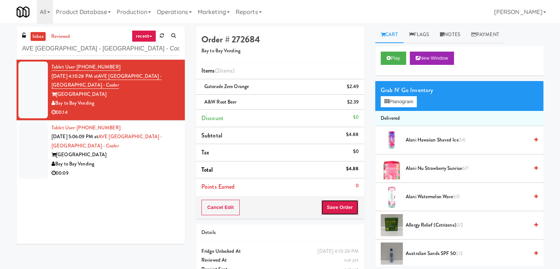
click at [334, 208] on button "Save Order" at bounding box center [340, 207] width 38 height 15
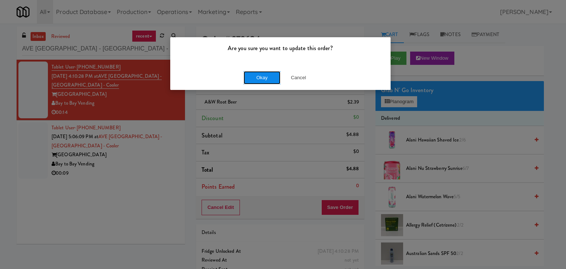
click at [268, 75] on button "Okay" at bounding box center [261, 77] width 37 height 13
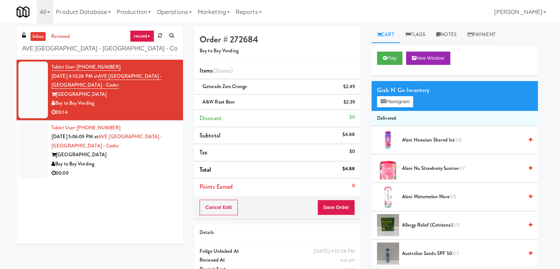
click at [150, 156] on div "[GEOGRAPHIC_DATA]" at bounding box center [115, 154] width 126 height 9
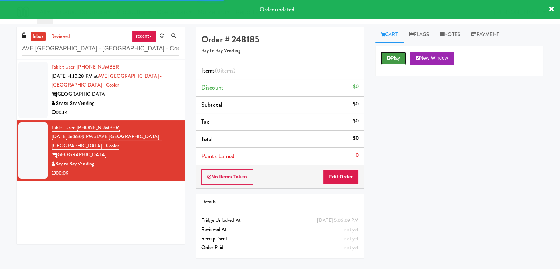
click at [401, 56] on button "Play" at bounding box center [393, 58] width 25 height 13
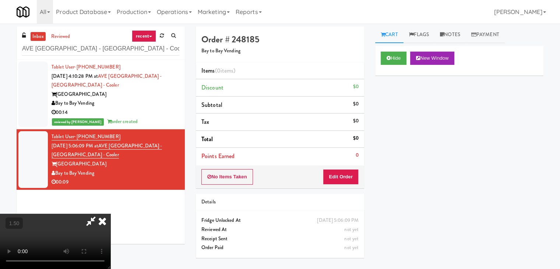
click at [110, 214] on video at bounding box center [55, 241] width 110 height 55
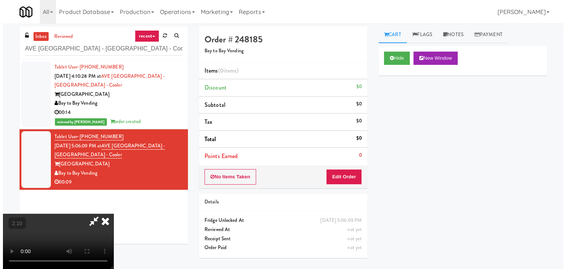
scroll to position [0, 0]
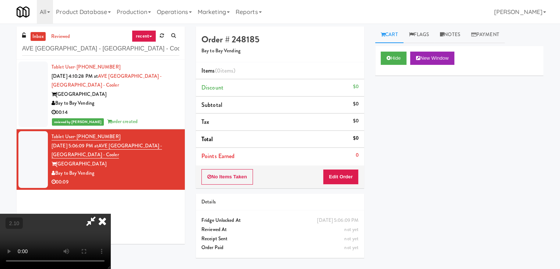
click at [110, 214] on icon at bounding box center [102, 221] width 16 height 15
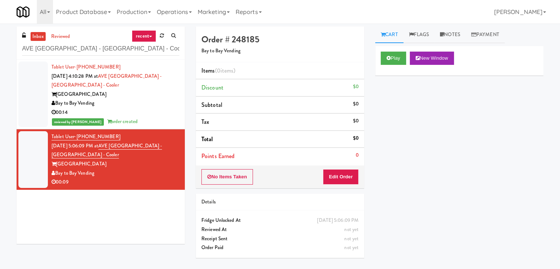
click at [332, 187] on div "Order # 248185 Bay to Bay Vending Items (0 items ) Discount $0 Subtotal $0 Tax …" at bounding box center [279, 145] width 179 height 237
click at [336, 182] on button "Edit Order" at bounding box center [341, 176] width 36 height 15
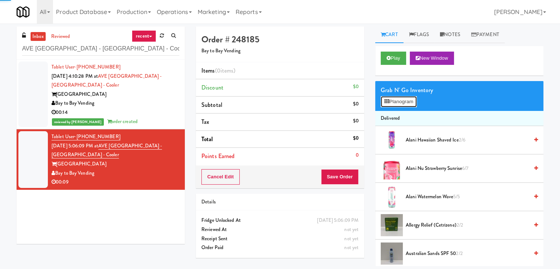
click at [404, 97] on button "Planogram" at bounding box center [399, 101] width 36 height 11
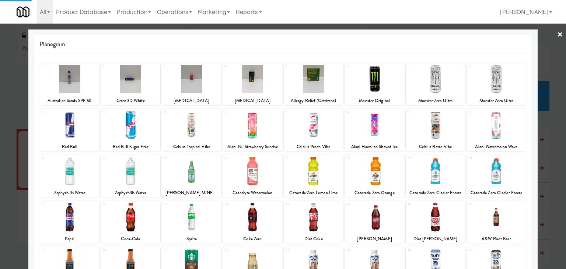
drag, startPoint x: 399, startPoint y: 92, endPoint x: 426, endPoint y: 115, distance: 35.7
click at [401, 93] on div "1 Australian Sands SPF 50 2 Crest 3D White 3 [MEDICAL_DATA] 4 [MEDICAL_DATA] 5 …" at bounding box center [282, 84] width 485 height 42
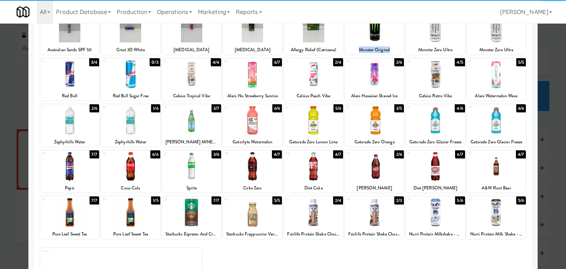
scroll to position [84, 0]
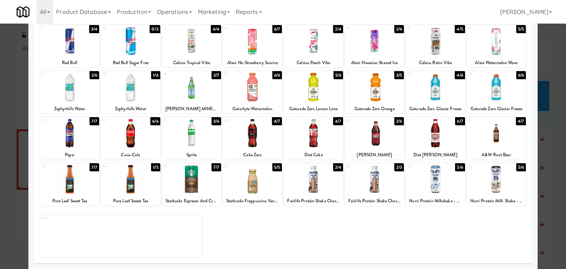
click at [434, 134] on div at bounding box center [434, 133] width 59 height 28
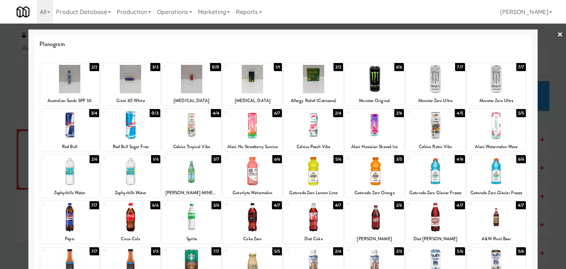
click at [557, 36] on link "×" at bounding box center [560, 35] width 6 height 23
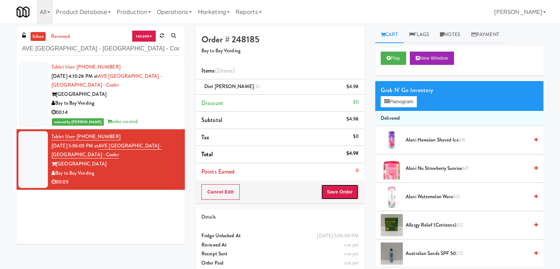
click at [339, 195] on button "Save Order" at bounding box center [340, 191] width 38 height 15
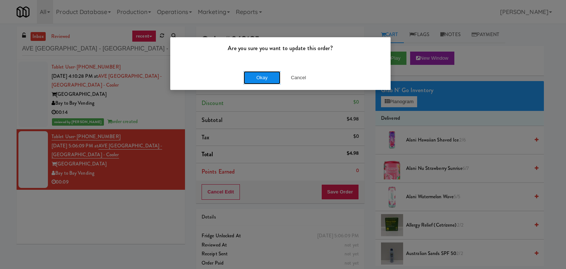
click at [266, 78] on button "Okay" at bounding box center [261, 77] width 37 height 13
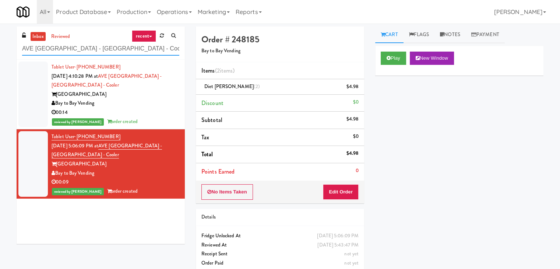
click at [88, 49] on input "AVE [GEOGRAPHIC_DATA] - [GEOGRAPHIC_DATA] - Cooler" at bounding box center [100, 49] width 157 height 14
paste input "Platform - Cooler - Left"
type input "Platform - Cooler - Left"
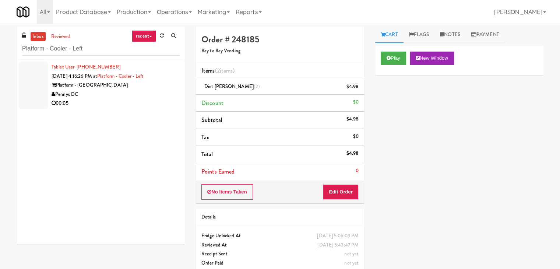
click at [146, 97] on div "Pennys DC" at bounding box center [116, 94] width 128 height 9
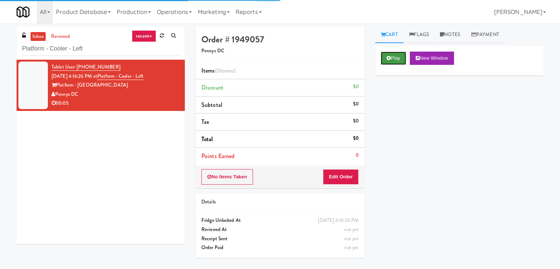
click at [393, 57] on button "Play" at bounding box center [393, 58] width 25 height 13
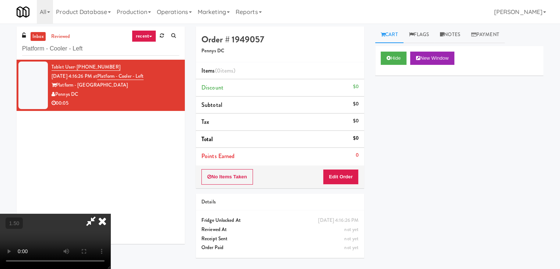
click at [110, 214] on video at bounding box center [55, 241] width 110 height 55
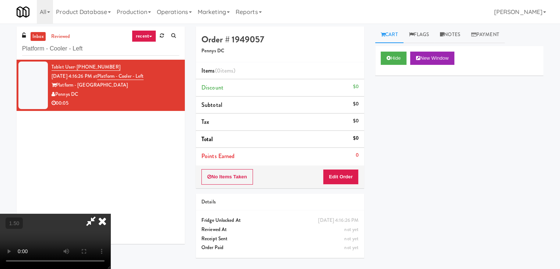
click at [110, 214] on video at bounding box center [55, 241] width 110 height 55
click at [110, 214] on icon at bounding box center [102, 221] width 16 height 15
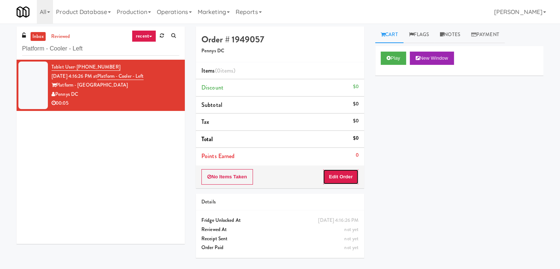
click at [334, 169] on button "Edit Order" at bounding box center [341, 176] width 36 height 15
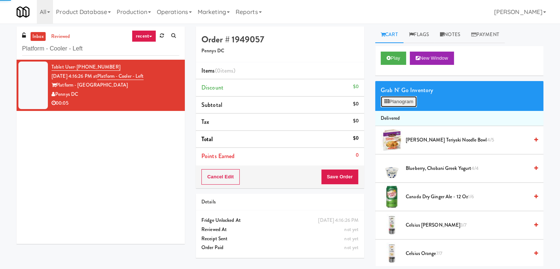
click at [401, 98] on button "Planogram" at bounding box center [399, 101] width 36 height 11
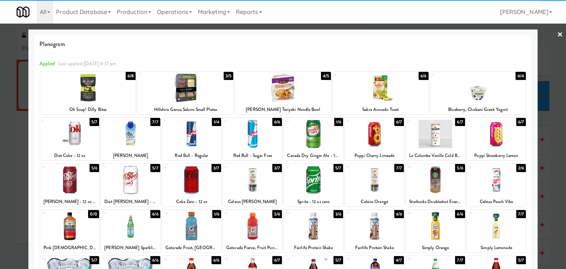
click at [200, 179] on div at bounding box center [191, 180] width 59 height 28
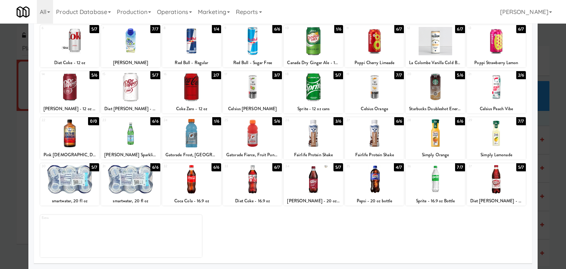
click at [487, 177] on div at bounding box center [495, 179] width 59 height 28
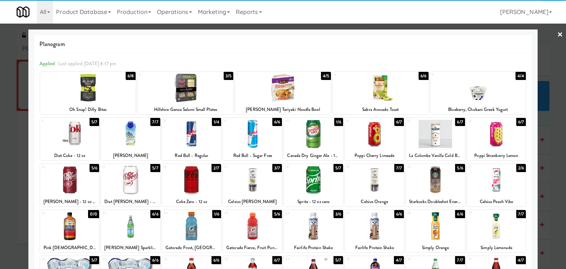
click at [557, 34] on link "×" at bounding box center [560, 35] width 6 height 23
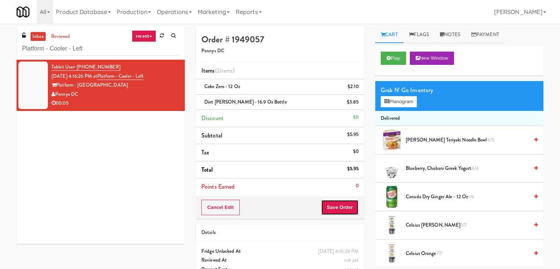
click at [332, 207] on button "Save Order" at bounding box center [340, 207] width 38 height 15
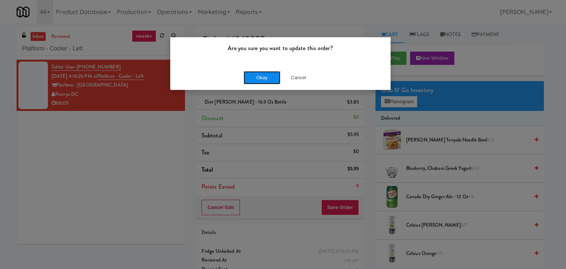
click at [265, 80] on button "Okay" at bounding box center [261, 77] width 37 height 13
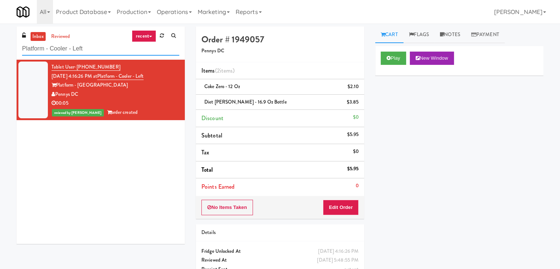
click at [94, 48] on input "Platform - Cooler - Left" at bounding box center [100, 49] width 157 height 14
paste input "Vouge Salon Cooler 1"
type input "Vouge Salon Cooler 1"
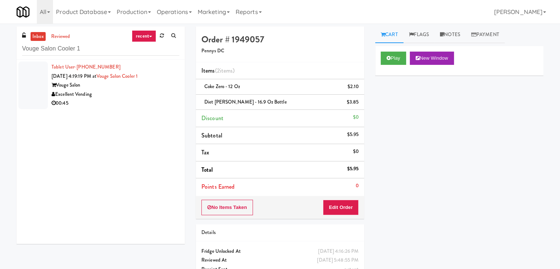
click at [148, 117] on div "Tablet User · (845) 893-4752 [DATE] 4:19:19 PM at Vouge Salon Cooler 1 Vouge Sa…" at bounding box center [101, 152] width 168 height 184
click at [152, 101] on div "00:45" at bounding box center [116, 103] width 128 height 9
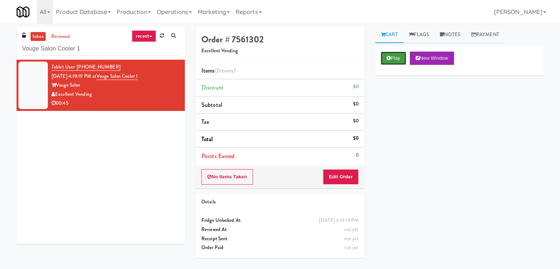
click at [387, 58] on icon at bounding box center [389, 58] width 4 height 5
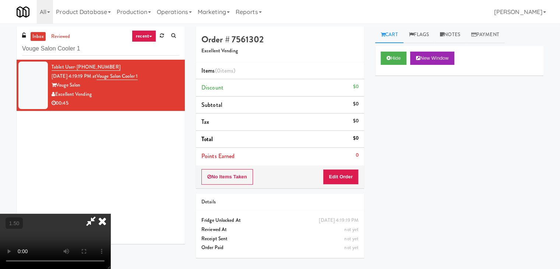
click at [110, 214] on video at bounding box center [55, 241] width 110 height 55
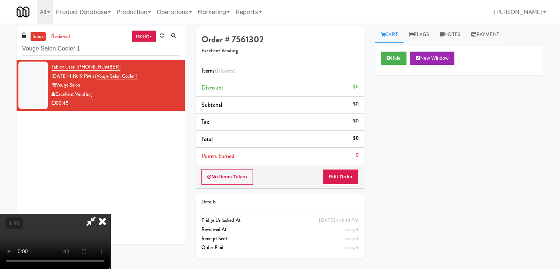
click at [110, 214] on video at bounding box center [55, 241] width 110 height 55
click at [110, 214] on icon at bounding box center [102, 221] width 16 height 15
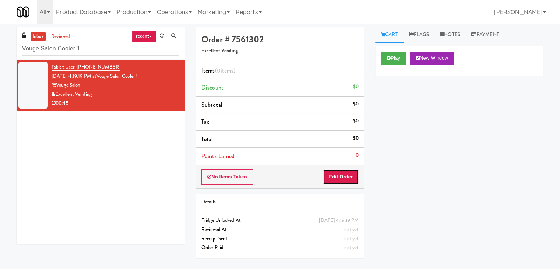
click at [358, 169] on button "Edit Order" at bounding box center [341, 176] width 36 height 15
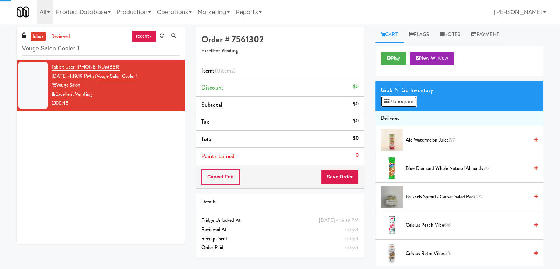
click at [401, 99] on button "Planogram" at bounding box center [399, 101] width 36 height 11
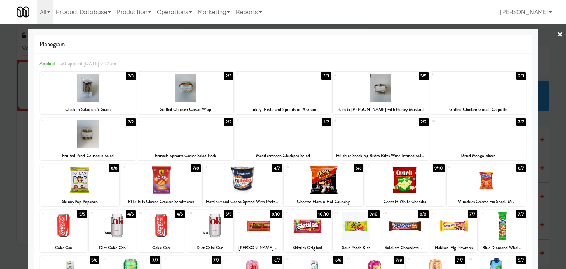
click at [87, 92] on div at bounding box center [88, 88] width 96 height 28
click at [557, 34] on link "×" at bounding box center [560, 35] width 6 height 23
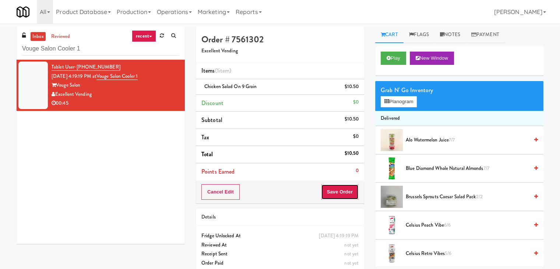
click at [328, 191] on button "Save Order" at bounding box center [340, 191] width 38 height 15
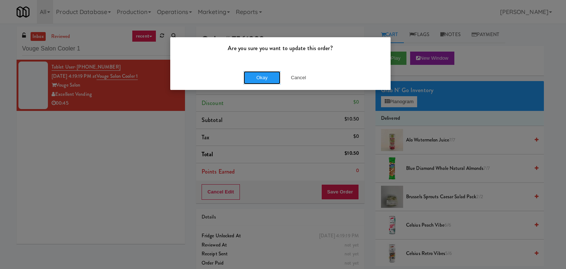
drag, startPoint x: 265, startPoint y: 80, endPoint x: 216, endPoint y: 26, distance: 72.7
click at [265, 80] on button "Okay" at bounding box center [261, 77] width 37 height 13
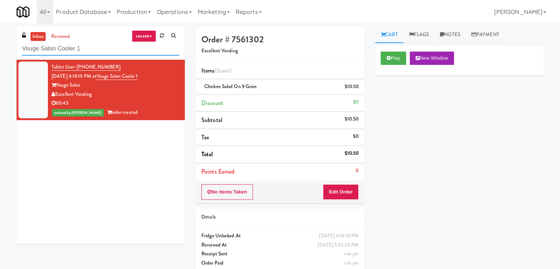
click at [122, 45] on input "Vouge Salon Cooler 1" at bounding box center [100, 49] width 157 height 14
paste input "Essex Luxe - Ambient - Right"
type input "Essex Luxe - Ambient - Right"
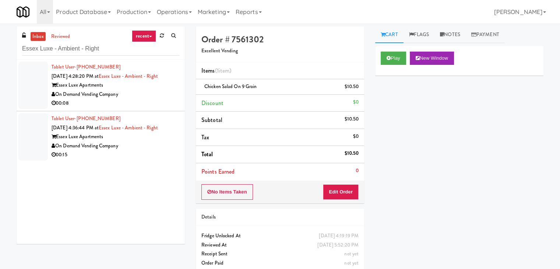
drag, startPoint x: 149, startPoint y: 95, endPoint x: 154, endPoint y: 94, distance: 4.8
click at [149, 95] on div "On Demand Vending Company" at bounding box center [116, 94] width 128 height 9
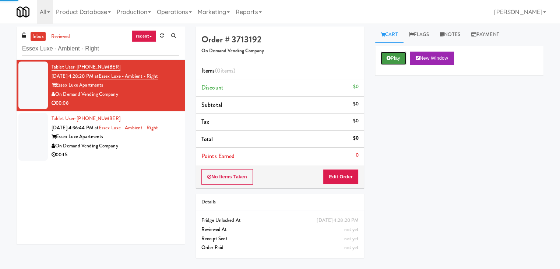
click at [393, 62] on button "Play" at bounding box center [393, 58] width 25 height 13
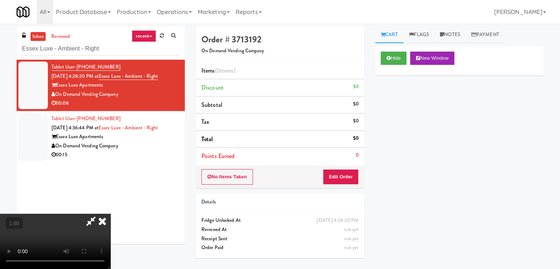
click at [110, 214] on video at bounding box center [55, 241] width 110 height 55
click at [110, 214] on icon at bounding box center [102, 221] width 16 height 15
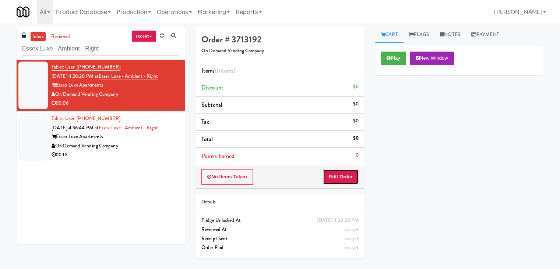
drag, startPoint x: 333, startPoint y: 175, endPoint x: 364, endPoint y: 156, distance: 36.1
click at [333, 174] on button "Edit Order" at bounding box center [341, 176] width 36 height 15
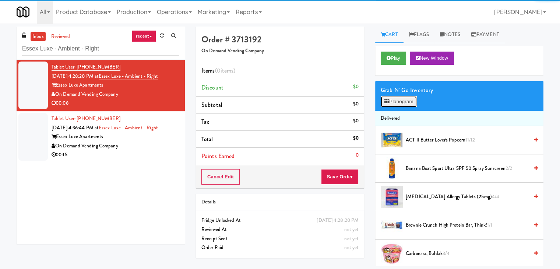
click at [402, 96] on button "Planogram" at bounding box center [399, 101] width 36 height 11
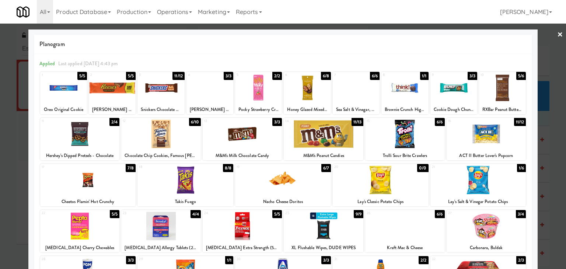
click at [167, 131] on div at bounding box center [161, 134] width 80 height 28
click at [402, 95] on div at bounding box center [404, 88] width 47 height 28
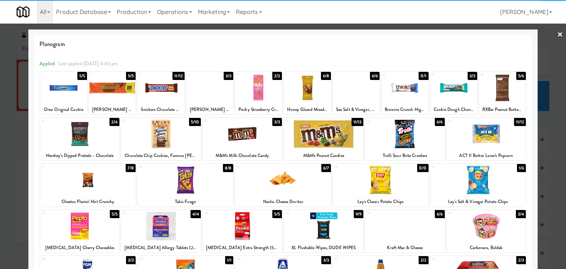
click at [547, 34] on div at bounding box center [283, 134] width 566 height 269
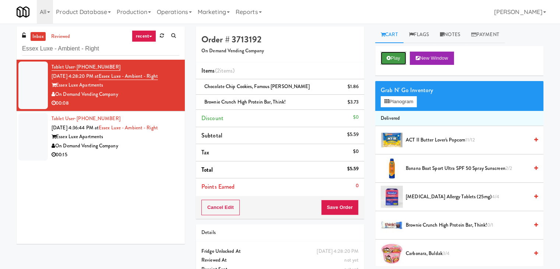
click at [398, 55] on button "Play" at bounding box center [393, 58] width 25 height 13
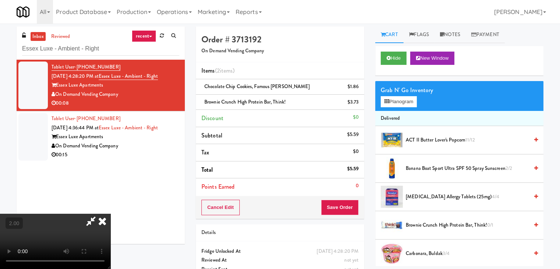
click at [110, 214] on icon at bounding box center [102, 221] width 16 height 15
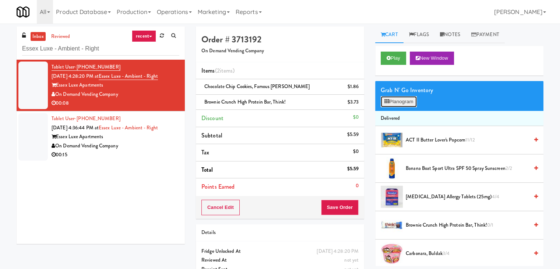
click at [405, 101] on button "Planogram" at bounding box center [399, 101] width 36 height 11
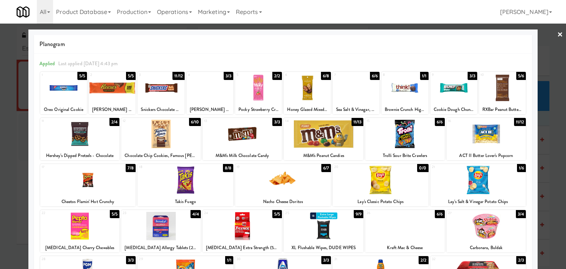
click at [557, 34] on link "×" at bounding box center [560, 35] width 6 height 23
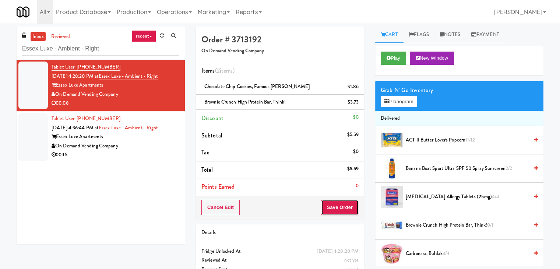
drag, startPoint x: 345, startPoint y: 212, endPoint x: 338, endPoint y: 207, distance: 8.6
click at [345, 212] on button "Save Order" at bounding box center [340, 207] width 38 height 15
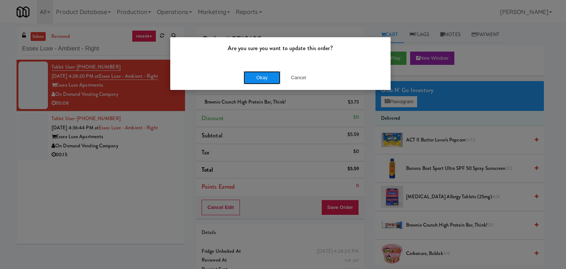
click at [262, 78] on button "Okay" at bounding box center [261, 77] width 37 height 13
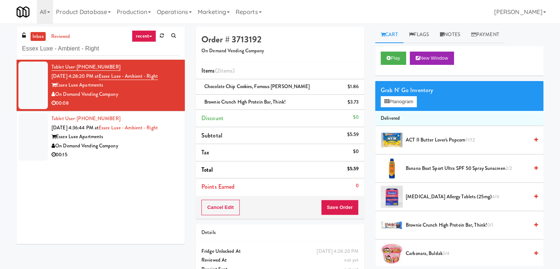
click at [155, 161] on li "Tablet User · (407) 722-2864 [DATE] 4:36:44 PM at [GEOGRAPHIC_DATA] Luxe - Ambi…" at bounding box center [101, 136] width 168 height 51
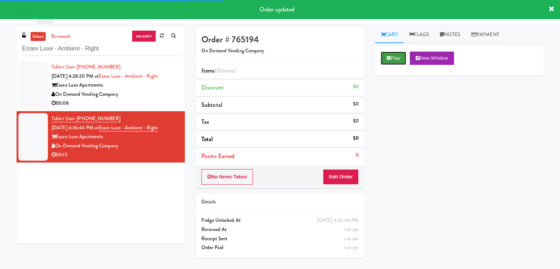
click at [399, 59] on button "Play" at bounding box center [393, 58] width 25 height 13
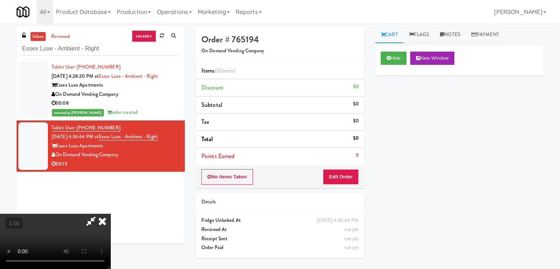
click at [110, 214] on video at bounding box center [55, 241] width 110 height 55
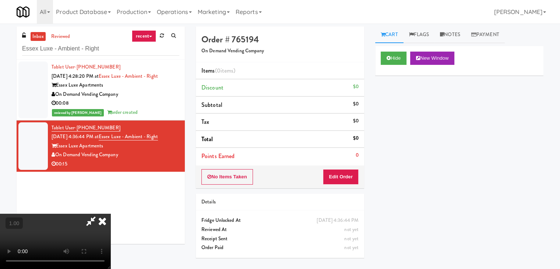
click at [110, 214] on video at bounding box center [55, 241] width 110 height 55
click at [110, 214] on icon at bounding box center [102, 221] width 16 height 15
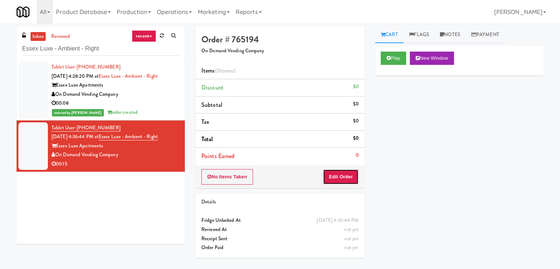
click at [343, 175] on button "Edit Order" at bounding box center [341, 176] width 36 height 15
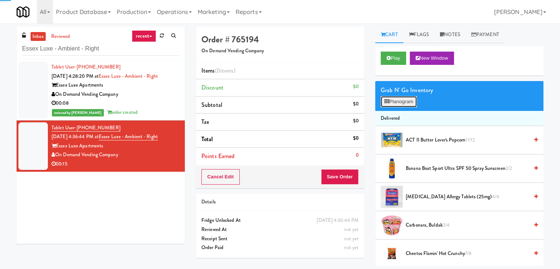
click at [407, 102] on button "Planogram" at bounding box center [399, 101] width 36 height 11
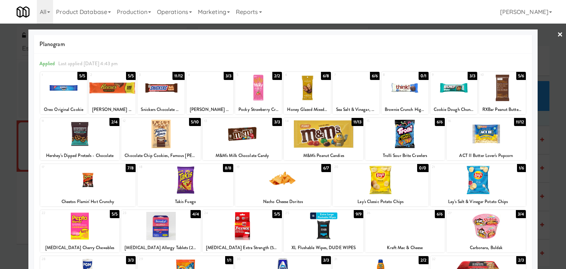
click at [156, 91] on div at bounding box center [160, 88] width 47 height 28
click at [557, 31] on link "×" at bounding box center [560, 35] width 6 height 23
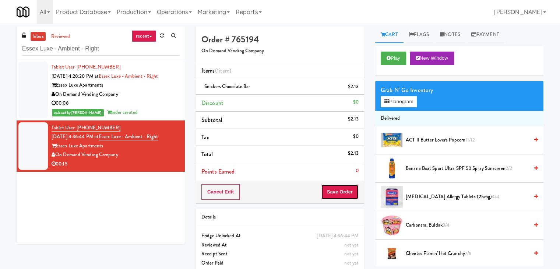
click at [347, 186] on button "Save Order" at bounding box center [340, 191] width 38 height 15
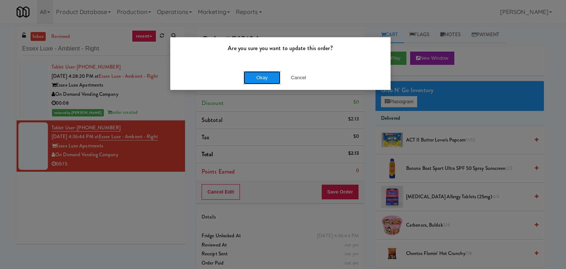
drag, startPoint x: 259, startPoint y: 80, endPoint x: 248, endPoint y: 63, distance: 20.4
click at [259, 80] on button "Okay" at bounding box center [261, 77] width 37 height 13
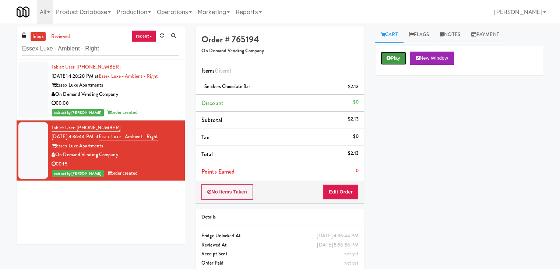
click at [393, 63] on button "Play" at bounding box center [393, 58] width 25 height 13
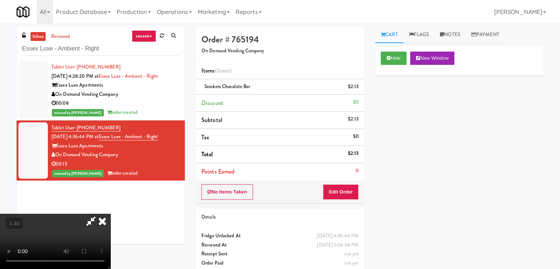
click at [110, 214] on icon at bounding box center [102, 221] width 16 height 15
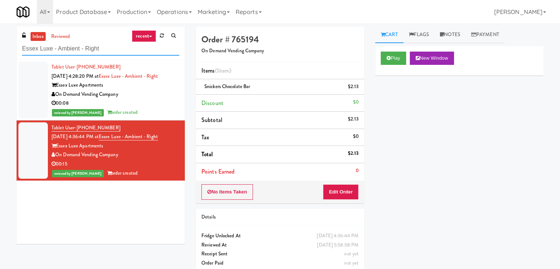
click at [97, 50] on input "Essex Luxe - Ambient - Right" at bounding box center [100, 49] width 157 height 14
paste input "[STREET_ADDRESS]"
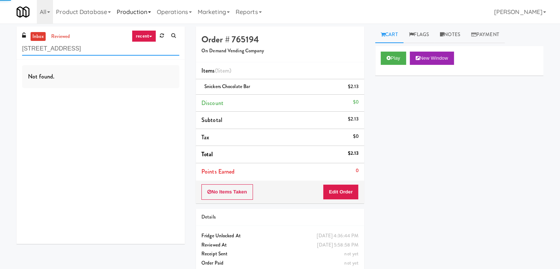
type input "[STREET_ADDRESS]"
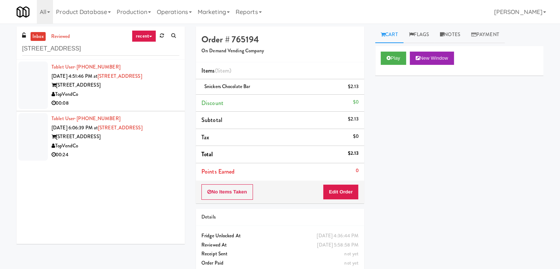
drag, startPoint x: 168, startPoint y: 94, endPoint x: 161, endPoint y: 90, distance: 7.8
click at [168, 94] on div "TopVendCo" at bounding box center [116, 94] width 128 height 9
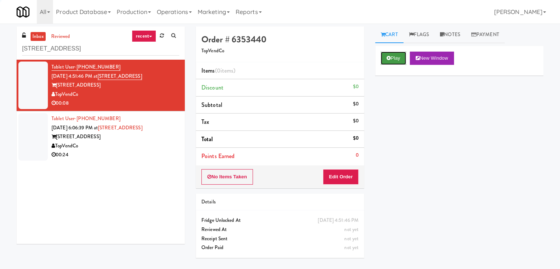
click at [394, 57] on button "Play" at bounding box center [393, 58] width 25 height 13
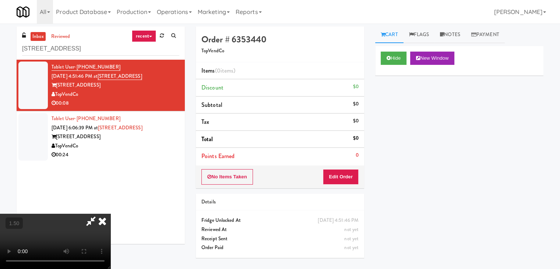
click at [110, 214] on video at bounding box center [55, 241] width 110 height 55
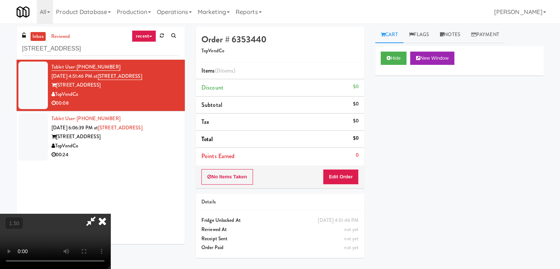
scroll to position [103, 0]
click at [110, 214] on video at bounding box center [55, 241] width 110 height 55
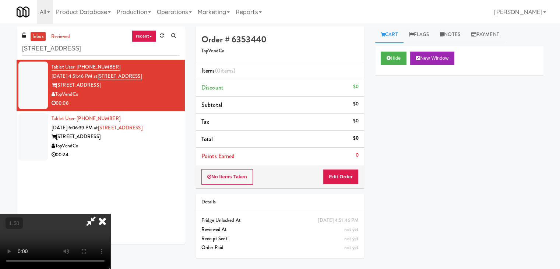
click at [110, 214] on video at bounding box center [55, 241] width 110 height 55
click at [110, 214] on icon at bounding box center [102, 221] width 16 height 15
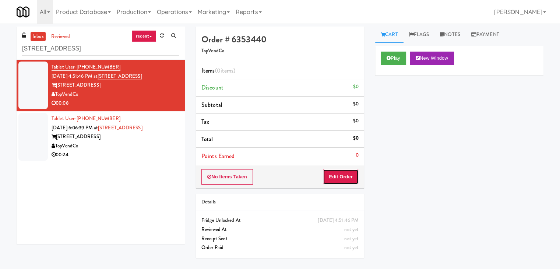
click at [339, 169] on button "Edit Order" at bounding box center [341, 176] width 36 height 15
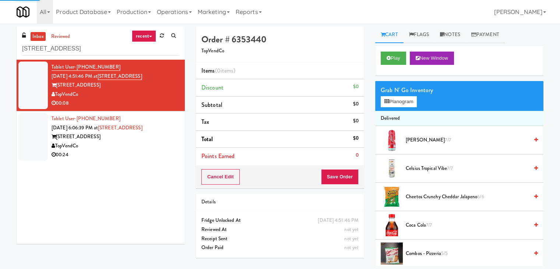
click at [389, 109] on div "Grab N' Go Inventory Planogram" at bounding box center [459, 96] width 168 height 30
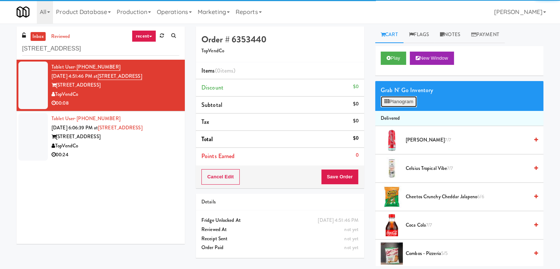
click at [390, 103] on button "Planogram" at bounding box center [399, 101] width 36 height 11
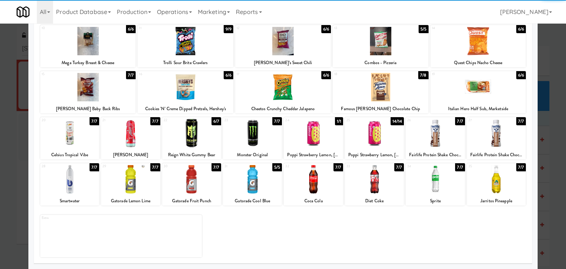
click at [377, 180] on div at bounding box center [374, 179] width 59 height 28
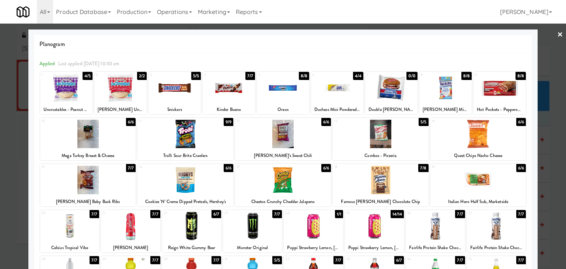
click at [438, 87] on div at bounding box center [445, 88] width 52 height 28
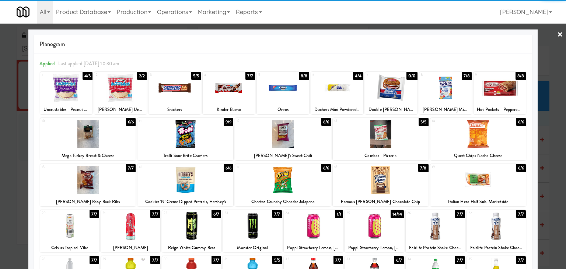
click at [321, 89] on div at bounding box center [337, 88] width 52 height 28
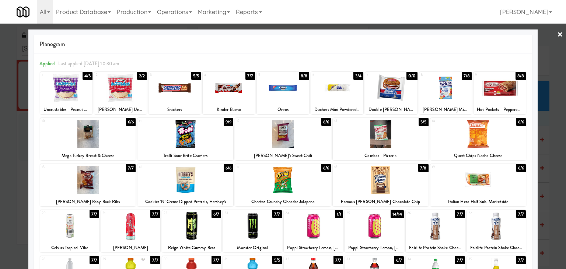
click at [557, 34] on link "×" at bounding box center [560, 35] width 6 height 23
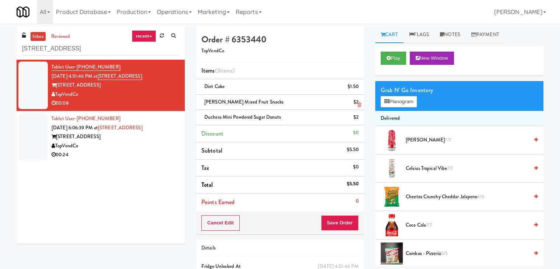
click at [358, 103] on icon at bounding box center [360, 104] width 4 height 5
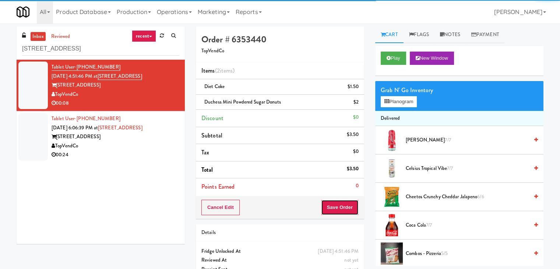
click at [337, 209] on button "Save Order" at bounding box center [340, 207] width 38 height 15
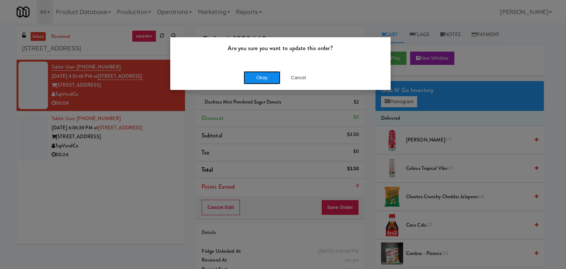
click at [265, 77] on button "Okay" at bounding box center [261, 77] width 37 height 13
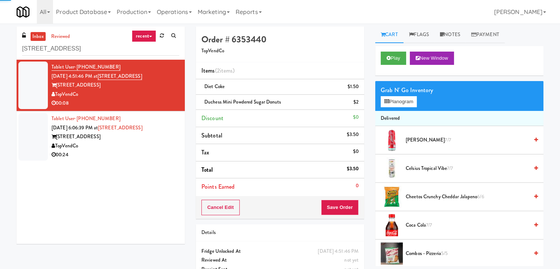
click at [171, 137] on div "[STREET_ADDRESS]" at bounding box center [116, 136] width 128 height 9
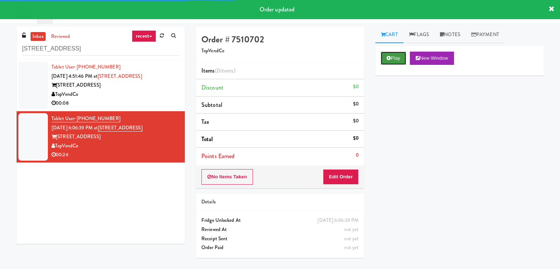
click at [392, 53] on button "Play" at bounding box center [393, 58] width 25 height 13
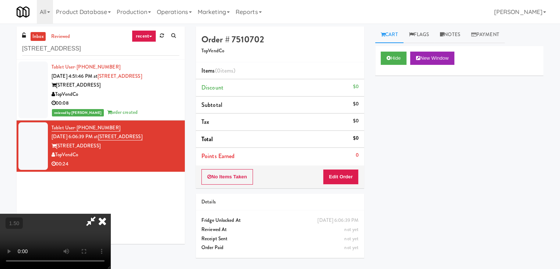
click at [110, 214] on video at bounding box center [55, 241] width 110 height 55
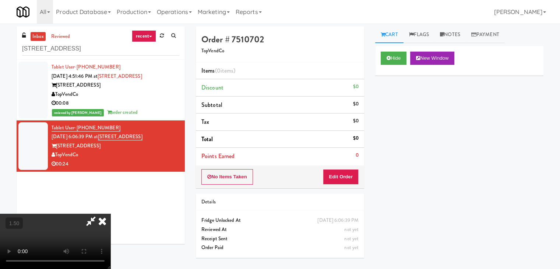
click at [110, 214] on video at bounding box center [55, 241] width 110 height 55
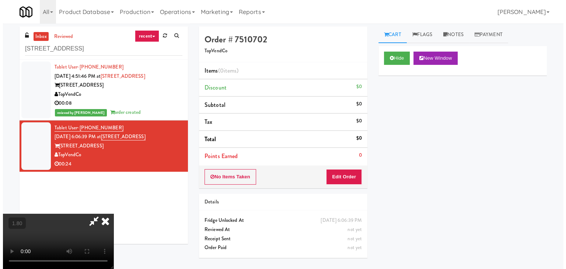
scroll to position [0, 0]
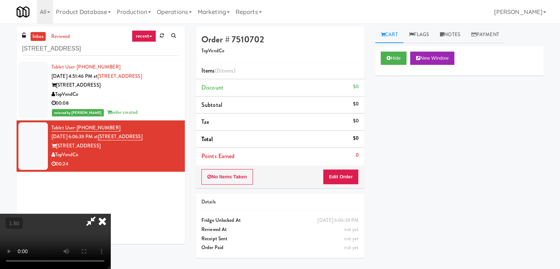
click at [110, 214] on icon at bounding box center [102, 221] width 16 height 15
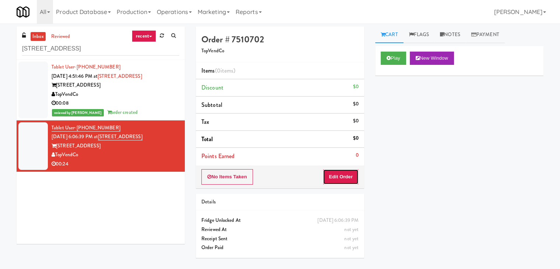
click at [358, 173] on button "Edit Order" at bounding box center [341, 176] width 36 height 15
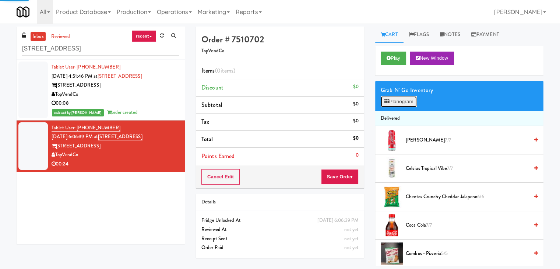
click at [398, 102] on button "Planogram" at bounding box center [399, 101] width 36 height 11
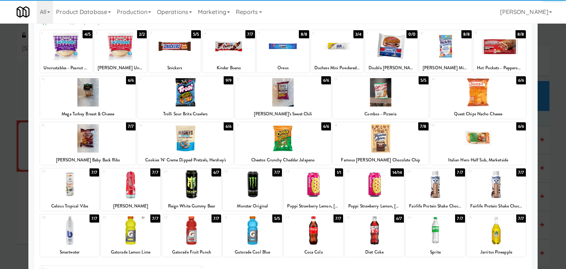
scroll to position [93, 0]
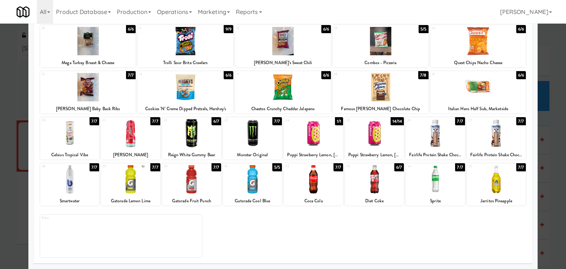
click at [315, 138] on div at bounding box center [312, 133] width 59 height 28
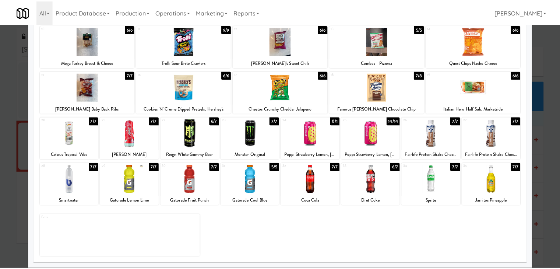
scroll to position [0, 0]
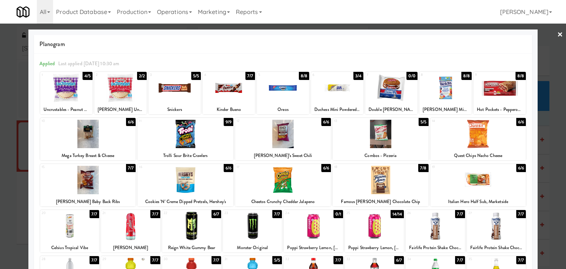
click at [557, 35] on link "×" at bounding box center [560, 35] width 6 height 23
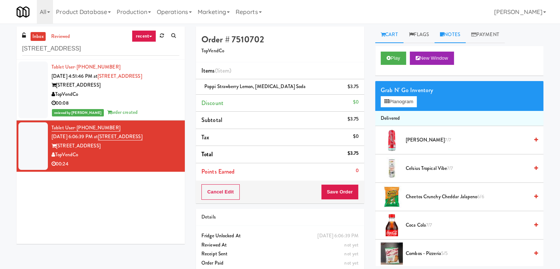
click at [449, 36] on link "Notes" at bounding box center [449, 35] width 31 height 17
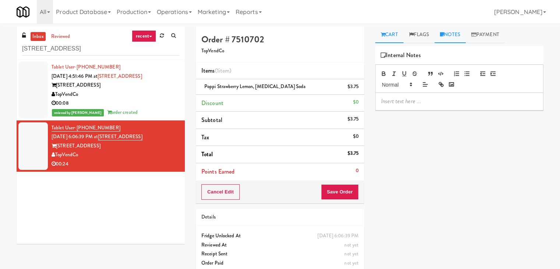
click at [389, 37] on link "Cart" at bounding box center [389, 35] width 28 height 17
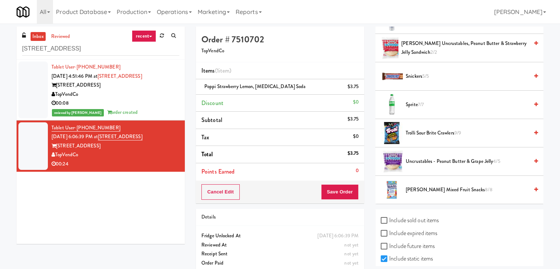
scroll to position [906, 0]
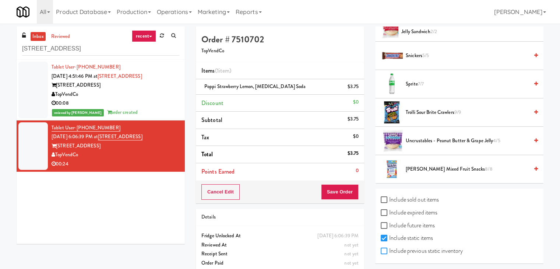
click at [385, 249] on input "Include previous static inventory" at bounding box center [385, 251] width 8 height 6
checkbox input "true"
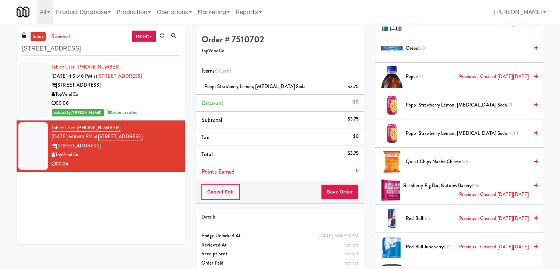
scroll to position [1606, 0]
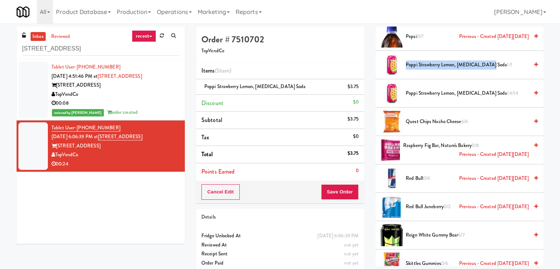
drag, startPoint x: 485, startPoint y: 60, endPoint x: 406, endPoint y: 57, distance: 78.1
click at [406, 60] on span "Poppi Strawberry Lemon, [MEDICAL_DATA] Soda 1/1" at bounding box center [467, 64] width 123 height 9
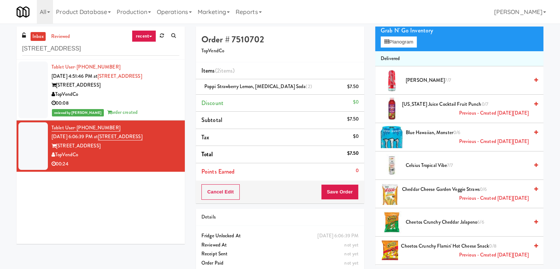
scroll to position [0, 0]
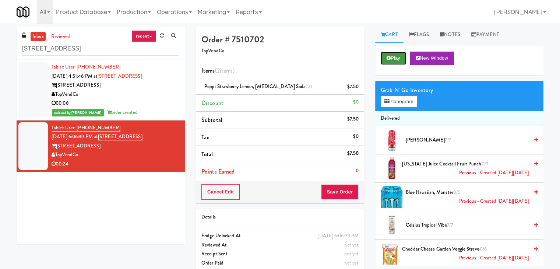
click at [398, 53] on button "Play" at bounding box center [393, 58] width 25 height 13
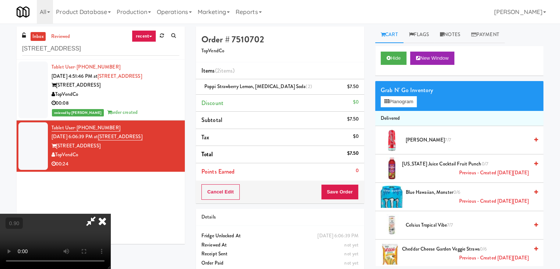
scroll to position [15, 0]
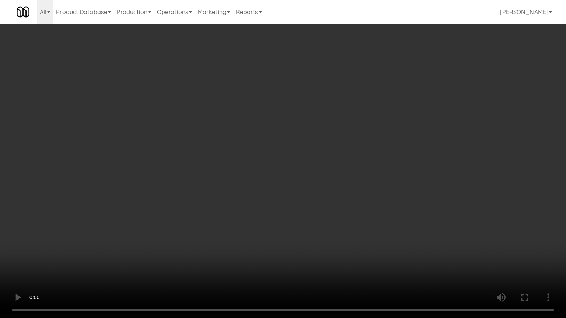
click at [311, 228] on video at bounding box center [283, 159] width 566 height 318
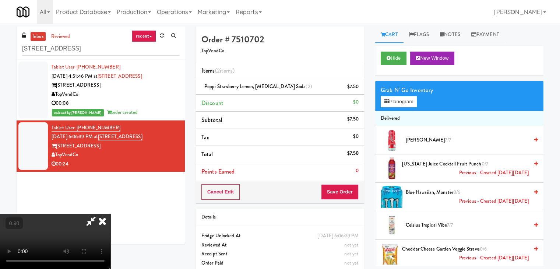
scroll to position [0, 0]
click at [110, 214] on icon at bounding box center [102, 221] width 16 height 15
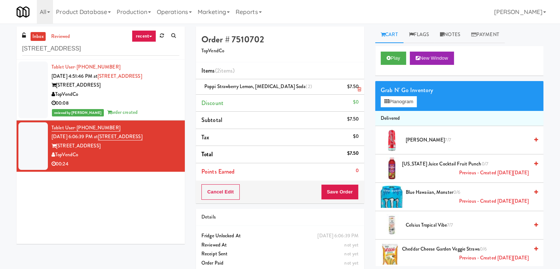
click at [359, 88] on icon at bounding box center [360, 89] width 4 height 5
click at [452, 36] on link "Notes" at bounding box center [449, 35] width 31 height 17
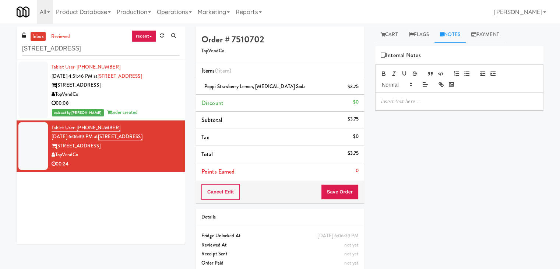
click at [432, 95] on div at bounding box center [460, 101] width 168 height 17
click at [484, 104] on p at bounding box center [459, 101] width 156 height 8
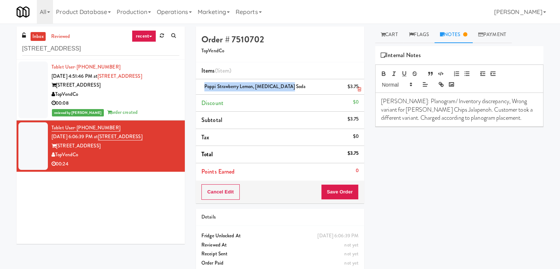
drag, startPoint x: 283, startPoint y: 86, endPoint x: 202, endPoint y: 83, distance: 81.0
click at [202, 83] on div "Poppi Strawberry Lemon, [MEDICAL_DATA] Soda $3.75" at bounding box center [279, 86] width 157 height 9
drag, startPoint x: 433, startPoint y: 111, endPoint x: 380, endPoint y: 108, distance: 53.1
click at [380, 108] on div "[PERSON_NAME]: Planogram/ Inventory discrepancy, Wrong variant for [PERSON_NAME…" at bounding box center [460, 110] width 168 height 34
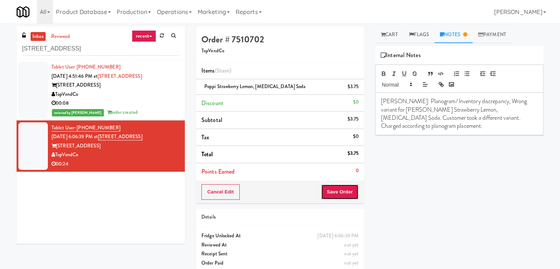
click at [333, 191] on button "Save Order" at bounding box center [340, 191] width 38 height 15
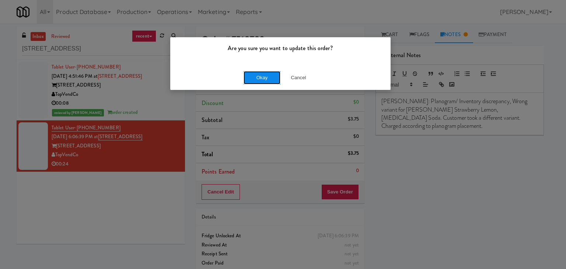
click at [260, 74] on button "Okay" at bounding box center [261, 77] width 37 height 13
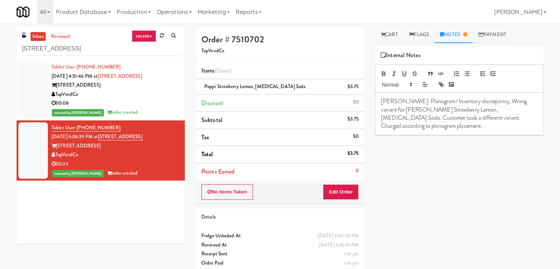
drag, startPoint x: 80, startPoint y: 155, endPoint x: 56, endPoint y: 153, distance: 23.3
click at [56, 153] on div "TopVendCo" at bounding box center [116, 154] width 128 height 9
drag, startPoint x: 144, startPoint y: 136, endPoint x: 110, endPoint y: 137, distance: 33.2
click at [110, 137] on div "Tablet User · (912) 572-6785 [DATE] 6:06:39 PM at [GEOGRAPHIC_DATA] 00:24 revie…" at bounding box center [116, 150] width 128 height 54
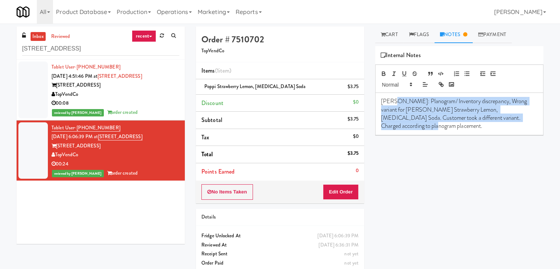
drag, startPoint x: 393, startPoint y: 99, endPoint x: 531, endPoint y: 119, distance: 139.5
click at [531, 119] on p "[PERSON_NAME]: Planogram/ Inventory discrepancy, Wrong variant for [PERSON_NAME…" at bounding box center [459, 113] width 156 height 33
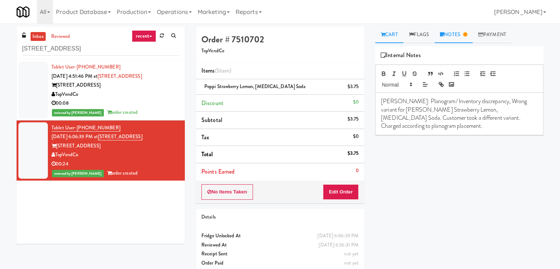
click at [387, 40] on link "Cart" at bounding box center [389, 35] width 28 height 17
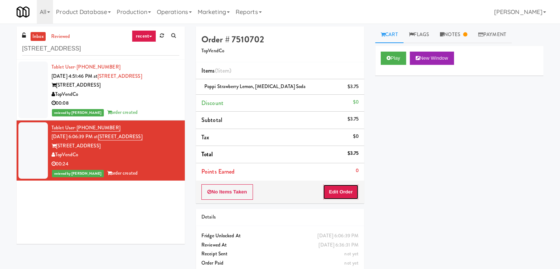
click at [341, 194] on button "Edit Order" at bounding box center [341, 191] width 36 height 15
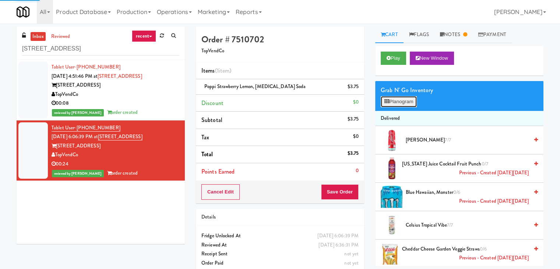
click at [399, 104] on button "Planogram" at bounding box center [399, 101] width 36 height 11
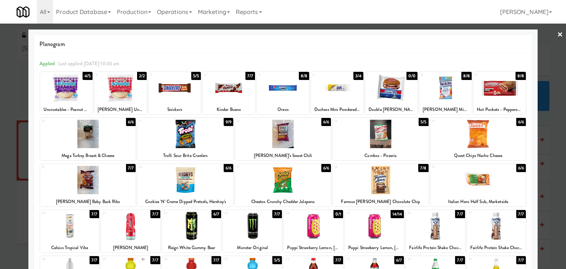
click at [557, 34] on link "×" at bounding box center [560, 35] width 6 height 23
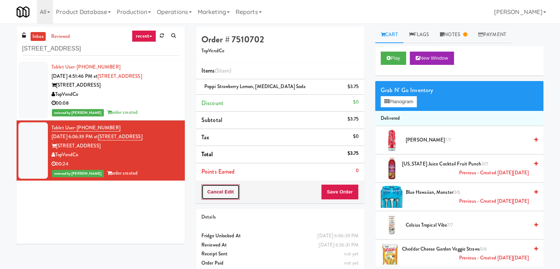
click at [210, 193] on button "Cancel Edit" at bounding box center [220, 191] width 38 height 15
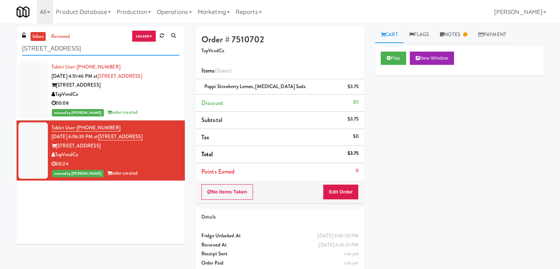
click at [98, 52] on input "[STREET_ADDRESS]" at bounding box center [100, 49] width 157 height 14
paste input "Rock Solid Reboot 2"
type input "Rock Solid Reboot 2"
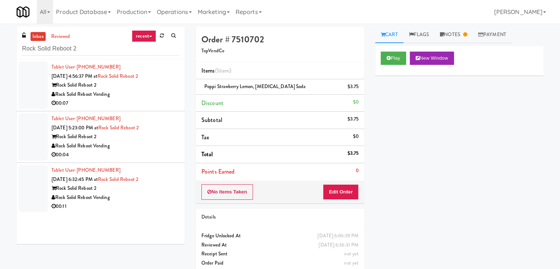
click at [138, 97] on div "Rock Solid Reboot Vending" at bounding box center [116, 94] width 128 height 9
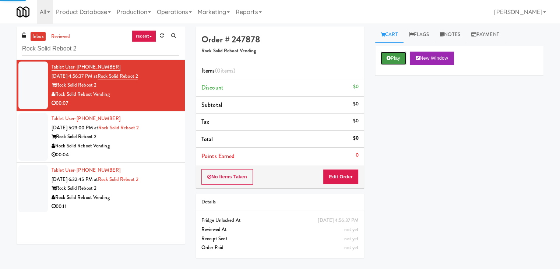
click at [391, 58] on button "Play" at bounding box center [393, 58] width 25 height 13
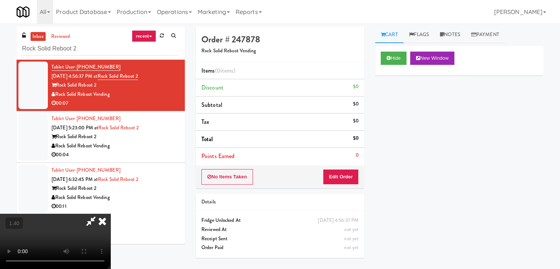
click at [110, 214] on video at bounding box center [55, 241] width 110 height 55
click at [110, 214] on icon at bounding box center [102, 221] width 16 height 15
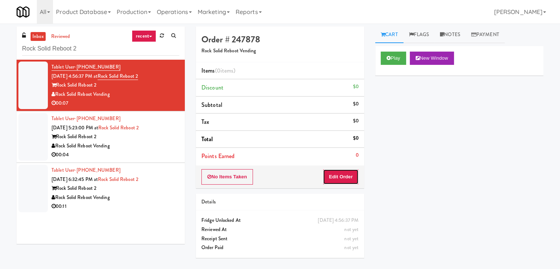
click at [334, 173] on button "Edit Order" at bounding box center [341, 176] width 36 height 15
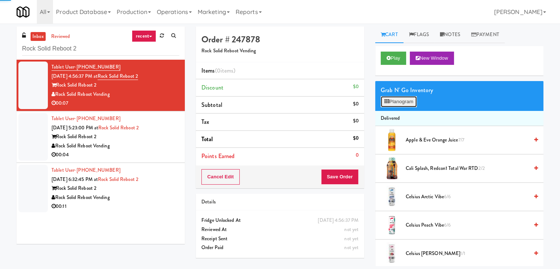
click at [398, 96] on button "Planogram" at bounding box center [399, 101] width 36 height 11
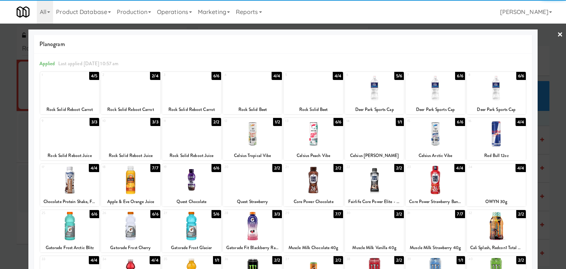
click at [432, 89] on div at bounding box center [434, 88] width 59 height 28
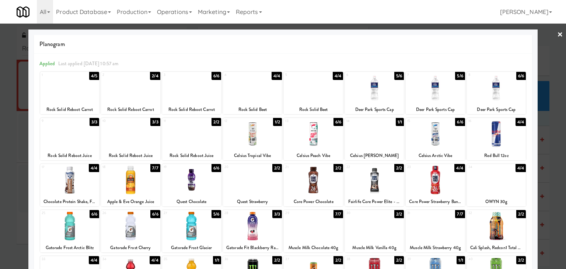
click at [557, 36] on link "×" at bounding box center [560, 35] width 6 height 23
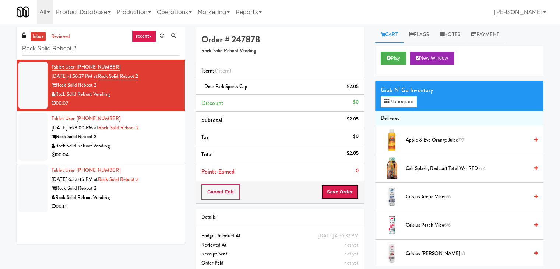
click at [338, 195] on button "Save Order" at bounding box center [340, 191] width 38 height 15
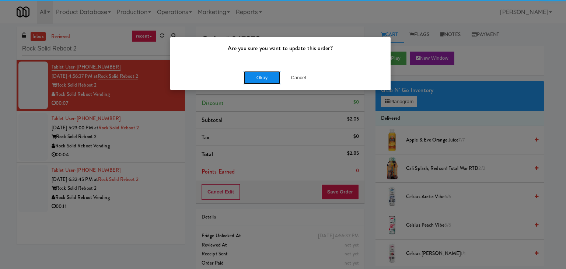
click at [267, 74] on button "Okay" at bounding box center [261, 77] width 37 height 13
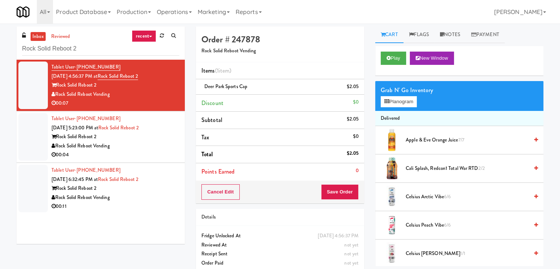
click at [155, 144] on div "Rock Solid Reboot Vending" at bounding box center [116, 145] width 128 height 9
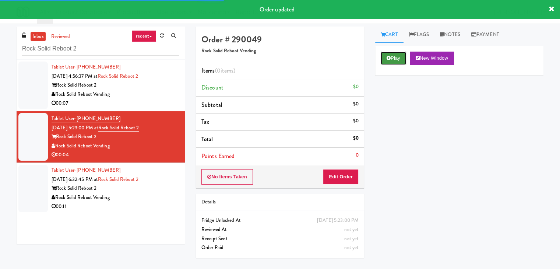
click at [402, 55] on button "Play" at bounding box center [393, 58] width 25 height 13
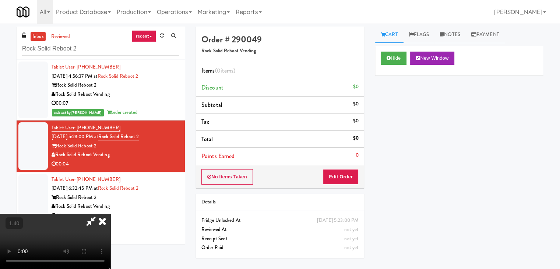
click at [110, 214] on video at bounding box center [55, 241] width 110 height 55
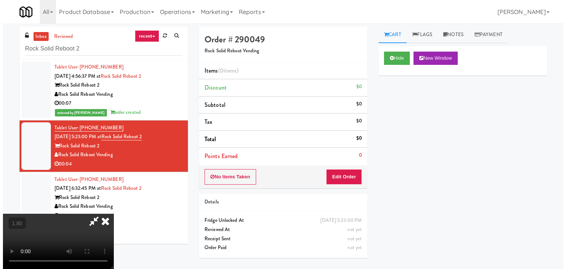
scroll to position [0, 0]
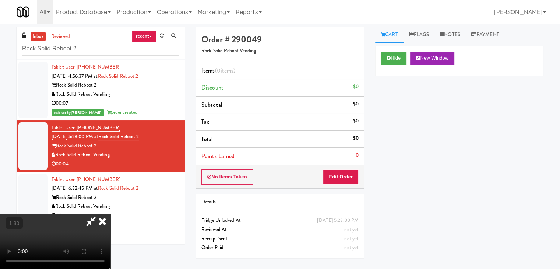
drag, startPoint x: 323, startPoint y: 30, endPoint x: 324, endPoint y: 35, distance: 5.4
click at [110, 214] on icon at bounding box center [102, 221] width 16 height 15
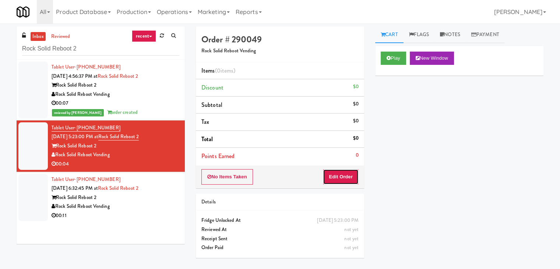
click at [343, 177] on button "Edit Order" at bounding box center [341, 176] width 36 height 15
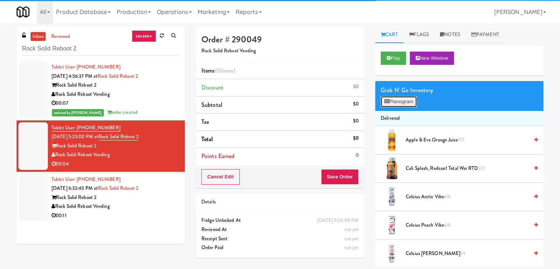
click at [397, 106] on button "Planogram" at bounding box center [399, 101] width 36 height 11
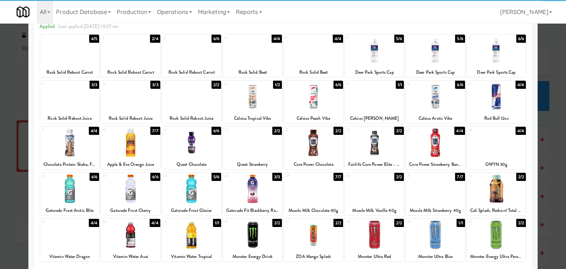
scroll to position [93, 0]
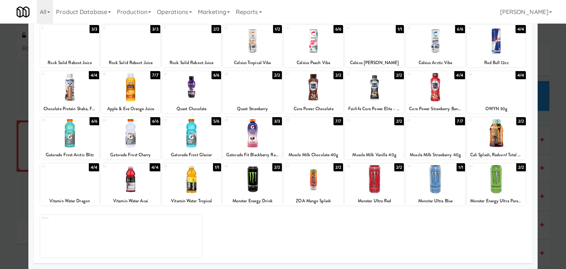
click at [361, 182] on div at bounding box center [374, 179] width 59 height 28
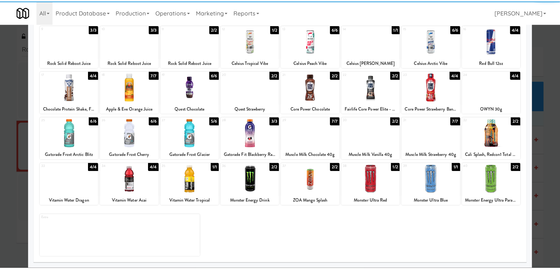
scroll to position [0, 0]
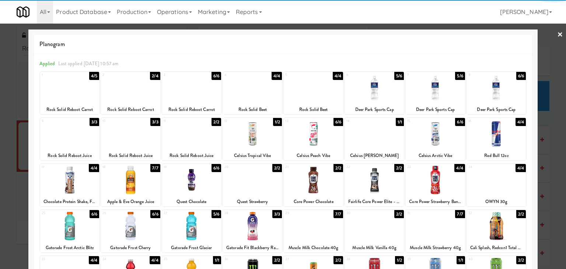
click at [557, 35] on link "×" at bounding box center [560, 35] width 6 height 23
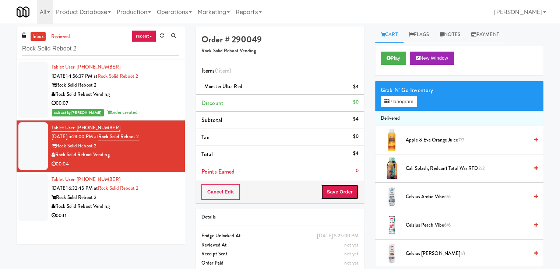
click at [343, 192] on button "Save Order" at bounding box center [340, 191] width 38 height 15
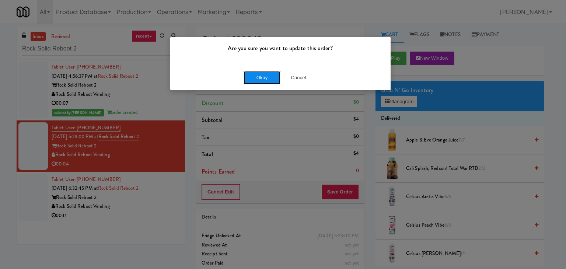
click at [268, 73] on button "Okay" at bounding box center [261, 77] width 37 height 13
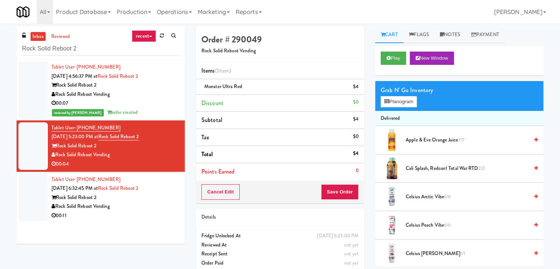
click at [171, 196] on div "Rock Solid Reboot 2" at bounding box center [116, 197] width 128 height 9
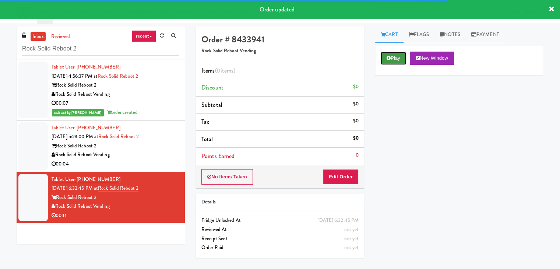
click at [386, 60] on button "Play" at bounding box center [393, 58] width 25 height 13
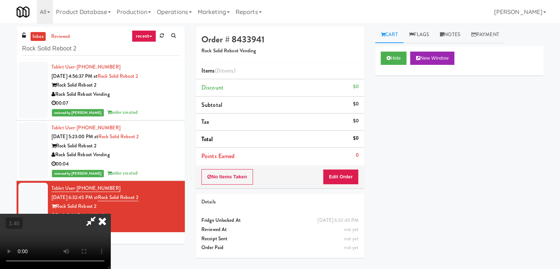
click at [110, 214] on video at bounding box center [55, 241] width 110 height 55
drag, startPoint x: 318, startPoint y: 29, endPoint x: 320, endPoint y: 45, distance: 16.3
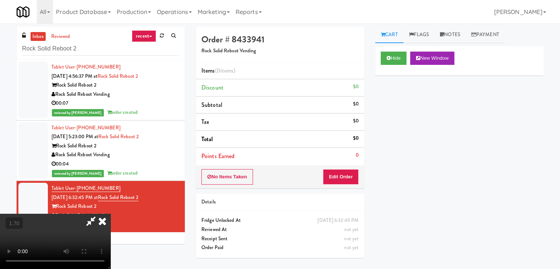
click at [99, 214] on icon at bounding box center [90, 221] width 17 height 15
click at [340, 176] on button "Edit Order" at bounding box center [341, 176] width 36 height 15
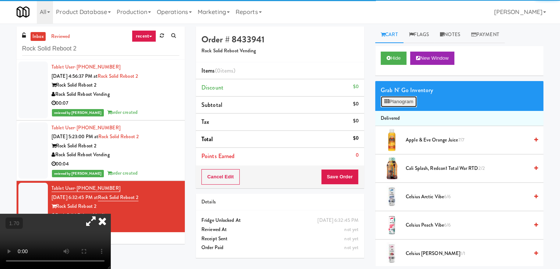
click at [404, 105] on button "Planogram" at bounding box center [399, 101] width 36 height 11
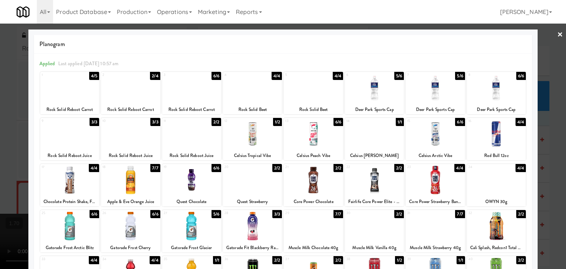
click at [439, 134] on div at bounding box center [434, 134] width 59 height 28
click at [557, 34] on link "×" at bounding box center [560, 35] width 6 height 23
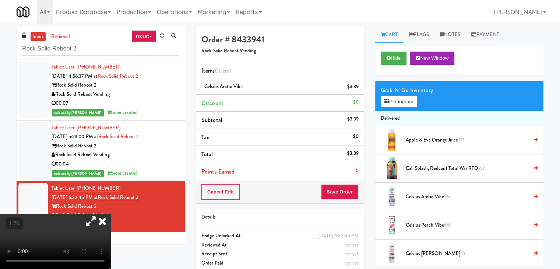
click at [110, 214] on icon at bounding box center [102, 221] width 16 height 15
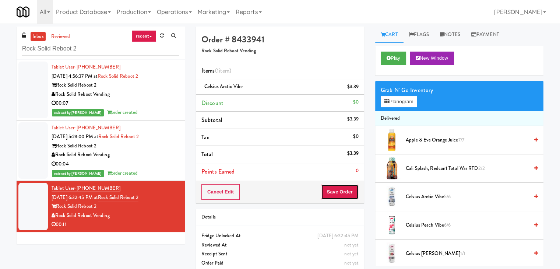
drag, startPoint x: 338, startPoint y: 196, endPoint x: 334, endPoint y: 196, distance: 4.1
click at [338, 196] on button "Save Order" at bounding box center [340, 191] width 38 height 15
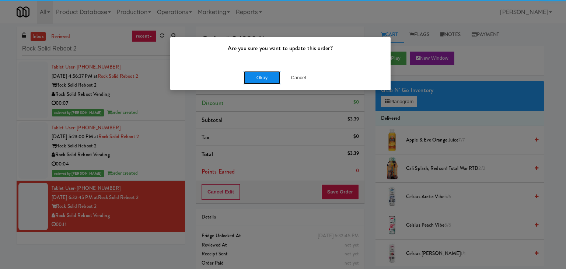
click at [259, 78] on button "Okay" at bounding box center [261, 77] width 37 height 13
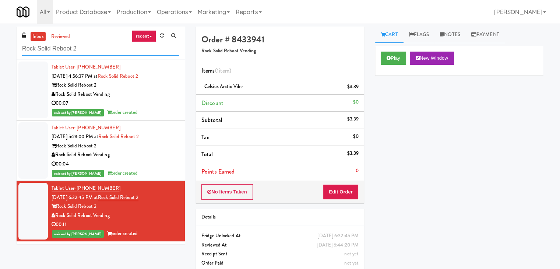
click at [105, 47] on input "Rock Solid Reboot 2" at bounding box center [100, 49] width 157 height 14
paste input "Park on First - Mailroom 2 - Cooler"
type input "Park on First - Mailroom 2 - Cooler"
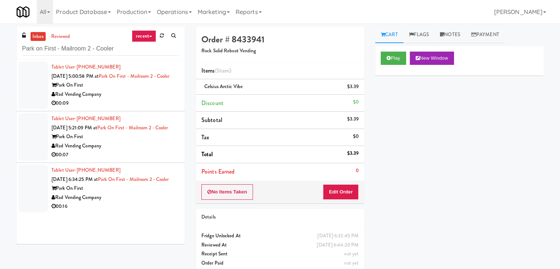
drag, startPoint x: 130, startPoint y: 103, endPoint x: 122, endPoint y: 105, distance: 8.1
click at [130, 99] on div "Rad Vending Company" at bounding box center [116, 94] width 128 height 9
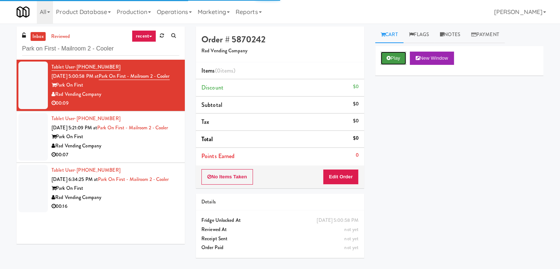
click at [394, 61] on button "Play" at bounding box center [393, 58] width 25 height 13
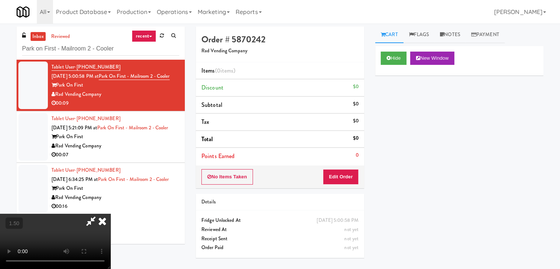
click at [110, 214] on video at bounding box center [55, 241] width 110 height 55
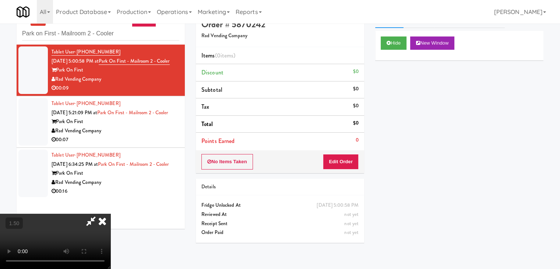
scroll to position [24, 0]
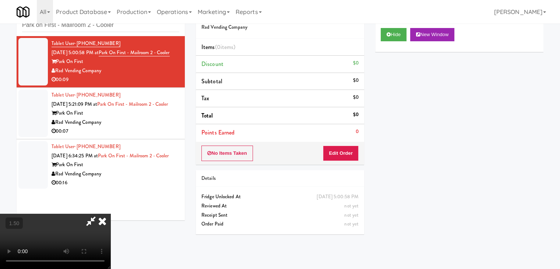
click at [110, 214] on video at bounding box center [55, 241] width 110 height 55
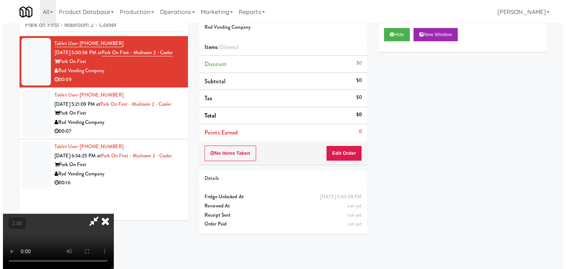
scroll to position [0, 0]
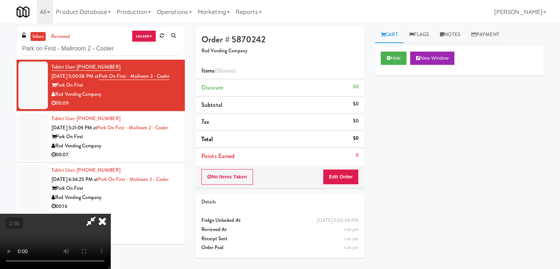
click at [110, 214] on icon at bounding box center [102, 221] width 16 height 15
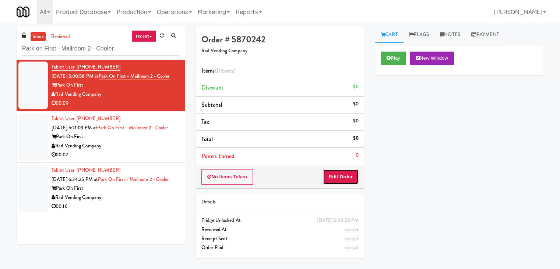
click at [331, 177] on button "Edit Order" at bounding box center [341, 176] width 36 height 15
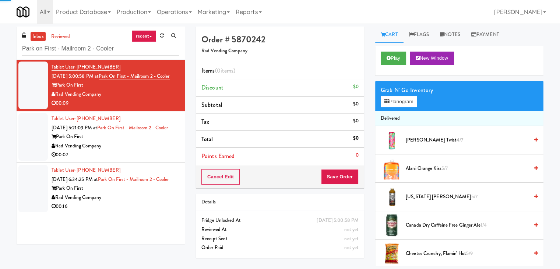
click at [405, 93] on div "Grab N' Go Inventory" at bounding box center [459, 90] width 157 height 11
click at [406, 101] on button "Planogram" at bounding box center [399, 101] width 36 height 11
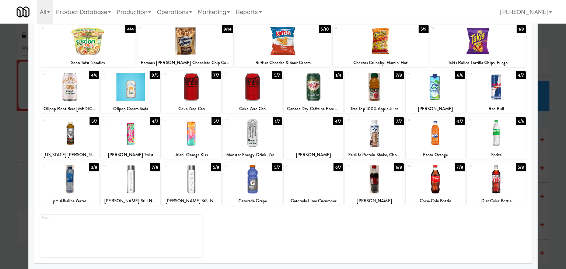
click at [201, 175] on div at bounding box center [191, 179] width 59 height 28
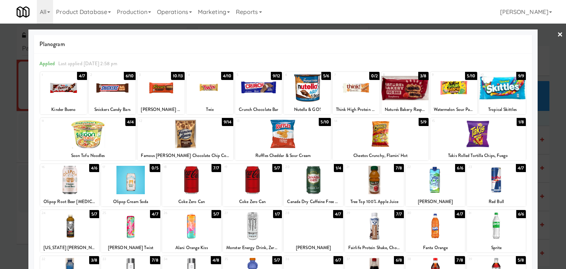
click at [557, 35] on link "×" at bounding box center [560, 35] width 6 height 23
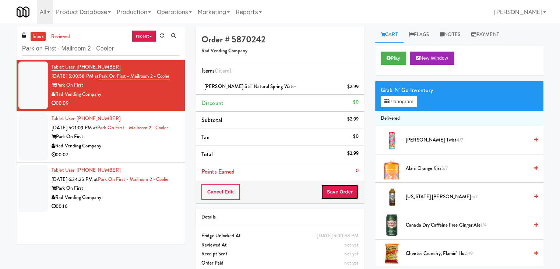
click at [339, 191] on button "Save Order" at bounding box center [340, 191] width 38 height 15
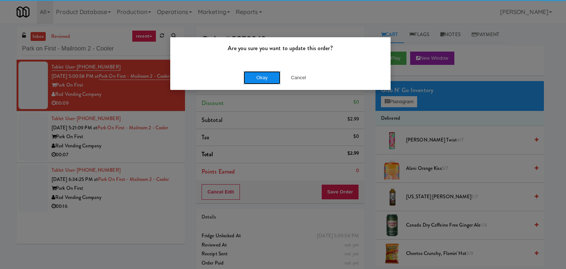
drag, startPoint x: 259, startPoint y: 79, endPoint x: 221, endPoint y: 117, distance: 54.2
click at [259, 79] on button "Okay" at bounding box center [261, 77] width 37 height 13
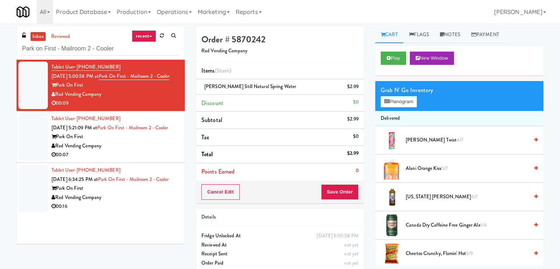
click at [157, 141] on div "Park On First" at bounding box center [116, 136] width 128 height 9
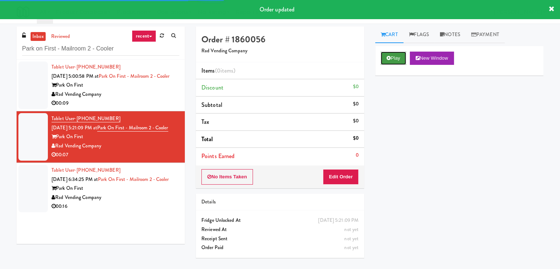
click at [396, 57] on button "Play" at bounding box center [393, 58] width 25 height 13
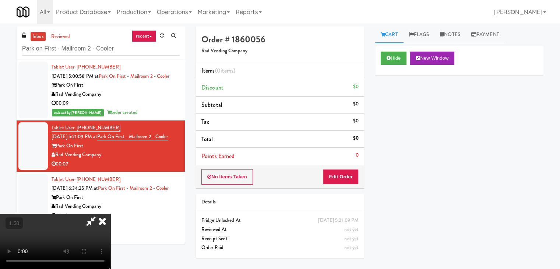
click at [110, 214] on video at bounding box center [55, 241] width 110 height 55
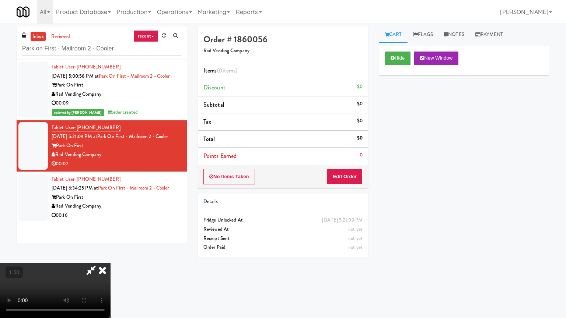
click at [110, 256] on video at bounding box center [55, 290] width 110 height 55
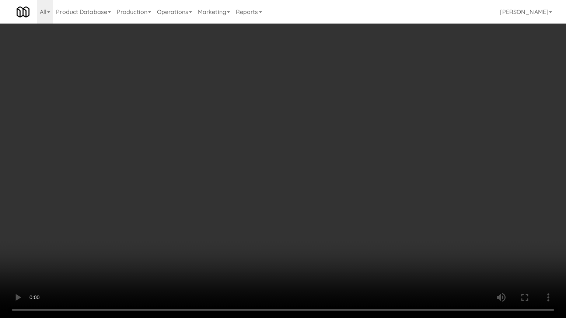
click at [332, 103] on video at bounding box center [283, 159] width 566 height 318
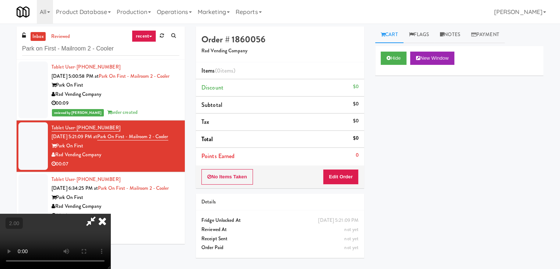
click at [110, 214] on icon at bounding box center [102, 221] width 16 height 15
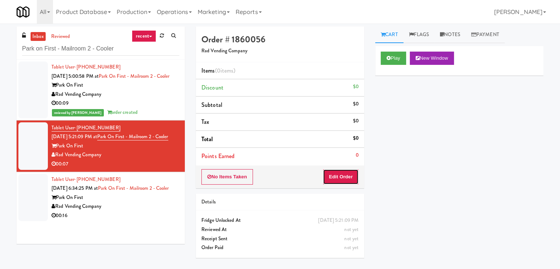
click at [341, 175] on button "Edit Order" at bounding box center [341, 176] width 36 height 15
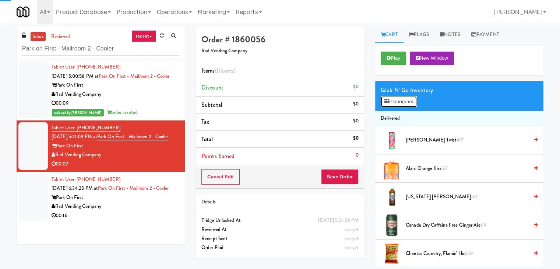
click at [396, 101] on button "Planogram" at bounding box center [399, 101] width 36 height 11
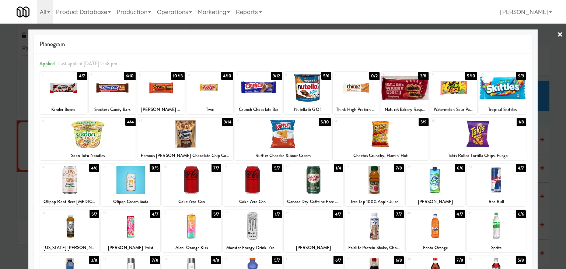
click at [405, 83] on div at bounding box center [404, 88] width 47 height 28
click at [78, 85] on div at bounding box center [63, 88] width 47 height 28
drag, startPoint x: 553, startPoint y: 36, endPoint x: 274, endPoint y: 82, distance: 282.8
click at [557, 36] on link "×" at bounding box center [560, 35] width 6 height 23
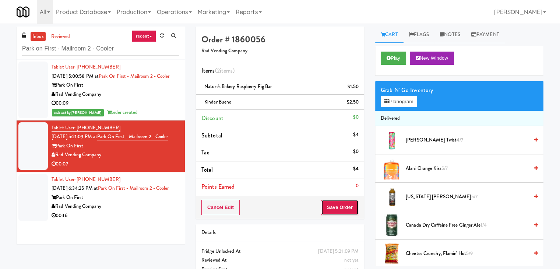
drag, startPoint x: 339, startPoint y: 209, endPoint x: 331, endPoint y: 208, distance: 7.8
click at [339, 209] on button "Save Order" at bounding box center [340, 207] width 38 height 15
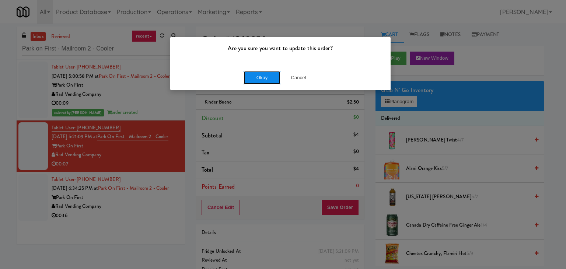
click at [254, 83] on button "Okay" at bounding box center [261, 77] width 37 height 13
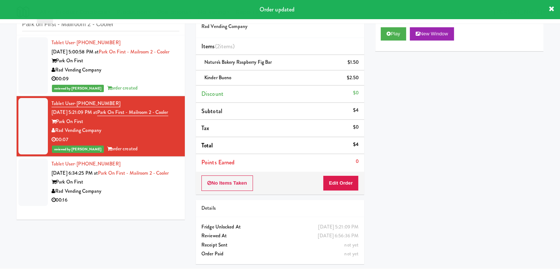
click at [150, 196] on div "Rad Vending Company" at bounding box center [116, 191] width 128 height 9
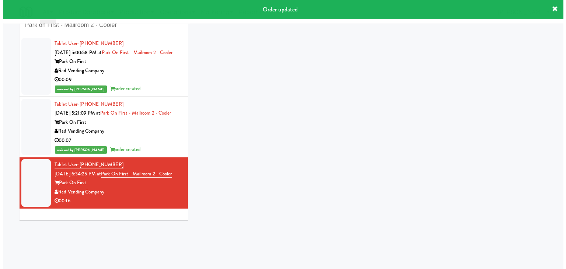
scroll to position [24, 0]
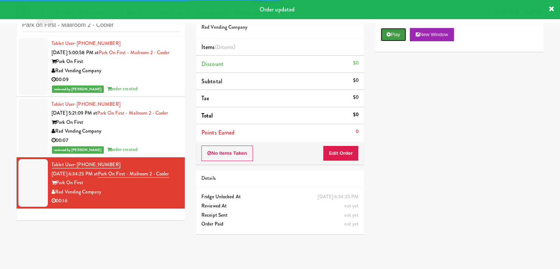
click at [393, 32] on button "Play" at bounding box center [393, 34] width 25 height 13
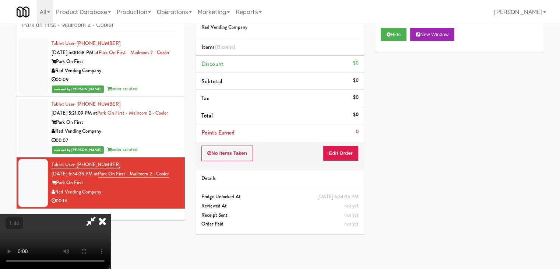
click at [110, 214] on video at bounding box center [55, 241] width 110 height 55
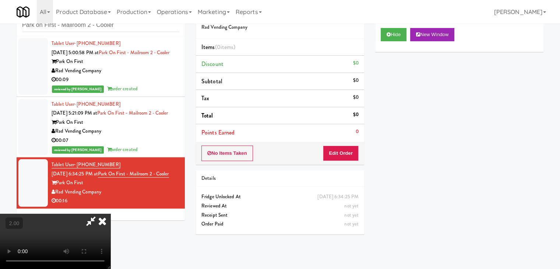
click at [110, 214] on video at bounding box center [55, 241] width 110 height 55
click at [110, 214] on icon at bounding box center [102, 221] width 16 height 15
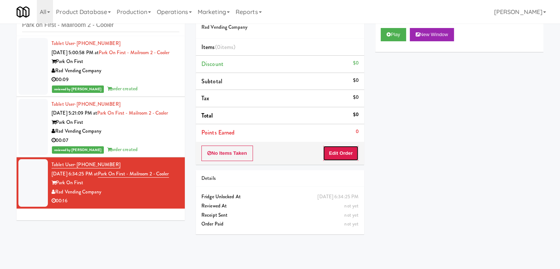
click at [340, 156] on button "Edit Order" at bounding box center [341, 152] width 36 height 15
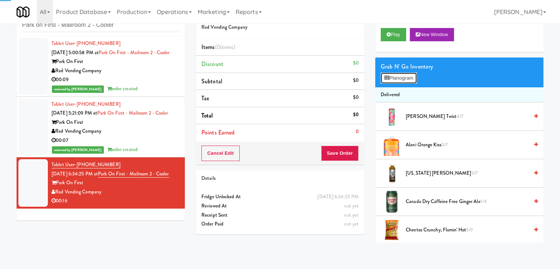
click at [397, 78] on button "Planogram" at bounding box center [399, 78] width 36 height 11
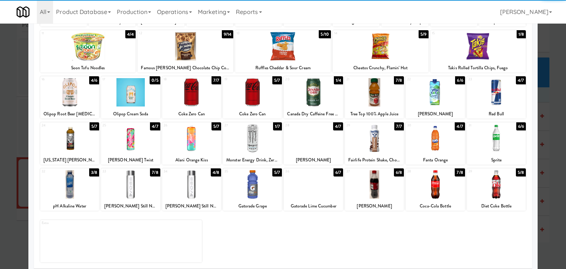
scroll to position [93, 0]
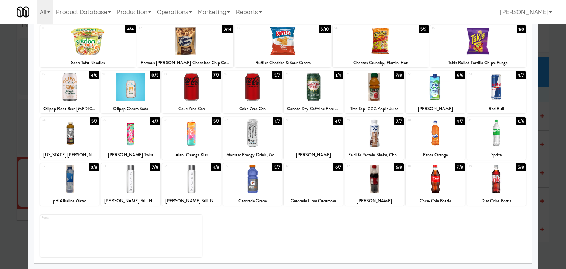
click at [254, 127] on div at bounding box center [252, 133] width 59 height 28
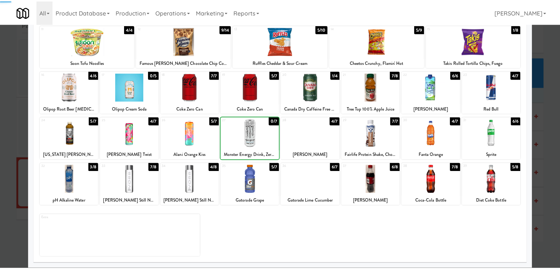
scroll to position [0, 0]
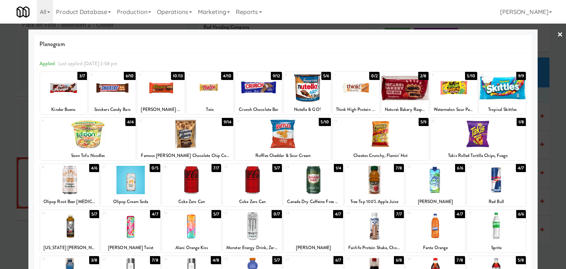
click at [257, 89] on div at bounding box center [258, 88] width 47 height 28
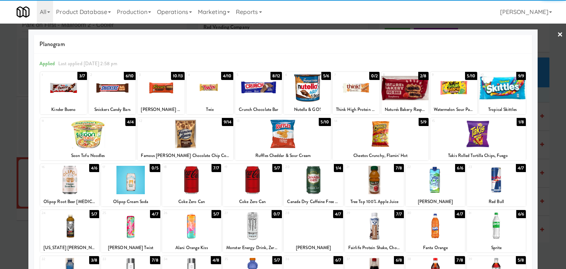
click at [557, 34] on link "×" at bounding box center [560, 35] width 6 height 23
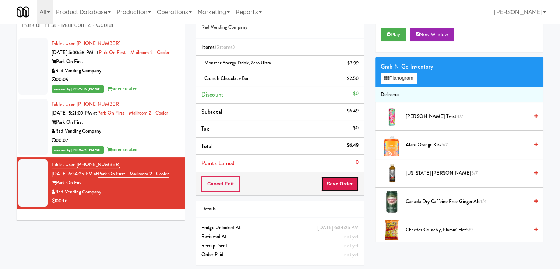
click at [339, 180] on button "Save Order" at bounding box center [340, 183] width 38 height 15
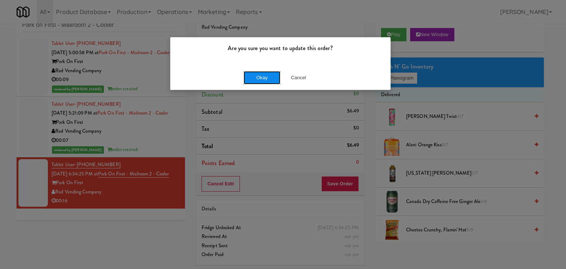
click at [262, 80] on button "Okay" at bounding box center [261, 77] width 37 height 13
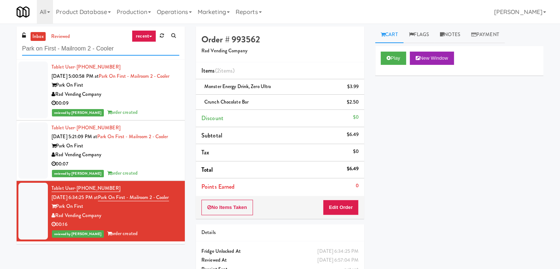
click at [126, 52] on input "Park on First - Mailroom 2 - Cooler" at bounding box center [100, 49] width 157 height 14
paste input "Union24 - Cooler - Right (Little Lobby)"
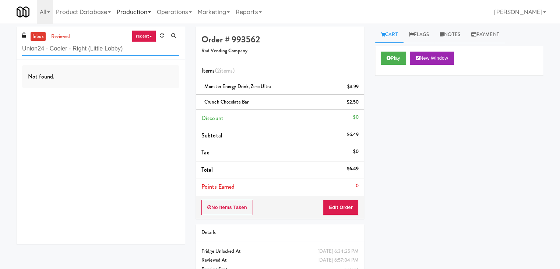
type input "Union24 - Cooler - Right (Little Lobby)"
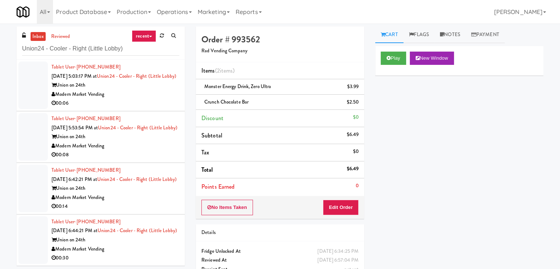
click at [150, 98] on div "Tablet User · (956) 375-5005 [DATE] 5:03:17 PM at [GEOGRAPHIC_DATA] - Cooler - …" at bounding box center [116, 85] width 128 height 45
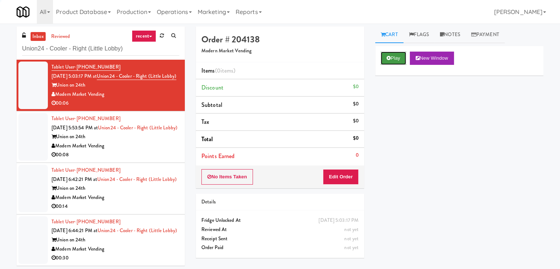
click at [383, 57] on button "Play" at bounding box center [393, 58] width 25 height 13
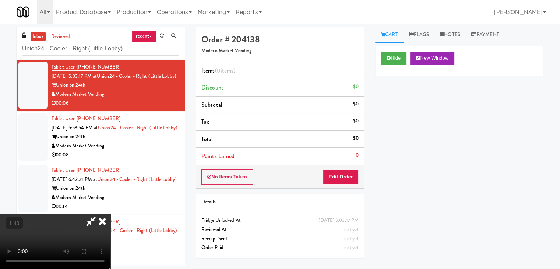
click at [110, 214] on video at bounding box center [55, 241] width 110 height 55
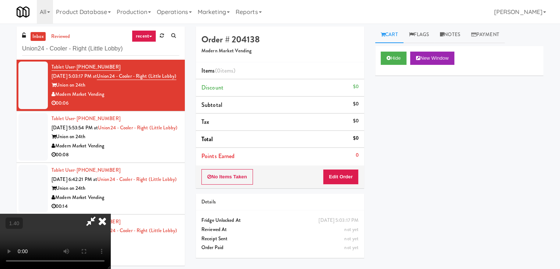
click at [110, 214] on video at bounding box center [55, 241] width 110 height 55
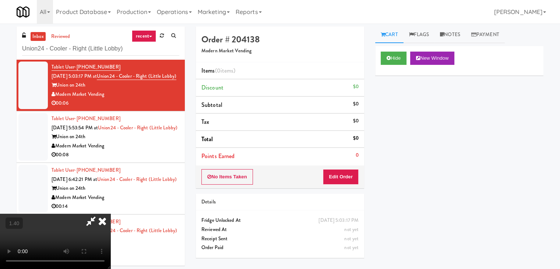
drag, startPoint x: 330, startPoint y: 88, endPoint x: 344, endPoint y: 130, distance: 44.2
click at [110, 214] on icon at bounding box center [102, 221] width 16 height 15
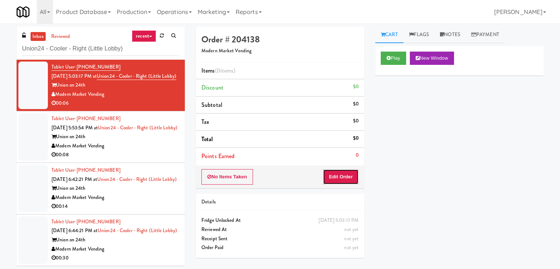
click at [349, 175] on button "Edit Order" at bounding box center [341, 176] width 36 height 15
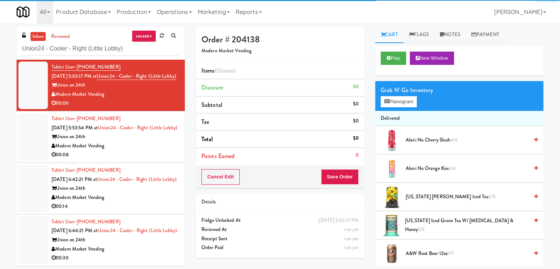
click at [397, 94] on div "Grab N' Go Inventory" at bounding box center [459, 90] width 157 height 11
click at [397, 101] on button "Planogram" at bounding box center [399, 101] width 36 height 11
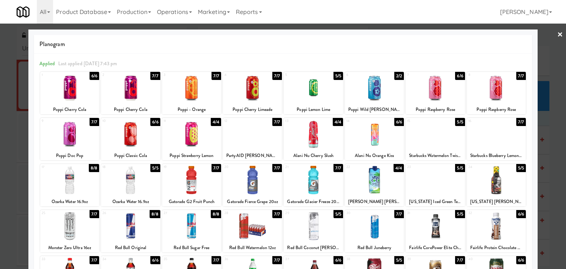
click at [147, 180] on div at bounding box center [130, 180] width 59 height 28
click at [557, 32] on link "×" at bounding box center [560, 35] width 6 height 23
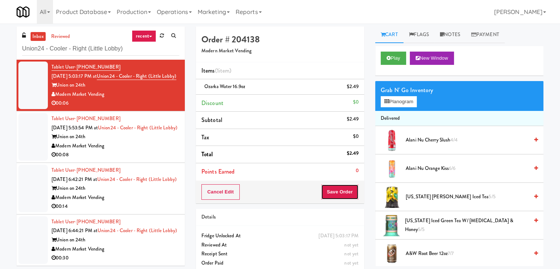
click at [341, 194] on button "Save Order" at bounding box center [340, 191] width 38 height 15
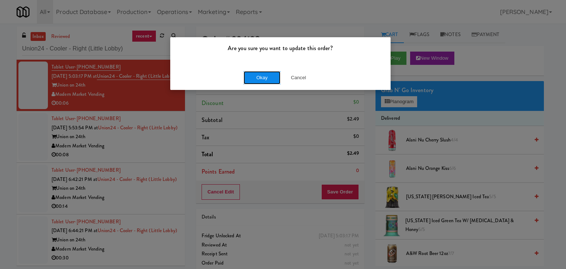
drag, startPoint x: 266, startPoint y: 78, endPoint x: 261, endPoint y: 74, distance: 6.8
click at [265, 78] on button "Okay" at bounding box center [261, 77] width 37 height 13
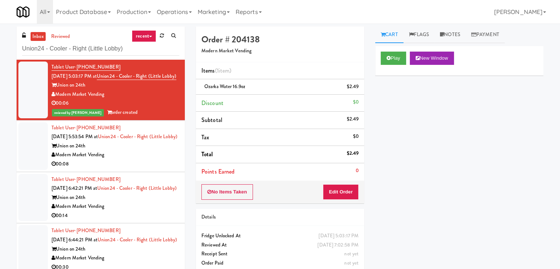
click at [149, 169] on div "00:08" at bounding box center [116, 163] width 128 height 9
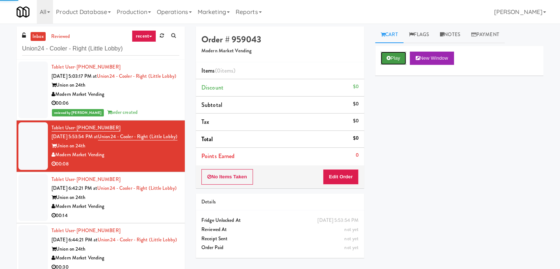
click at [395, 60] on button "Play" at bounding box center [393, 58] width 25 height 13
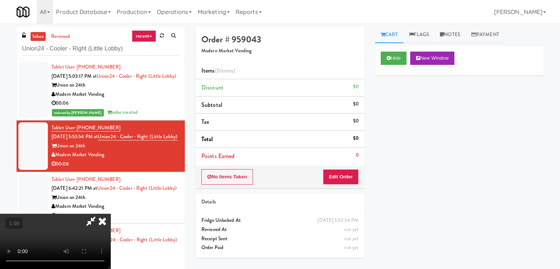
click at [72, 214] on video at bounding box center [55, 241] width 110 height 55
